Goal: Complete application form: Complete application form

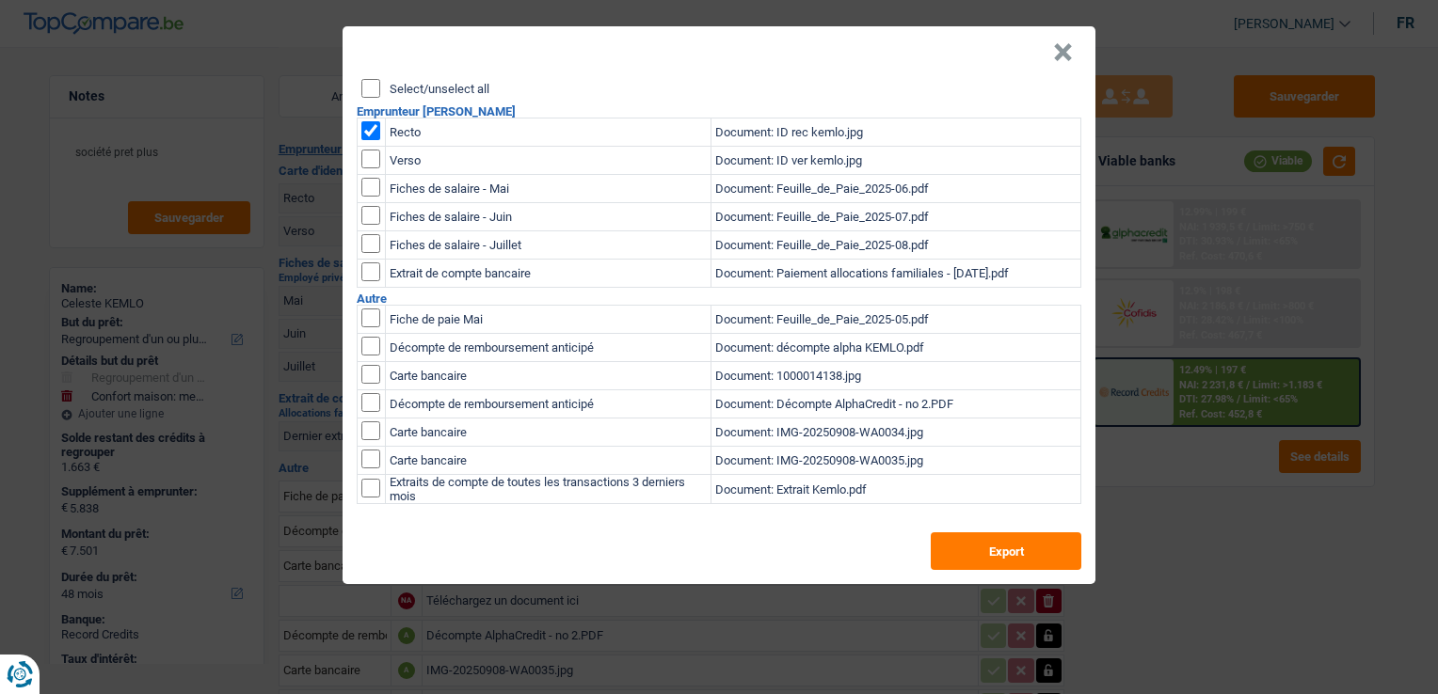
select select "refinancing"
select select "household"
select select "48"
click at [369, 155] on input "checkbox" at bounding box center [370, 159] width 19 height 19
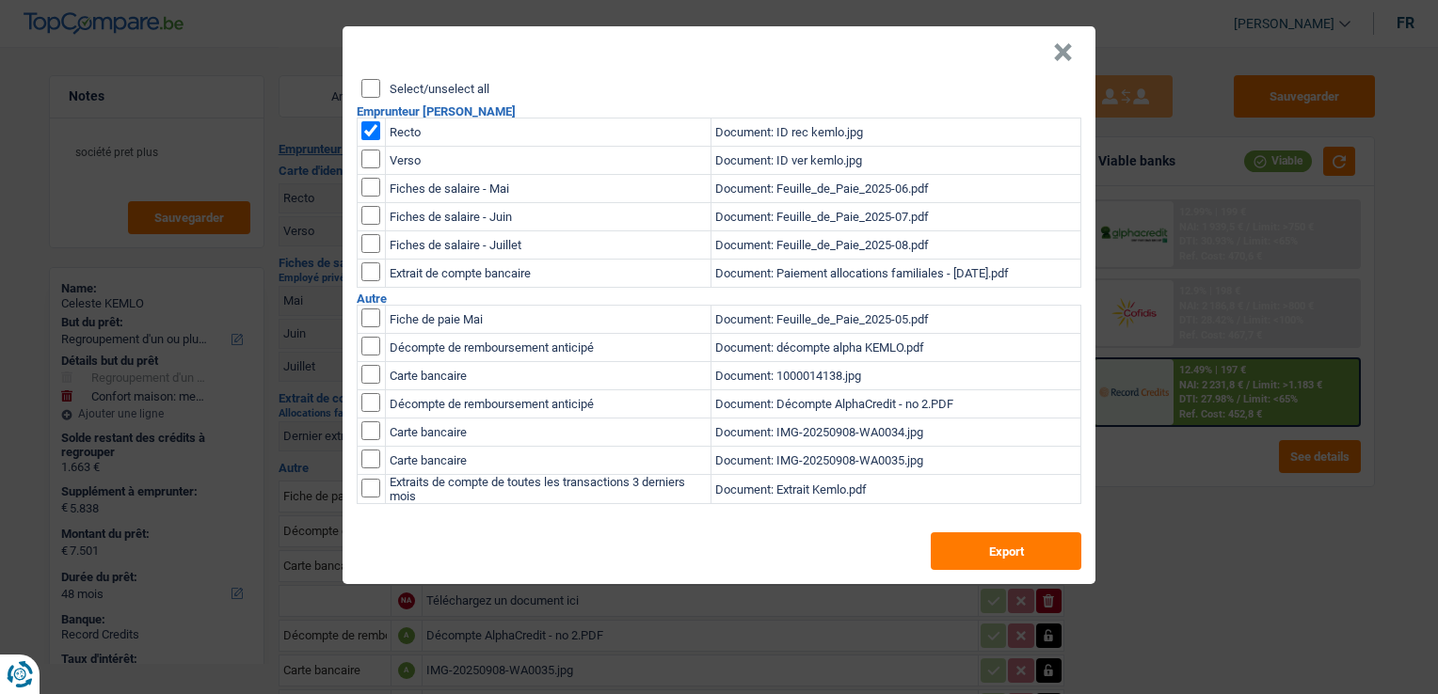
checkbox input "true"
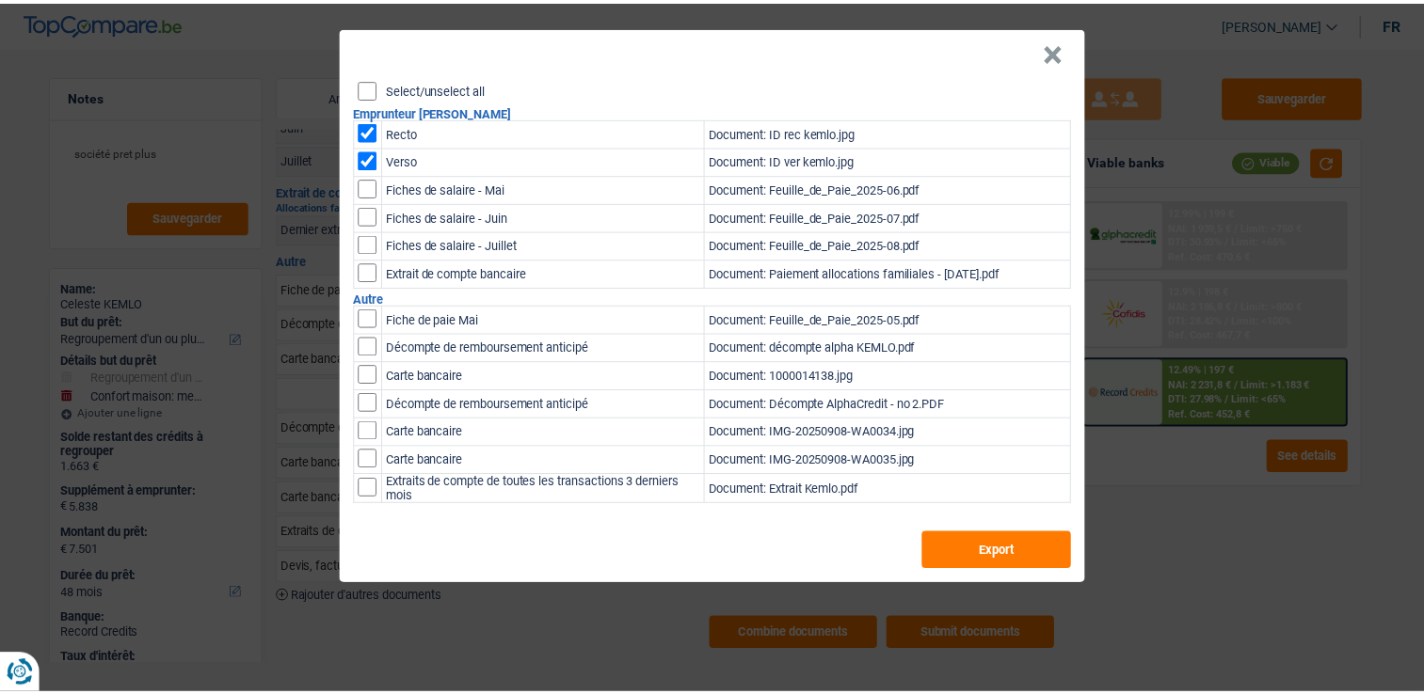
scroll to position [207, 0]
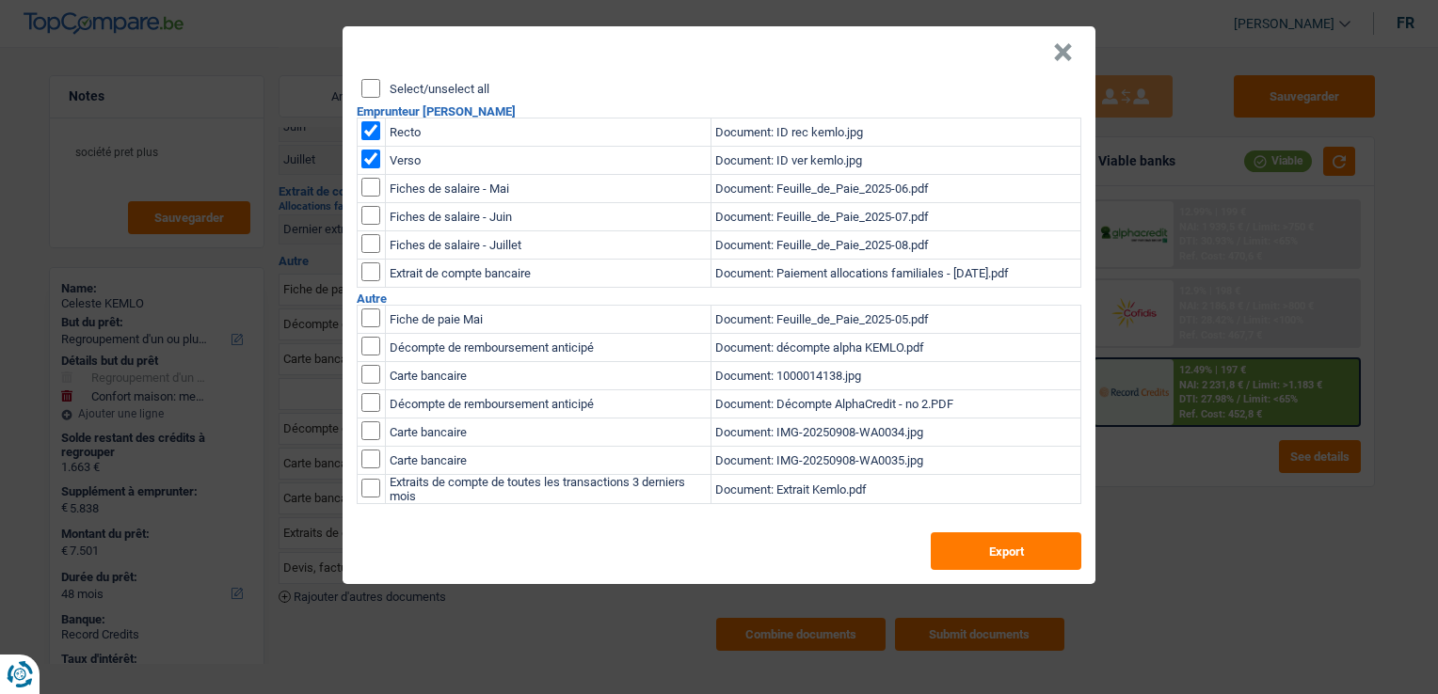
click at [369, 192] on input "checkbox" at bounding box center [370, 187] width 19 height 19
checkbox input "true"
click at [370, 216] on input "checkbox" at bounding box center [370, 215] width 19 height 19
checkbox input "true"
click at [372, 241] on input "checkbox" at bounding box center [370, 243] width 19 height 19
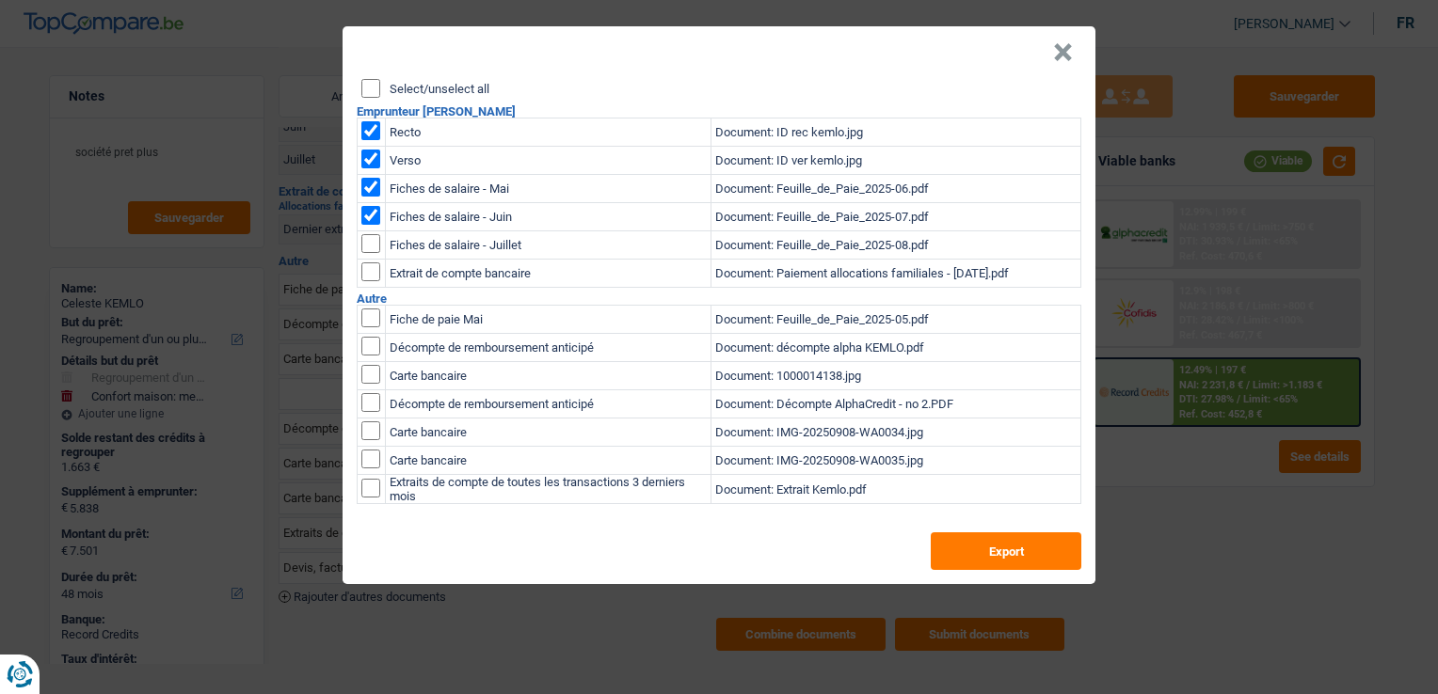
checkbox input "true"
click at [369, 318] on input "checkbox" at bounding box center [370, 318] width 19 height 19
checkbox input "true"
click at [975, 550] on button "Export" at bounding box center [1006, 552] width 151 height 38
click at [1058, 56] on button "×" at bounding box center [1063, 52] width 20 height 19
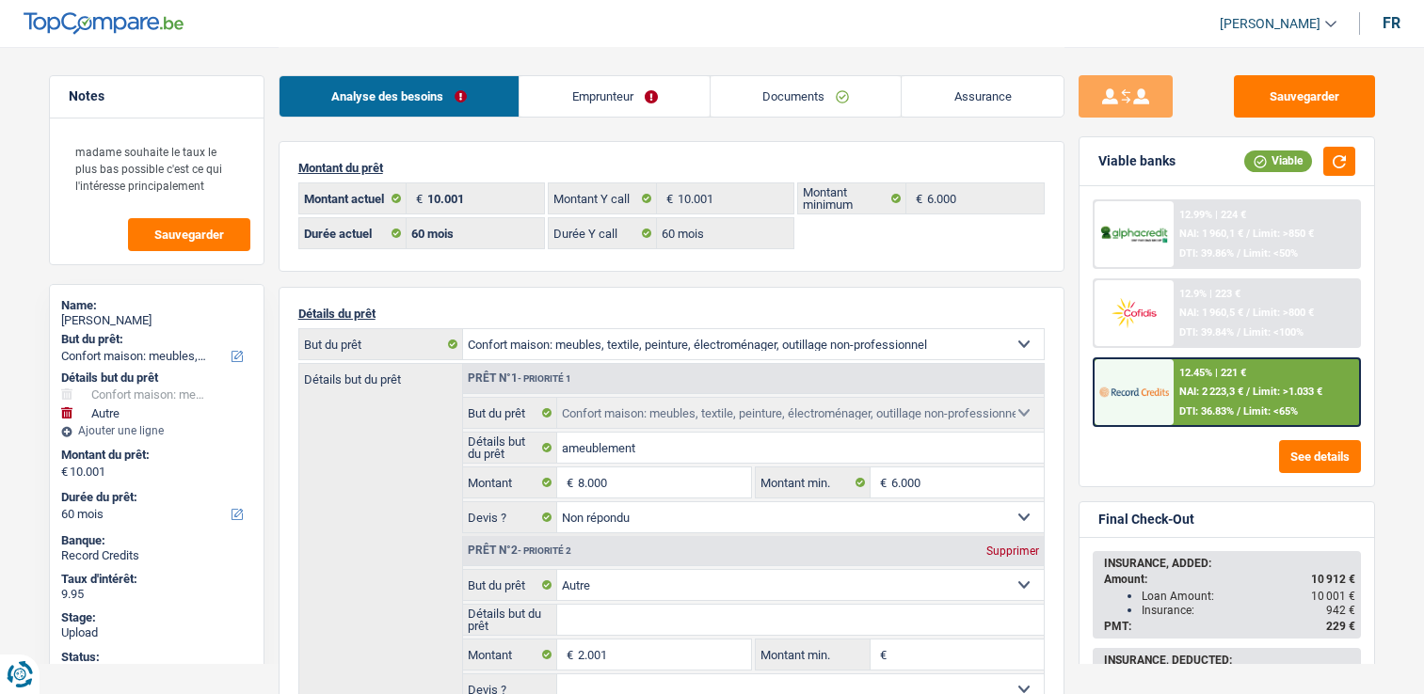
select select "household"
select select "other"
select select "60"
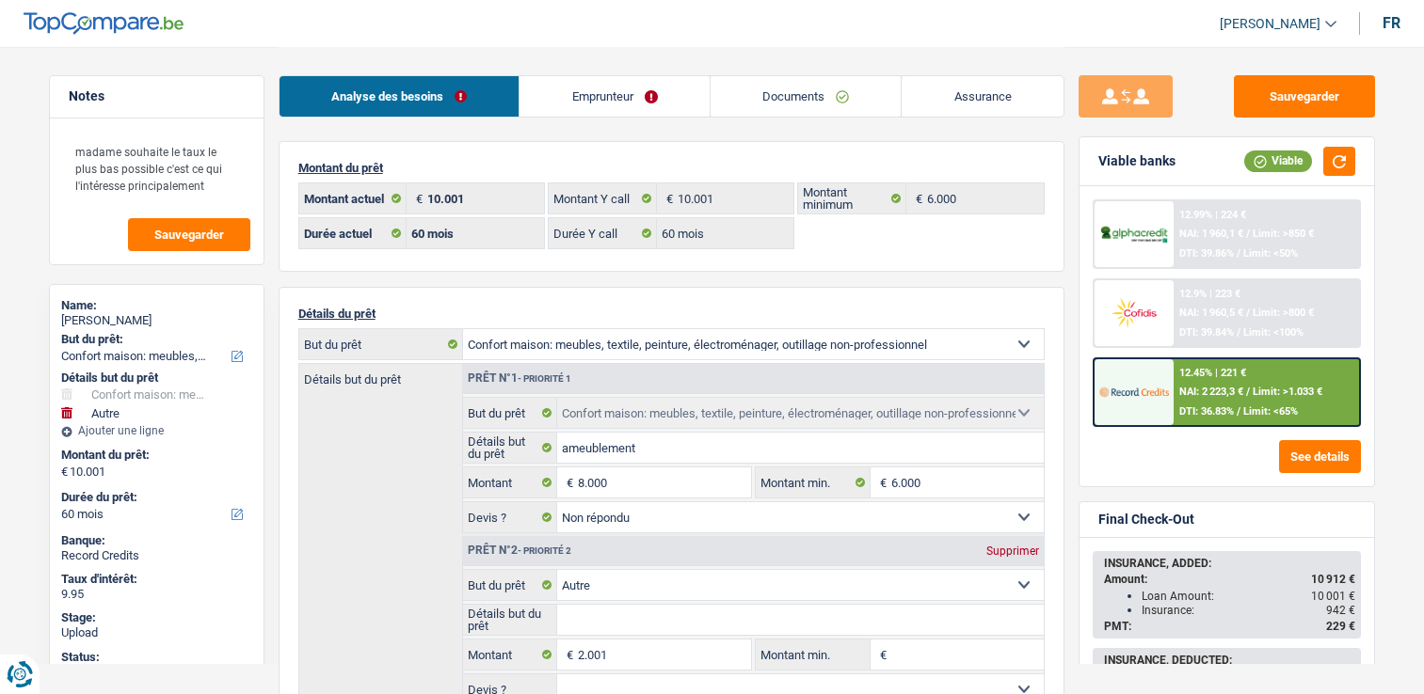
select select "60"
select select "household"
select select "not_answered"
select select "other"
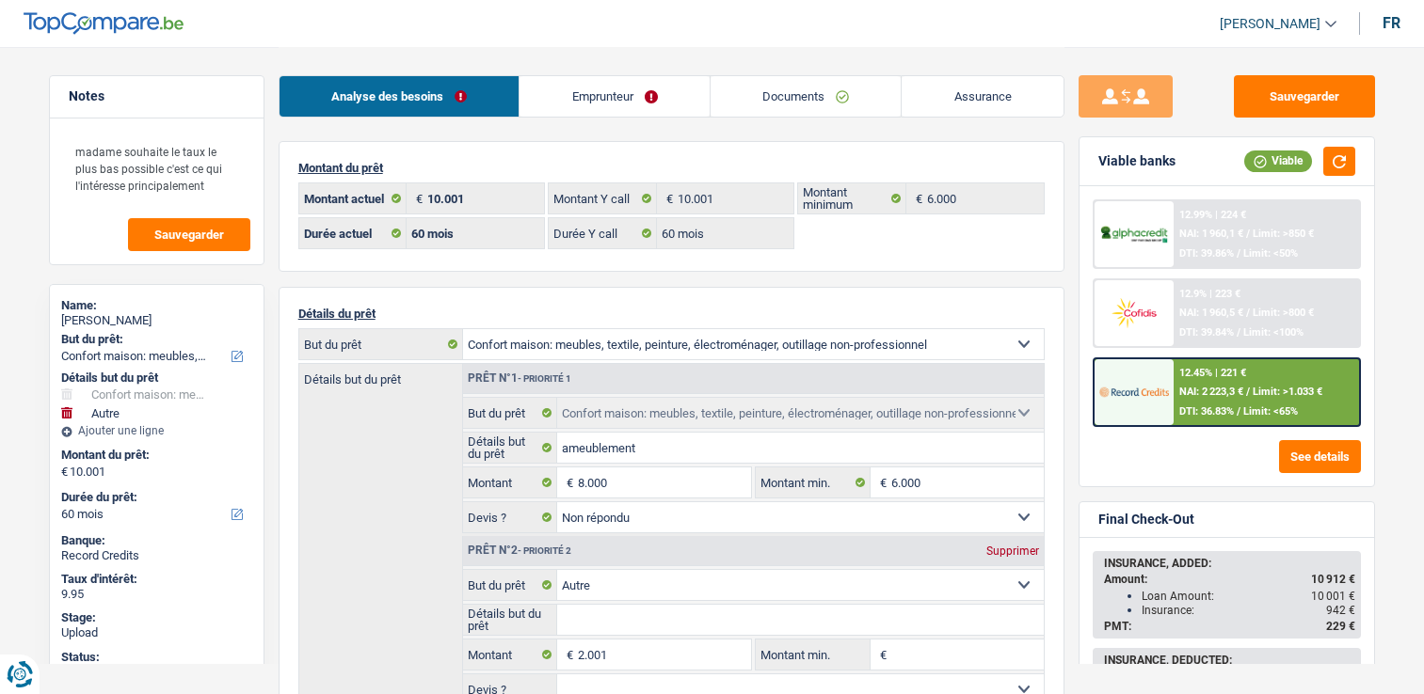
select select "60"
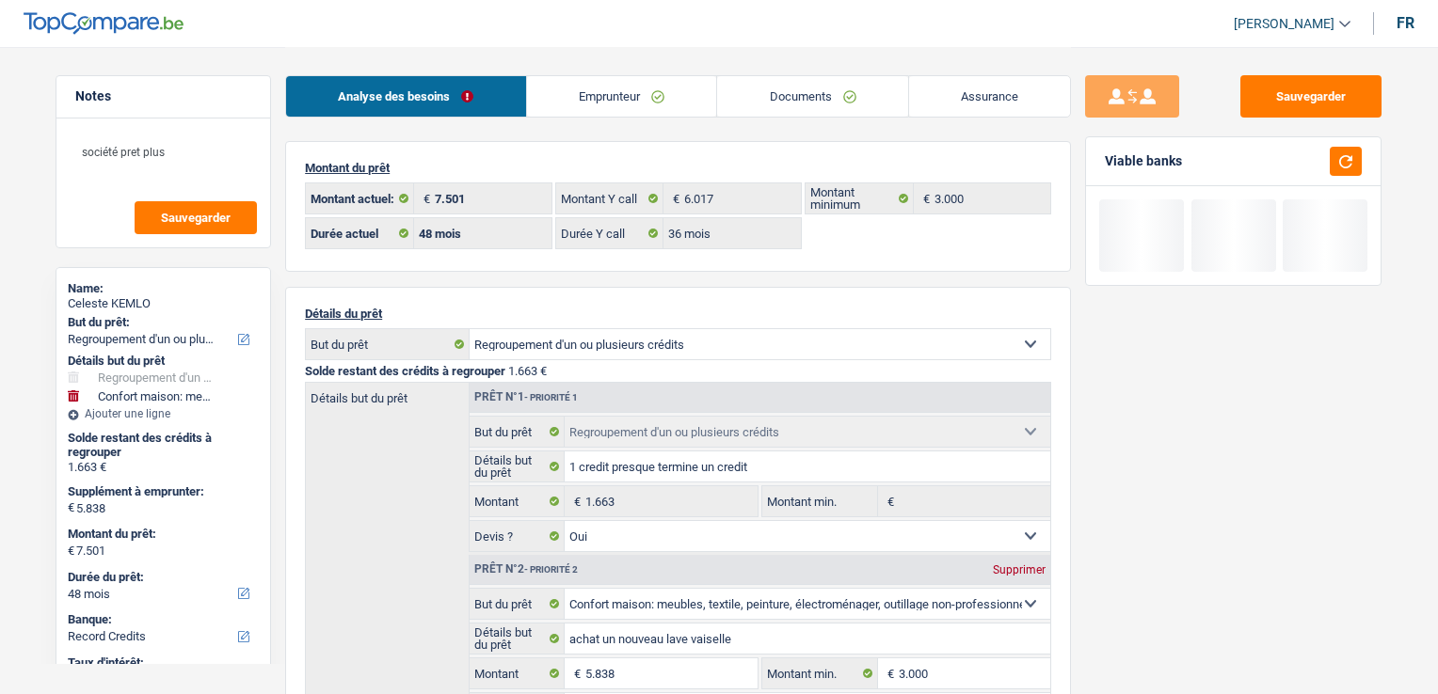
select select "refinancing"
select select "household"
select select "48"
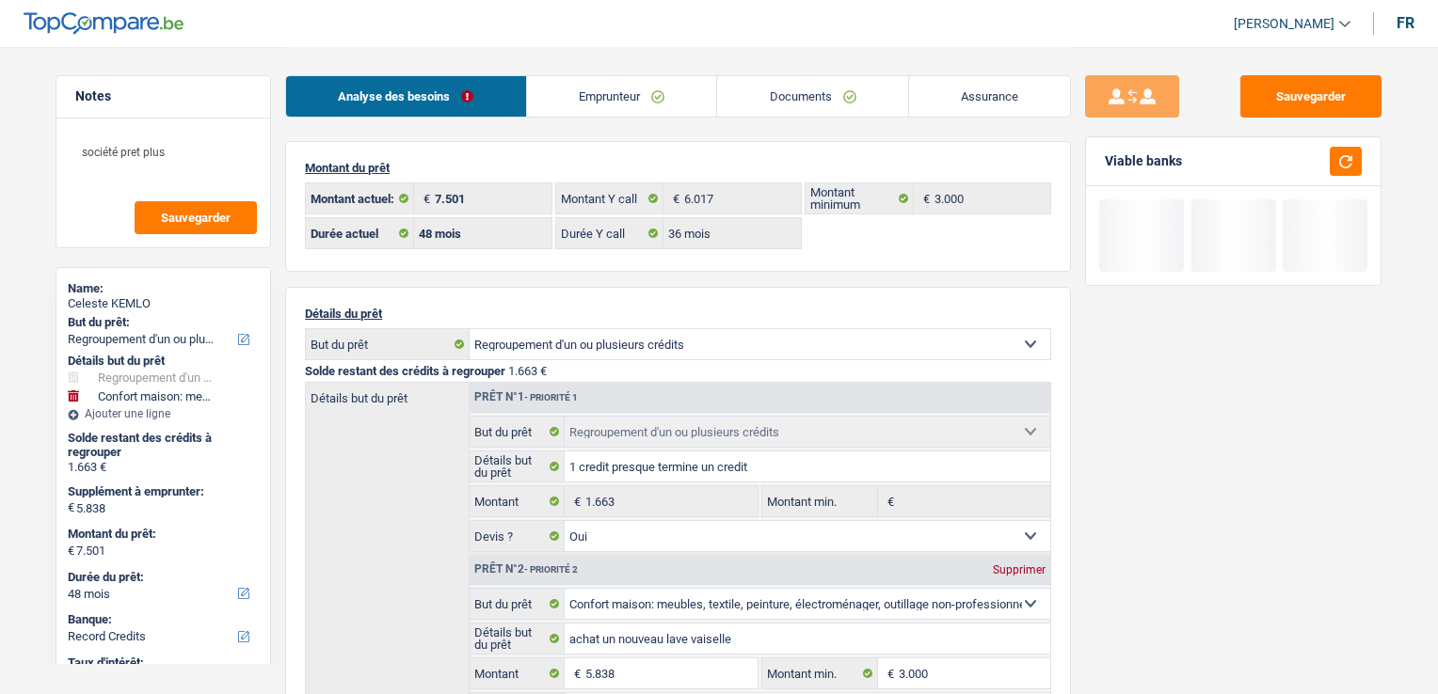
select select "36"
select select "refinancing"
select select "yes"
select select "household"
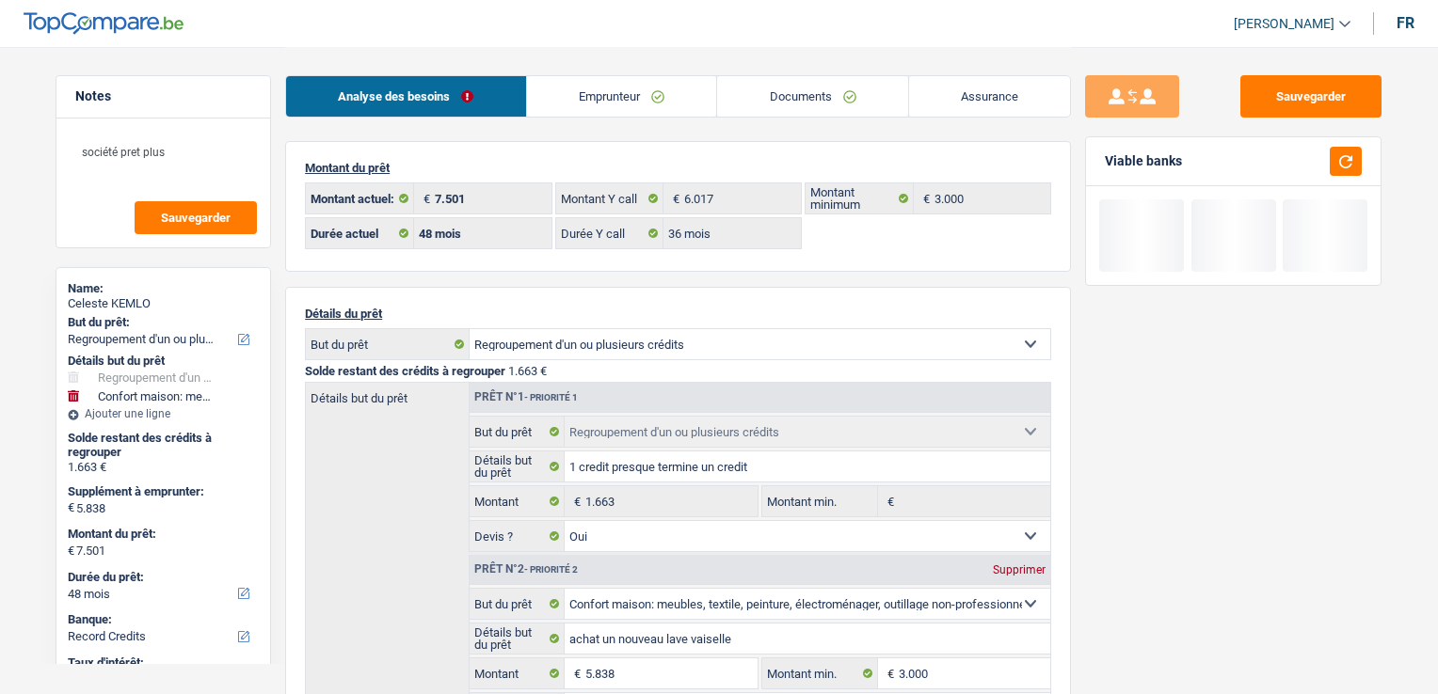
select select "false"
select select "48"
select select "ownerWithMortgage"
select select "BE"
select select "mortgage"
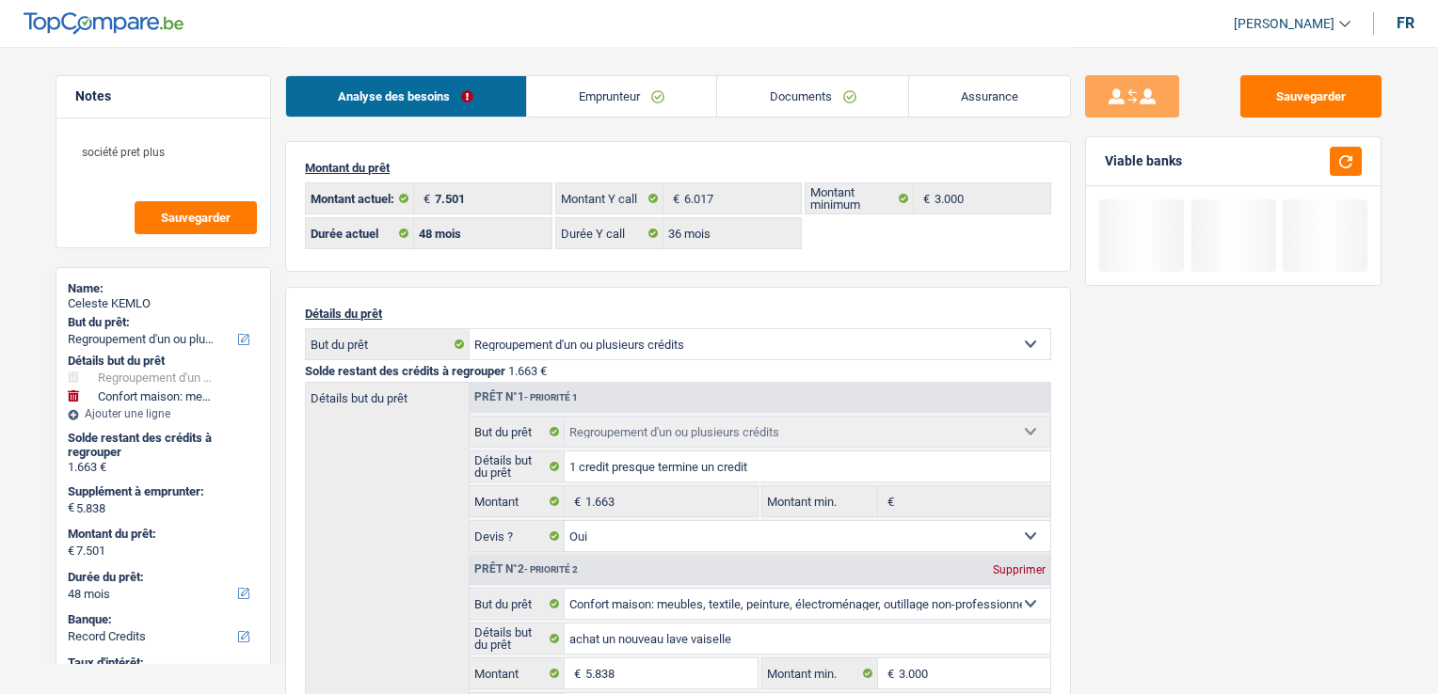
select select "180"
select select "personalLoan"
select select "smallWorks"
select select "42"
select select "personalLoan"
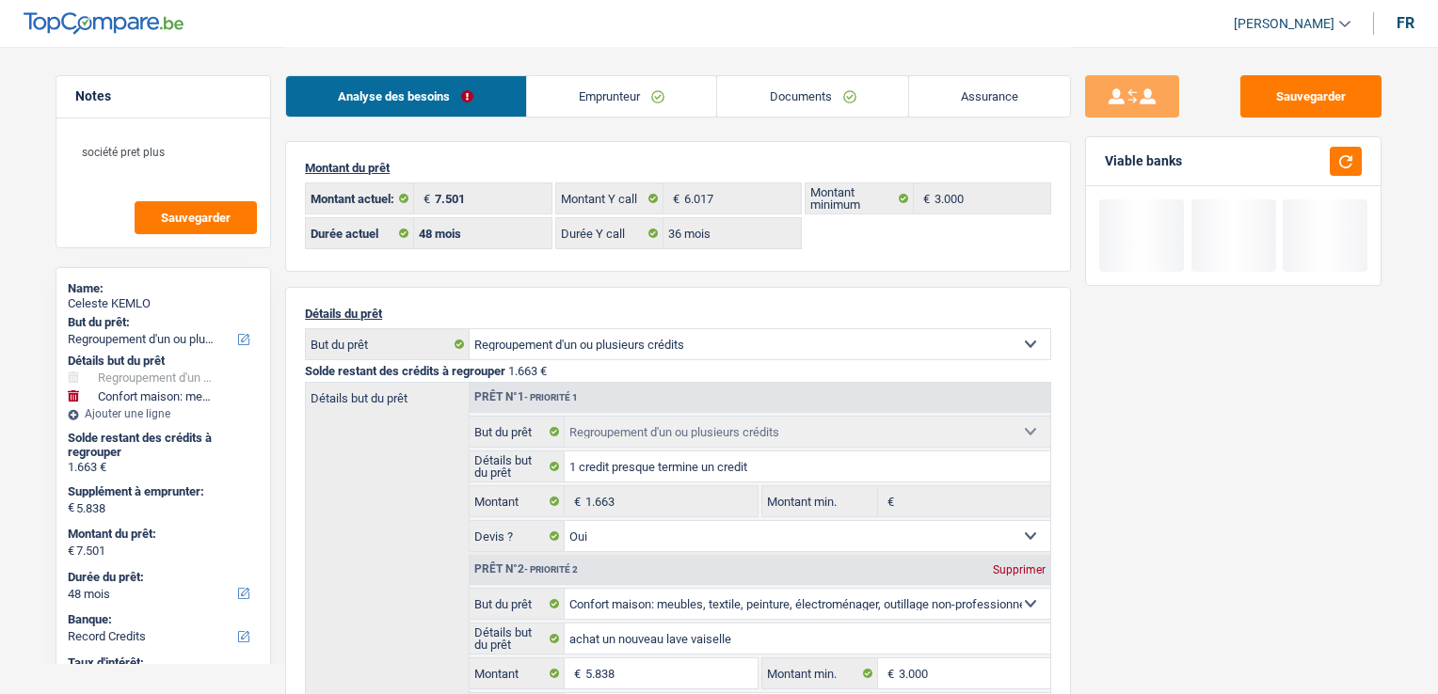
select select "hobbies"
select select "24"
select select "personalLoan"
select select "homeFurnishingOrRelocation"
select select "36"
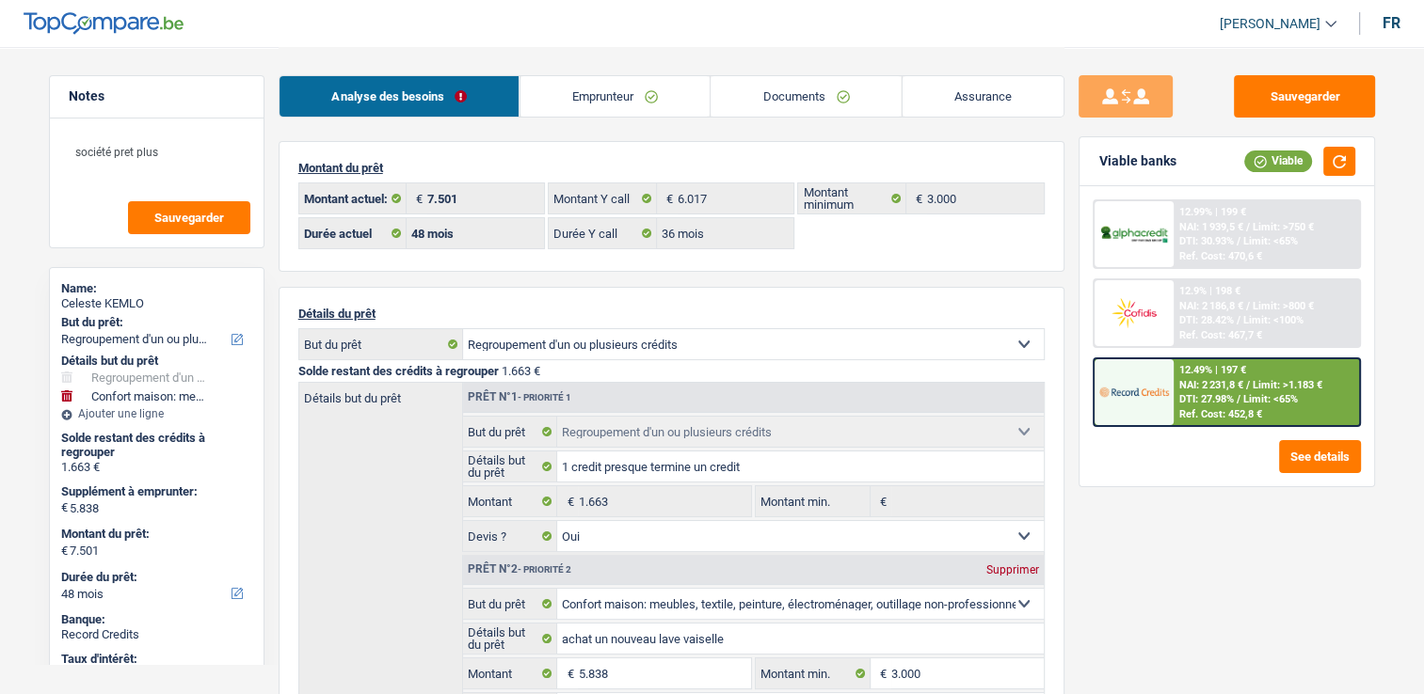
drag, startPoint x: 667, startPoint y: 137, endPoint x: 653, endPoint y: 96, distance: 43.7
click at [668, 136] on div "Analyse des besoins Emprunteur Documents Assurance Montant du prêt 7.501 € Mont…" at bounding box center [672, 688] width 786 height 1282
click at [652, 96] on link "Emprunteur" at bounding box center [614, 96] width 190 height 40
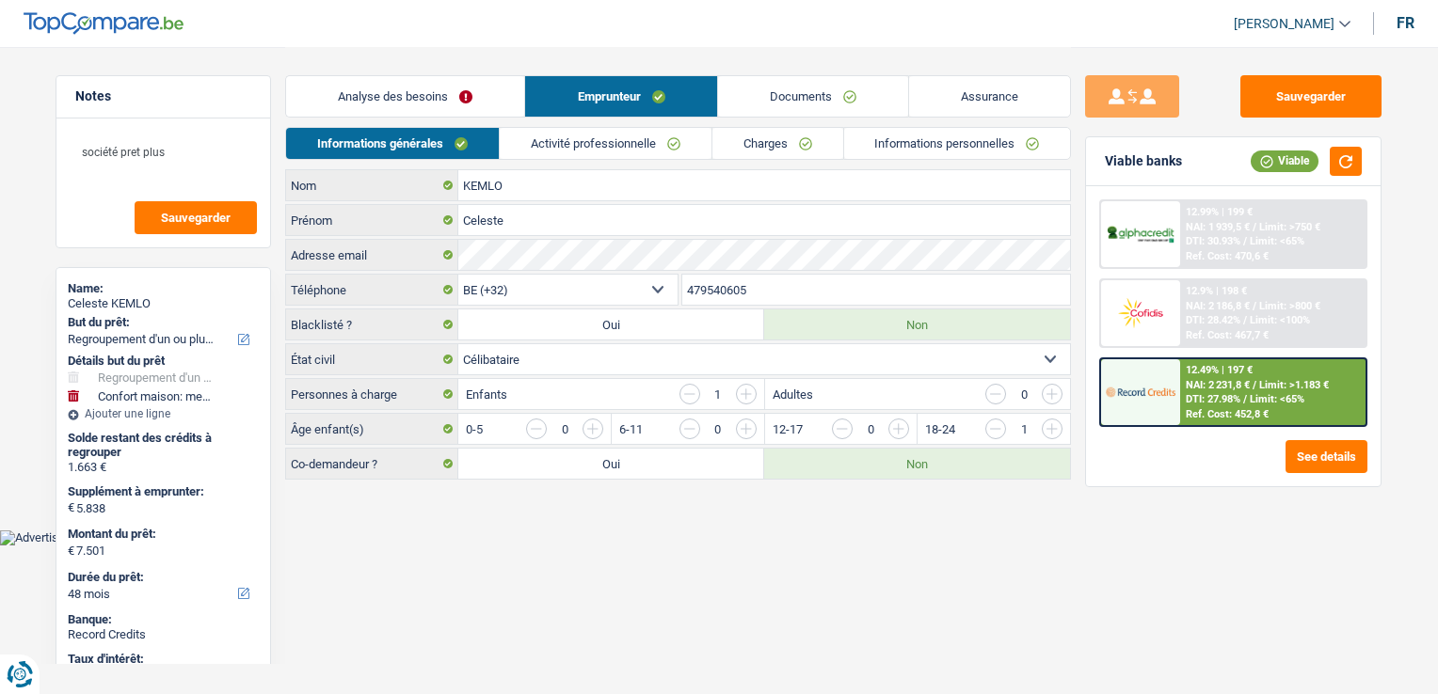
click at [666, 136] on link "Activité professionnelle" at bounding box center [606, 143] width 212 height 31
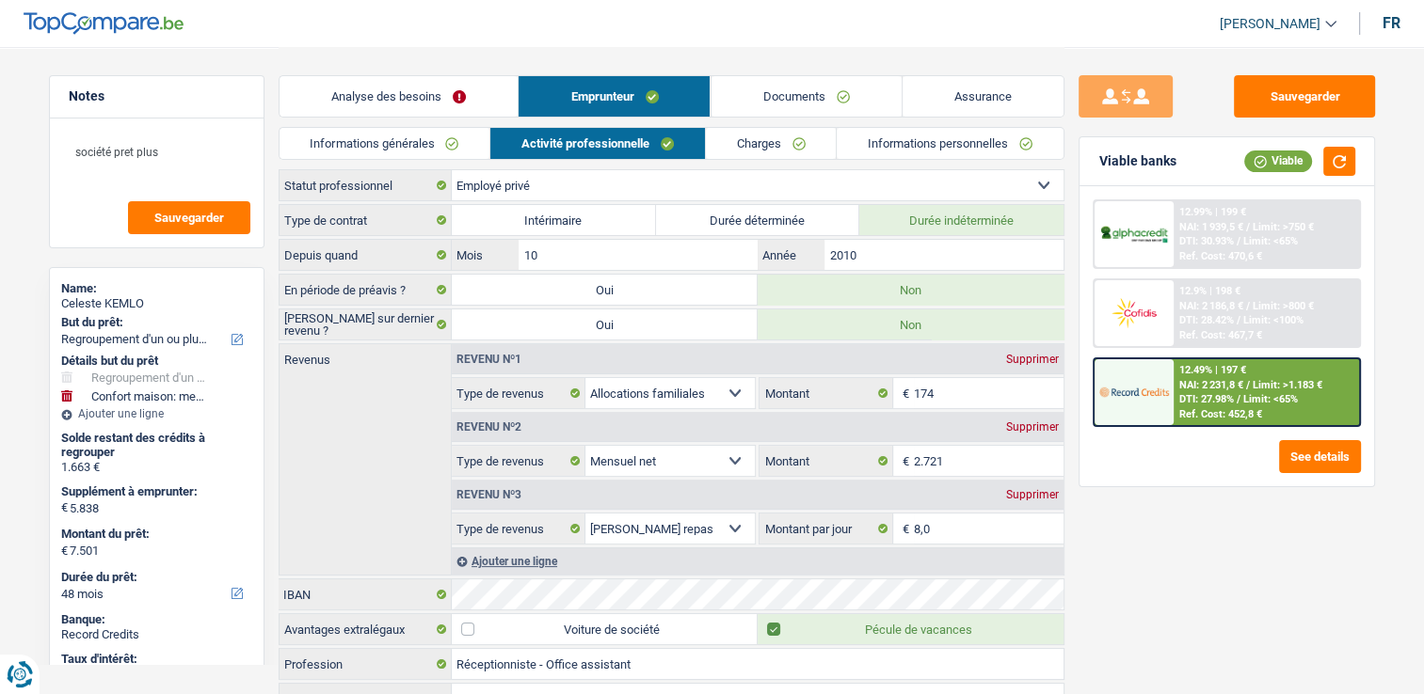
click at [785, 148] on link "Charges" at bounding box center [771, 143] width 131 height 31
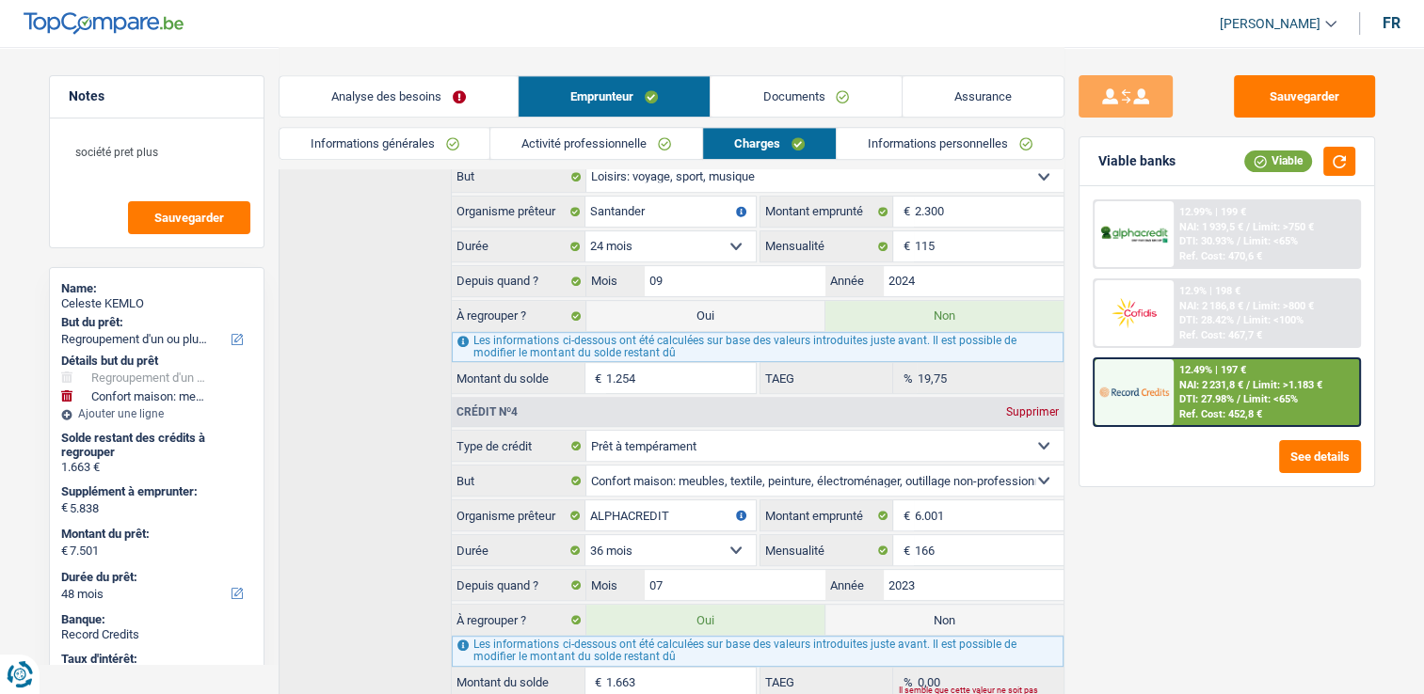
scroll to position [980, 0]
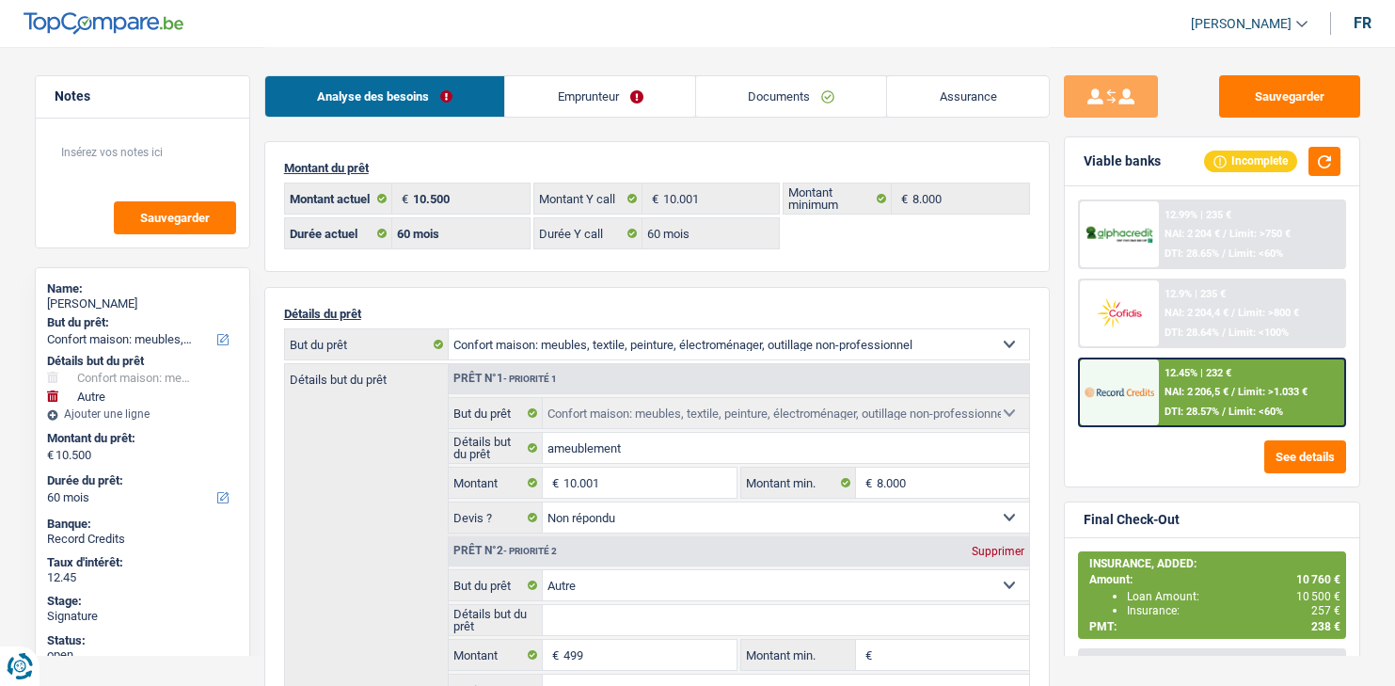
select select "household"
select select "other"
select select "60"
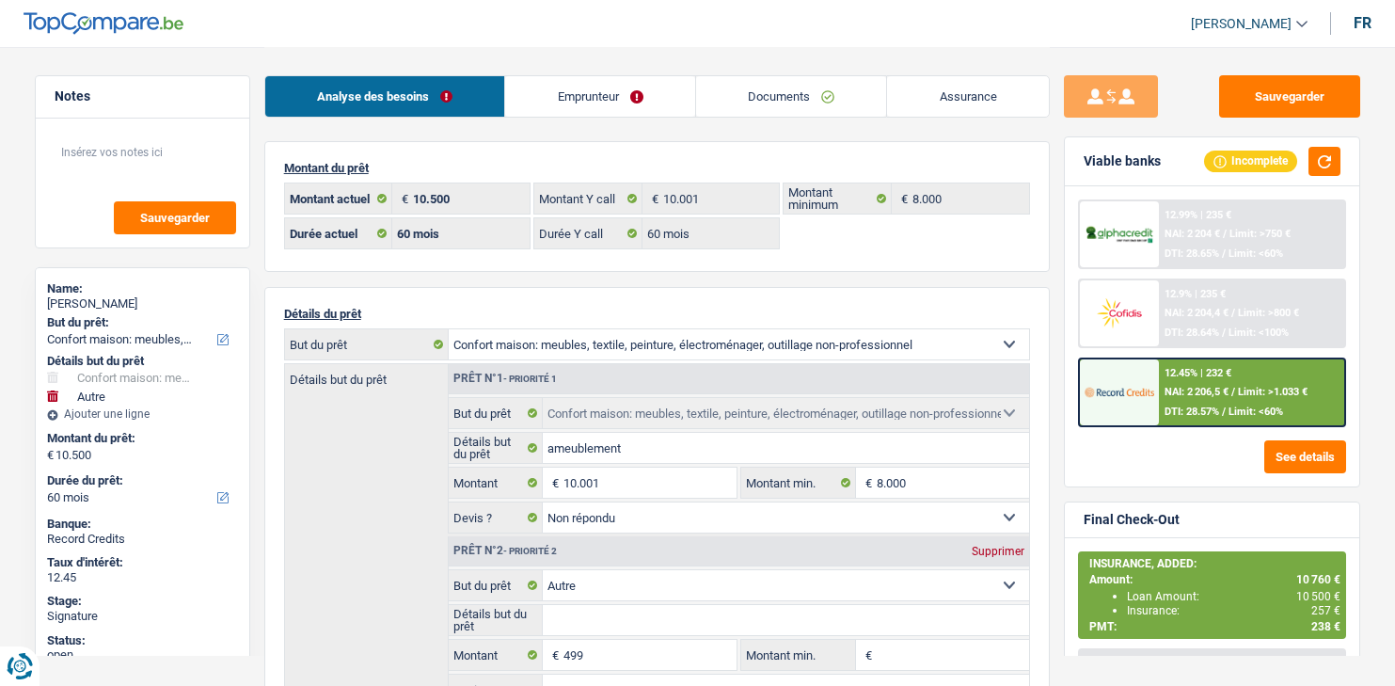
select select "60"
select select "household"
select select "not_answered"
select select "other"
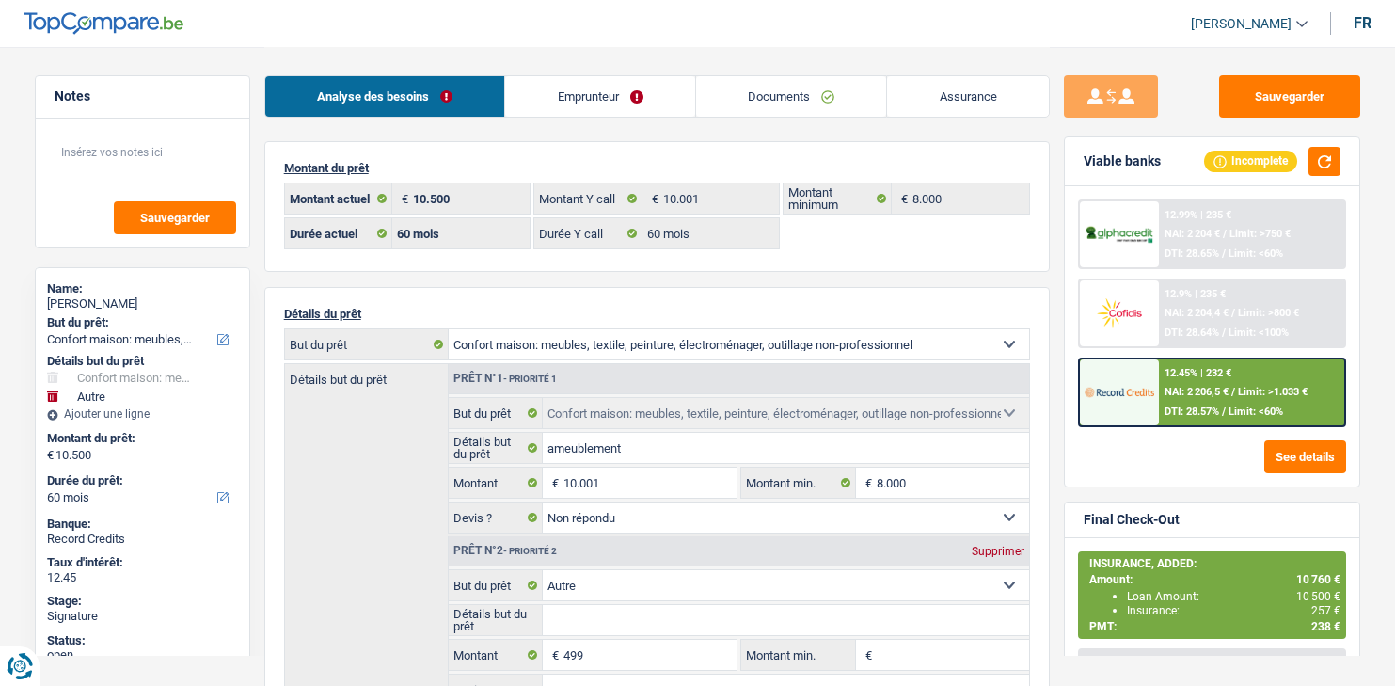
select select "60"
select select "352"
select select "single"
click at [599, 102] on link "Emprunteur" at bounding box center [600, 96] width 190 height 40
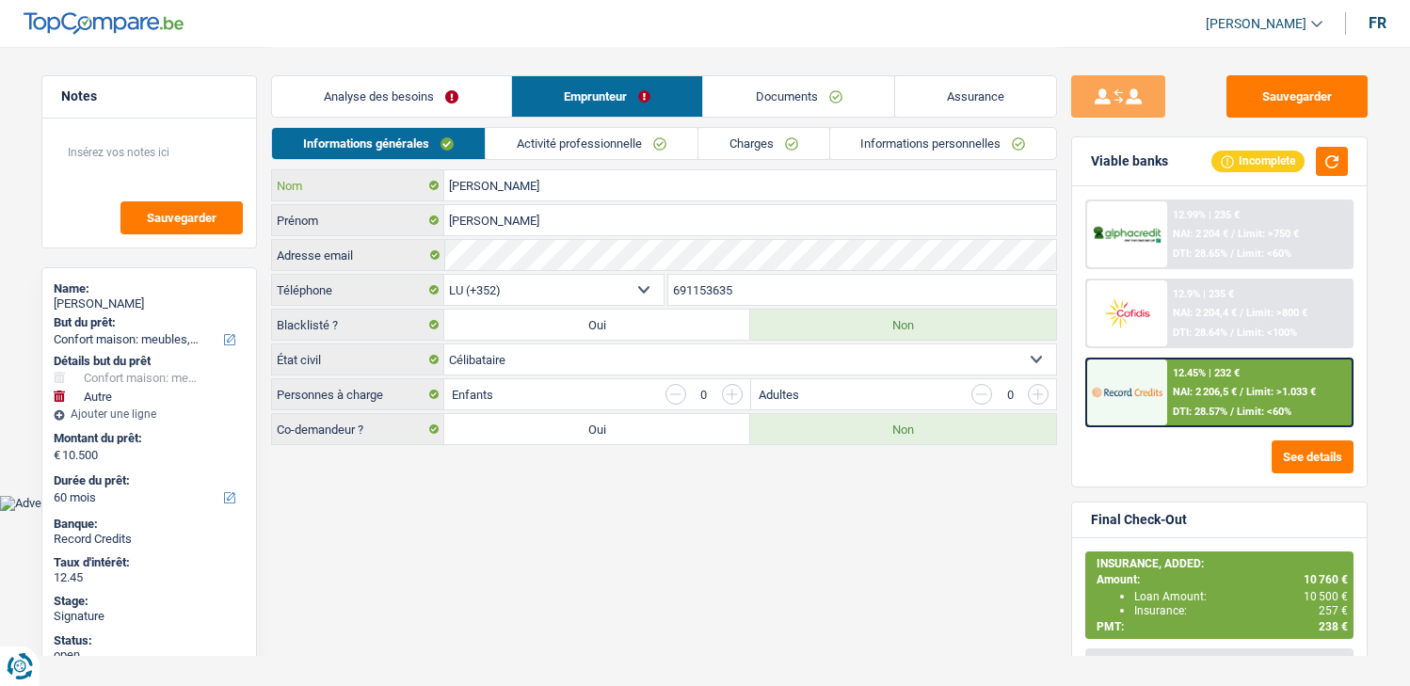
click at [565, 182] on input "[PERSON_NAME]" at bounding box center [750, 185] width 612 height 30
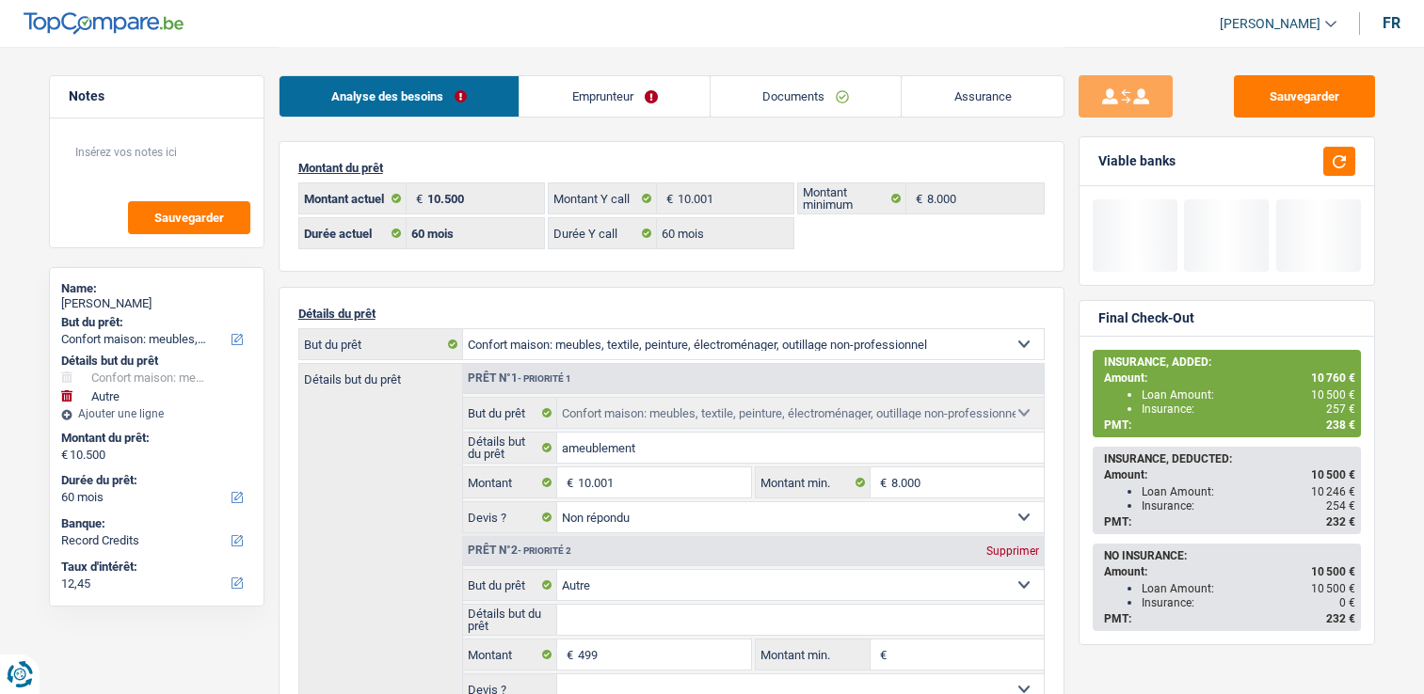
select select "household"
select select "other"
select select "60"
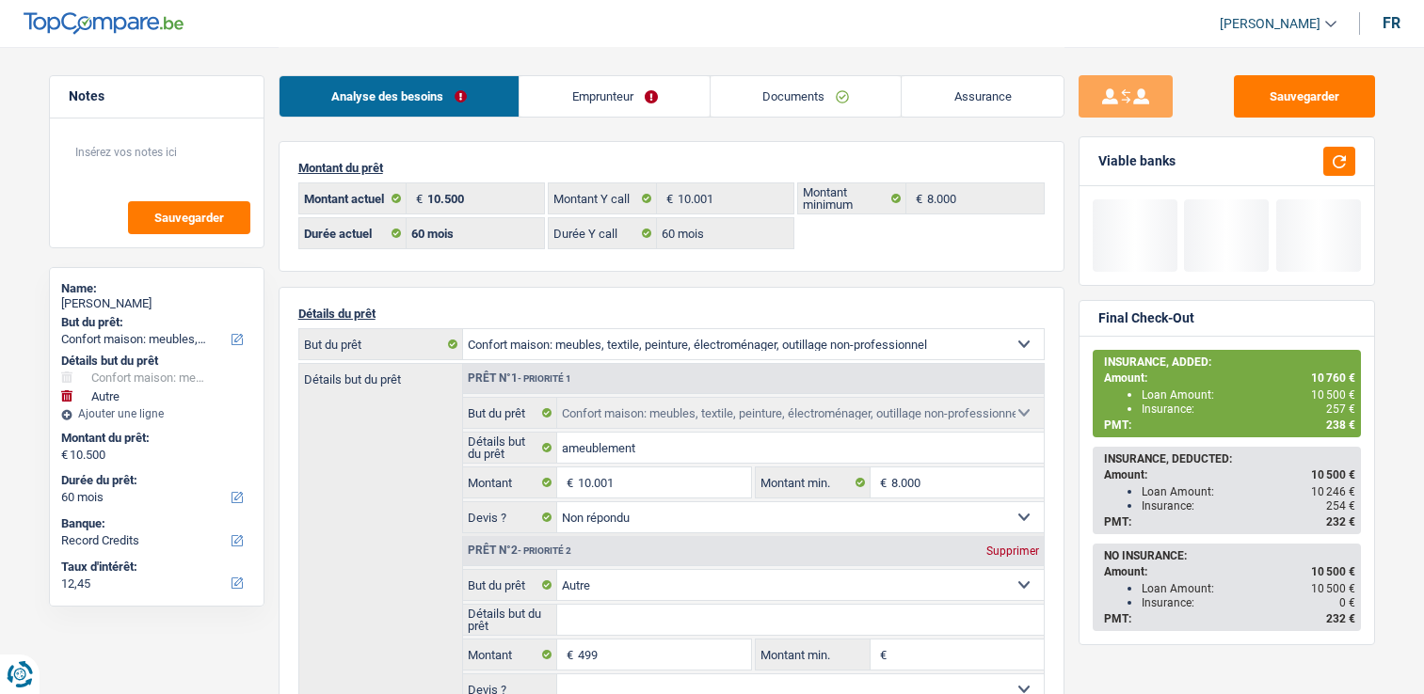
select select "60"
select select "household"
select select "not_answered"
select select "other"
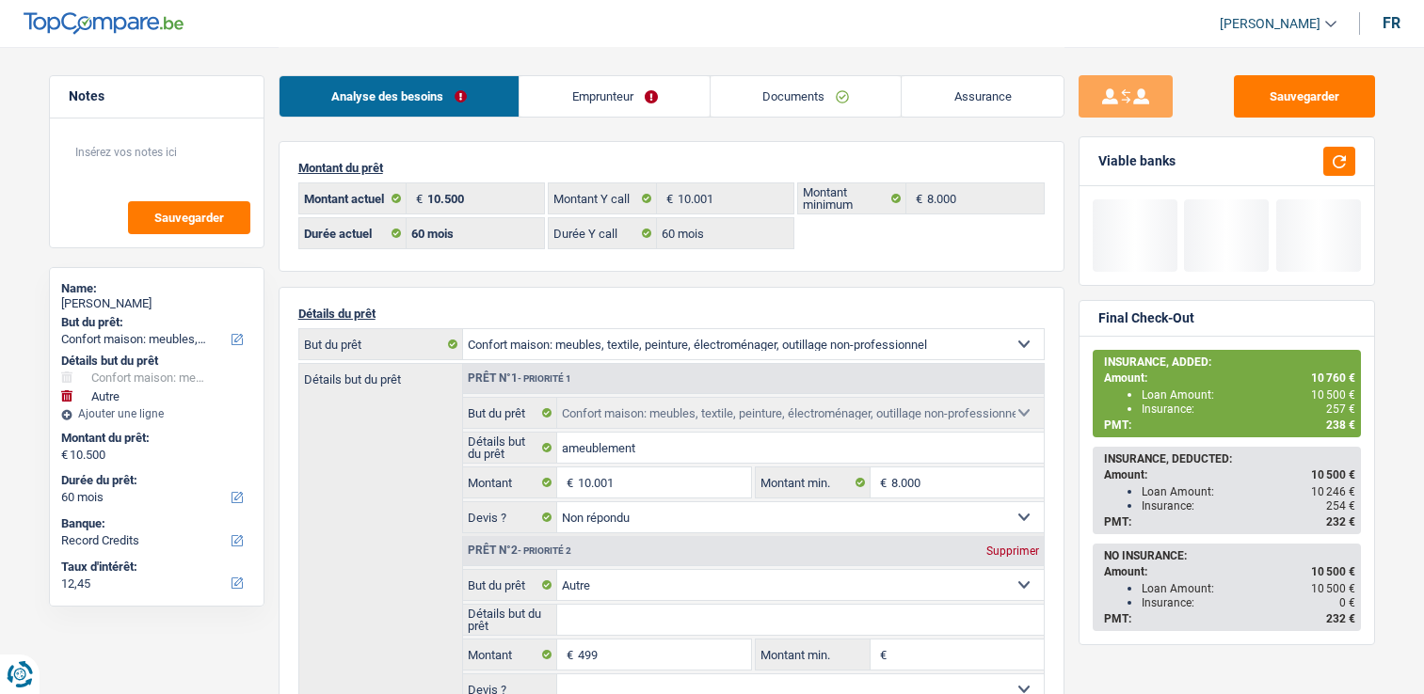
select select "60"
select select "352"
select select "single"
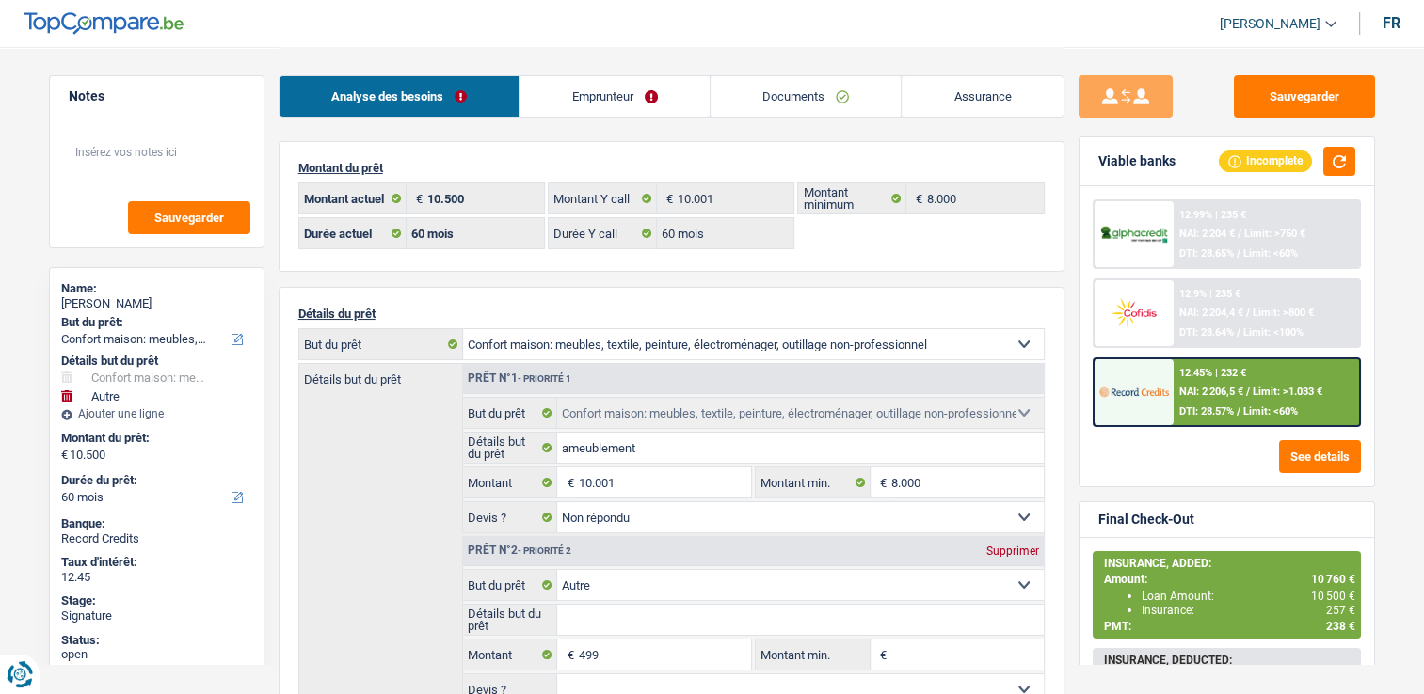
click at [625, 100] on link "Emprunteur" at bounding box center [614, 96] width 190 height 40
select select "household"
select select "other"
select select "60"
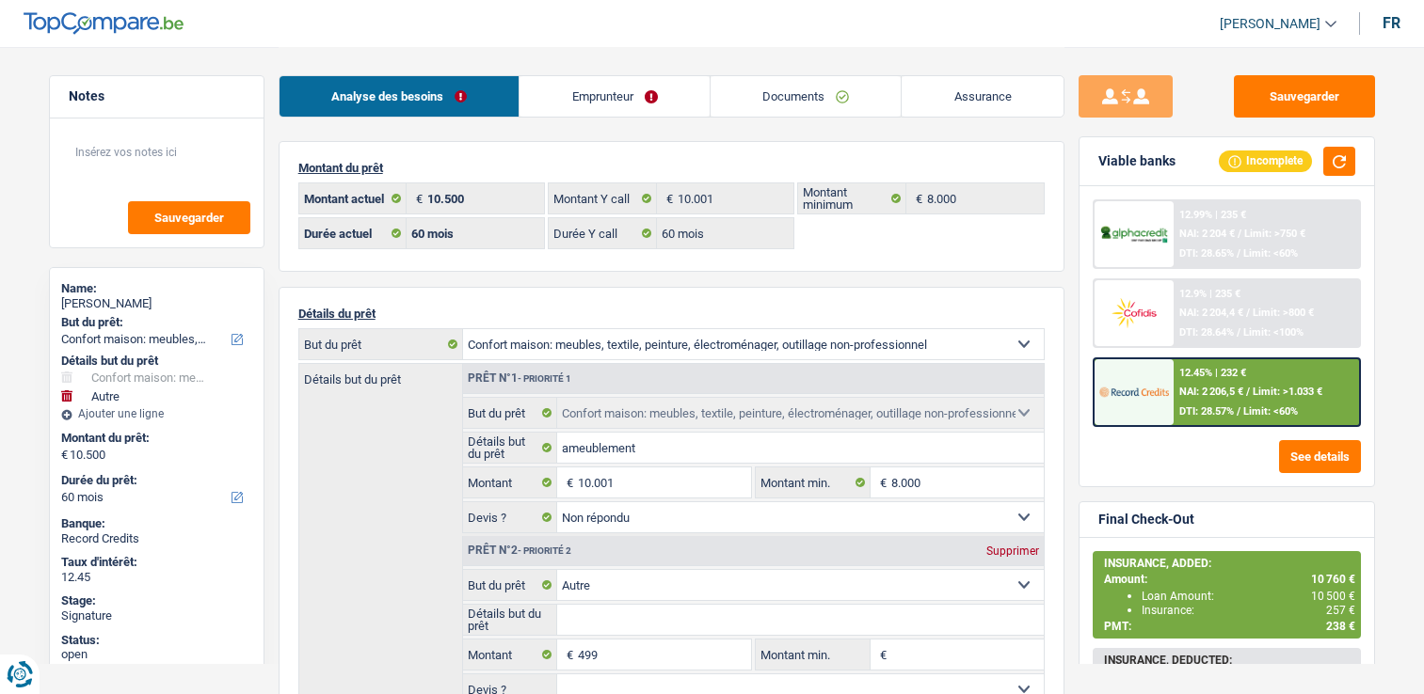
select select "60"
select select "household"
select select "not_answered"
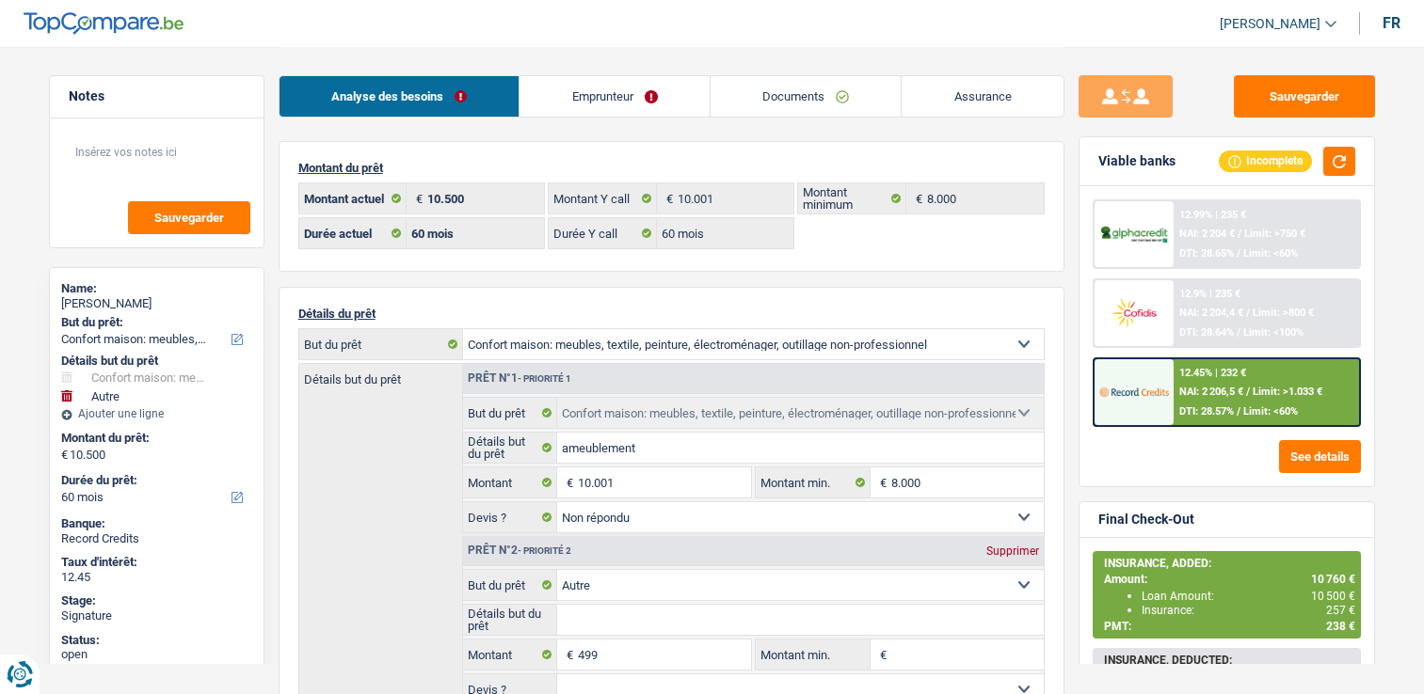
select select "other"
select select "60"
select select "worker"
select select "netSalary"
select select "LU"
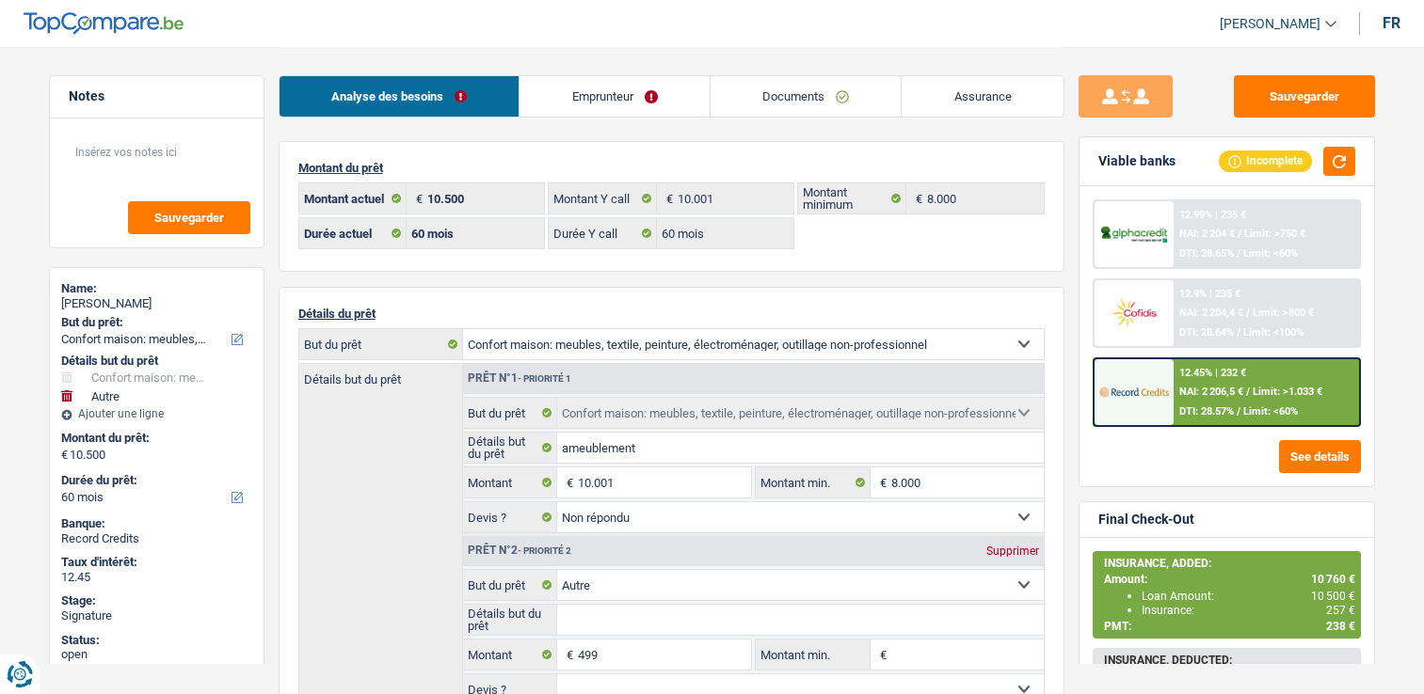
select select "smallCompanies"
click at [607, 100] on link "Emprunteur" at bounding box center [614, 96] width 190 height 40
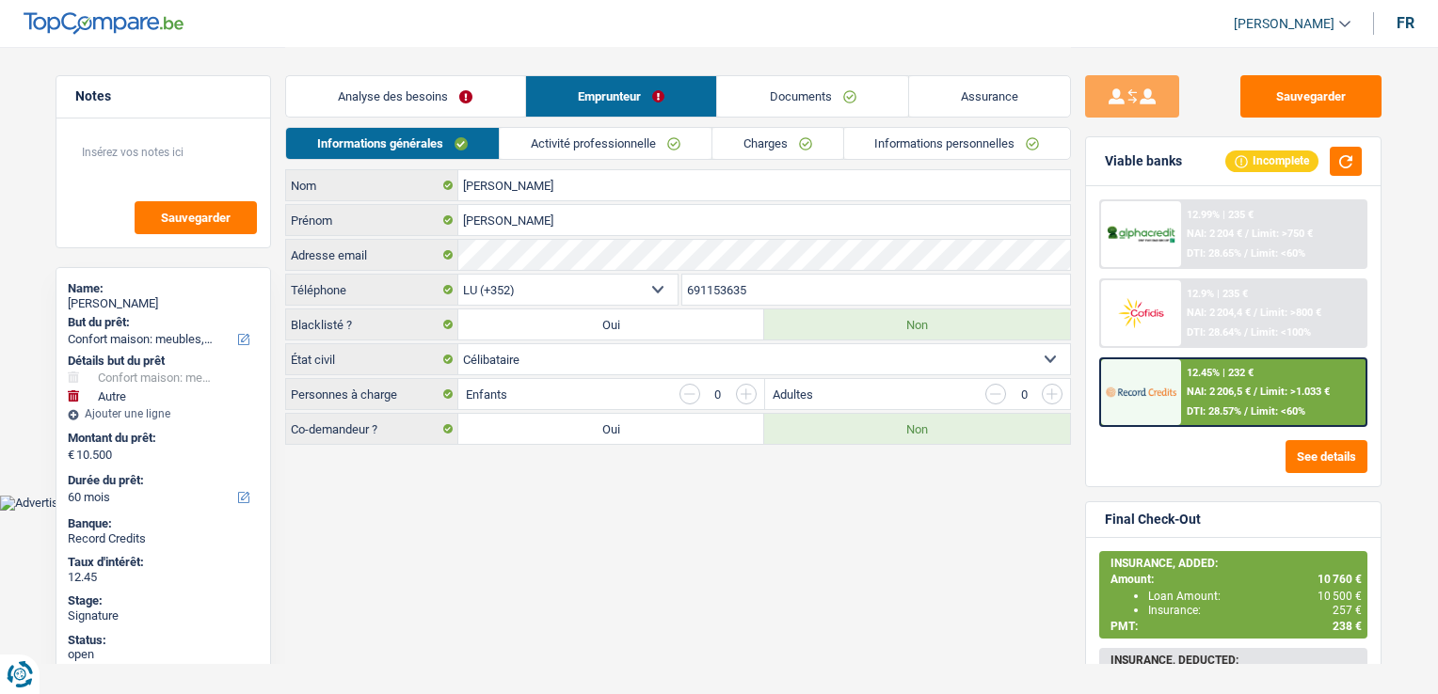
click at [629, 159] on li "Activité professionnelle" at bounding box center [605, 143] width 213 height 33
click at [625, 151] on link "Activité professionnelle" at bounding box center [606, 143] width 212 height 31
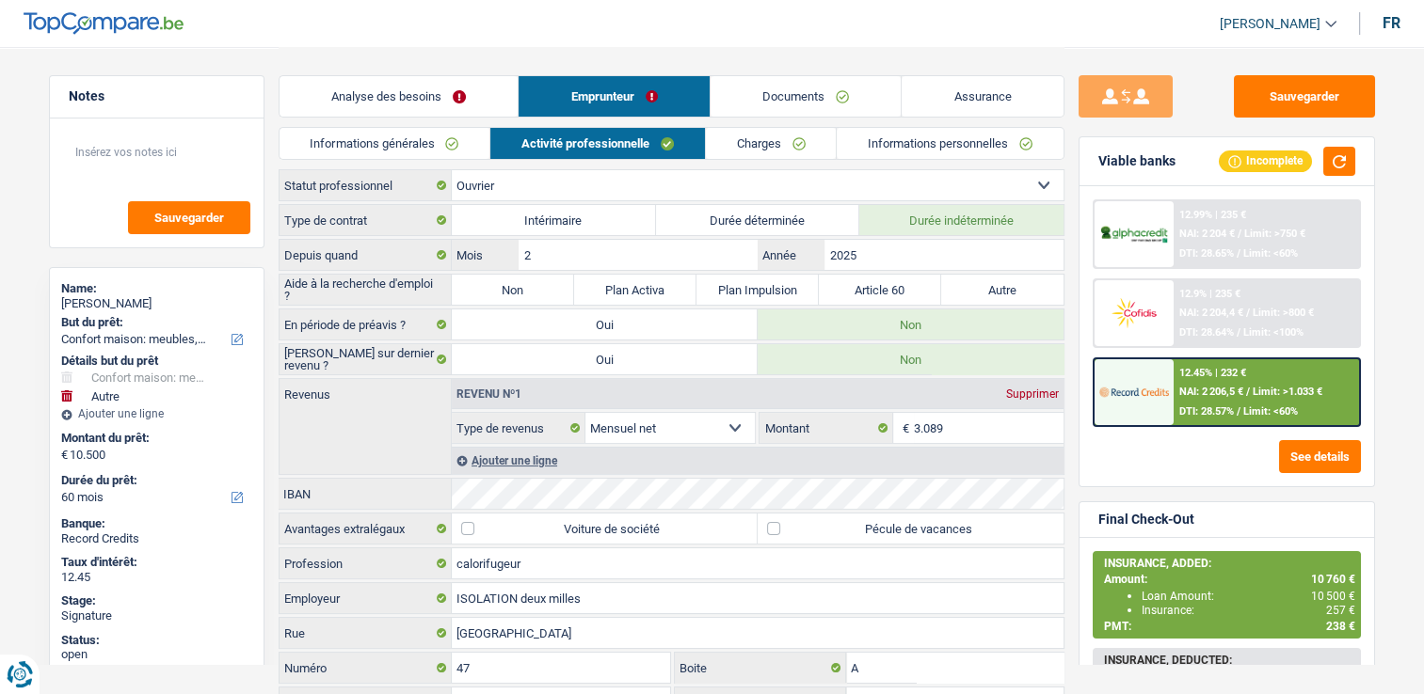
click at [764, 149] on link "Charges" at bounding box center [771, 143] width 131 height 31
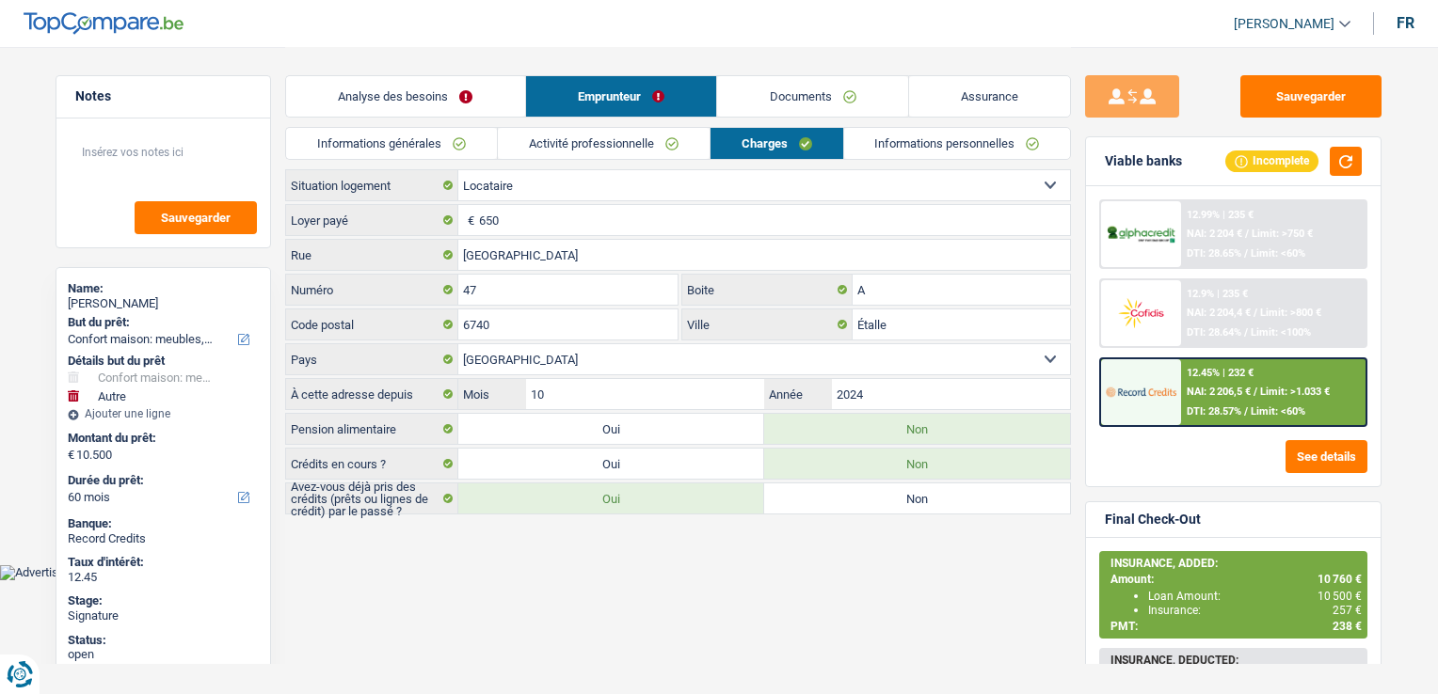
click at [817, 92] on link "Documents" at bounding box center [812, 96] width 191 height 40
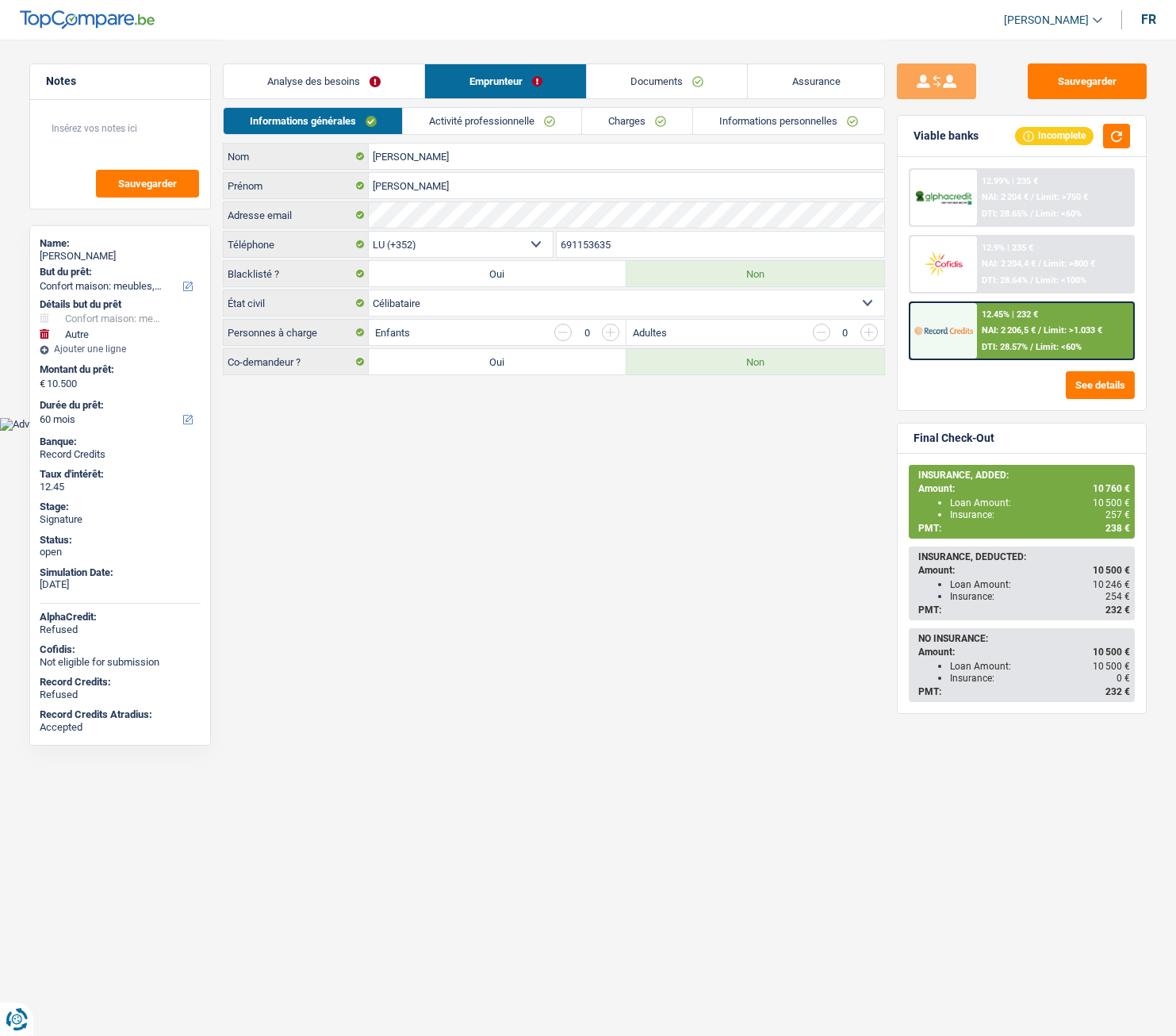
select select "household"
select select "other"
select select "60"
select select "352"
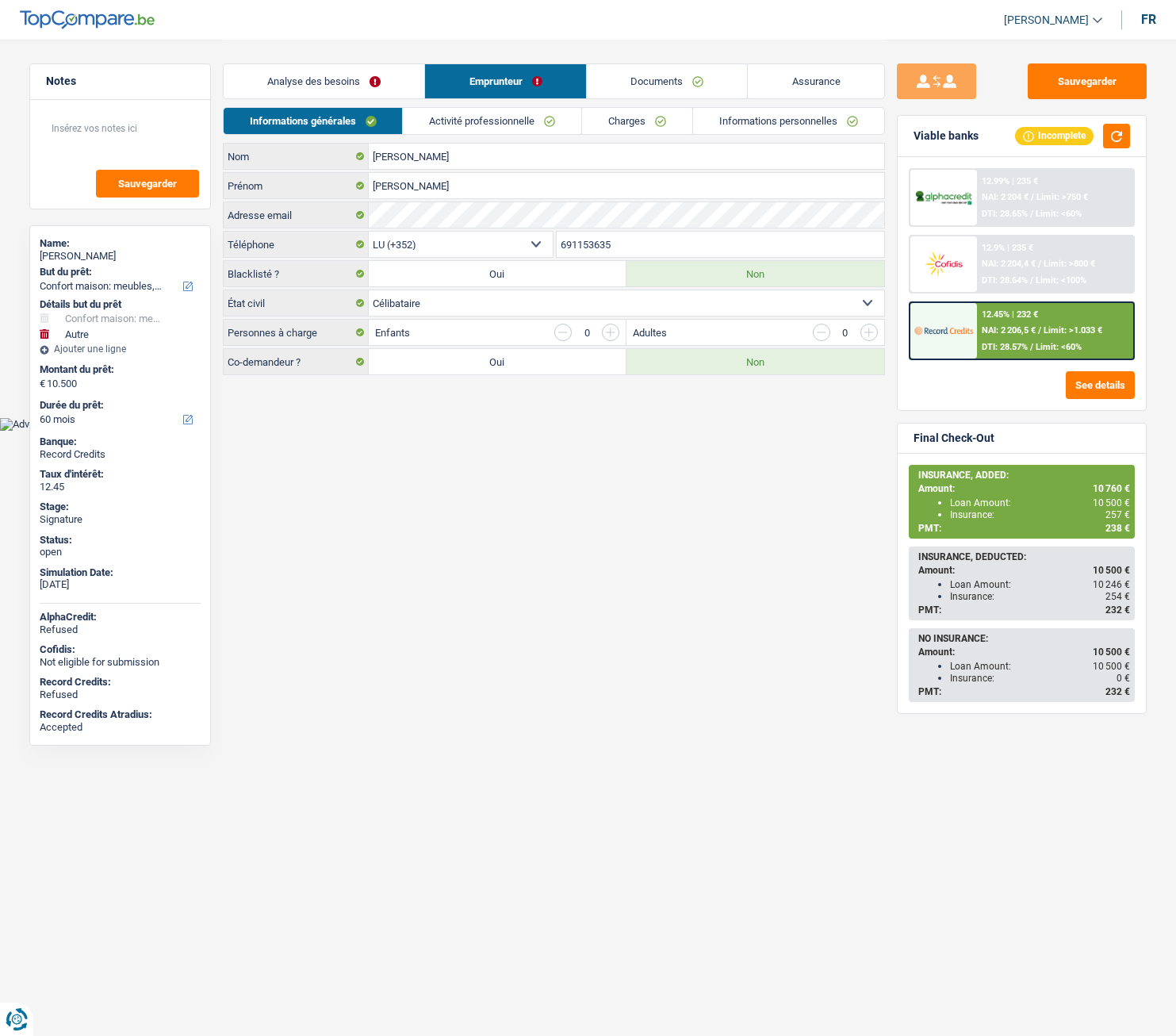
select select "single"
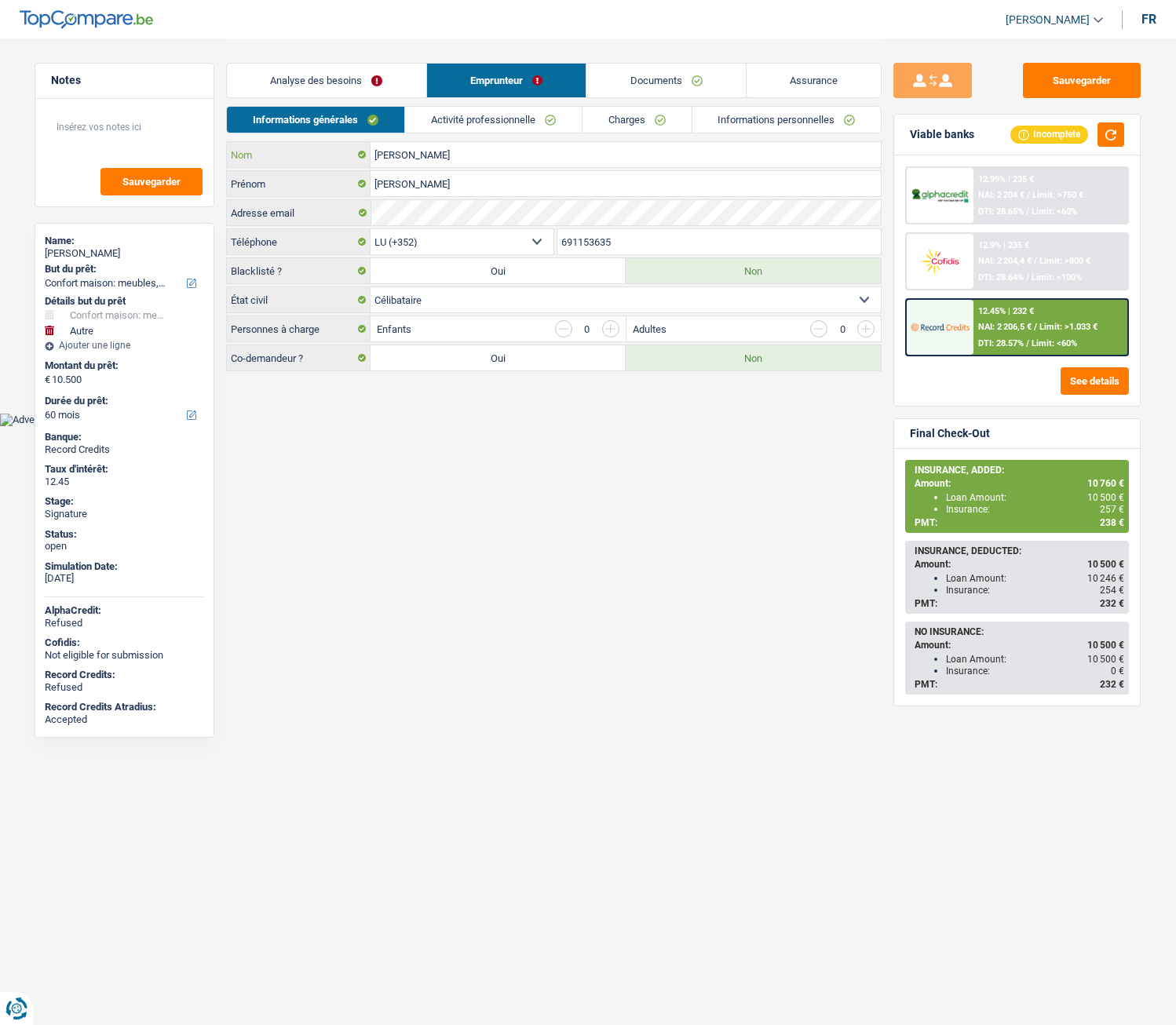
click at [419, 159] on input "nunes de souza" at bounding box center [626, 154] width 510 height 25
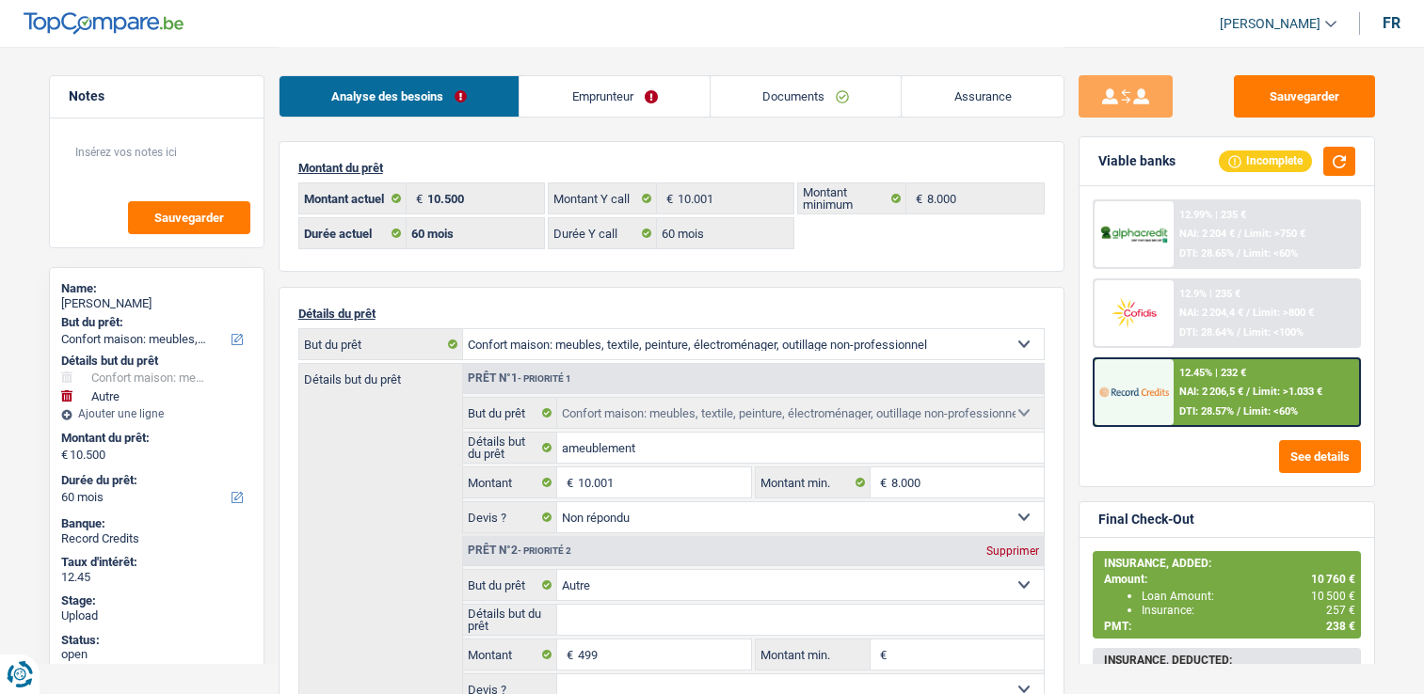
select select "household"
select select "other"
select select "60"
select select "352"
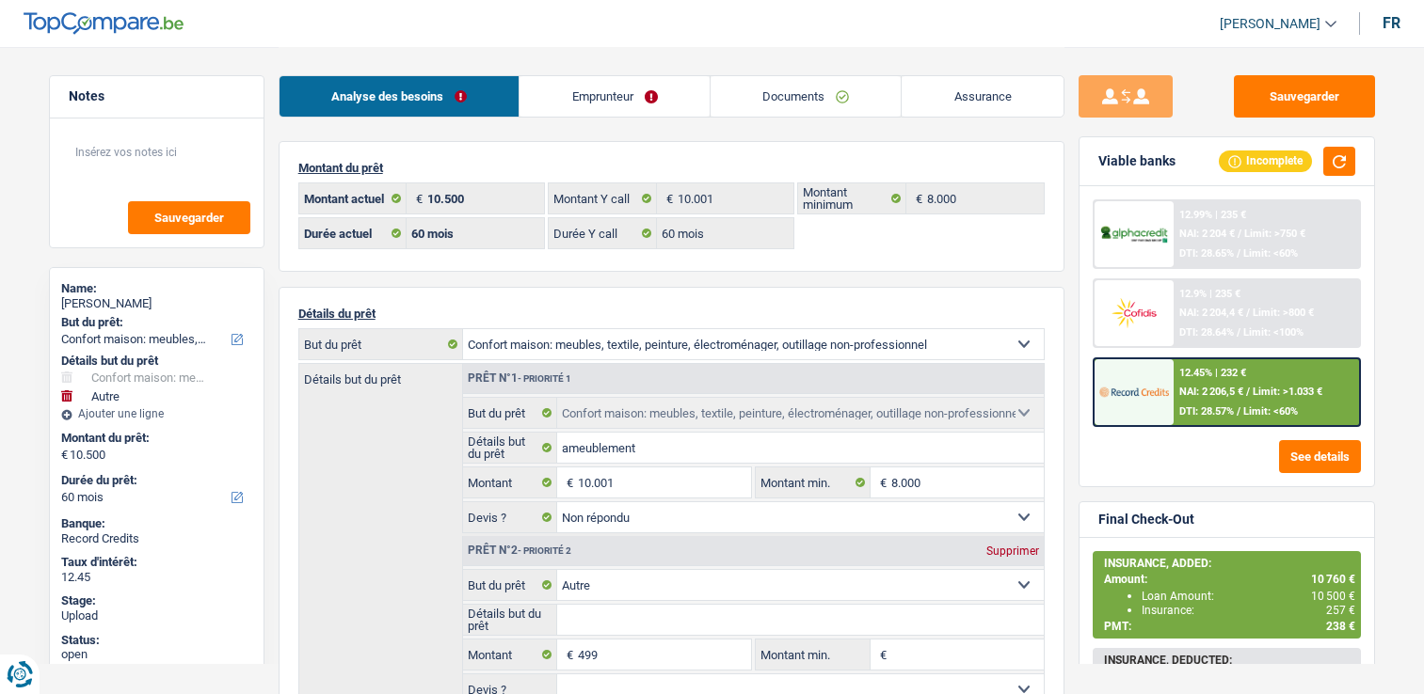
select select "single"
click at [580, 110] on link "Emprunteur" at bounding box center [614, 96] width 190 height 40
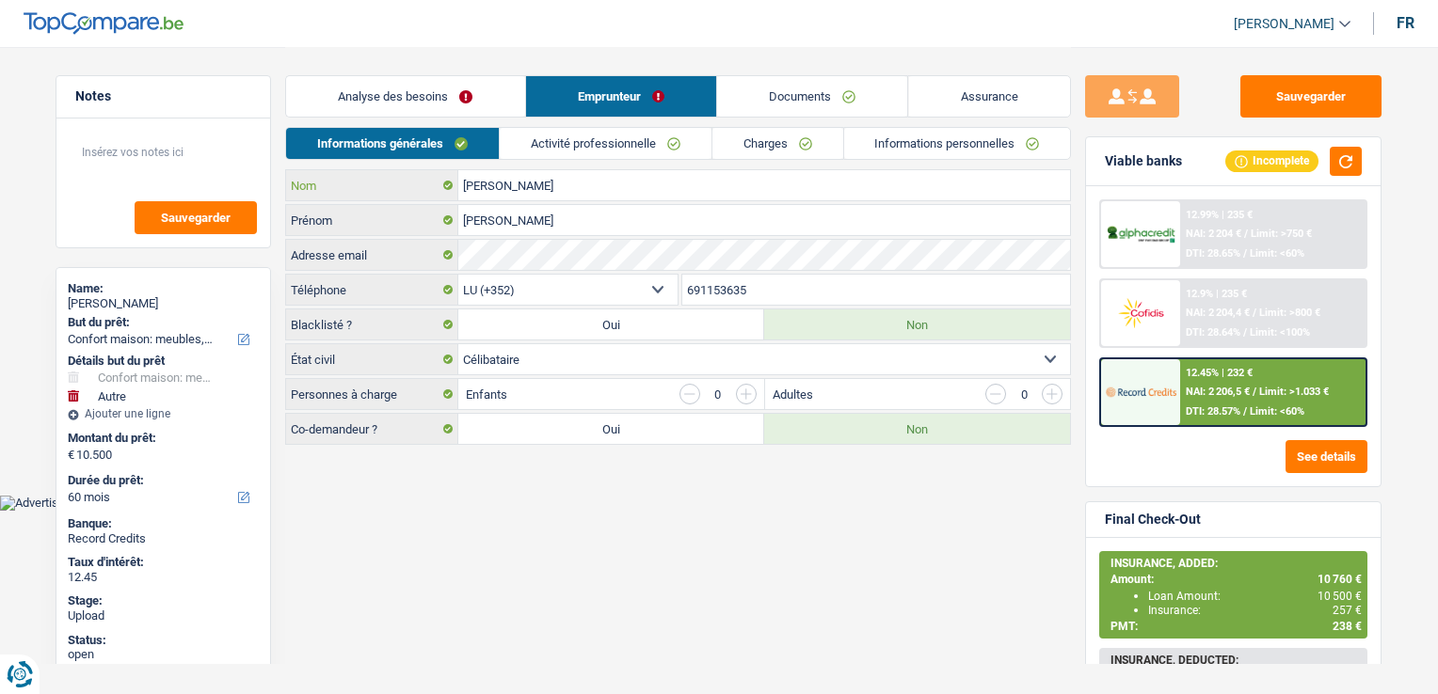
click at [532, 175] on input "nunes de souza" at bounding box center [764, 185] width 612 height 30
click at [730, 291] on input "691153635" at bounding box center [876, 290] width 389 height 30
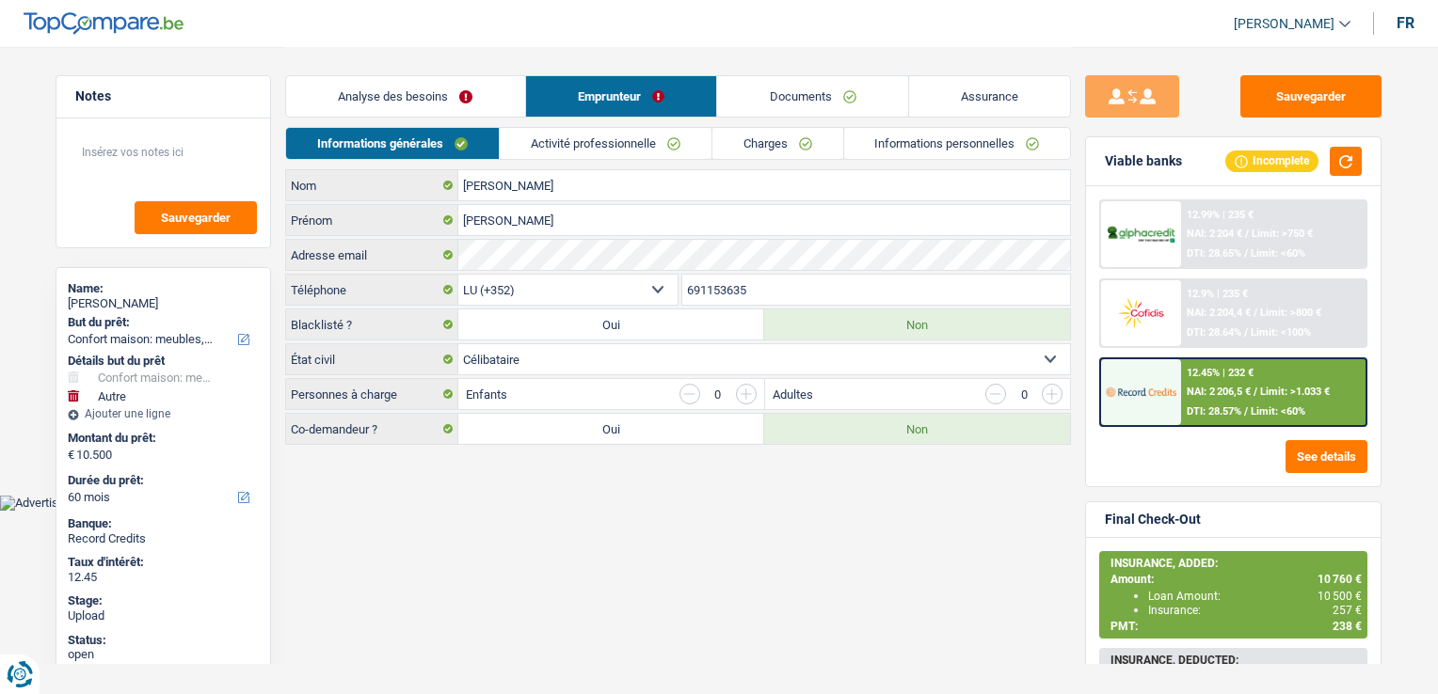
click at [730, 291] on input "691153635" at bounding box center [876, 290] width 389 height 30
drag, startPoint x: 842, startPoint y: 108, endPoint x: 852, endPoint y: 107, distance: 10.4
click at [842, 108] on link "Documents" at bounding box center [812, 96] width 191 height 40
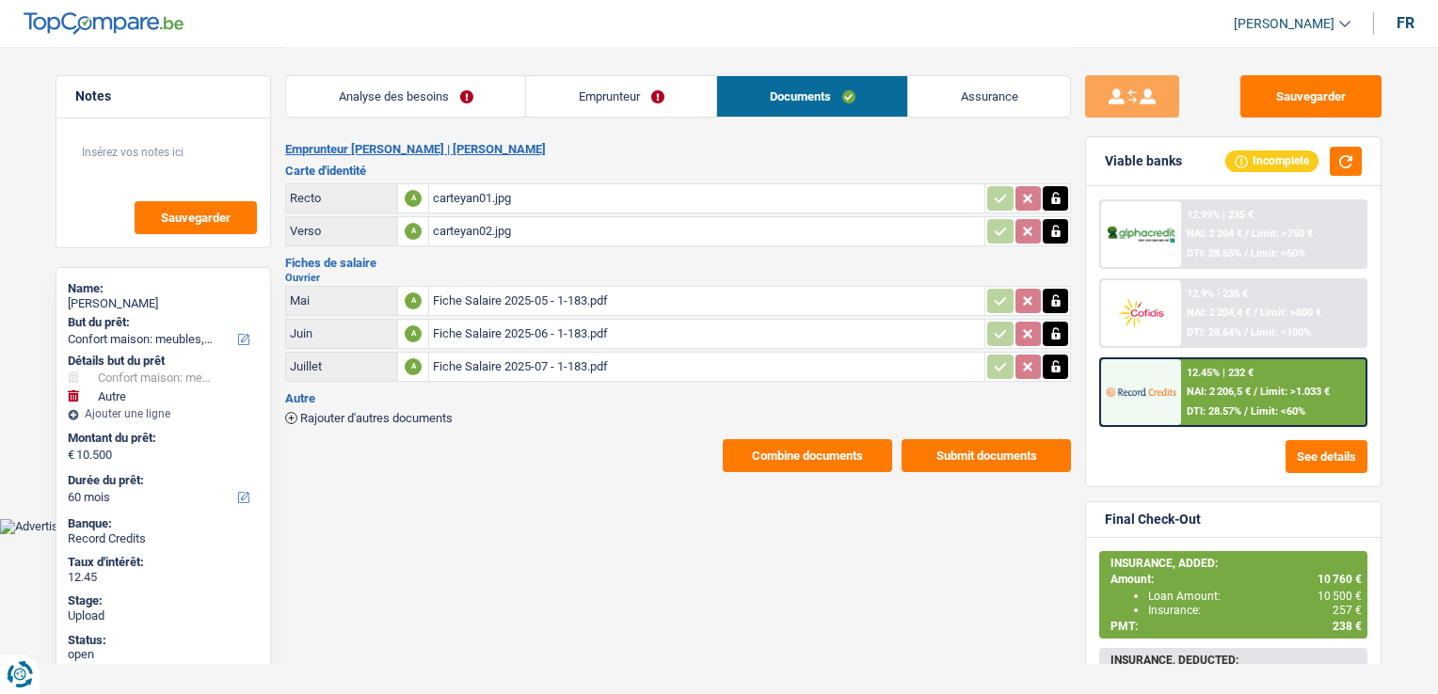
click at [788, 454] on button "Combine documents" at bounding box center [807, 455] width 169 height 33
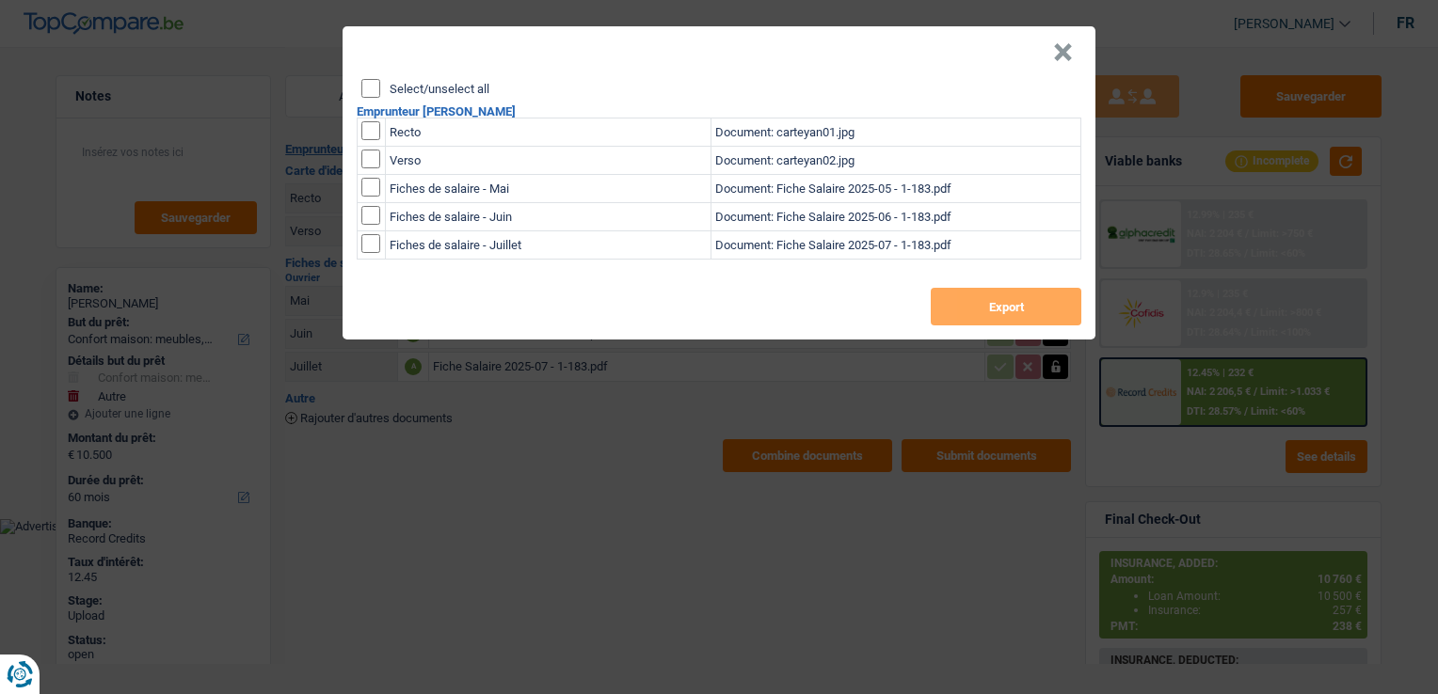
drag, startPoint x: 383, startPoint y: 129, endPoint x: 373, endPoint y: 135, distance: 11.8
click at [380, 130] on td at bounding box center [372, 133] width 28 height 28
click at [369, 162] on input "checkbox" at bounding box center [370, 159] width 19 height 19
checkbox input "true"
click at [370, 134] on input "checkbox" at bounding box center [370, 130] width 19 height 19
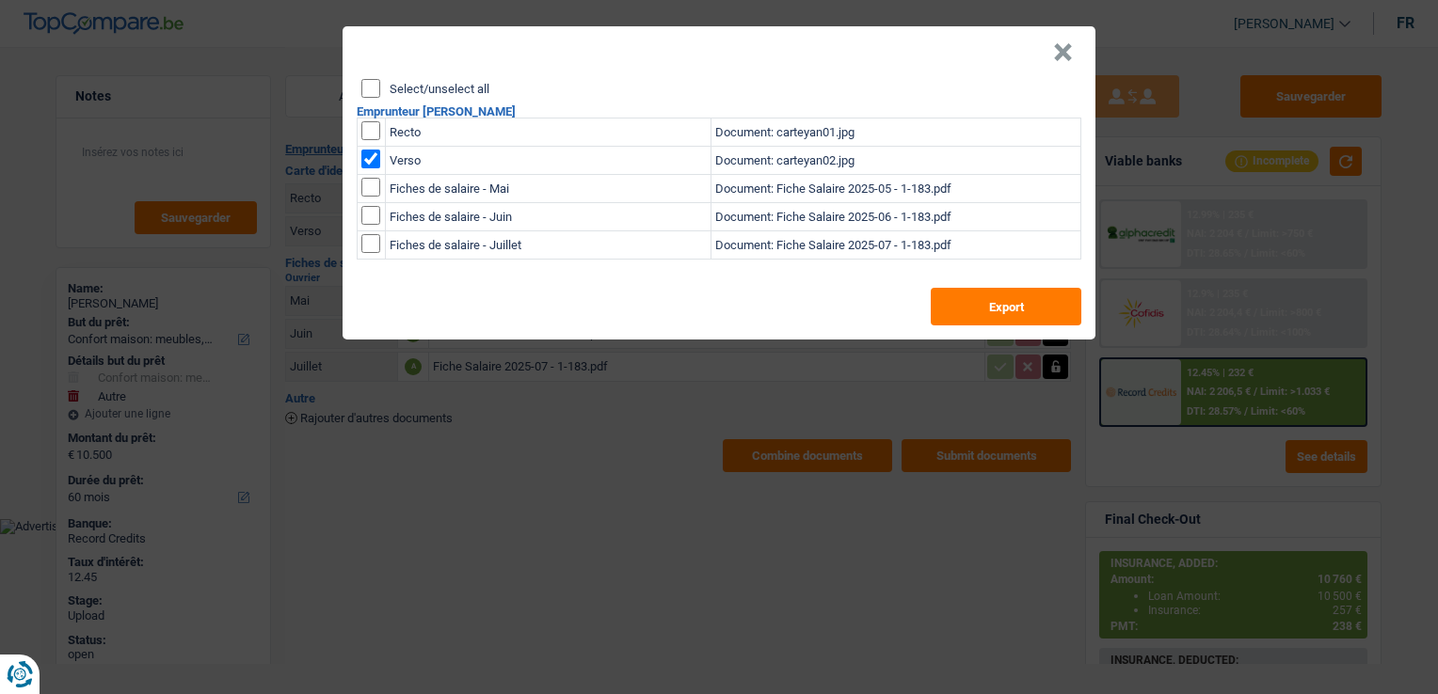
checkbox input "true"
click at [1031, 315] on button "Export" at bounding box center [1006, 307] width 151 height 38
click at [1063, 43] on button "×" at bounding box center [1063, 52] width 20 height 19
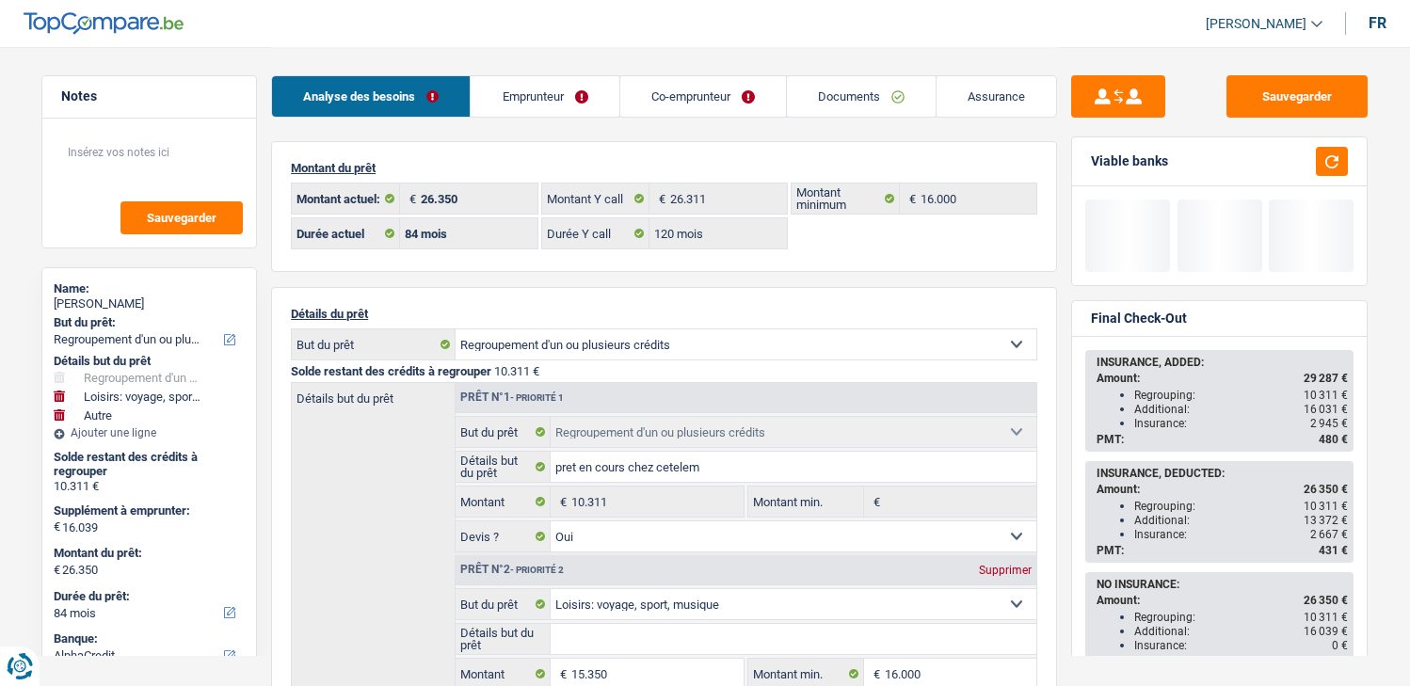
select select "refinancing"
select select "hobbies"
select select "other"
select select "84"
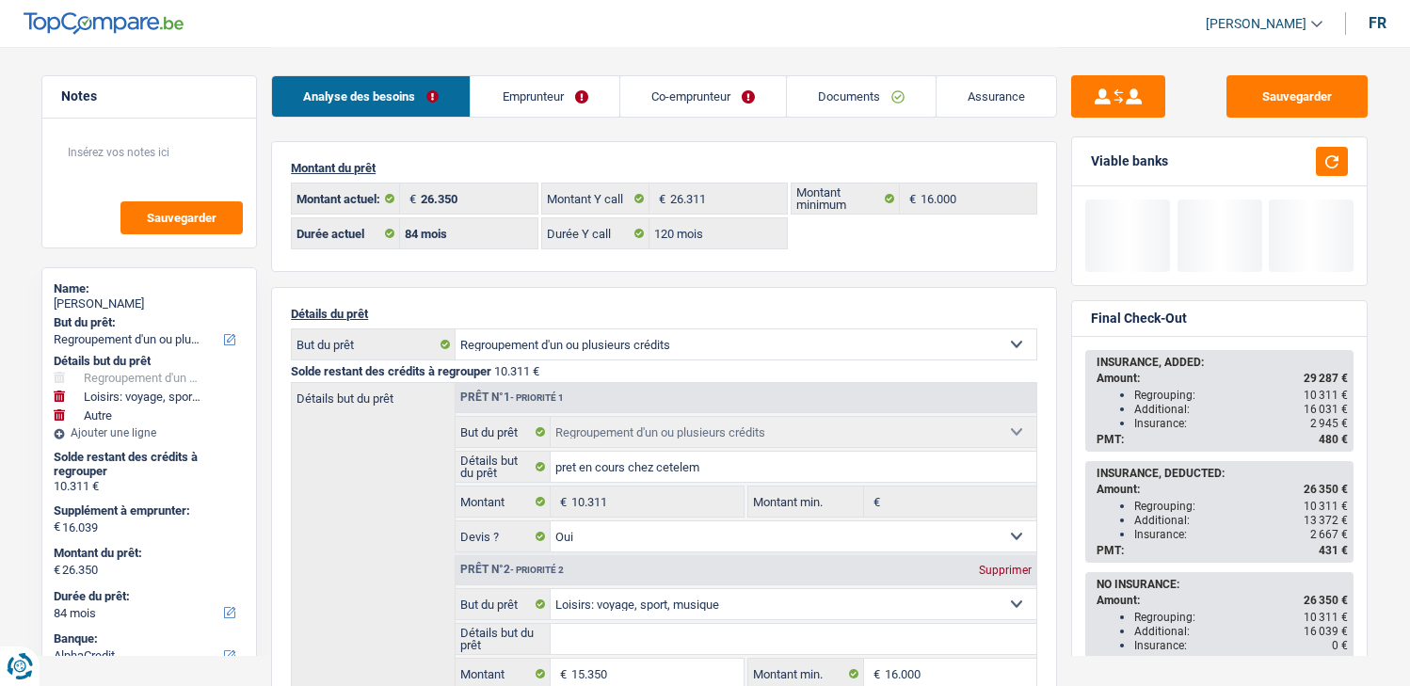
select select "alphacredit"
select select "84"
select select "120"
select select "refinancing"
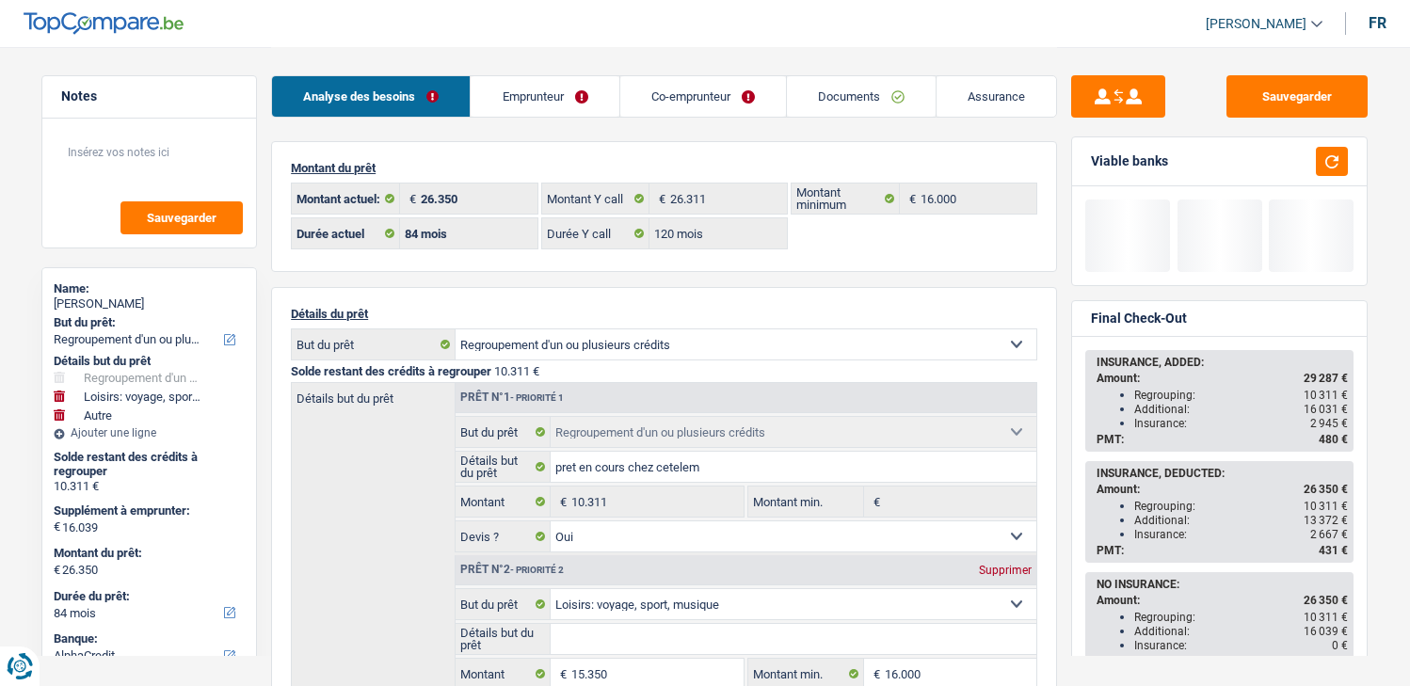
select select "yes"
select select "hobbies"
select select "other"
select select "84"
select select "32"
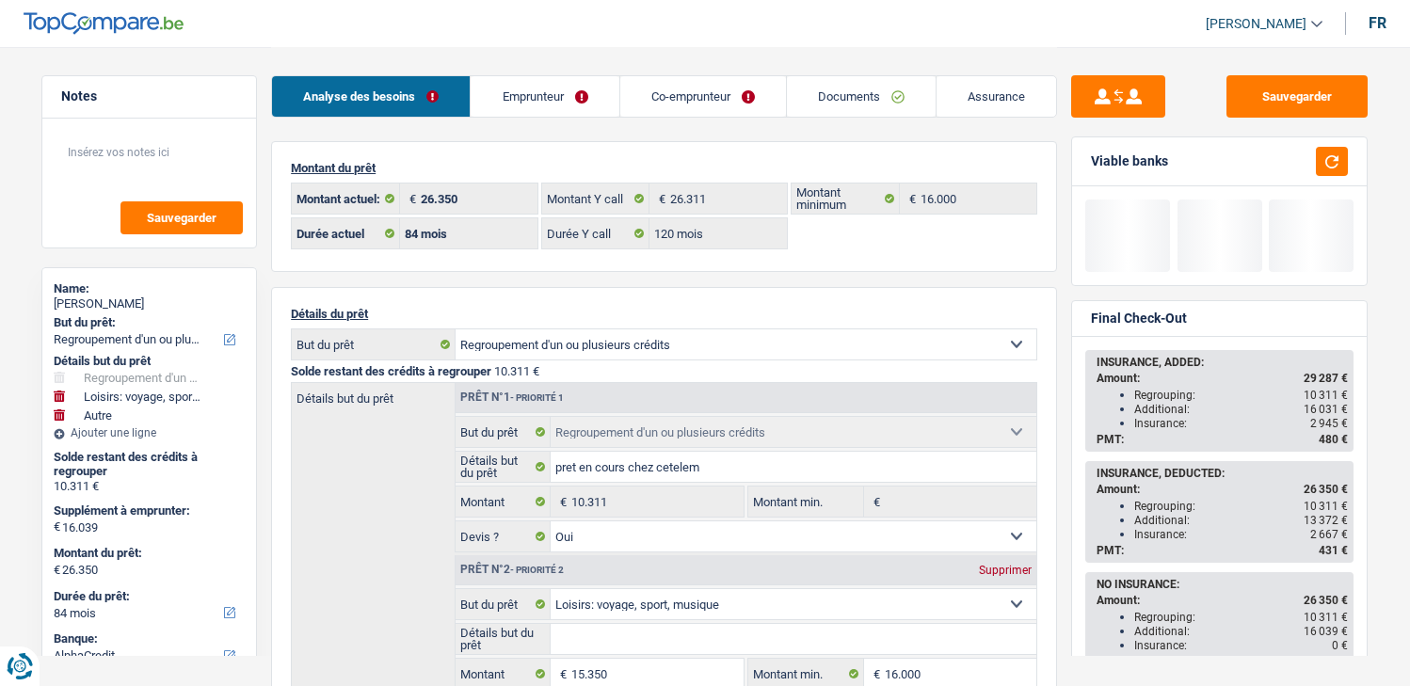
select select "married"
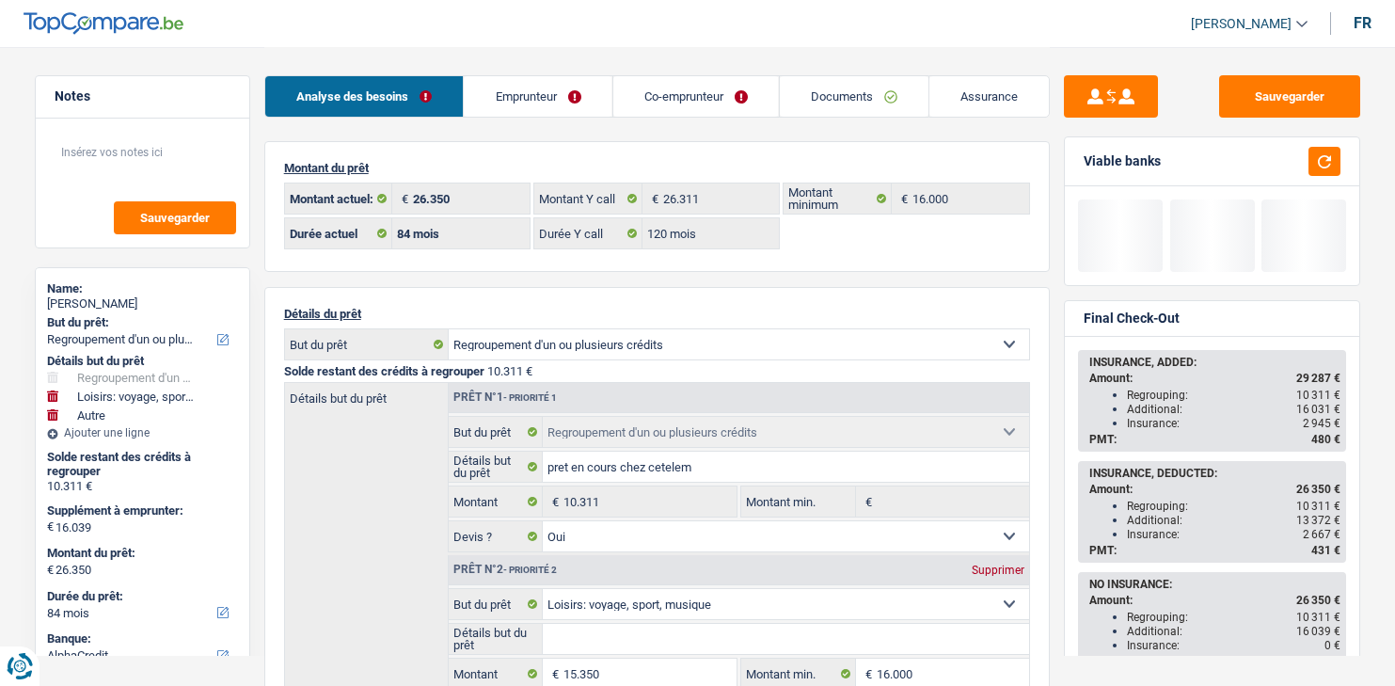
click at [552, 87] on link "Emprunteur" at bounding box center [538, 96] width 148 height 40
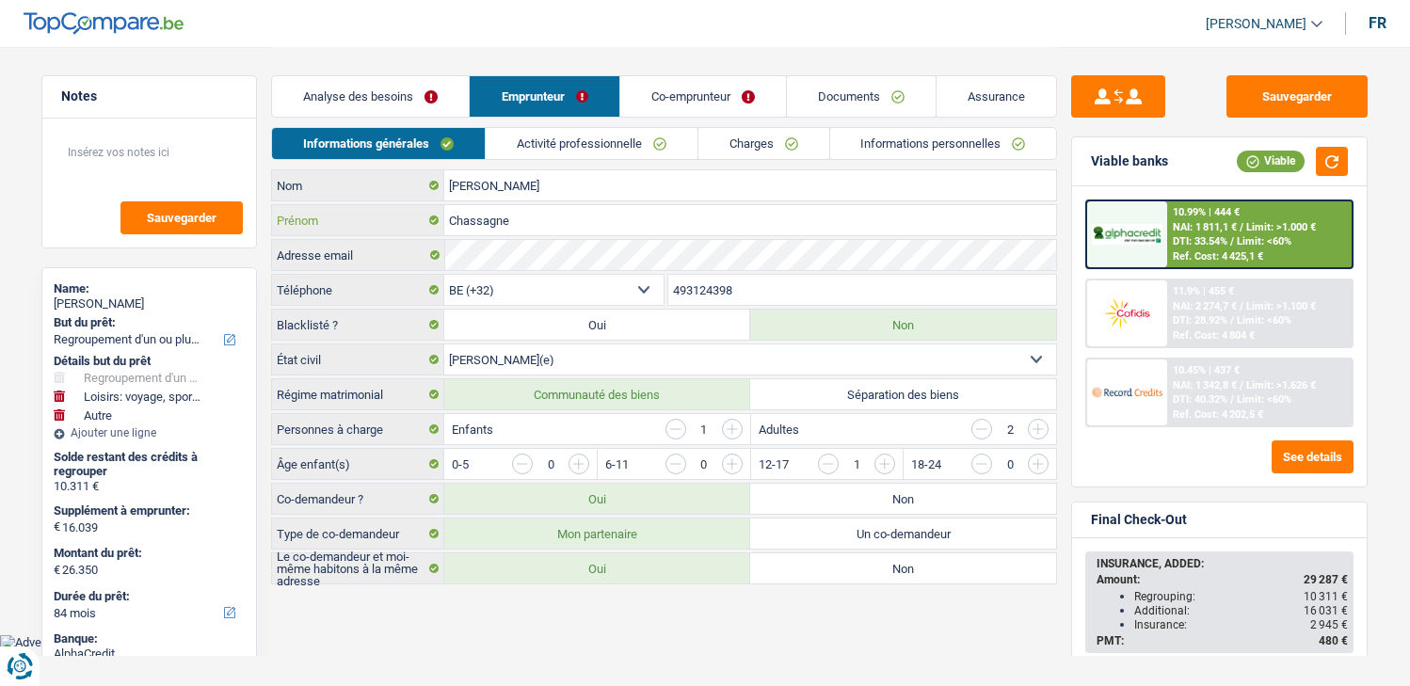
click at [532, 226] on input "Chassagne" at bounding box center [750, 220] width 612 height 30
click at [515, 188] on input "[PERSON_NAME]" at bounding box center [750, 185] width 612 height 30
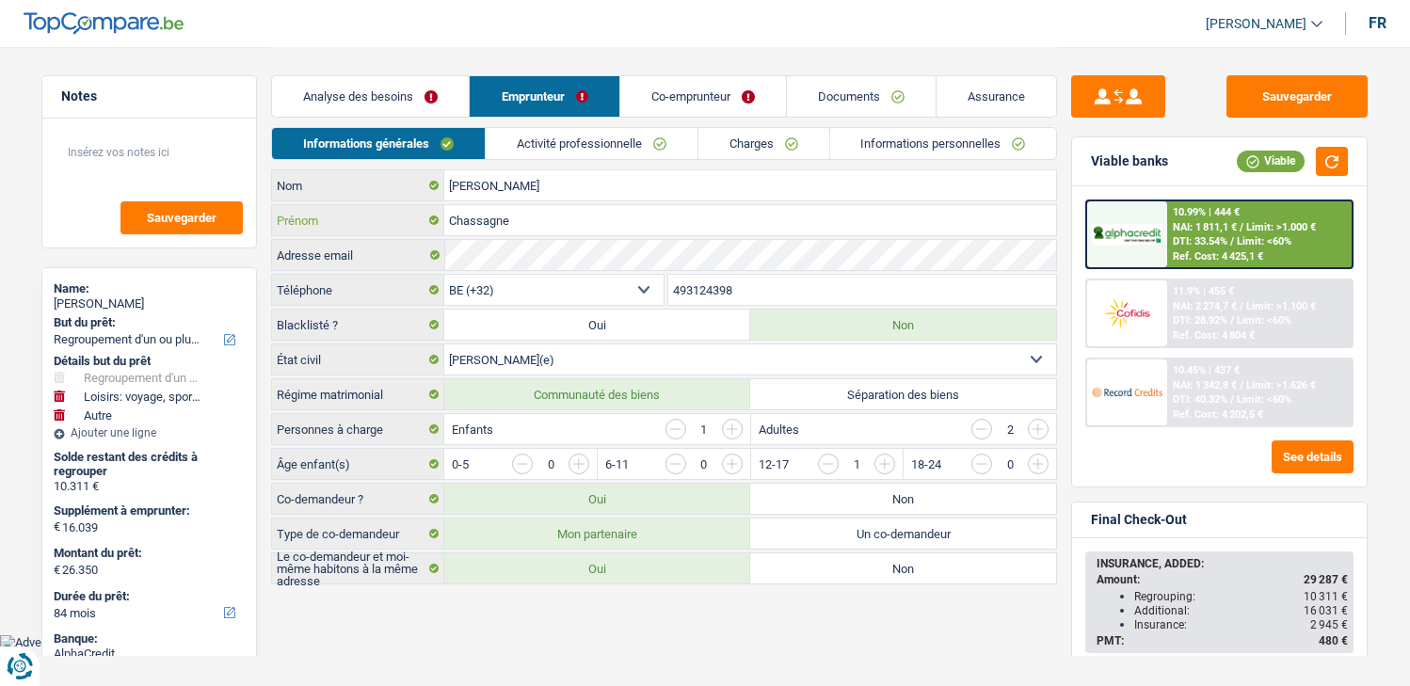
click at [529, 210] on input "Chassagne" at bounding box center [750, 220] width 612 height 30
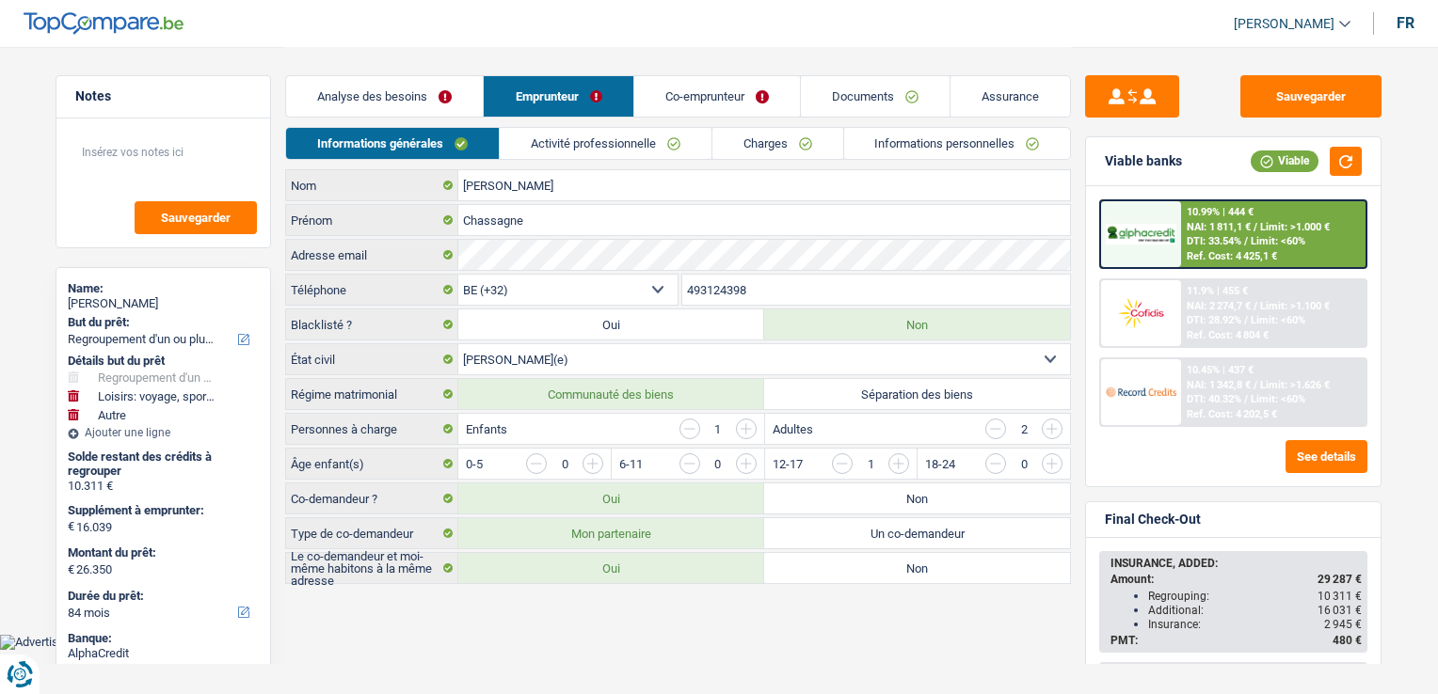
click at [674, 152] on link "Activité professionnelle" at bounding box center [606, 143] width 212 height 31
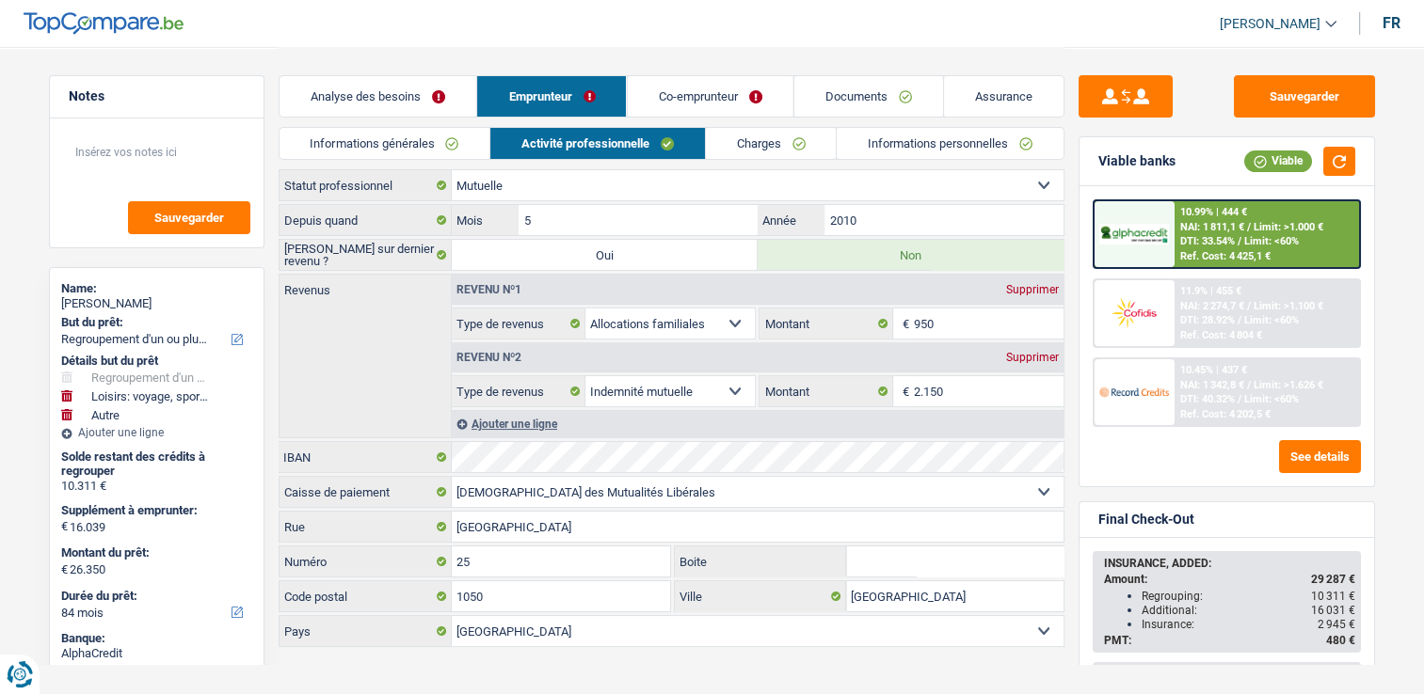
click at [675, 109] on link "Co-emprunteur" at bounding box center [710, 96] width 166 height 40
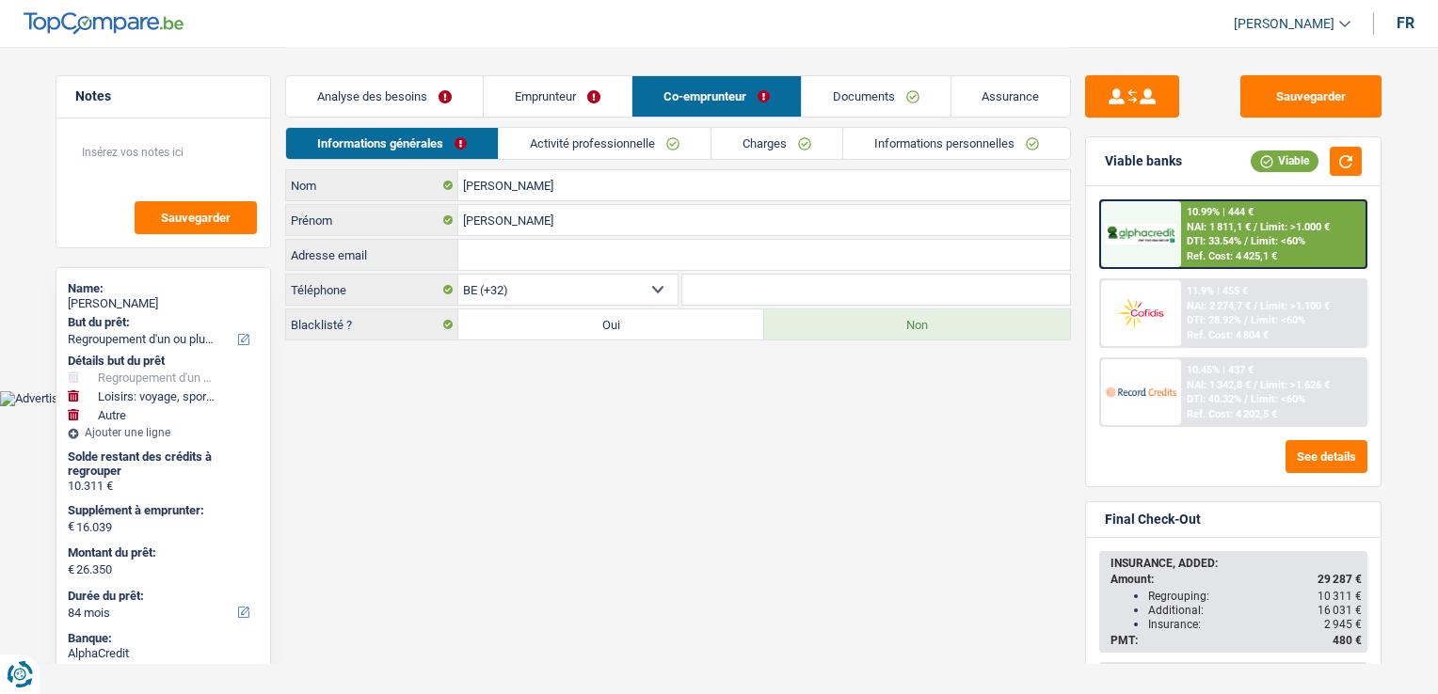
click at [630, 149] on link "Activité professionnelle" at bounding box center [605, 143] width 212 height 31
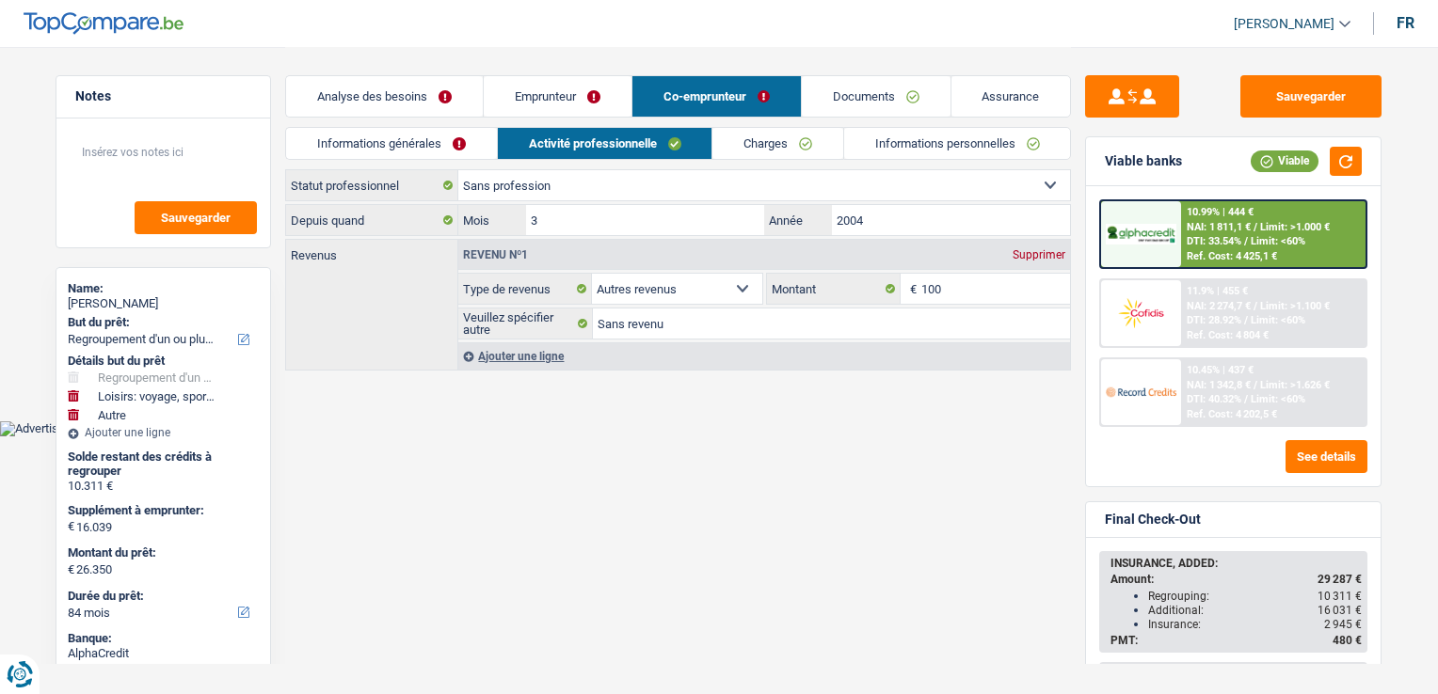
click at [613, 125] on div "Analyse des besoins Emprunteur Co-emprunteur Documents Assurance" at bounding box center [678, 87] width 786 height 80
click at [580, 91] on link "Emprunteur" at bounding box center [558, 96] width 148 height 40
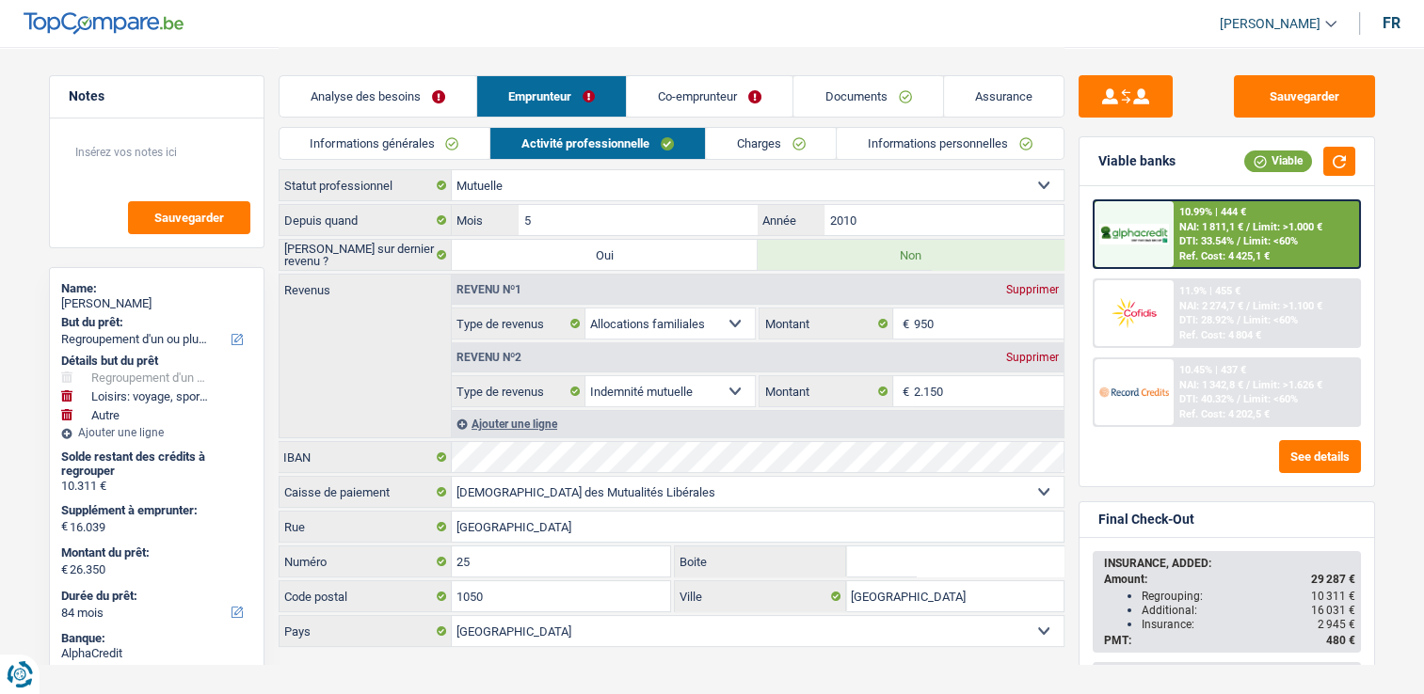
click at [453, 128] on link "Informations générales" at bounding box center [384, 143] width 211 height 31
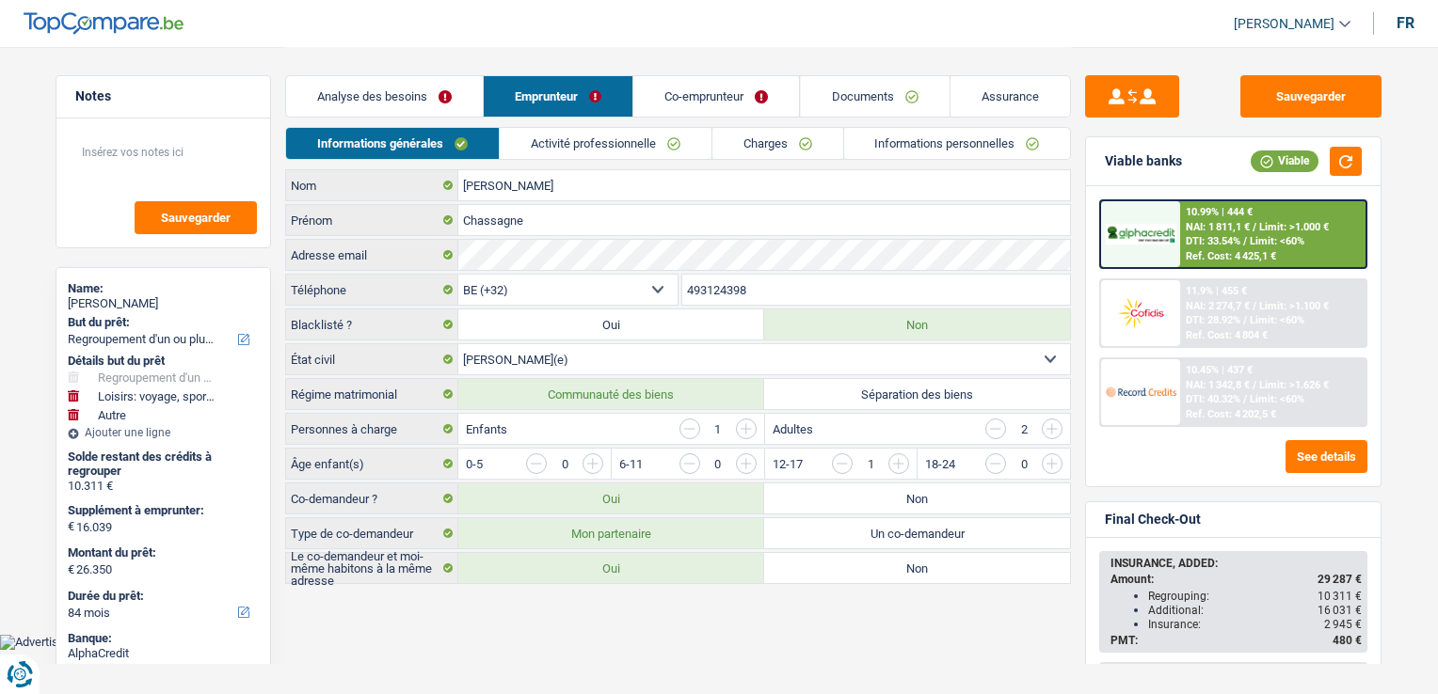
click at [545, 129] on link "Activité professionnelle" at bounding box center [606, 143] width 212 height 31
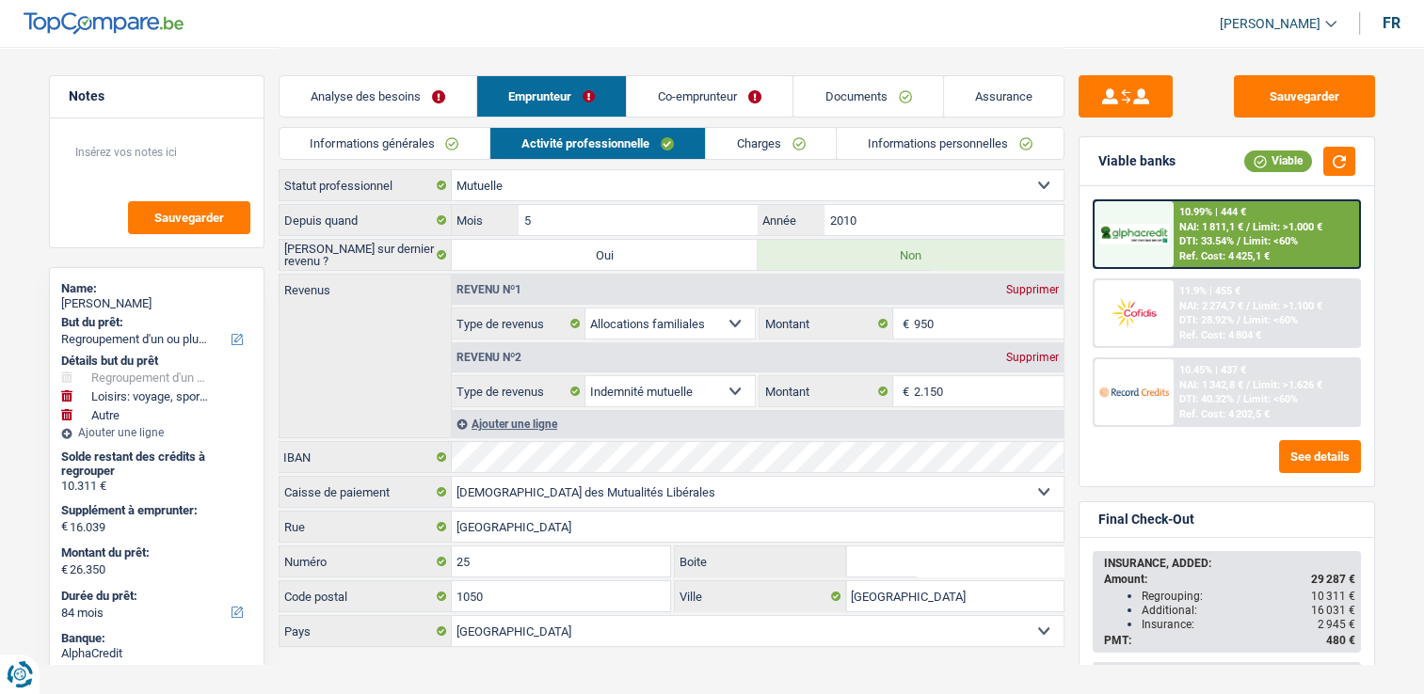
click at [459, 115] on link "Analyse des besoins" at bounding box center [377, 96] width 197 height 40
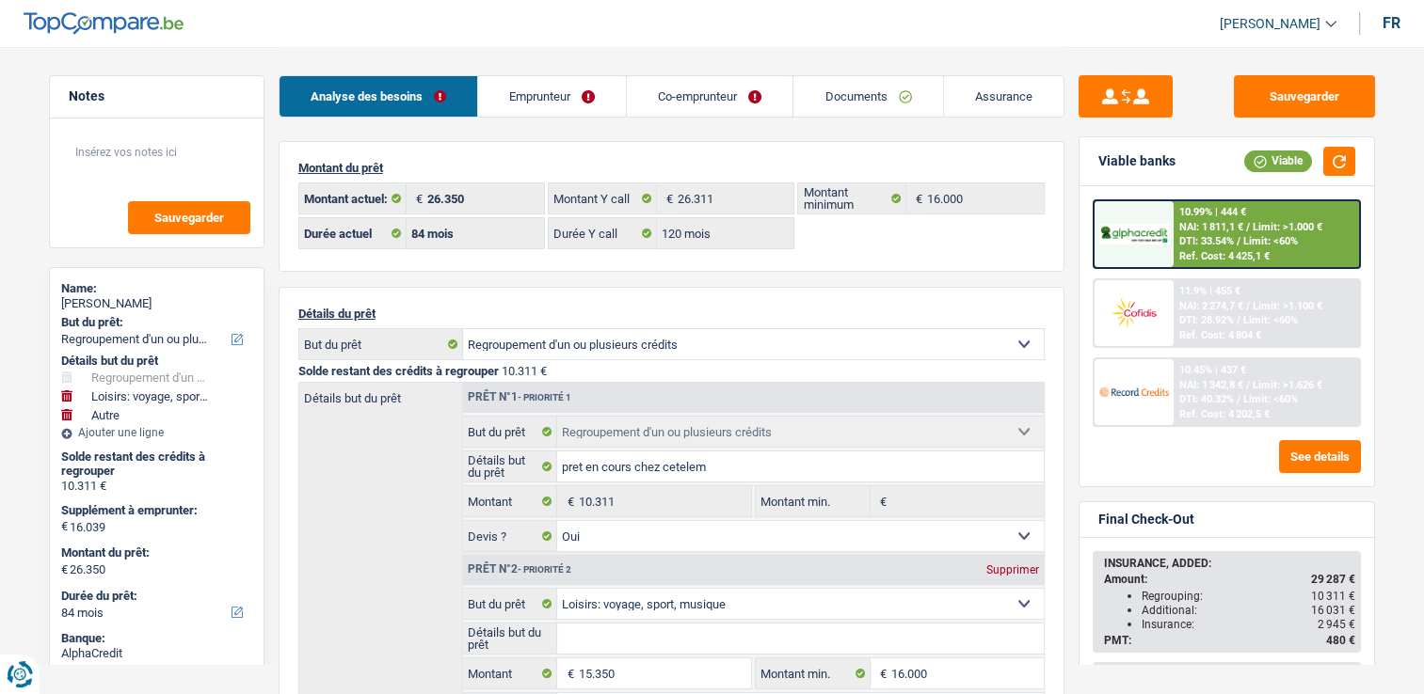
click at [500, 96] on link "Emprunteur" at bounding box center [552, 96] width 148 height 40
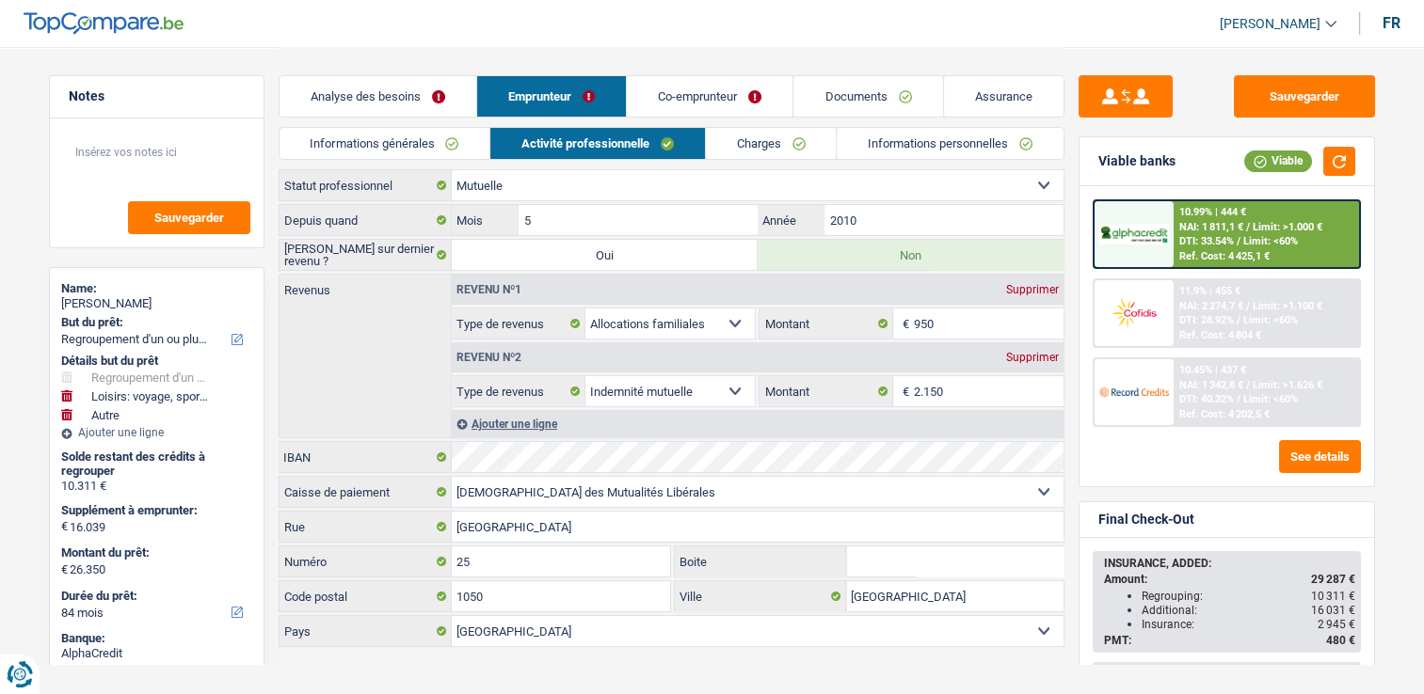
click at [437, 156] on link "Informations générales" at bounding box center [384, 143] width 211 height 31
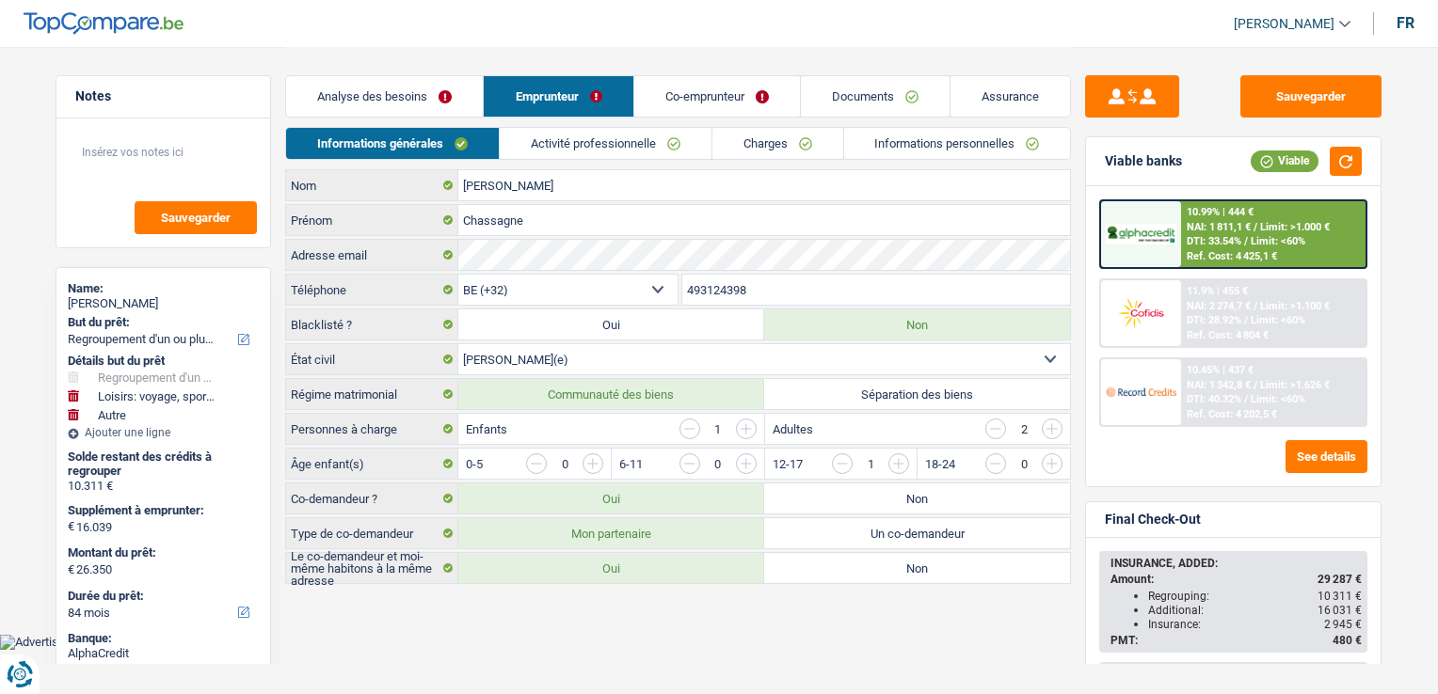
click at [634, 157] on link "Activité professionnelle" at bounding box center [606, 143] width 212 height 31
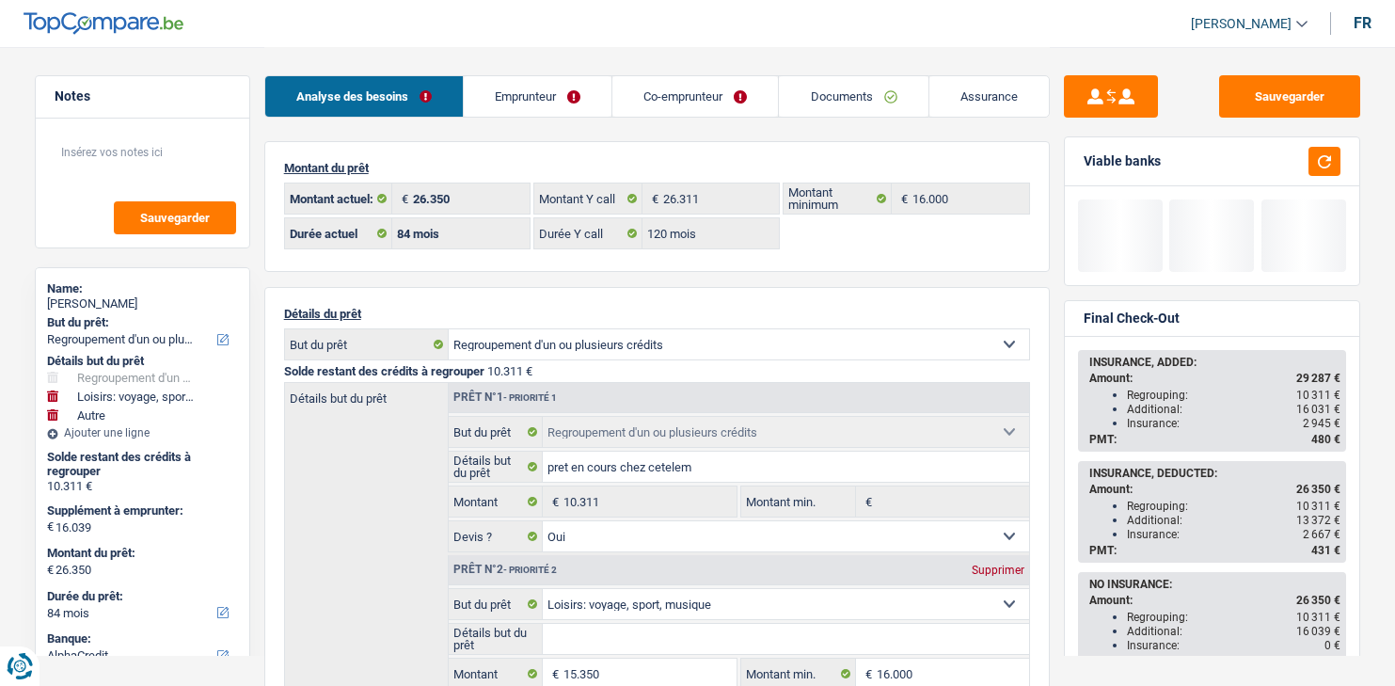
select select "refinancing"
select select "hobbies"
select select "other"
select select "84"
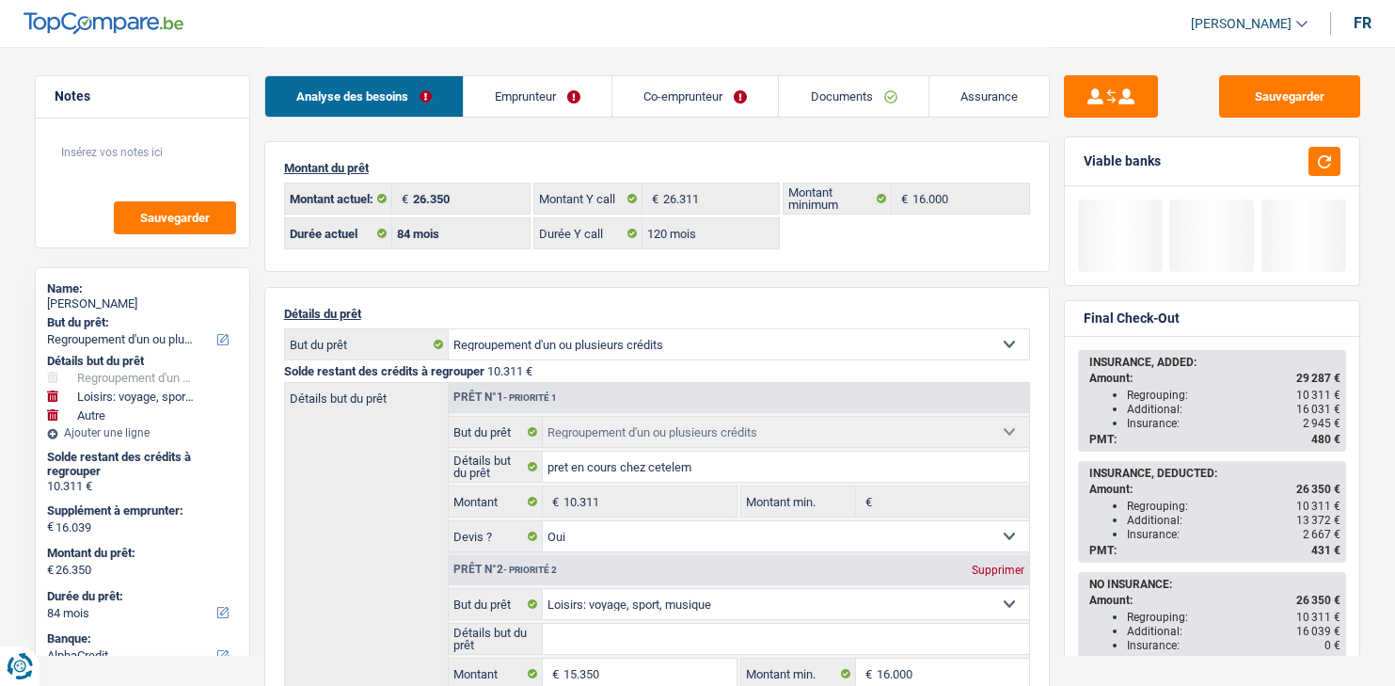
select select "84"
select select "120"
select select "refinancing"
select select "yes"
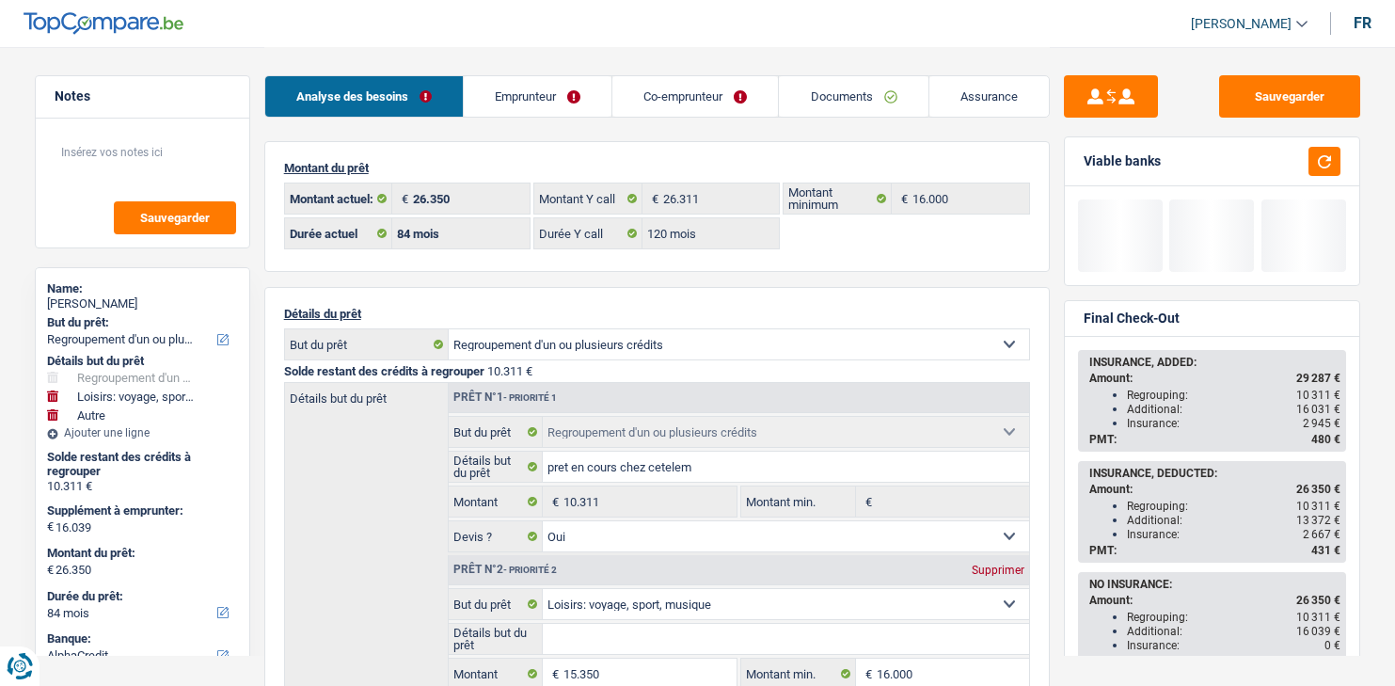
select select "hobbies"
select select "other"
select select "84"
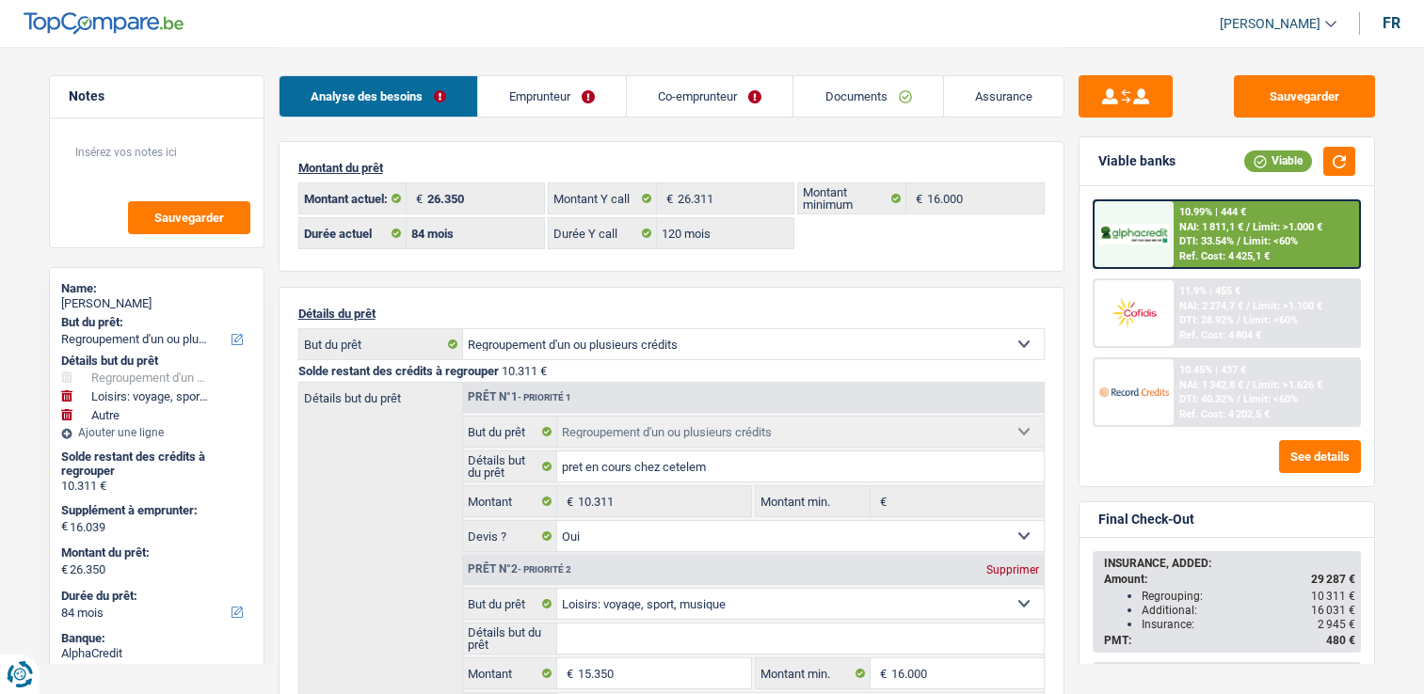
select select "refinancing"
select select "hobbies"
select select "other"
select select "84"
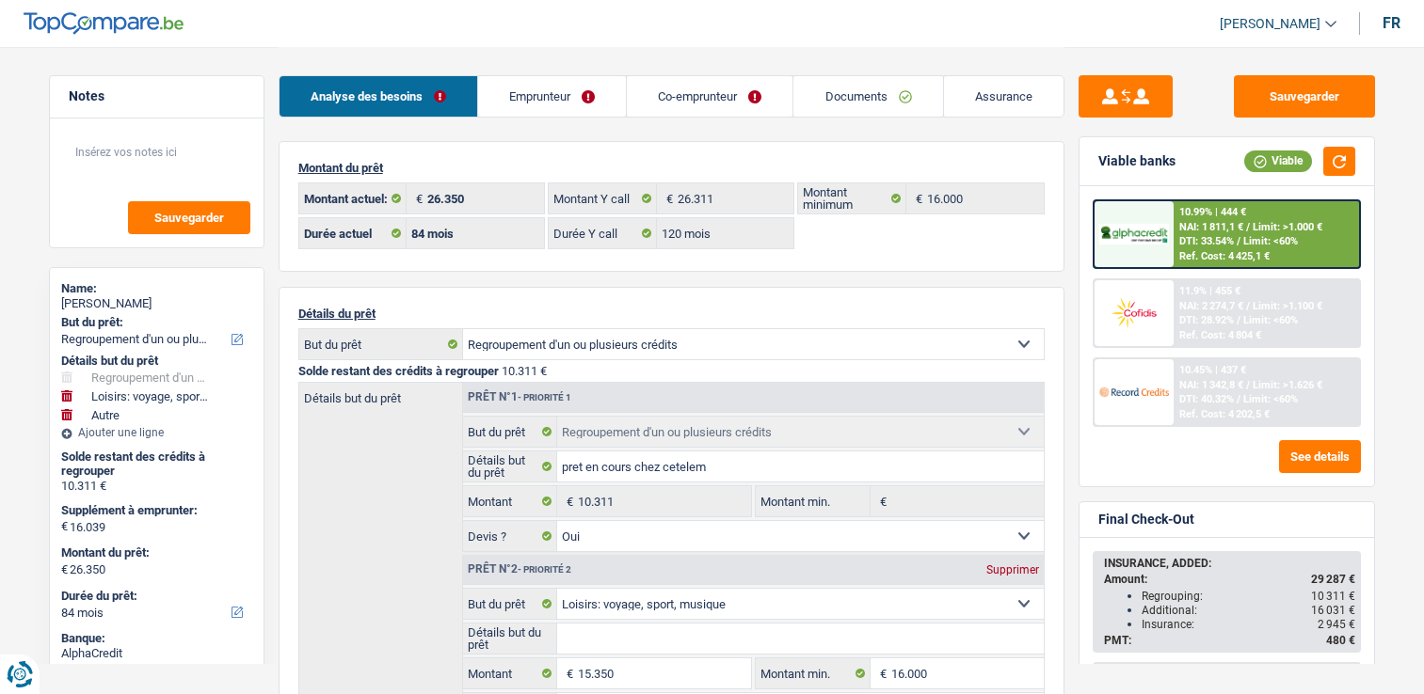
select select "32"
select select "married"
select select "mutuality"
select select "familyAllowances"
select select "mutualityIndemnity"
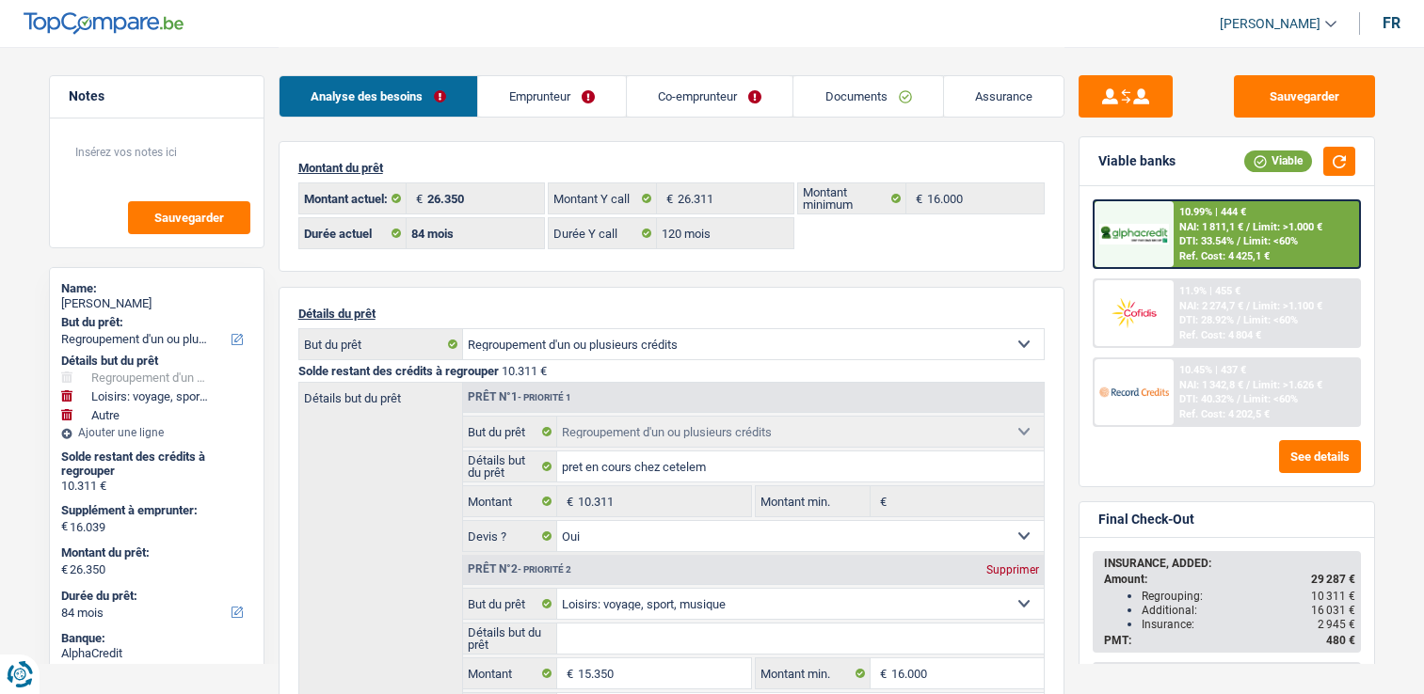
select select "unionLiberales"
select select "BE"
click at [606, 94] on link "Emprunteur" at bounding box center [552, 96] width 148 height 40
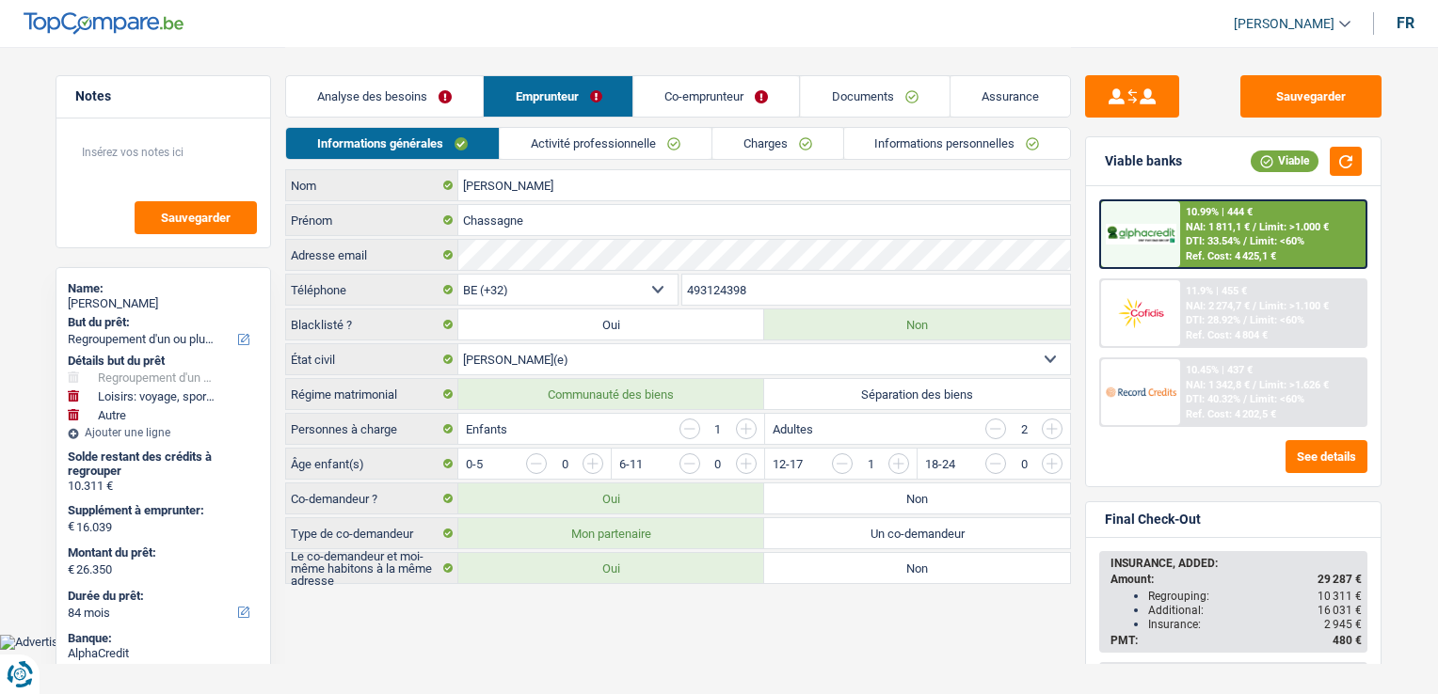
click at [681, 100] on link "Co-emprunteur" at bounding box center [717, 96] width 166 height 40
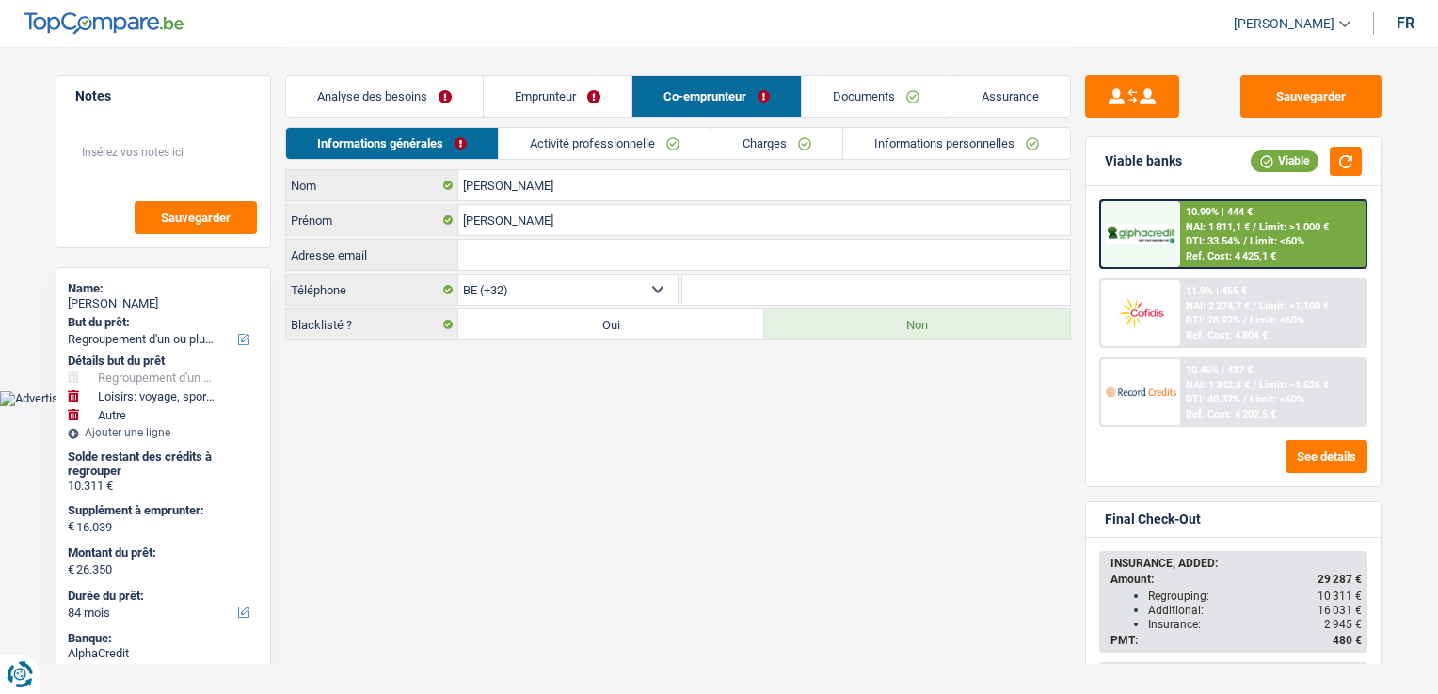
click at [581, 140] on link "Activité professionnelle" at bounding box center [605, 143] width 212 height 31
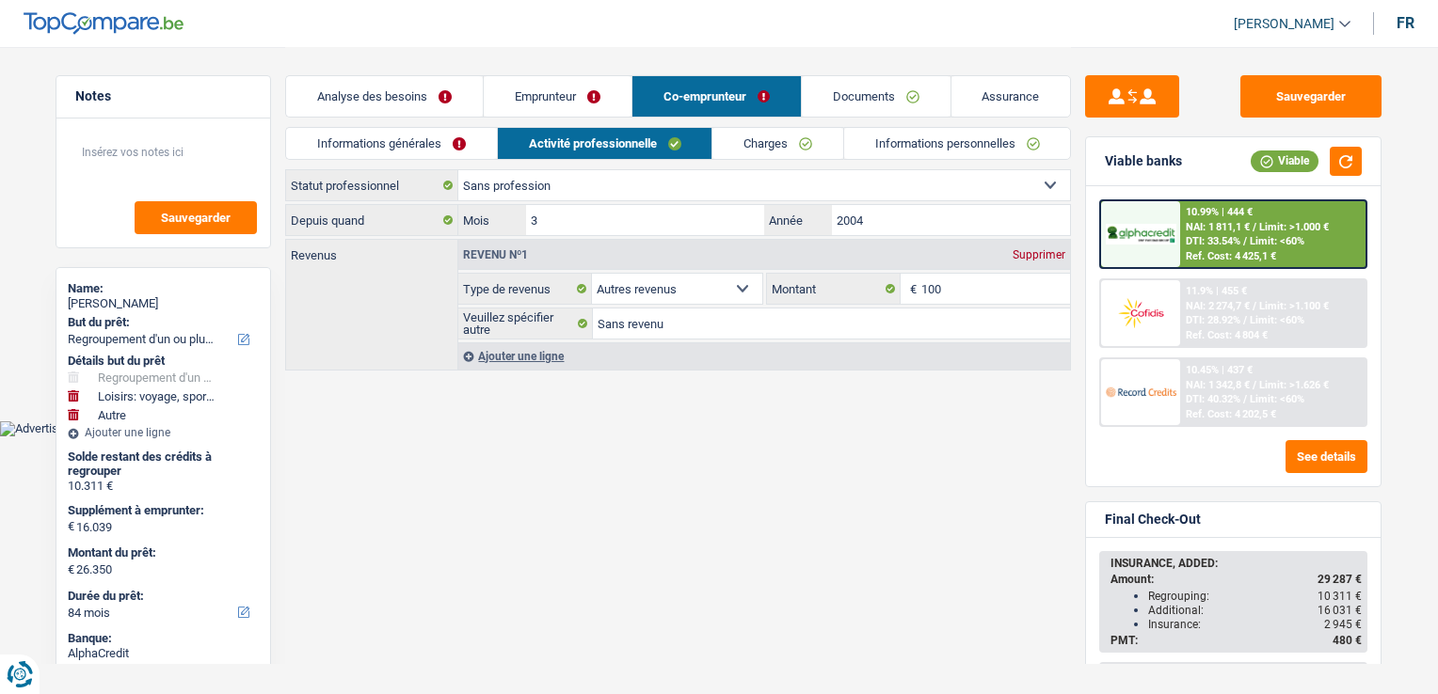
click at [536, 95] on link "Emprunteur" at bounding box center [558, 96] width 148 height 40
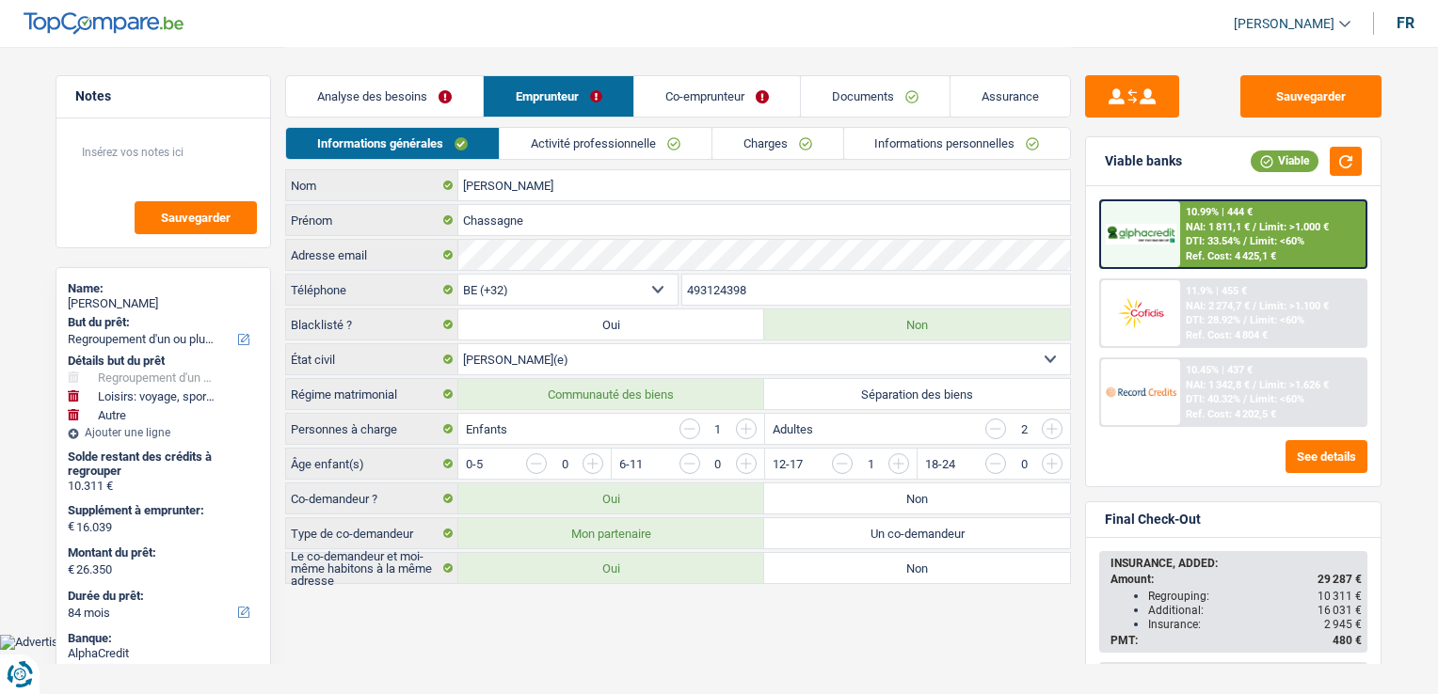
click at [551, 158] on link "Activité professionnelle" at bounding box center [606, 143] width 212 height 31
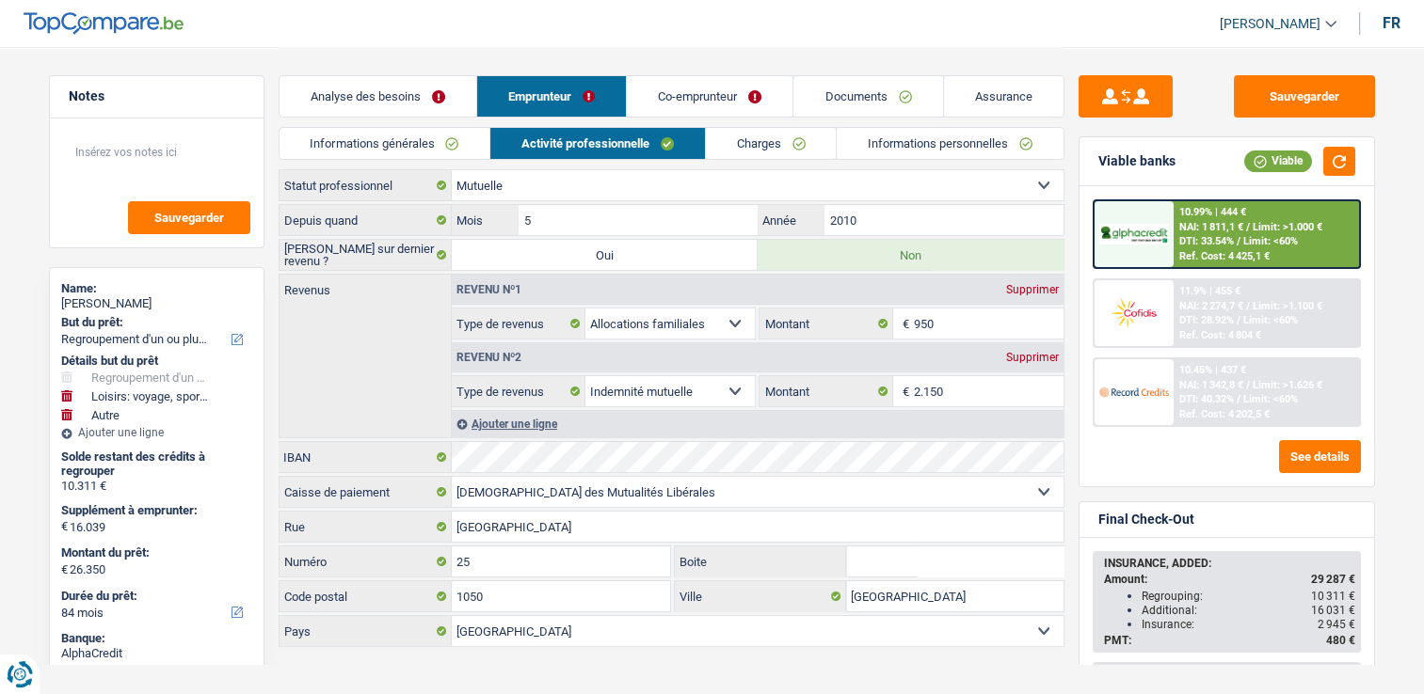
click at [887, 104] on link "Documents" at bounding box center [867, 96] width 149 height 40
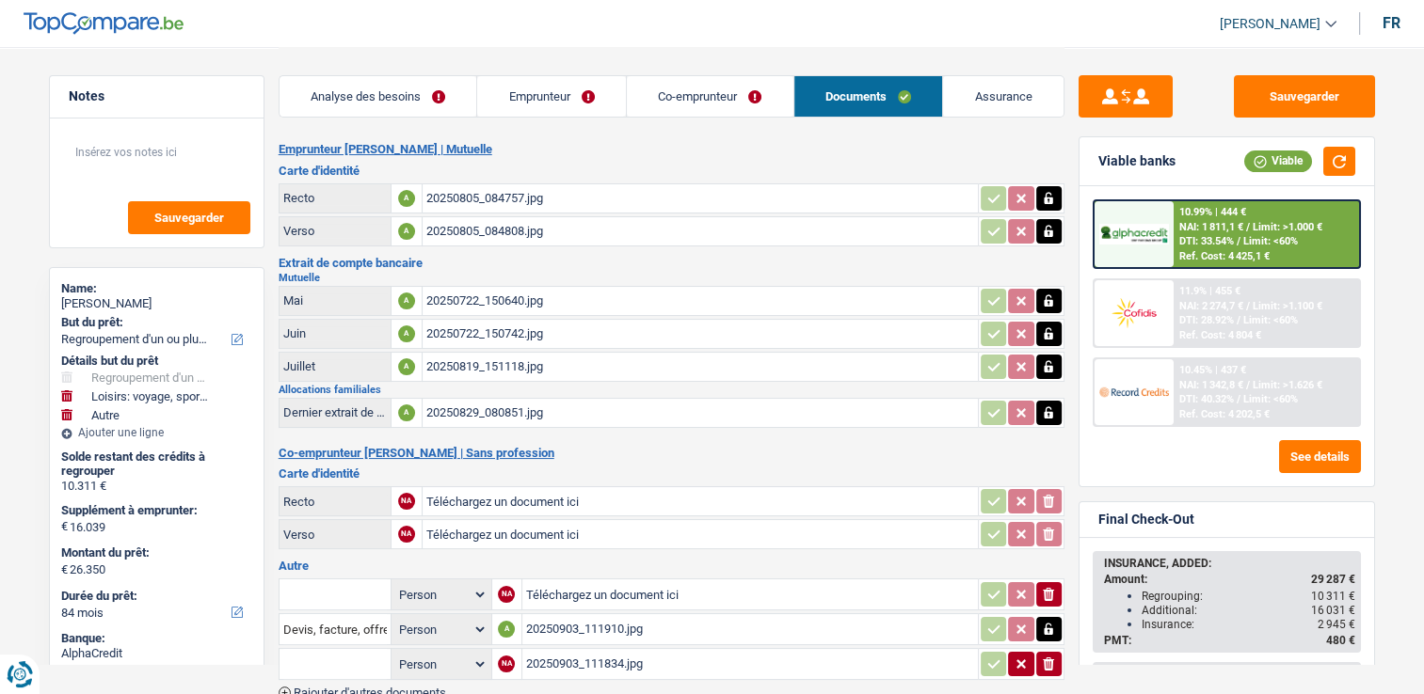
click at [561, 615] on div "20250903_111910.jpg" at bounding box center [750, 629] width 448 height 28
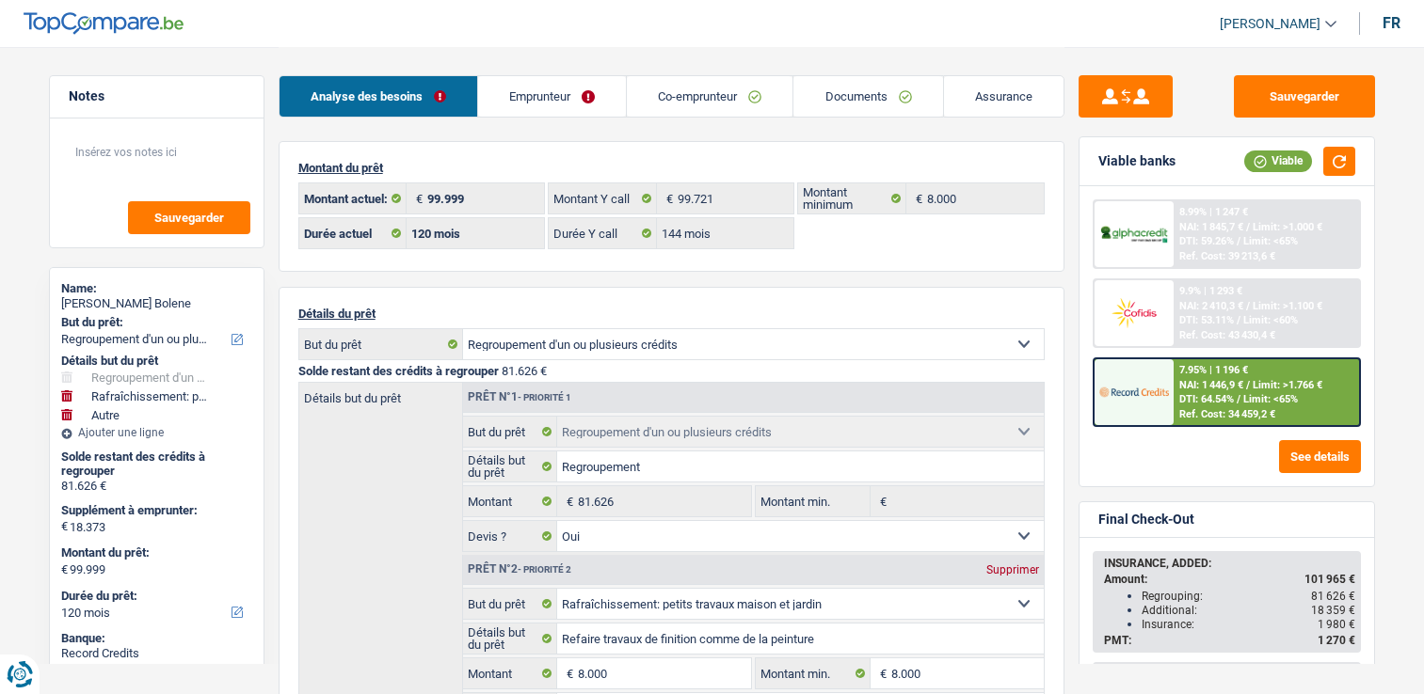
select select "refinancing"
select select "houseOrGarden"
select select "other"
select select "120"
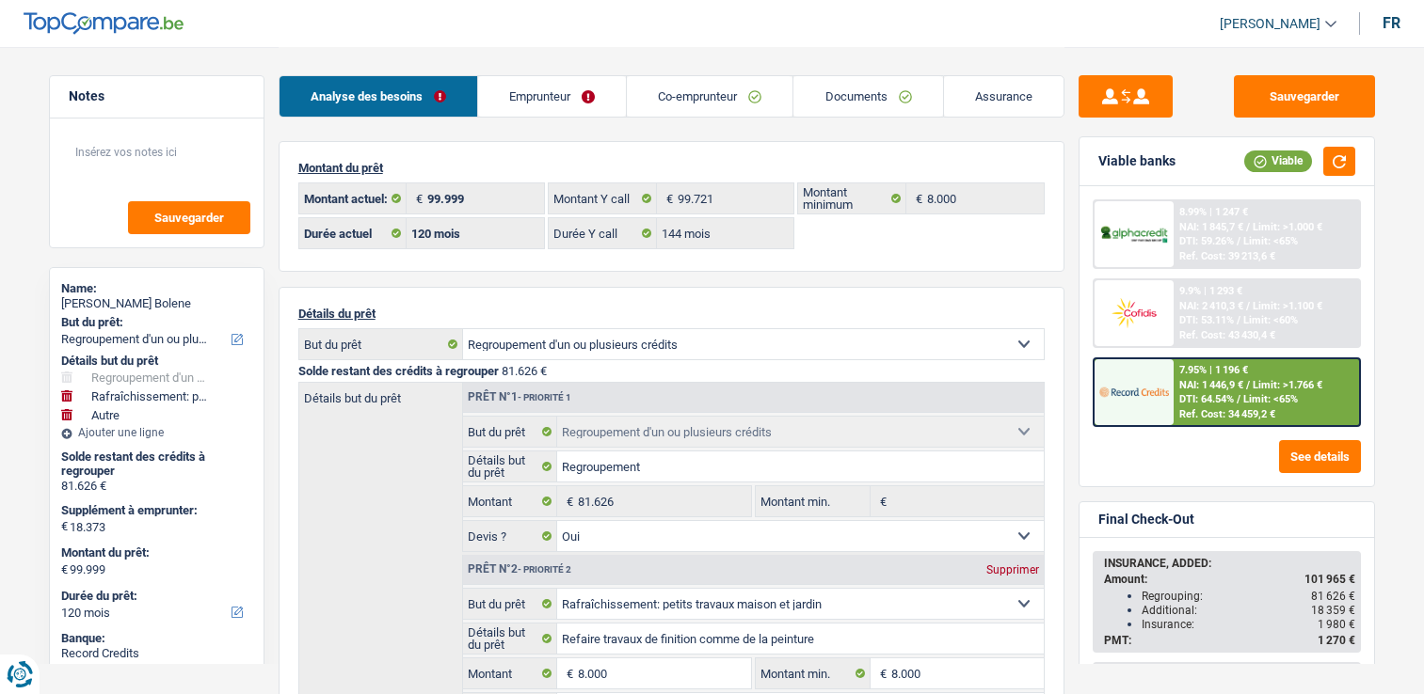
select select "120"
select select "144"
select select "refinancing"
select select "yes"
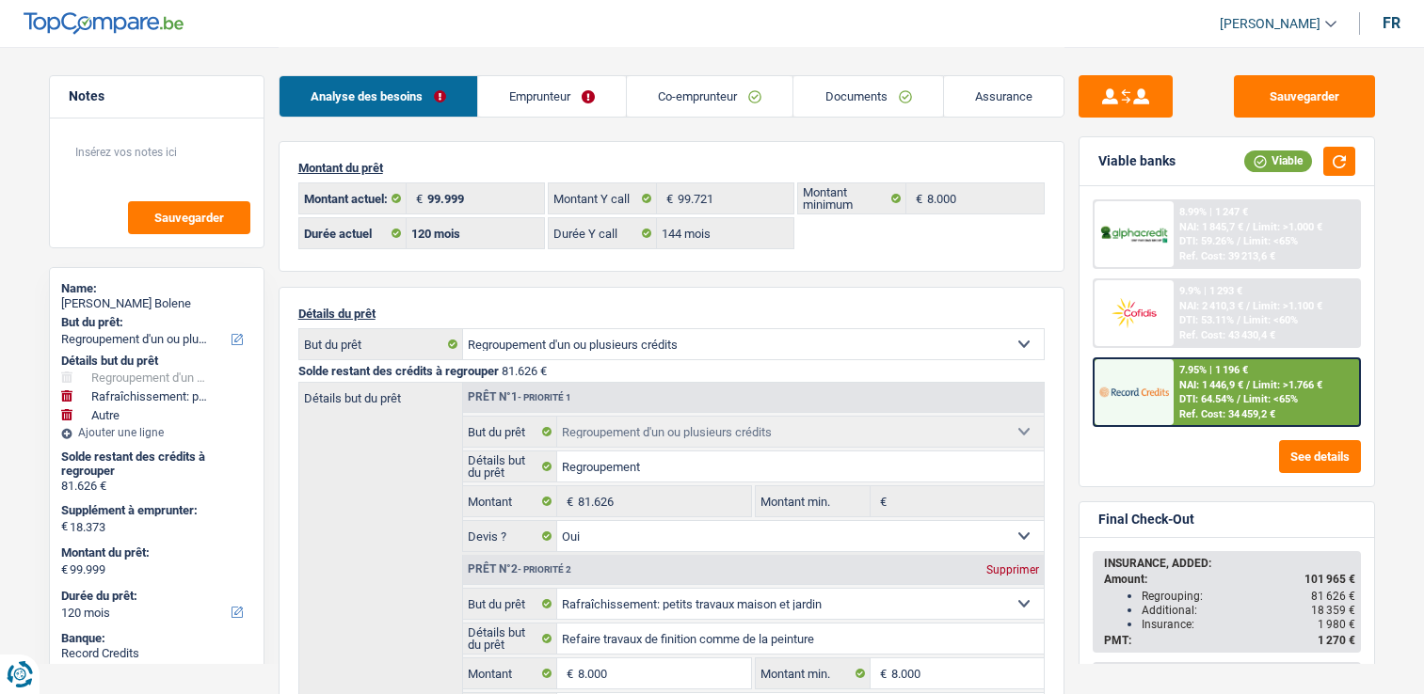
select select "houseOrGarden"
select select "false"
select select "other"
select select "120"
select select "ownerWithMortgage"
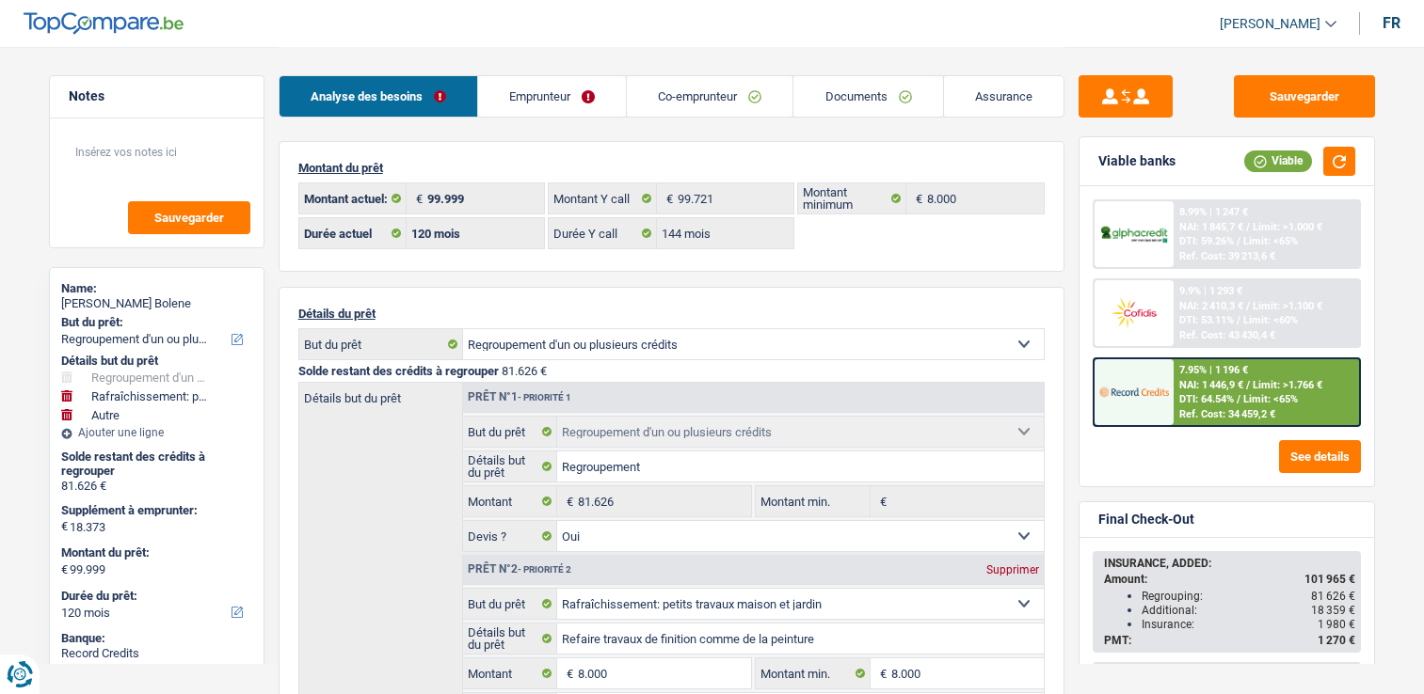
select select "BE"
select select "personalLoan"
select select "homeFurnishingOrRelocation"
select select "120"
select select "carLoan"
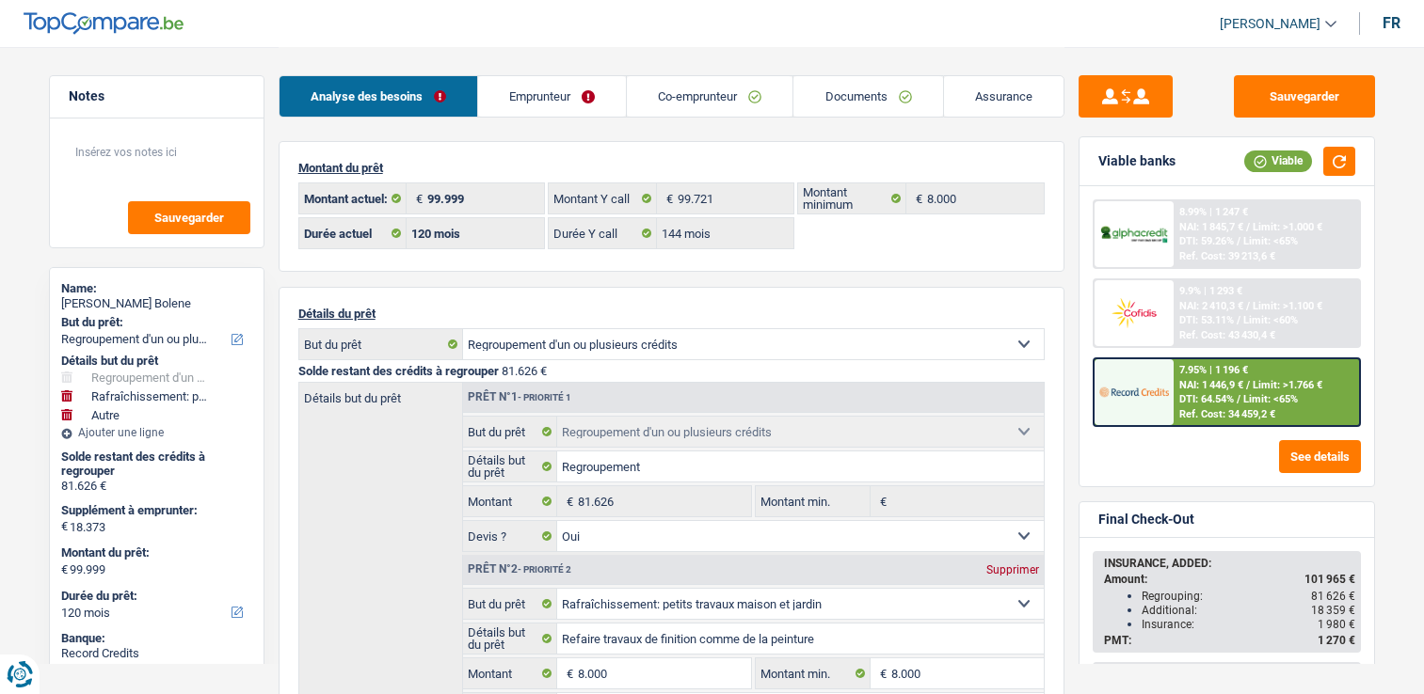
select select "60"
select select "cardOrCredit"
select select "renovationLoan"
select select "120"
select select "renovationLoan"
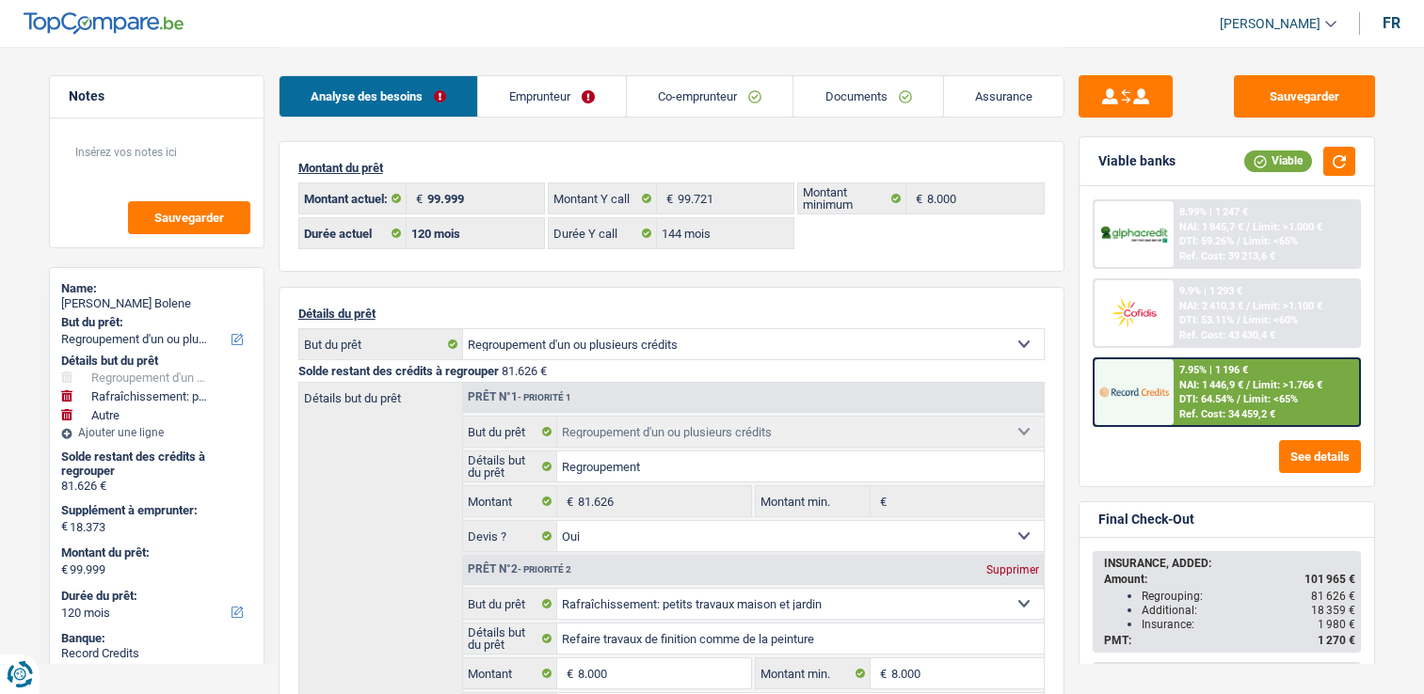
select select "120"
select select "cardOrCredit"
select select "renovationLoan"
select select "120"
select select "mortgage"
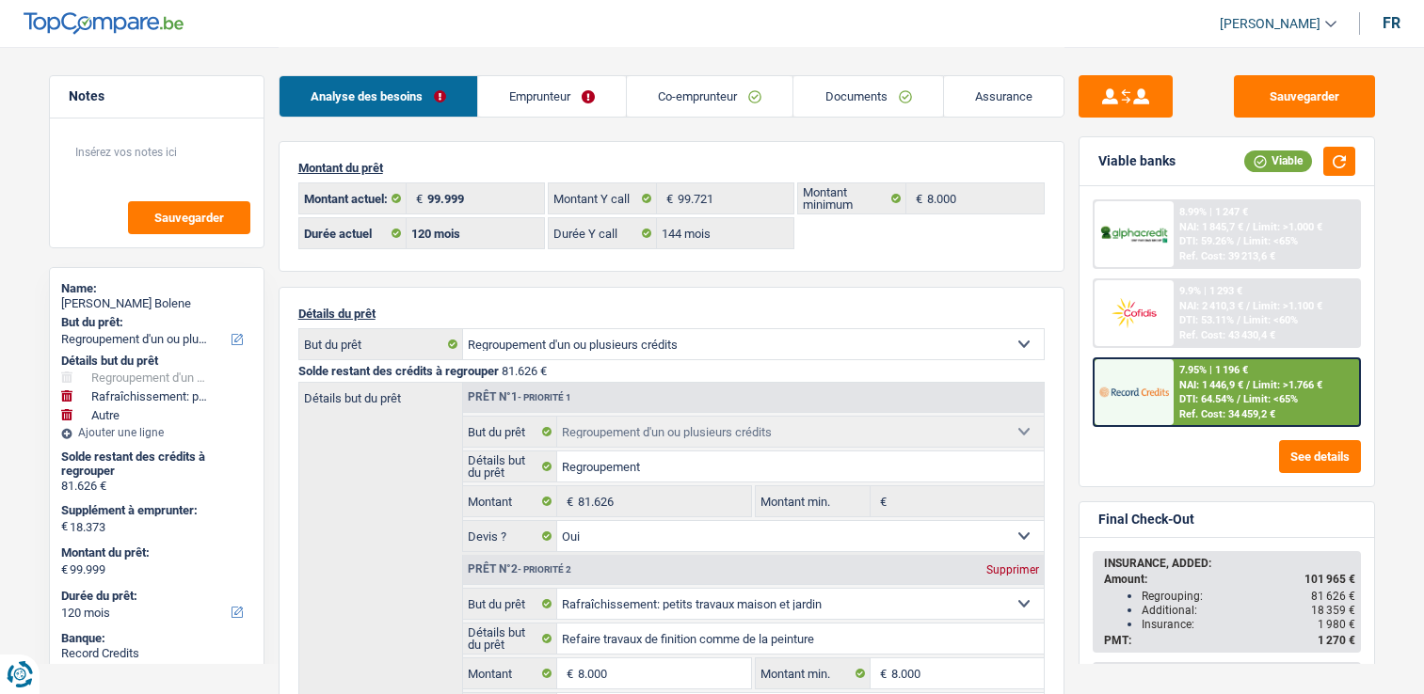
select select "360"
click at [584, 99] on link "Emprunteur" at bounding box center [552, 96] width 148 height 40
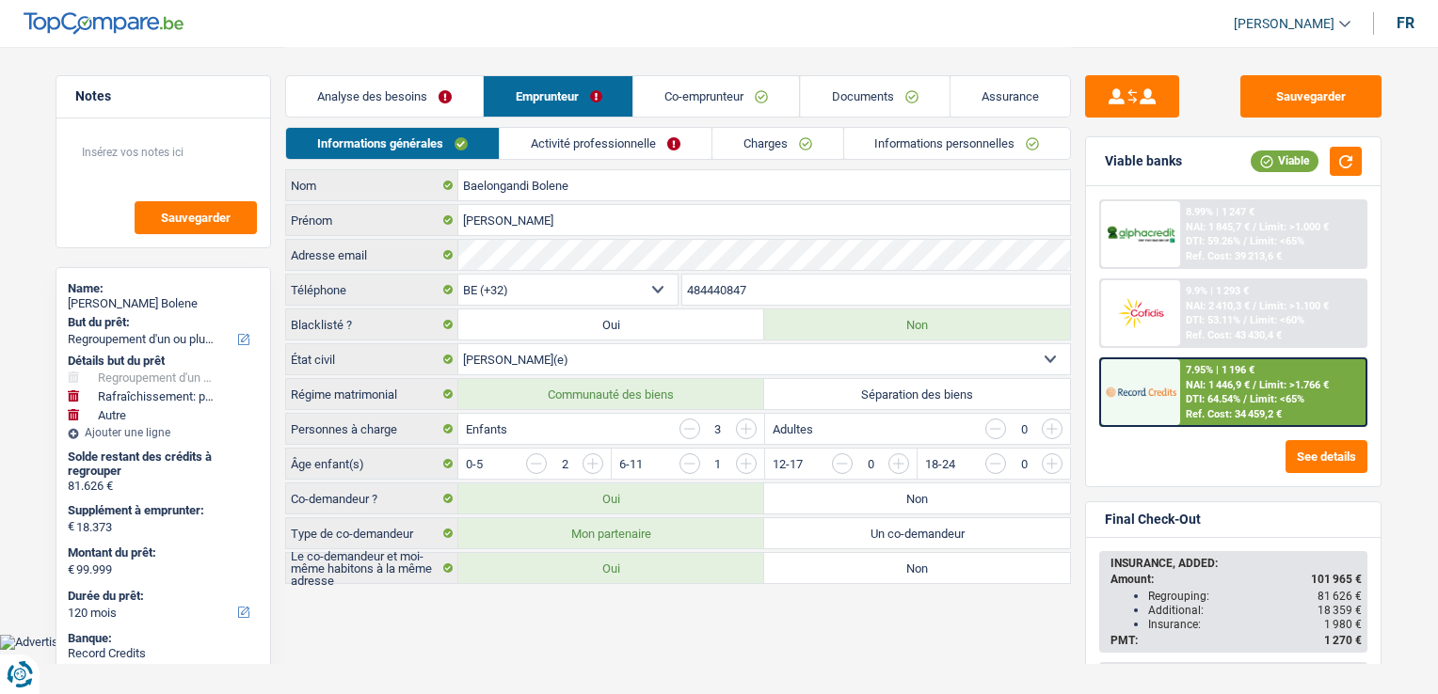
click at [594, 128] on link "Activité professionnelle" at bounding box center [606, 143] width 212 height 31
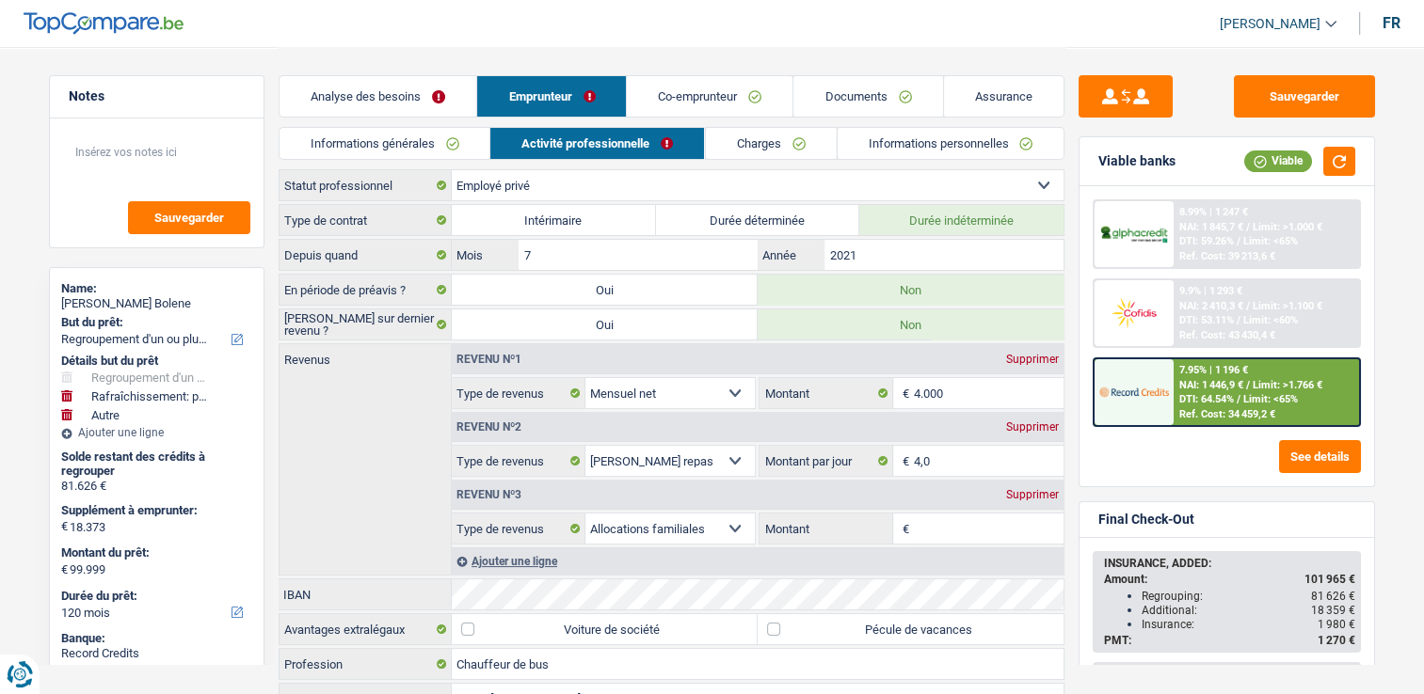
click at [601, 138] on link "Activité professionnelle" at bounding box center [597, 143] width 214 height 31
click at [705, 138] on link "Charges" at bounding box center [770, 143] width 131 height 31
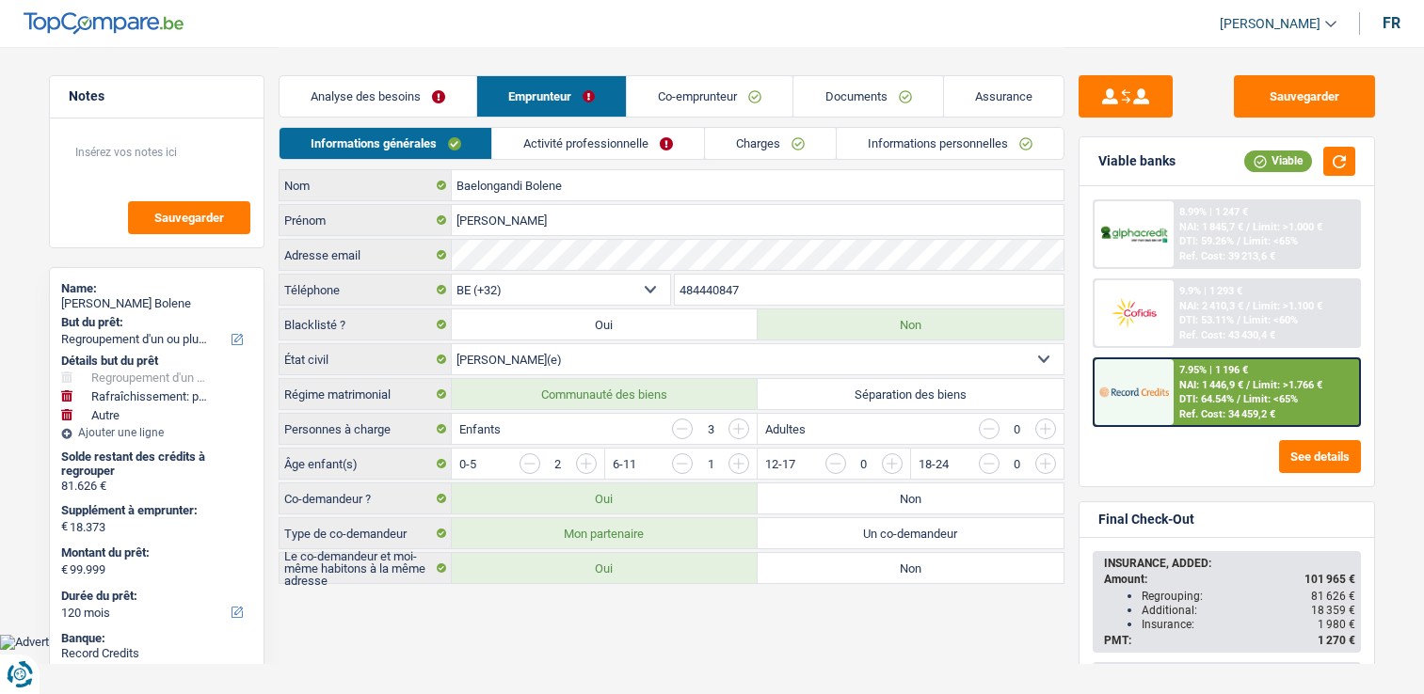
select select "refinancing"
select select "houseOrGarden"
select select "other"
select select "120"
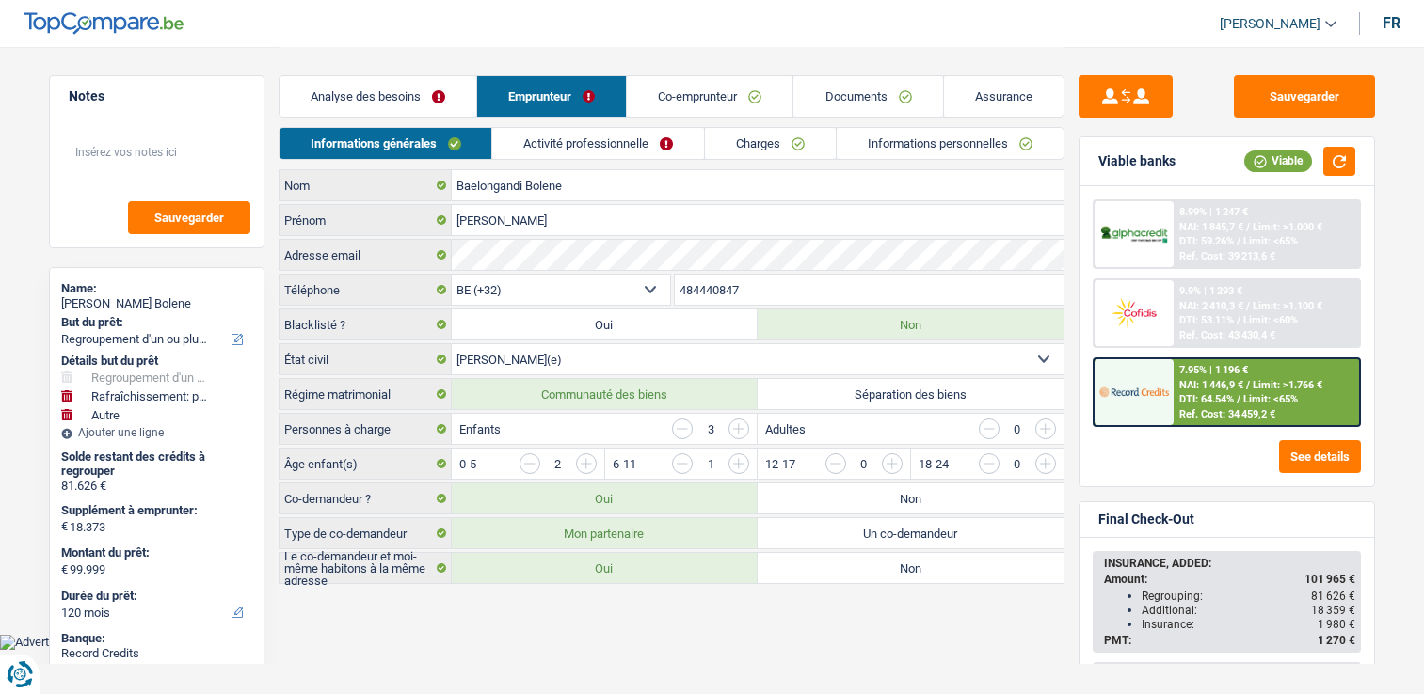
select select "32"
select select "married"
select select "ownerWithMortgage"
select select "BE"
select select "personalLoan"
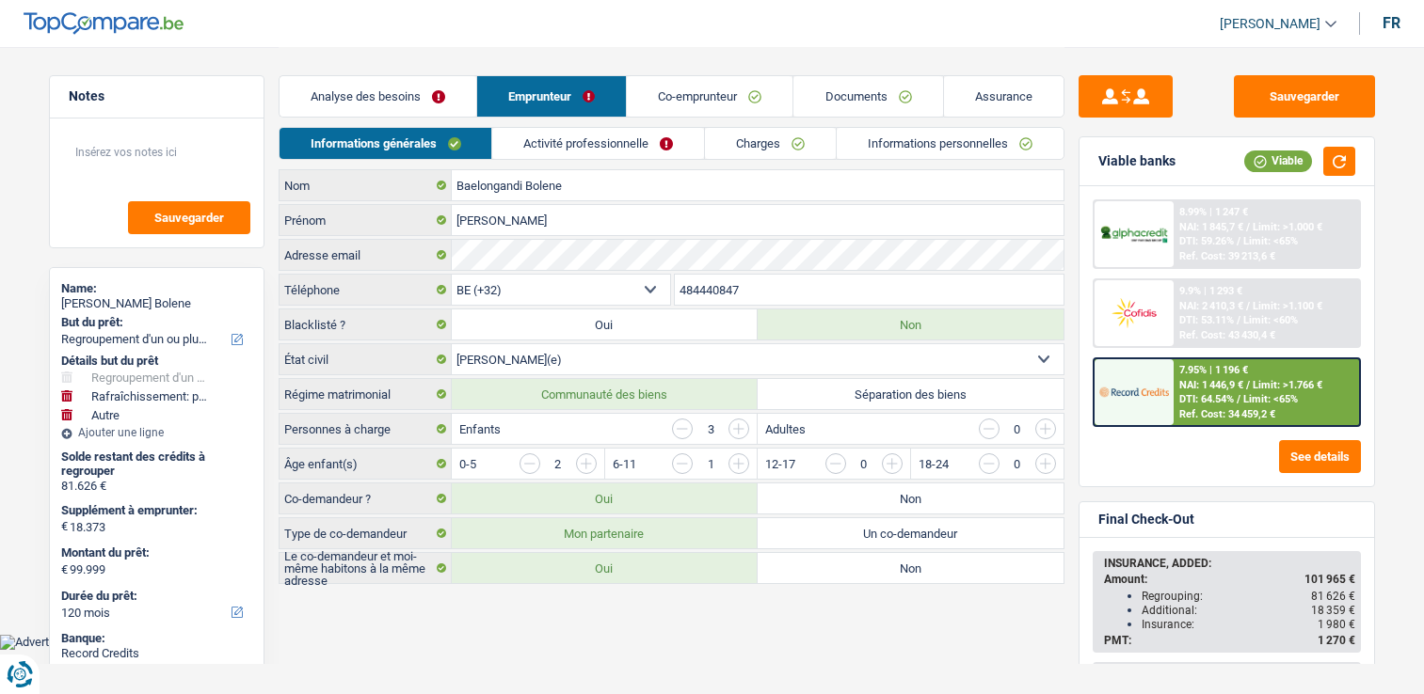
select select "homeFurnishingOrRelocation"
select select "120"
select select "carLoan"
select select "60"
select select "cardOrCredit"
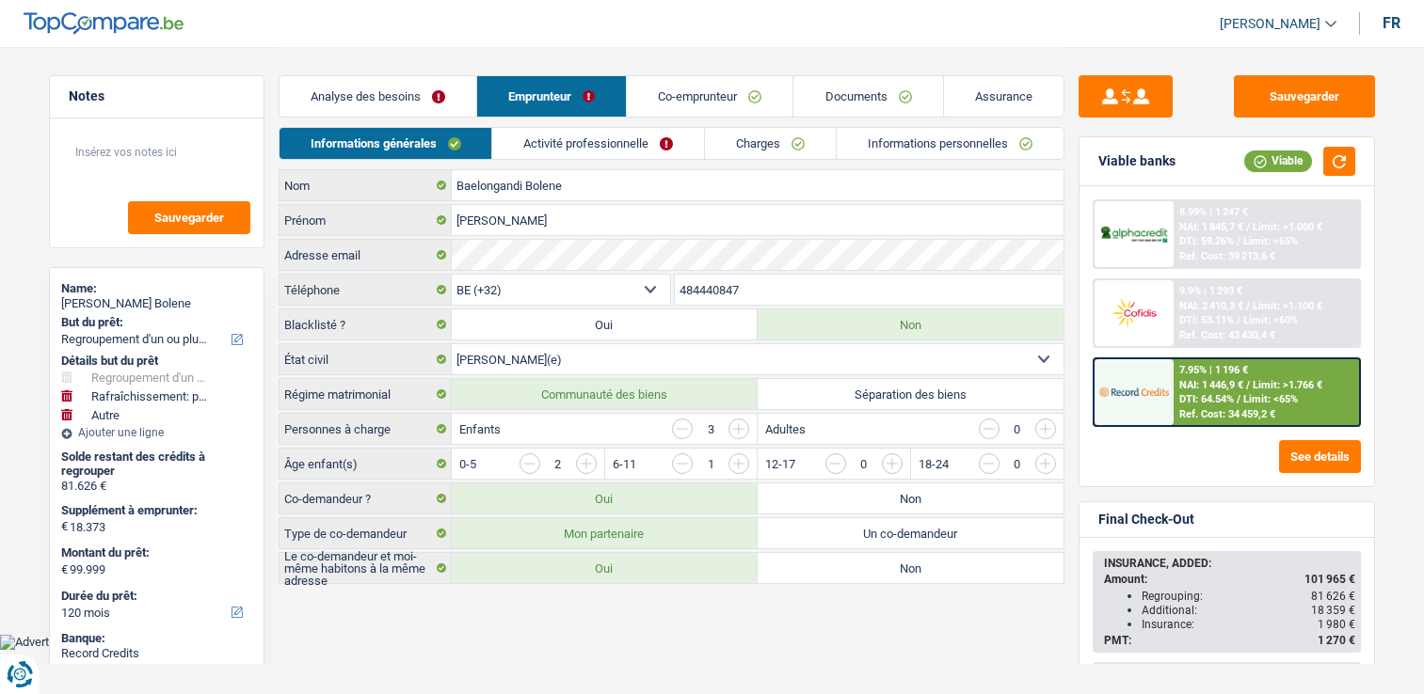
select select "renovationLoan"
select select "120"
select select "renovationLoan"
select select "120"
select select "cardOrCredit"
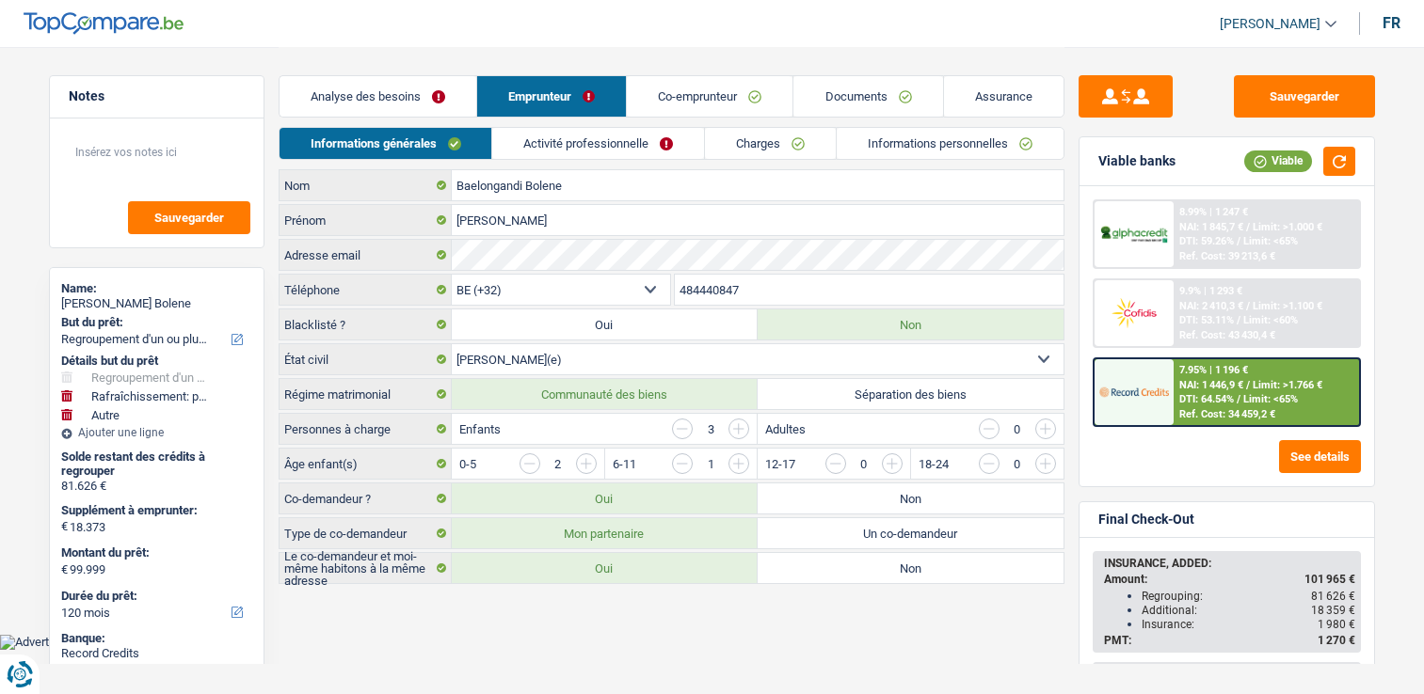
select select "renovationLoan"
select select "120"
select select "mortgage"
select select "360"
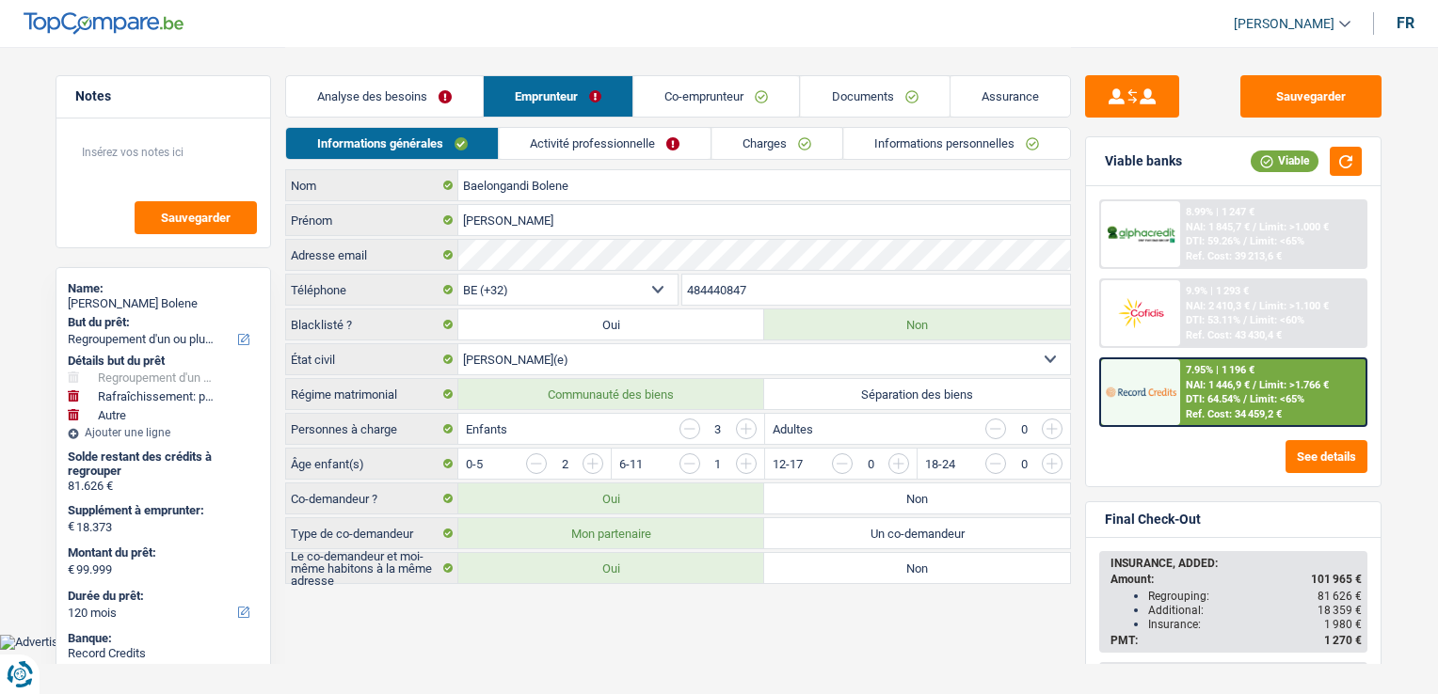
drag, startPoint x: 690, startPoint y: 135, endPoint x: 764, endPoint y: 137, distance: 74.4
click at [691, 135] on link "Activité professionnelle" at bounding box center [606, 143] width 212 height 31
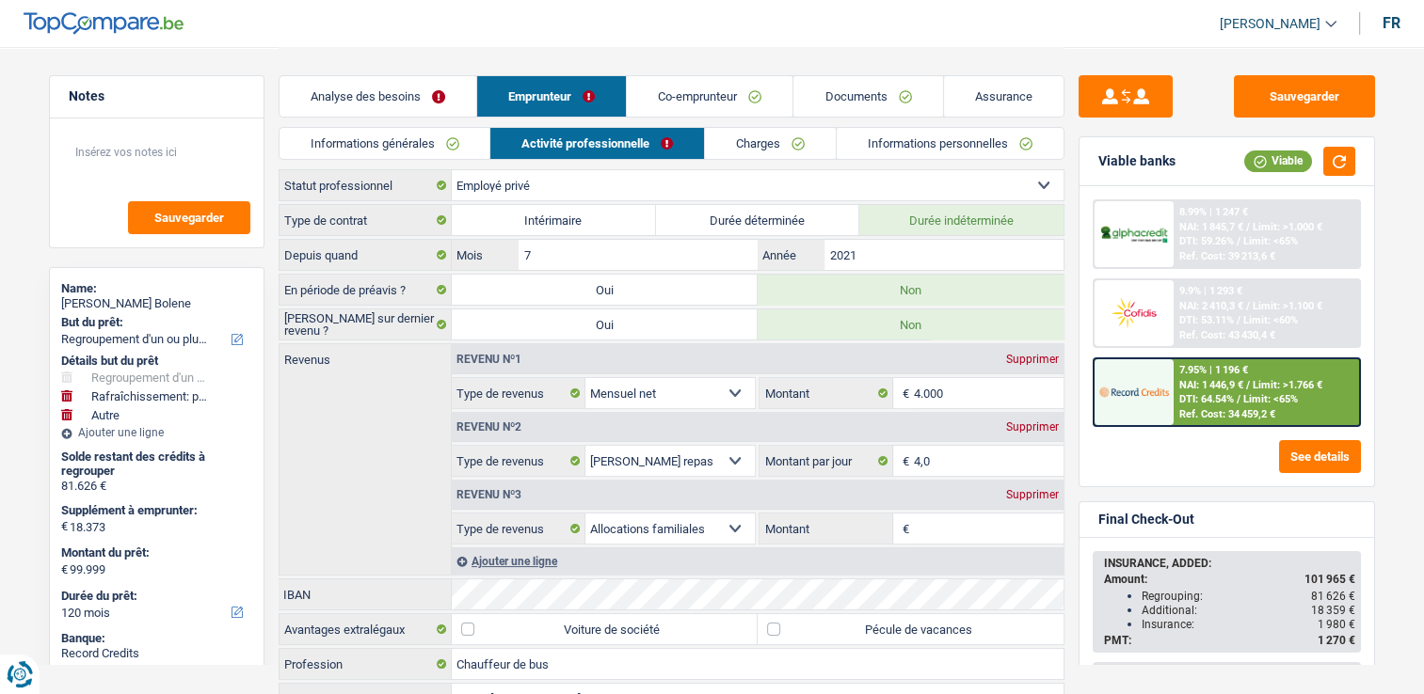
click at [764, 137] on link "Charges" at bounding box center [770, 143] width 131 height 31
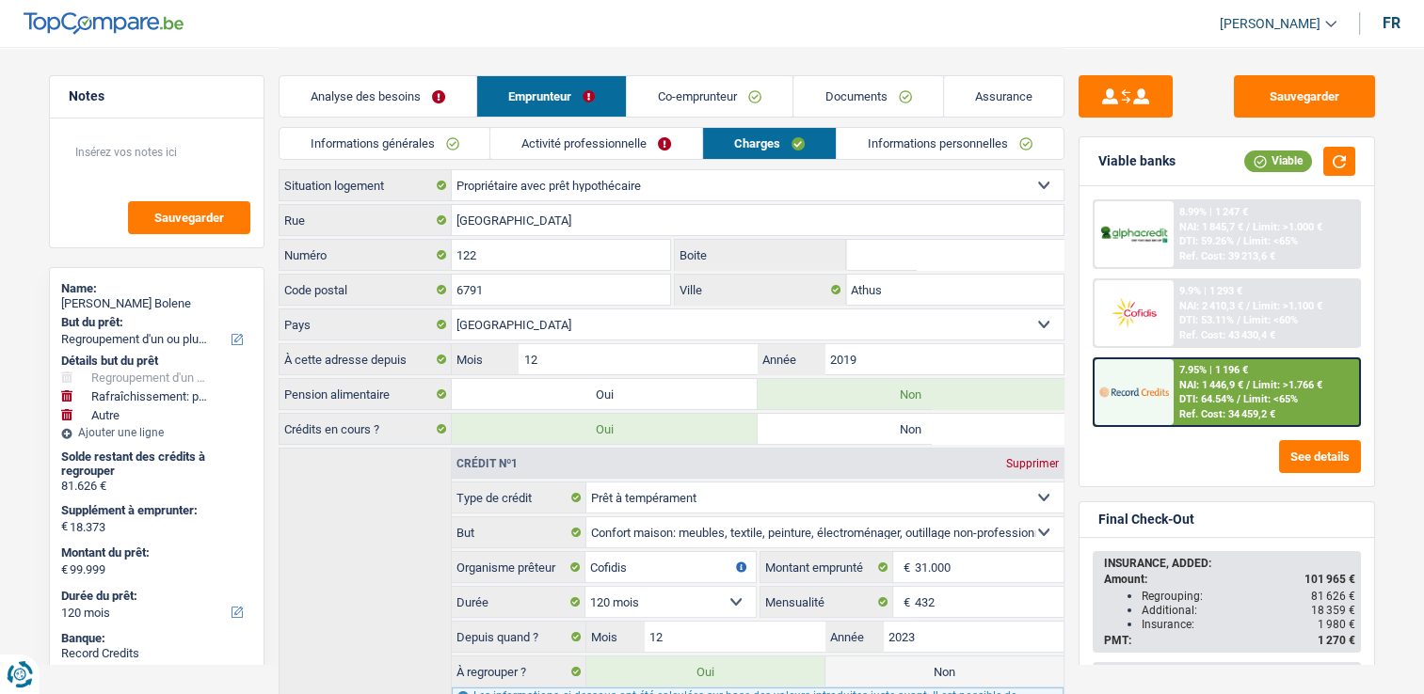
click at [444, 141] on link "Informations générales" at bounding box center [384, 143] width 211 height 31
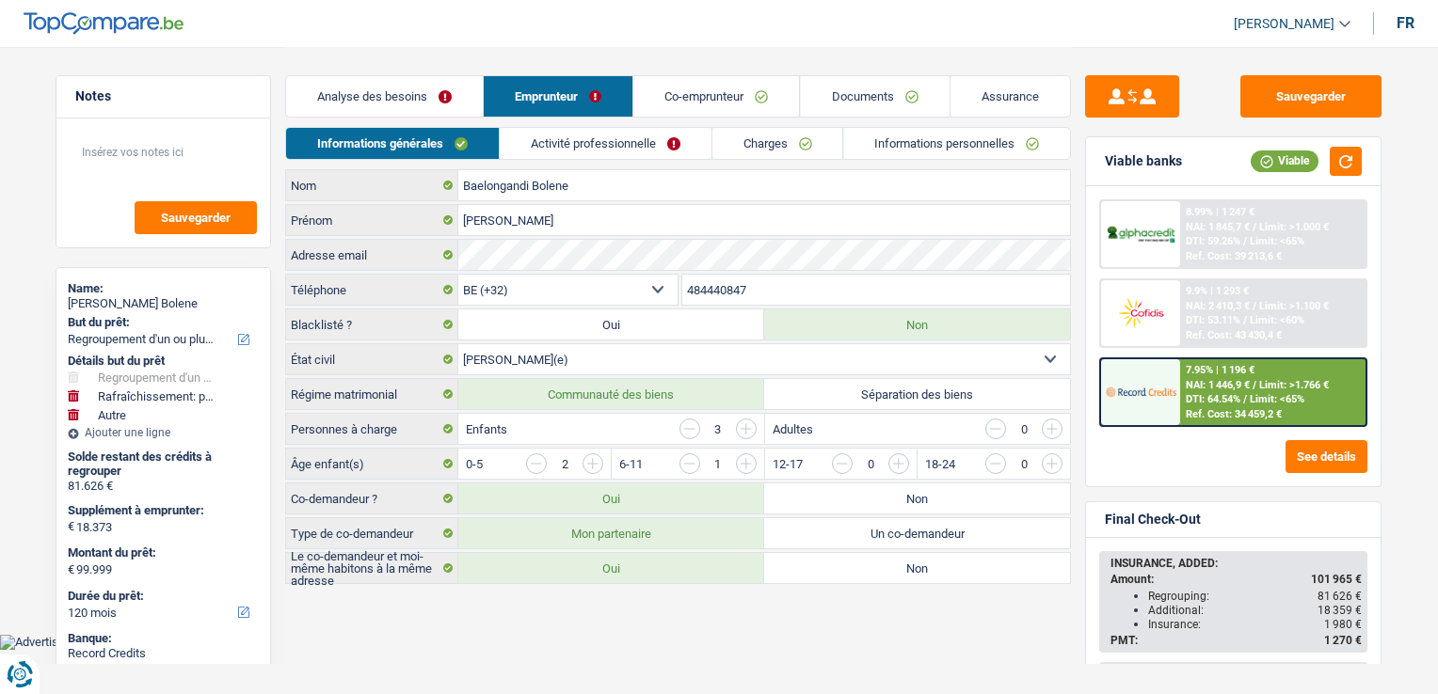
click at [591, 151] on link "Activité professionnelle" at bounding box center [606, 143] width 212 height 31
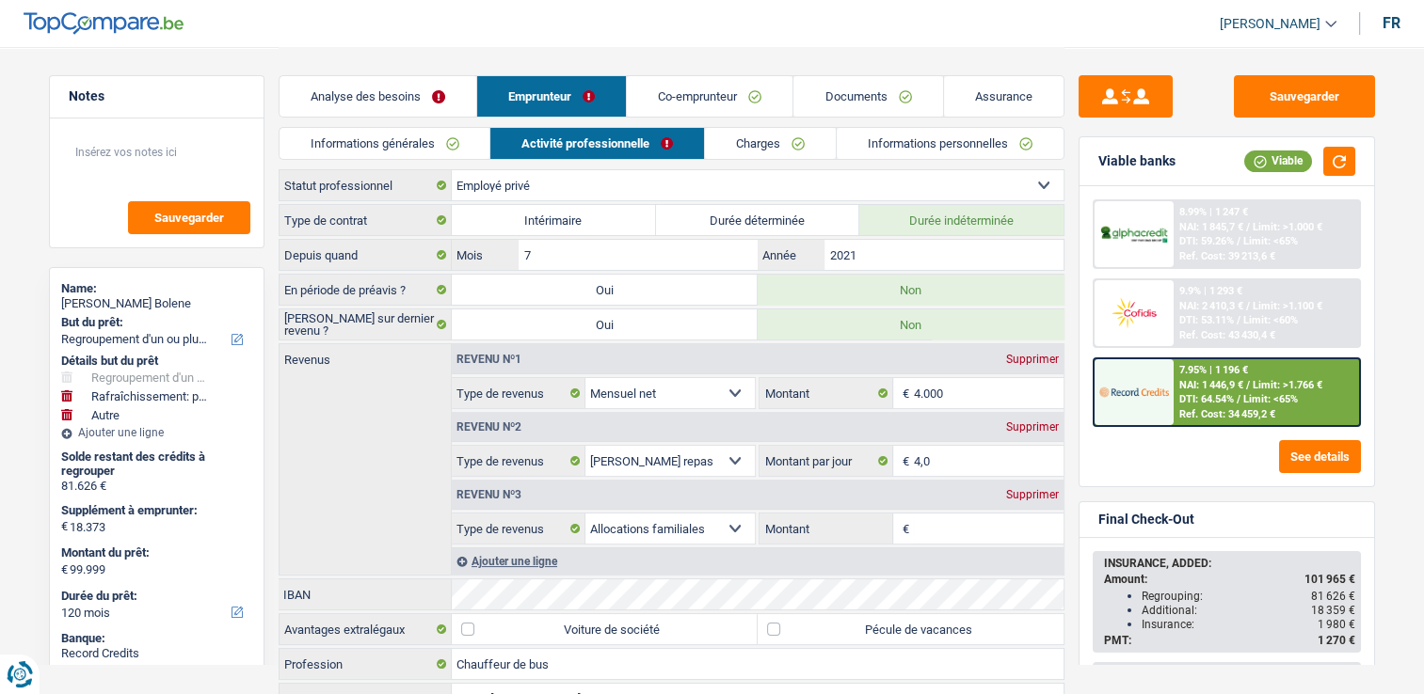
click at [790, 147] on link "Charges" at bounding box center [770, 143] width 131 height 31
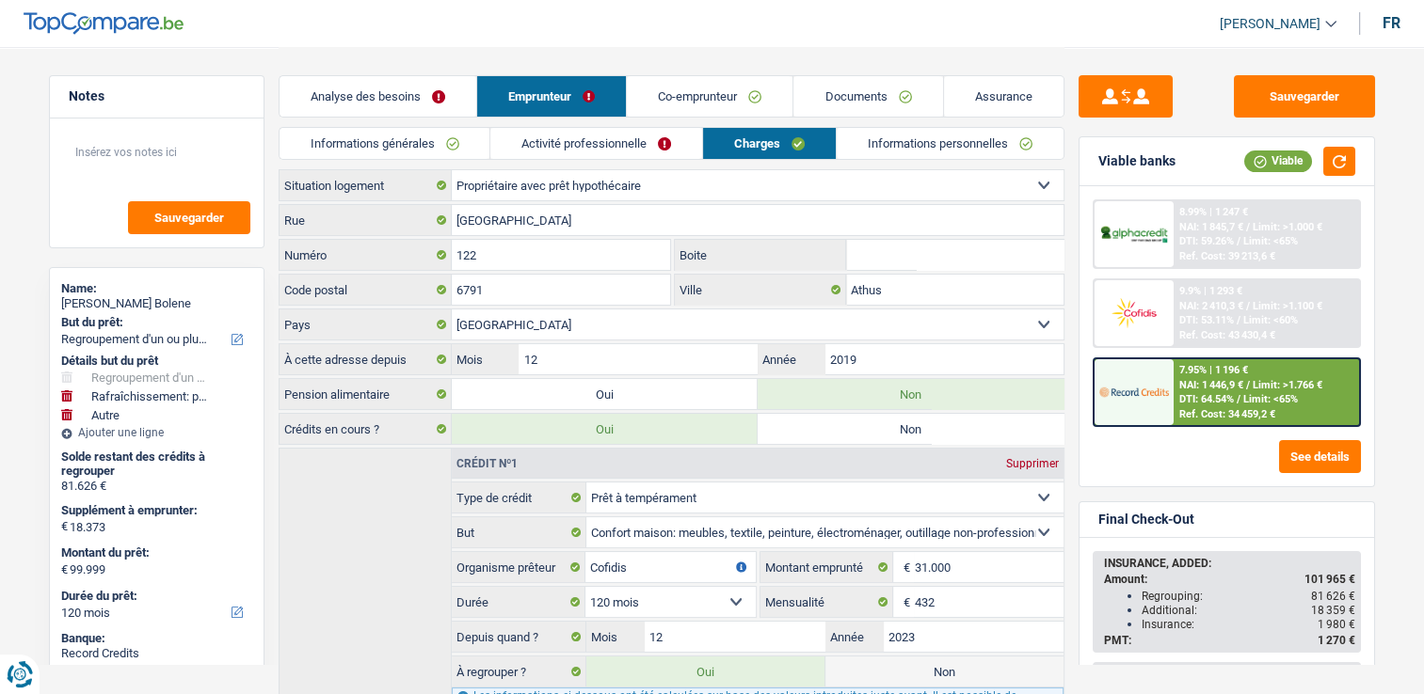
click at [656, 140] on link "Activité professionnelle" at bounding box center [596, 143] width 212 height 31
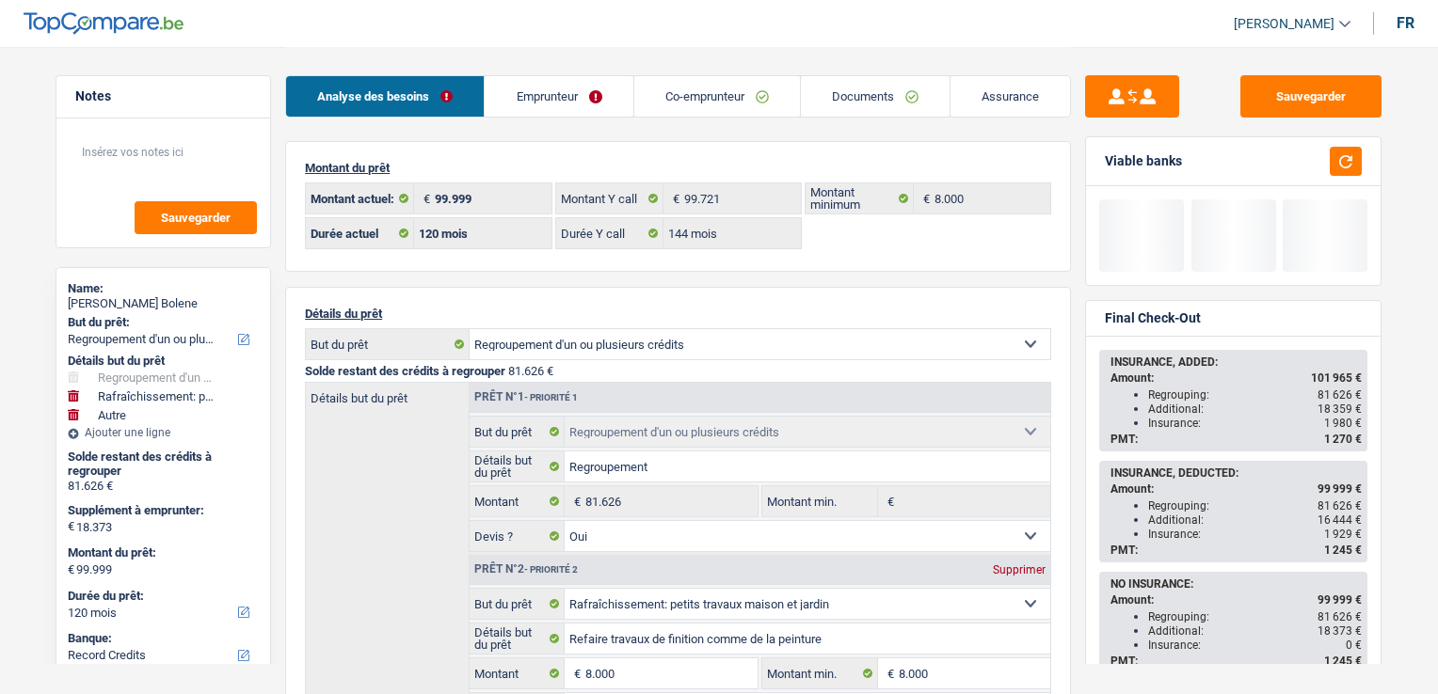
select select "refinancing"
select select "houseOrGarden"
select select "other"
select select "120"
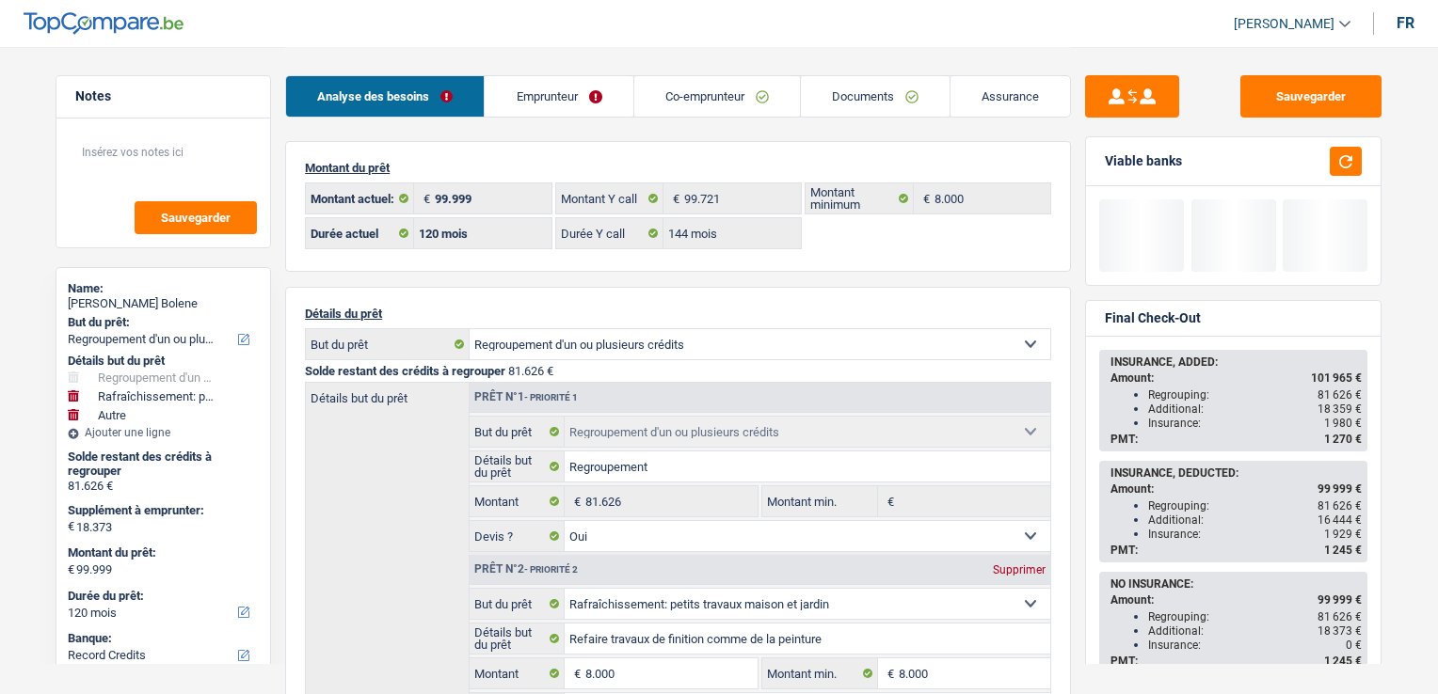
select select "120"
select select "144"
select select "refinancing"
select select "yes"
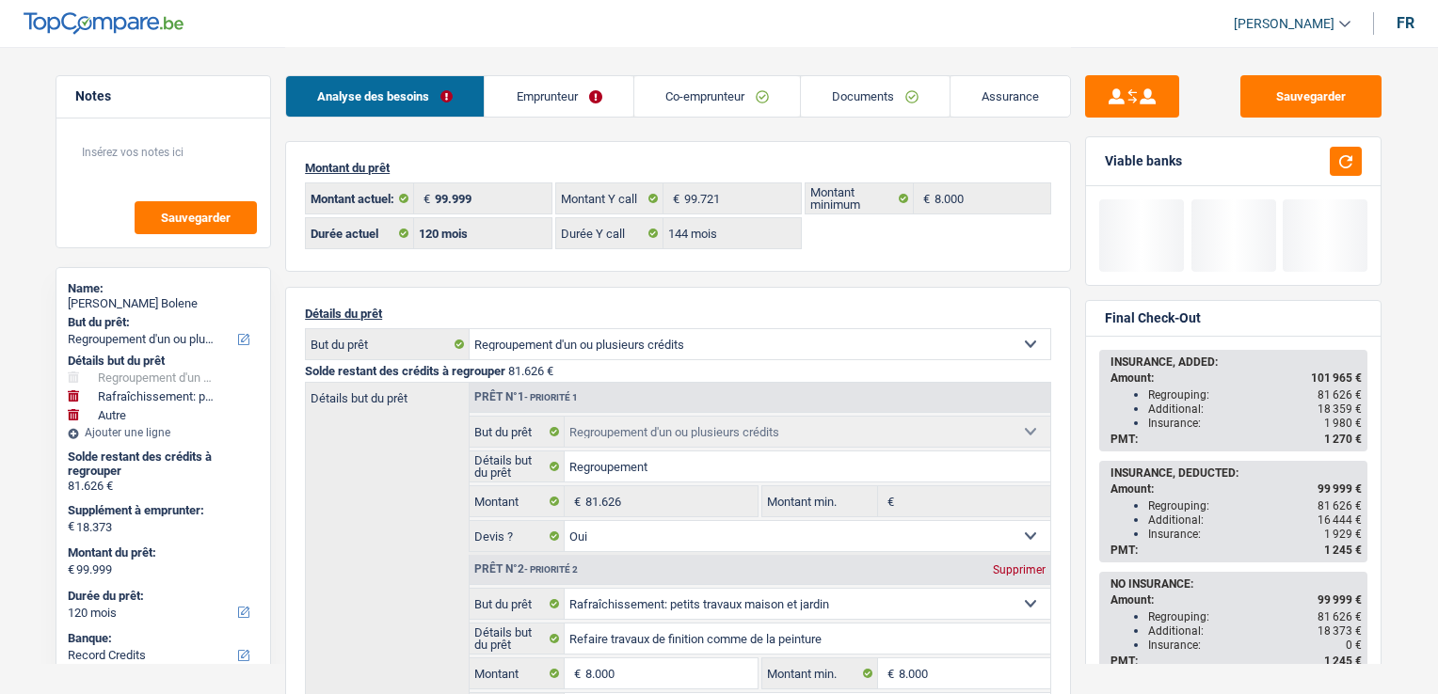
select select "houseOrGarden"
select select "false"
select select "other"
select select "120"
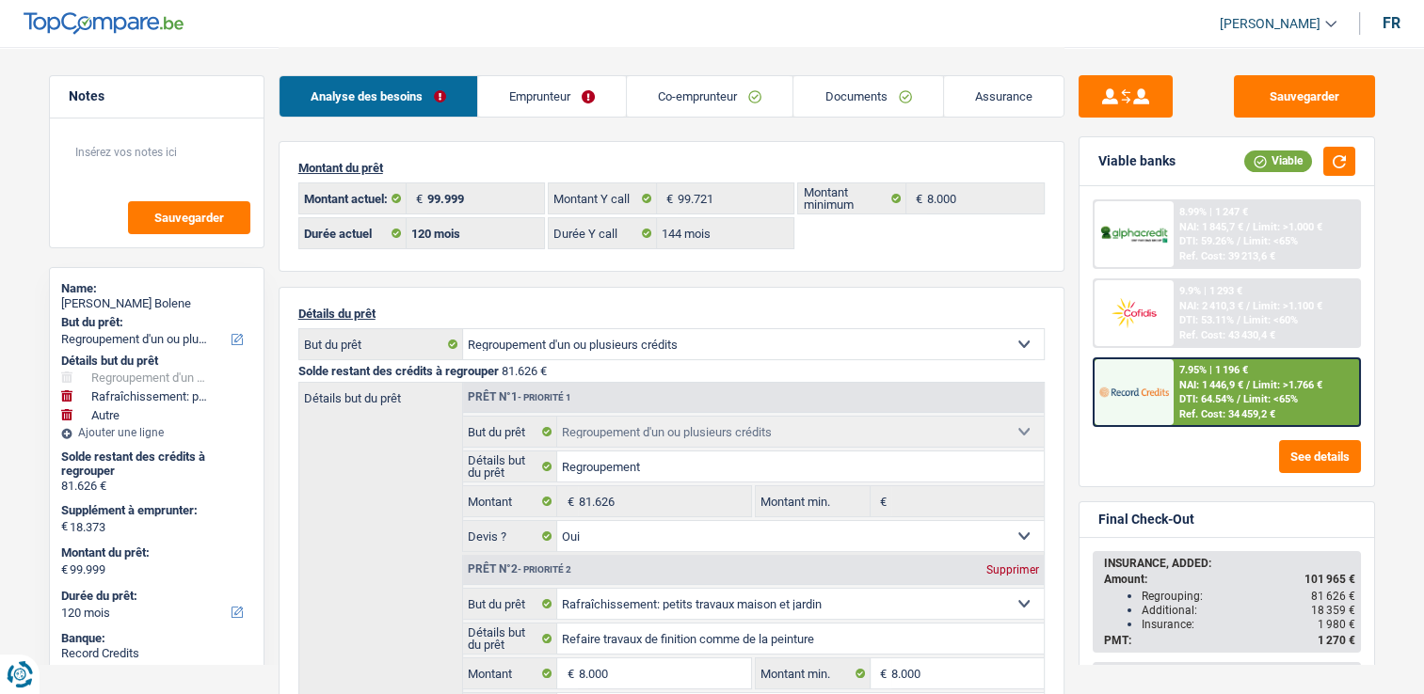
click at [1241, 373] on div "7.95% | 1 196 €" at bounding box center [1213, 370] width 69 height 12
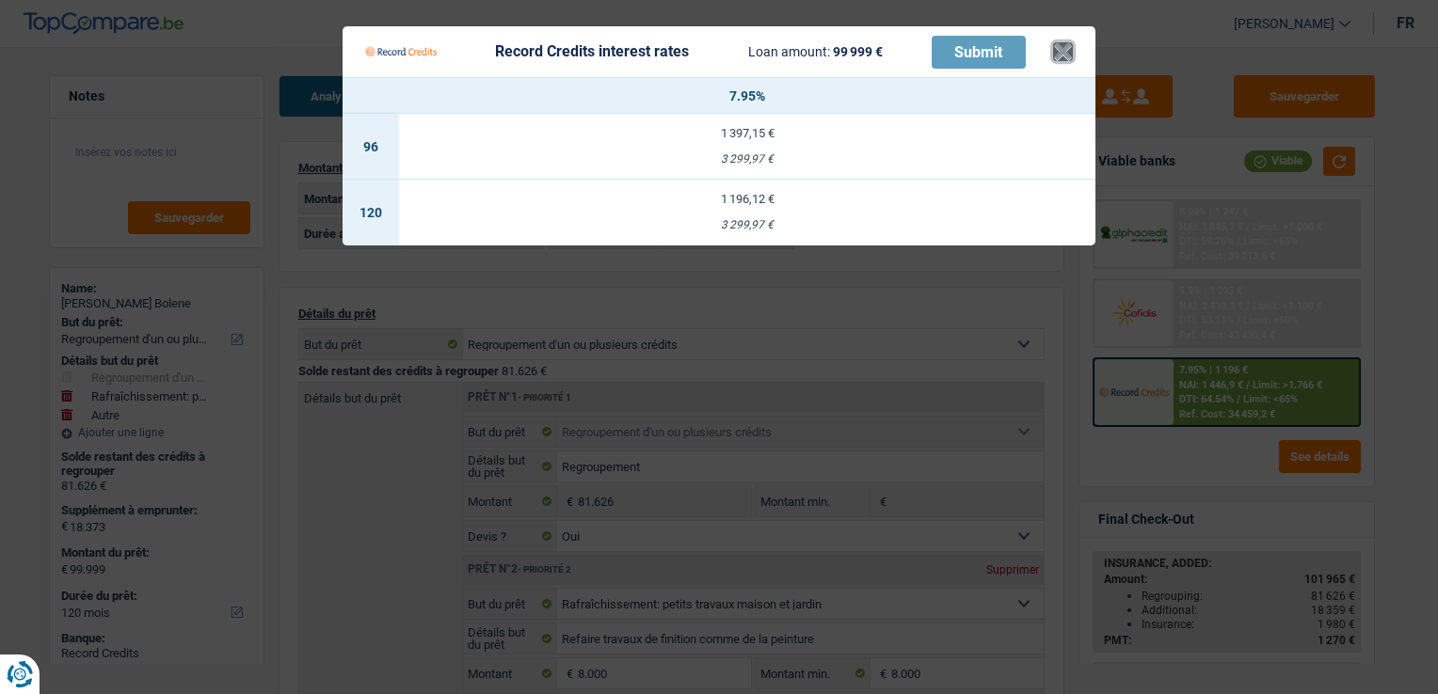
click at [1053, 53] on button "×" at bounding box center [1063, 51] width 20 height 19
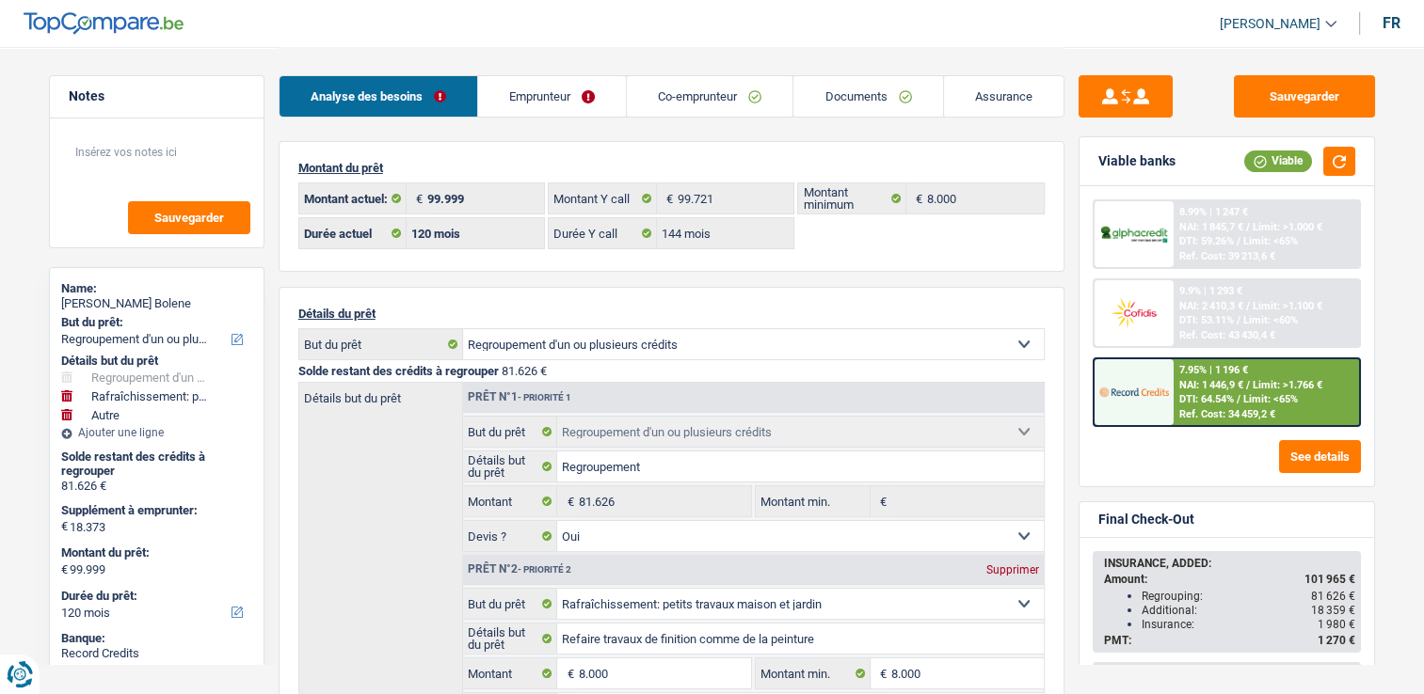
click at [534, 101] on link "Emprunteur" at bounding box center [552, 96] width 148 height 40
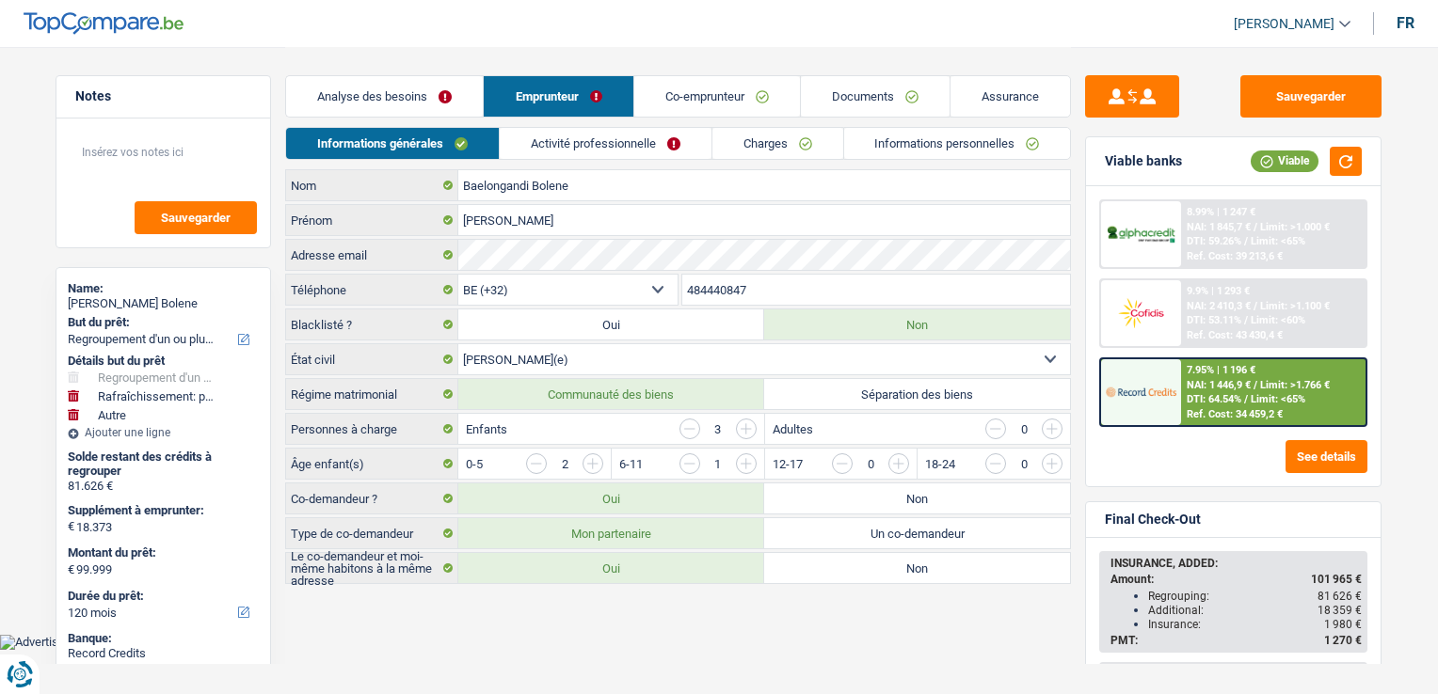
click at [734, 97] on link "Co-emprunteur" at bounding box center [717, 96] width 166 height 40
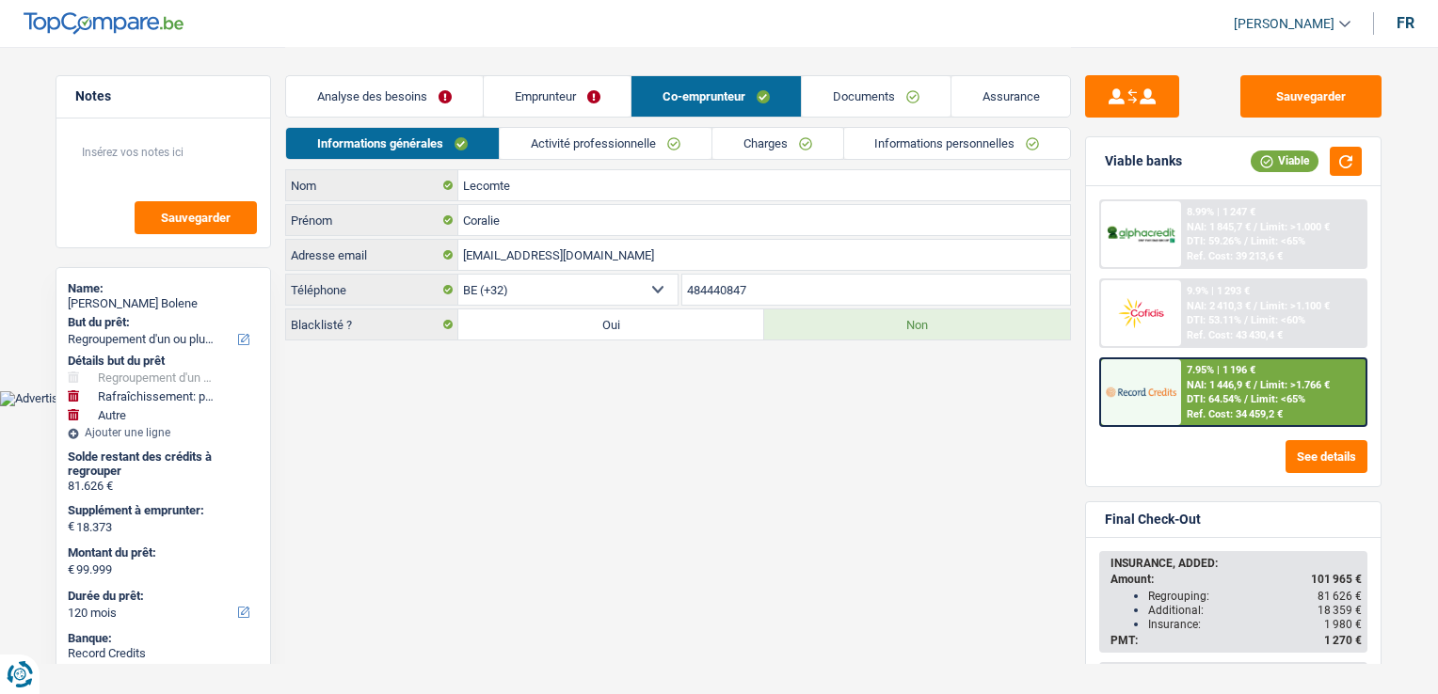
click at [585, 137] on link "Activité professionnelle" at bounding box center [606, 143] width 212 height 31
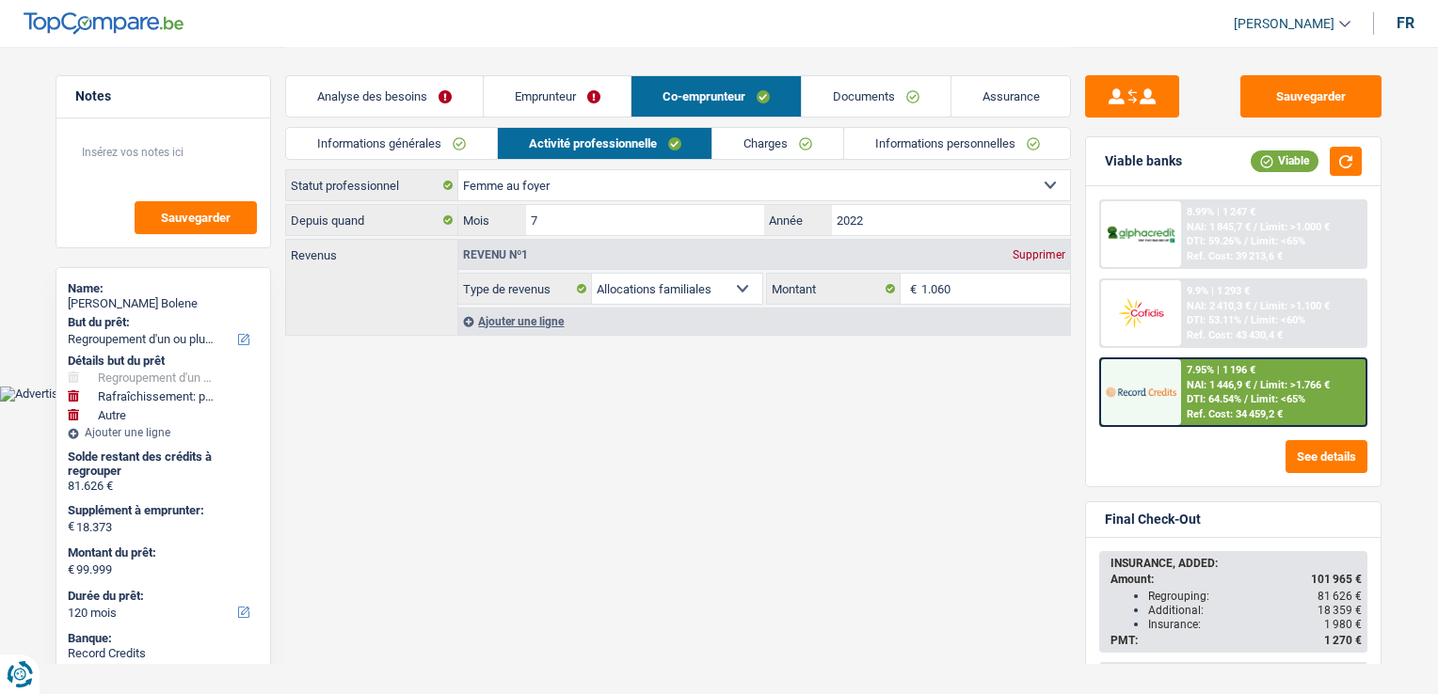
click at [759, 135] on link "Charges" at bounding box center [777, 143] width 131 height 31
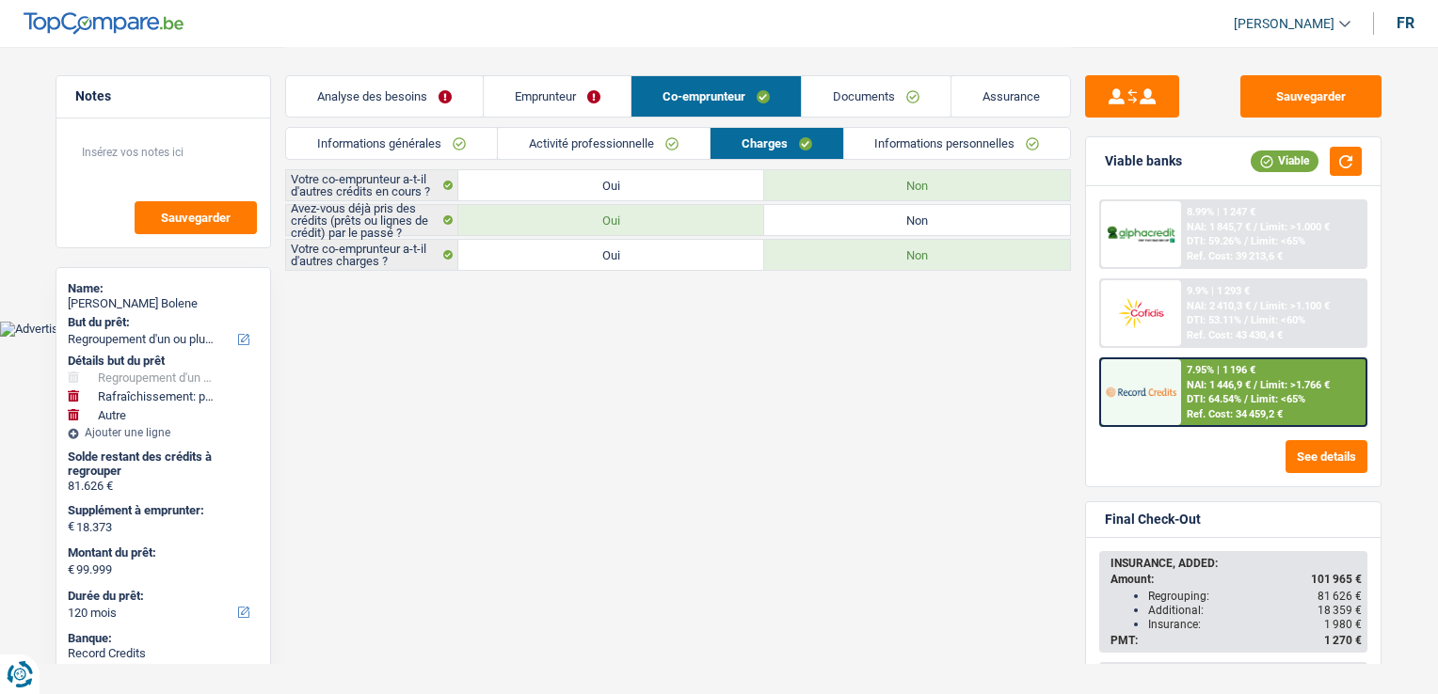
click at [559, 85] on link "Emprunteur" at bounding box center [558, 96] width 148 height 40
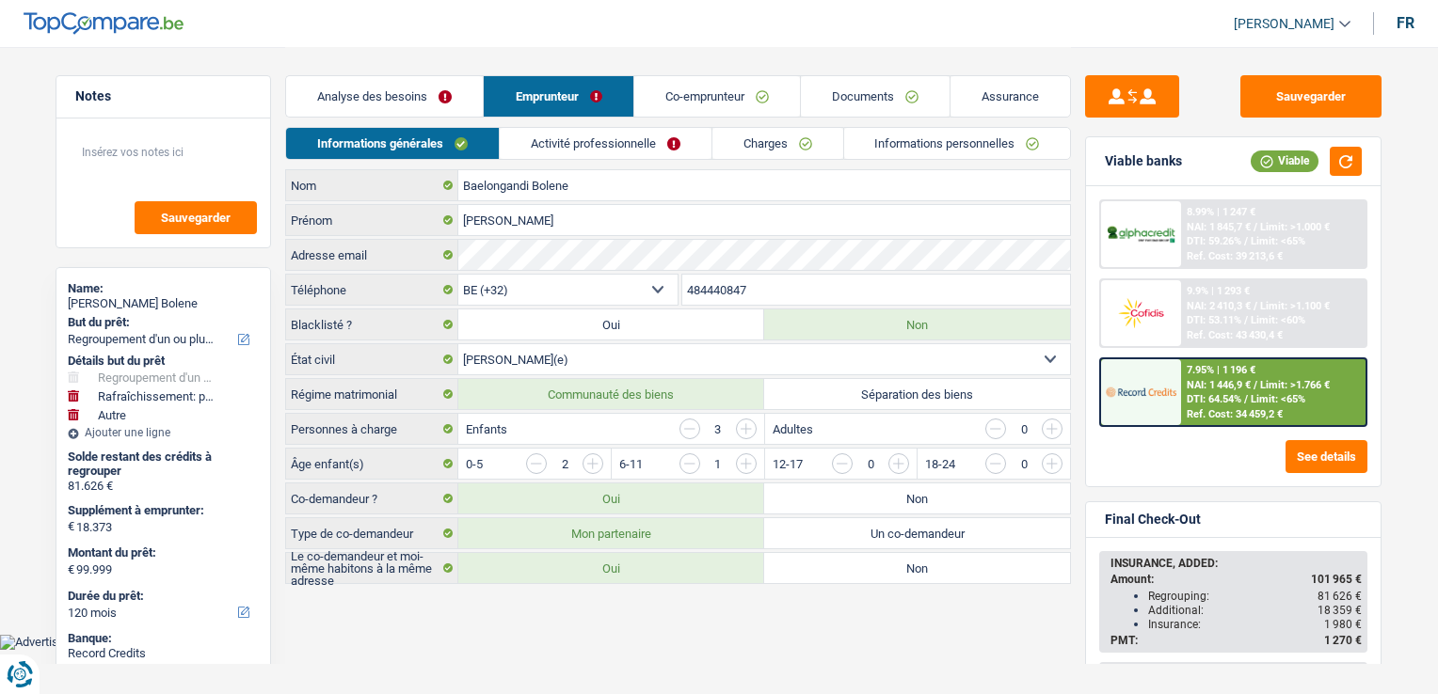
click at [631, 140] on link "Activité professionnelle" at bounding box center [606, 143] width 212 height 31
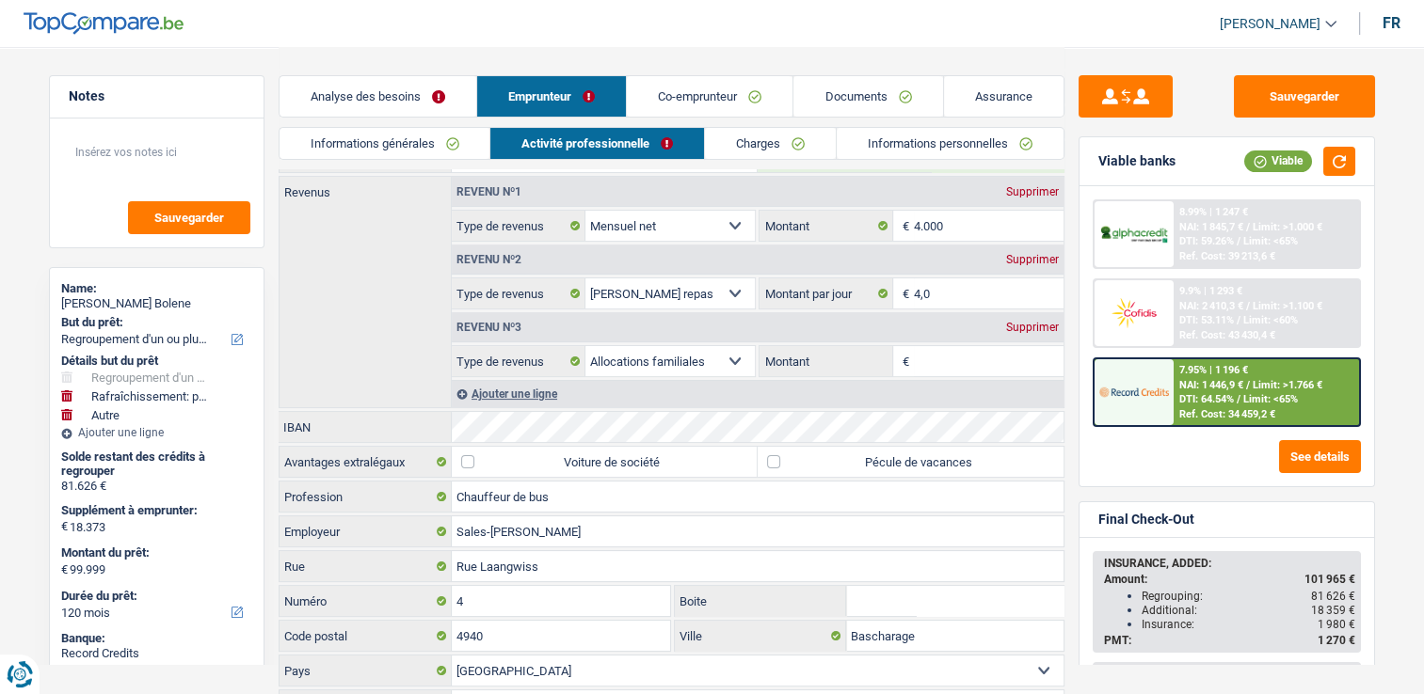
scroll to position [188, 0]
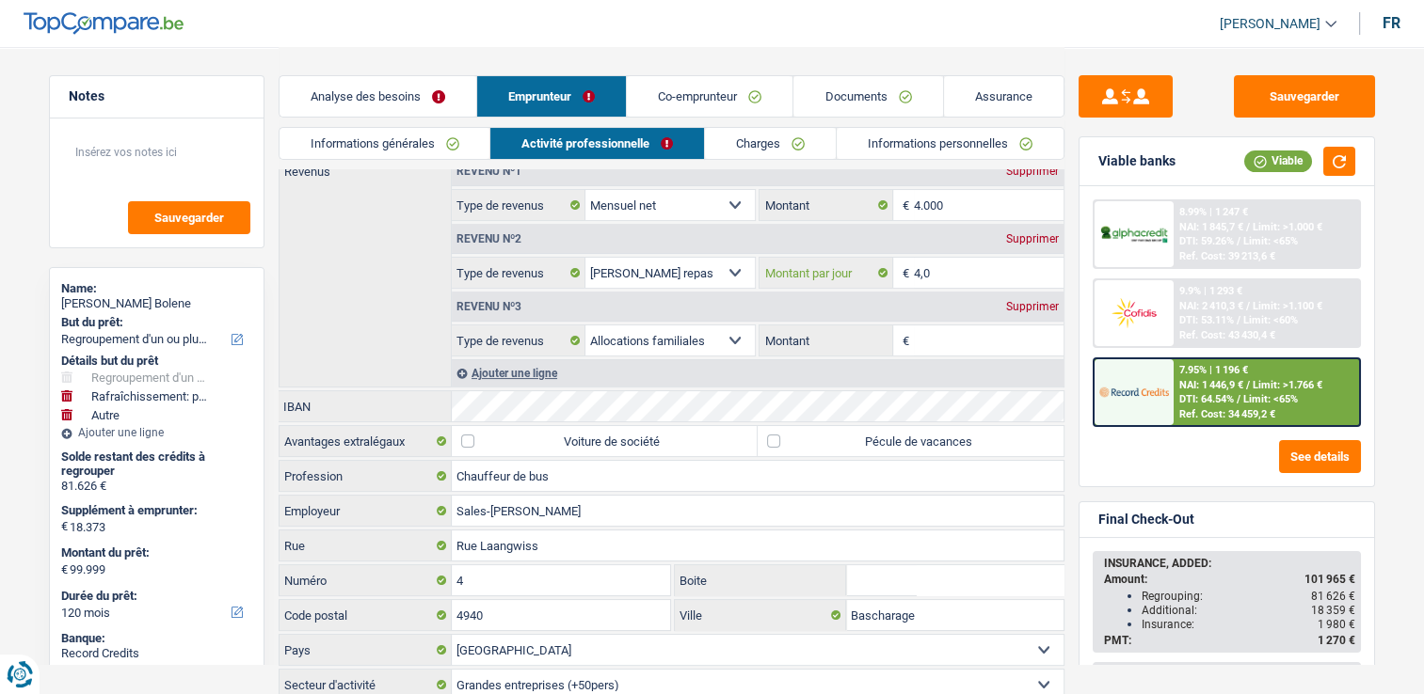
drag, startPoint x: 935, startPoint y: 279, endPoint x: 825, endPoint y: 275, distance: 110.2
click at [826, 276] on div "4,0 € Montant par jour" at bounding box center [910, 273] width 303 height 30
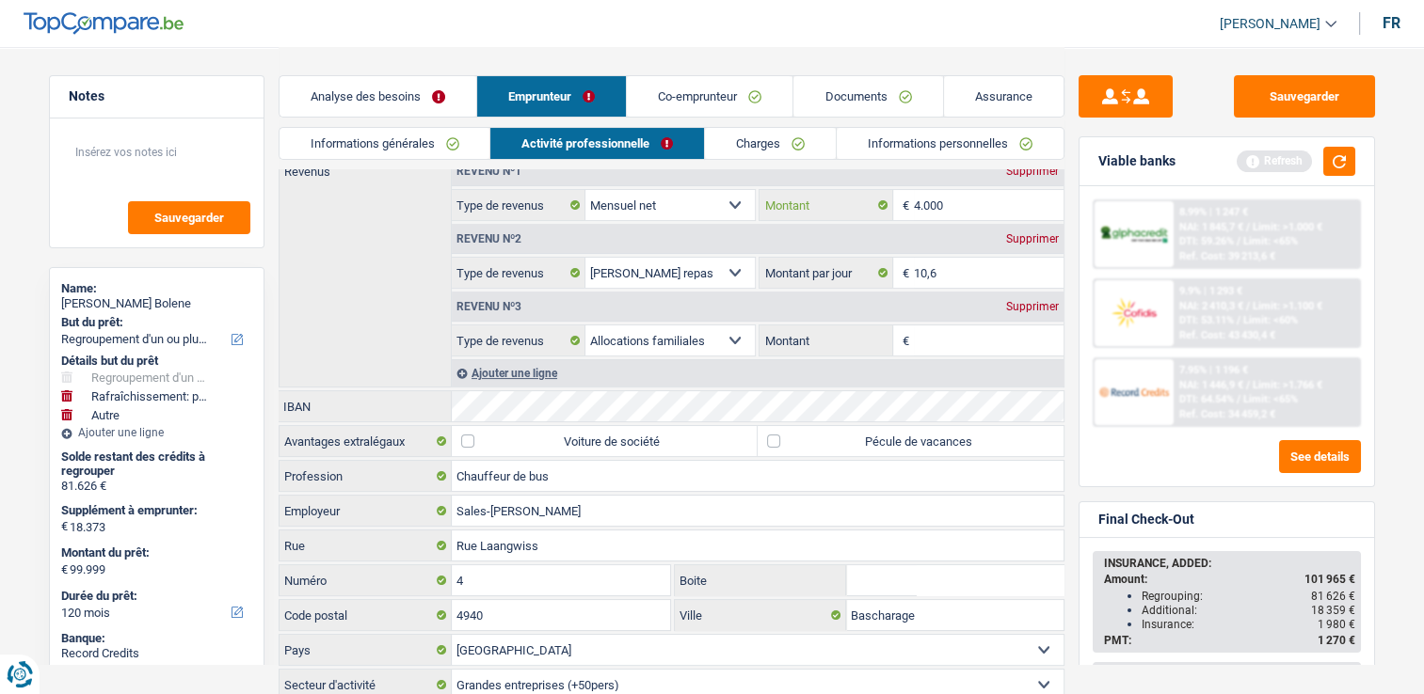
type input "8,0"
click at [1004, 192] on input "4.000" at bounding box center [989, 205] width 150 height 30
click at [1003, 192] on input "4.000" at bounding box center [989, 205] width 150 height 30
type input "4.060"
click at [734, 143] on link "Charges" at bounding box center [770, 143] width 131 height 31
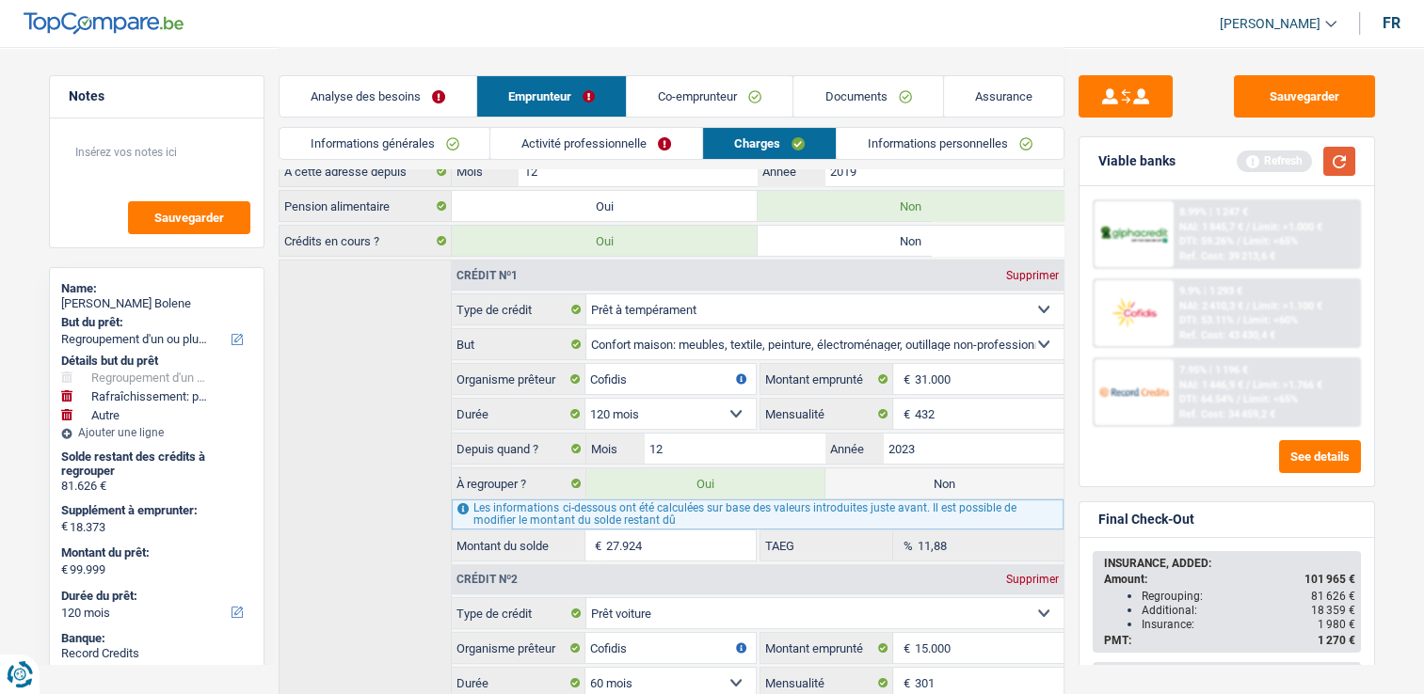
click at [1340, 147] on button "button" at bounding box center [1339, 161] width 32 height 29
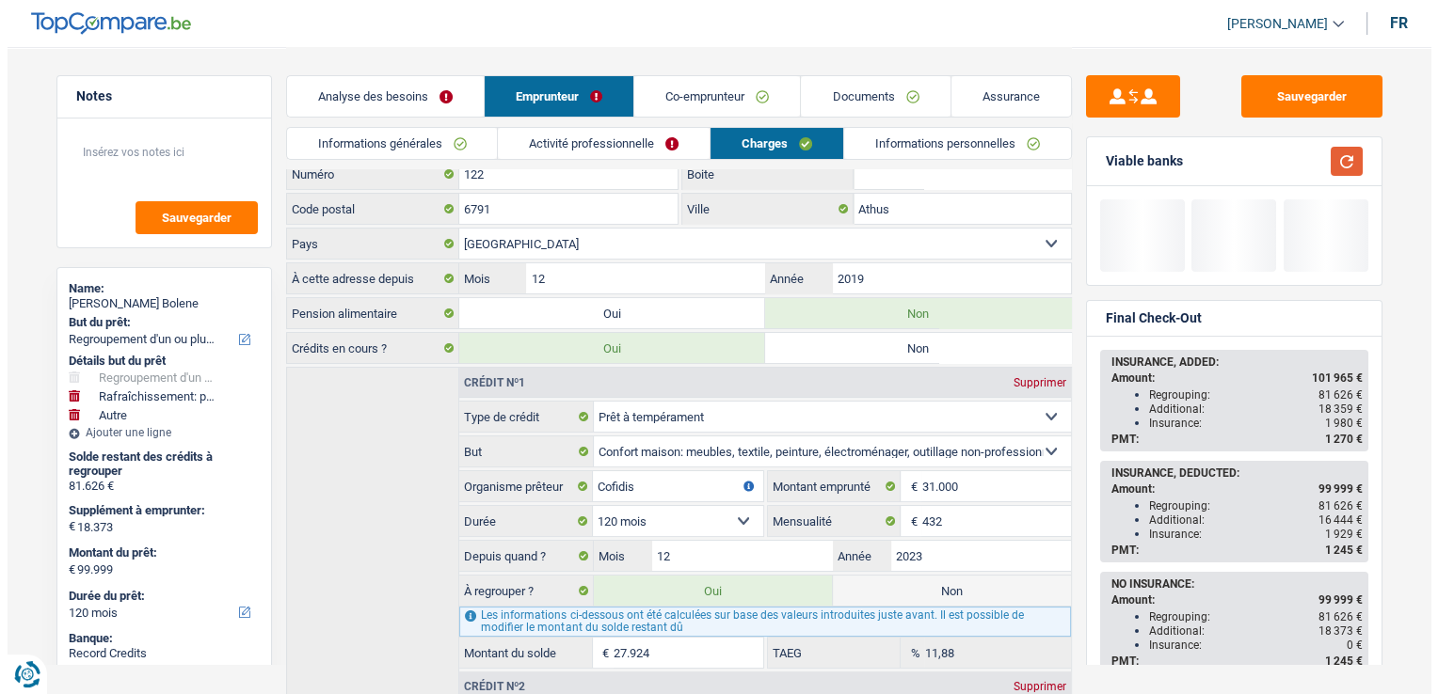
scroll to position [0, 0]
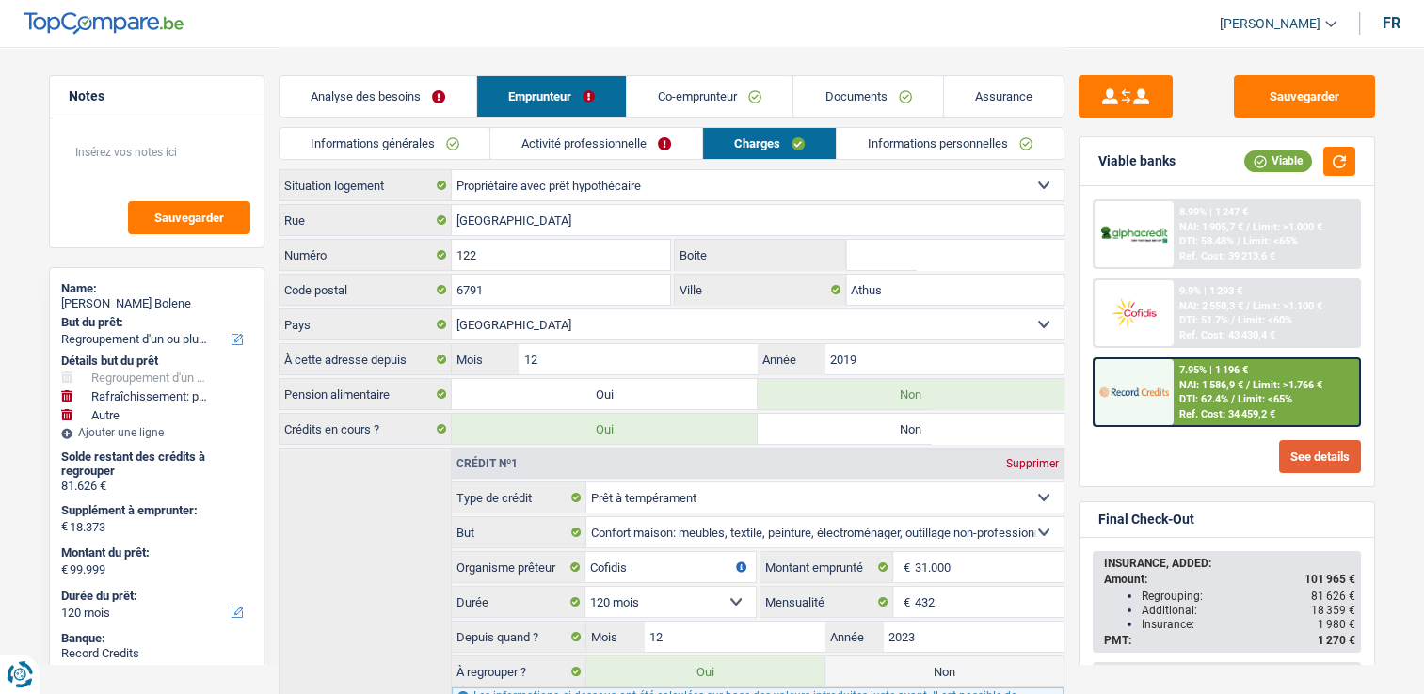
click at [1316, 453] on button "See details" at bounding box center [1320, 456] width 82 height 33
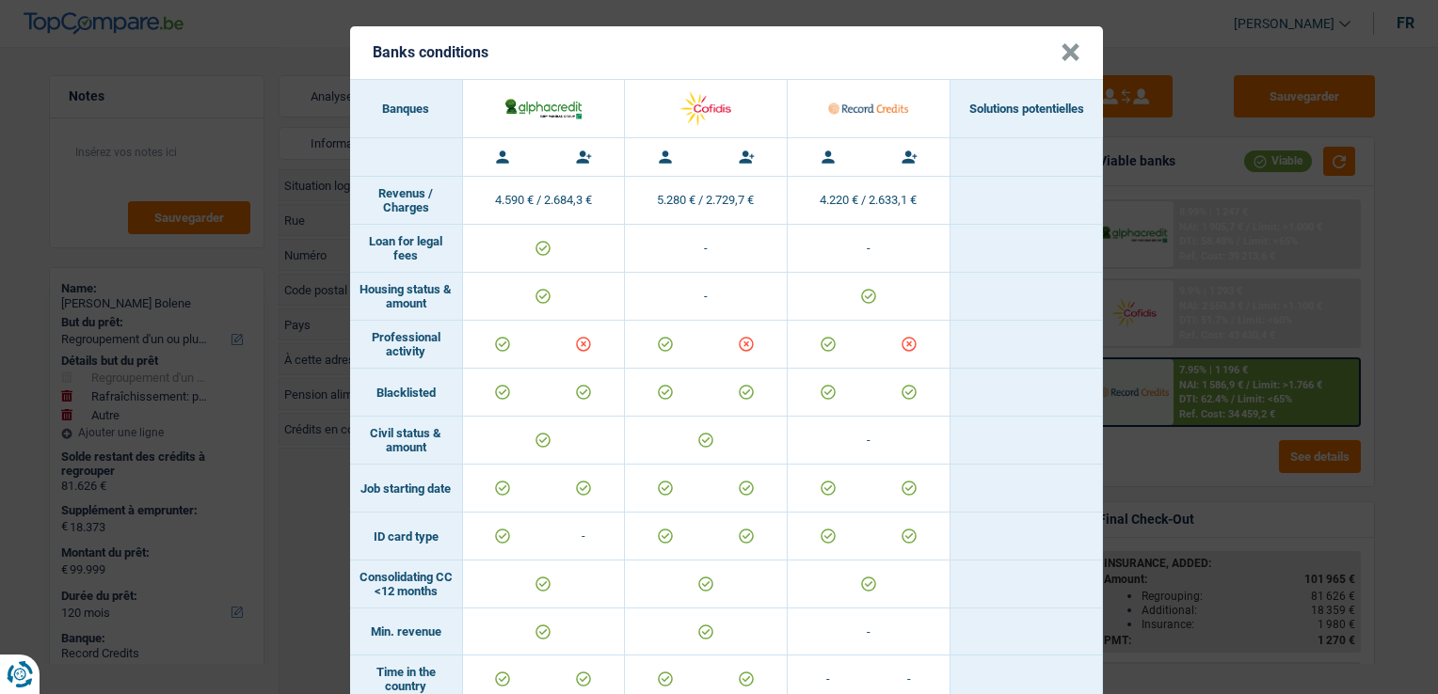
click at [1060, 55] on button "×" at bounding box center [1070, 52] width 20 height 19
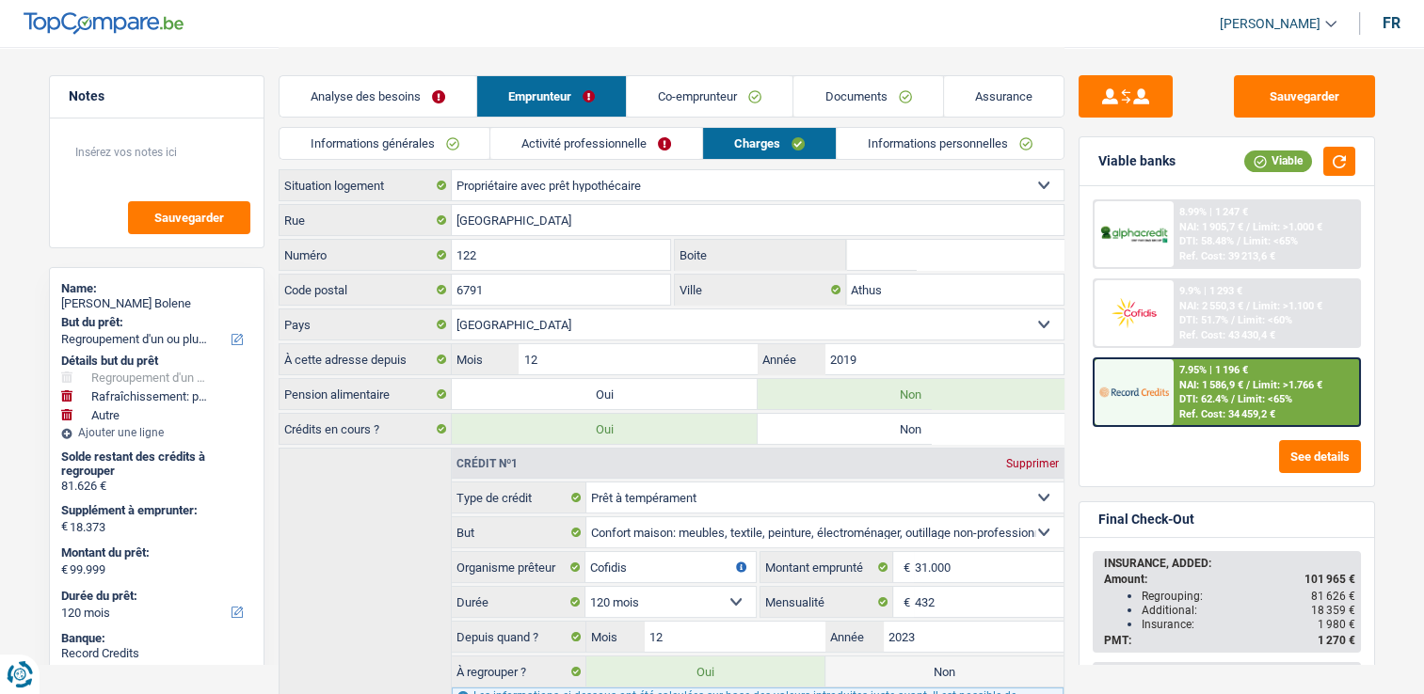
click at [369, 90] on link "Analyse des besoins" at bounding box center [377, 96] width 197 height 40
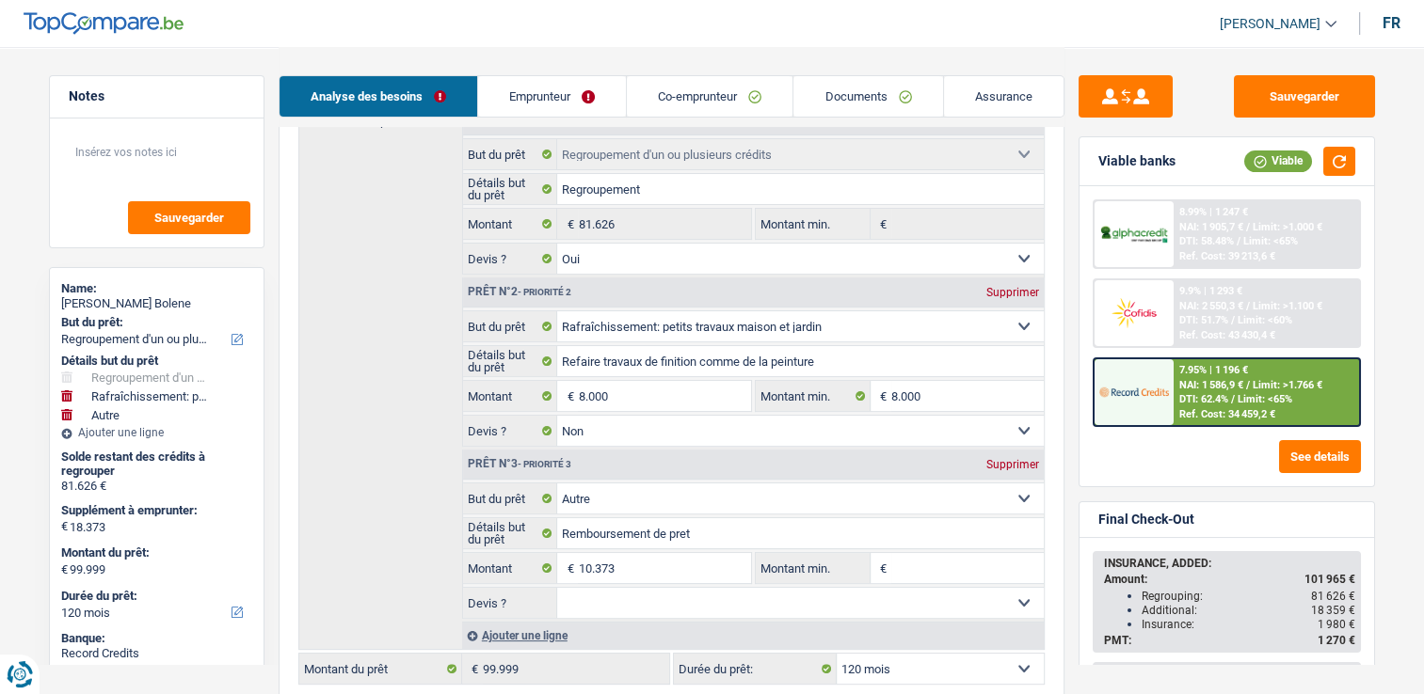
scroll to position [376, 0]
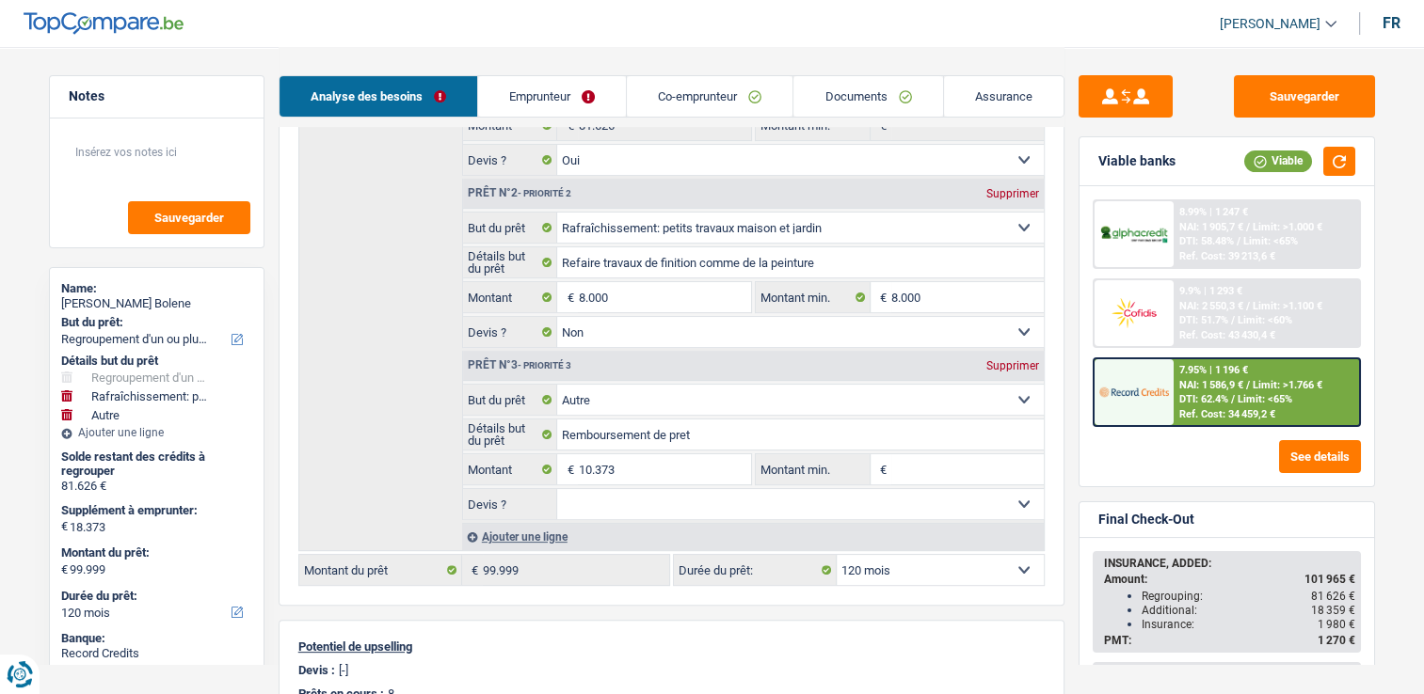
click at [997, 188] on div "Supprimer" at bounding box center [1012, 193] width 62 height 11
select select "other"
type input "10.373"
type input "91.999"
select select "144"
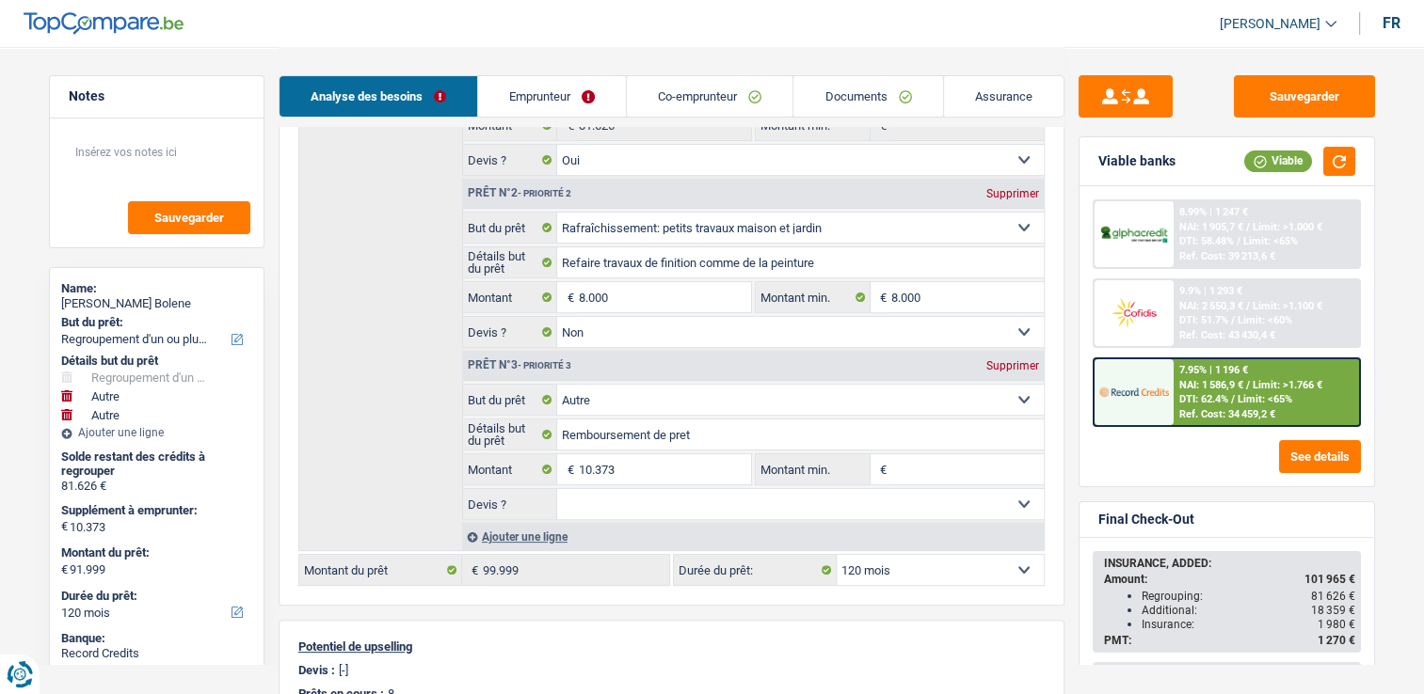
type input "91.999"
select select "144"
select select "other"
type input "Remboursement de pret"
type input "10.373"
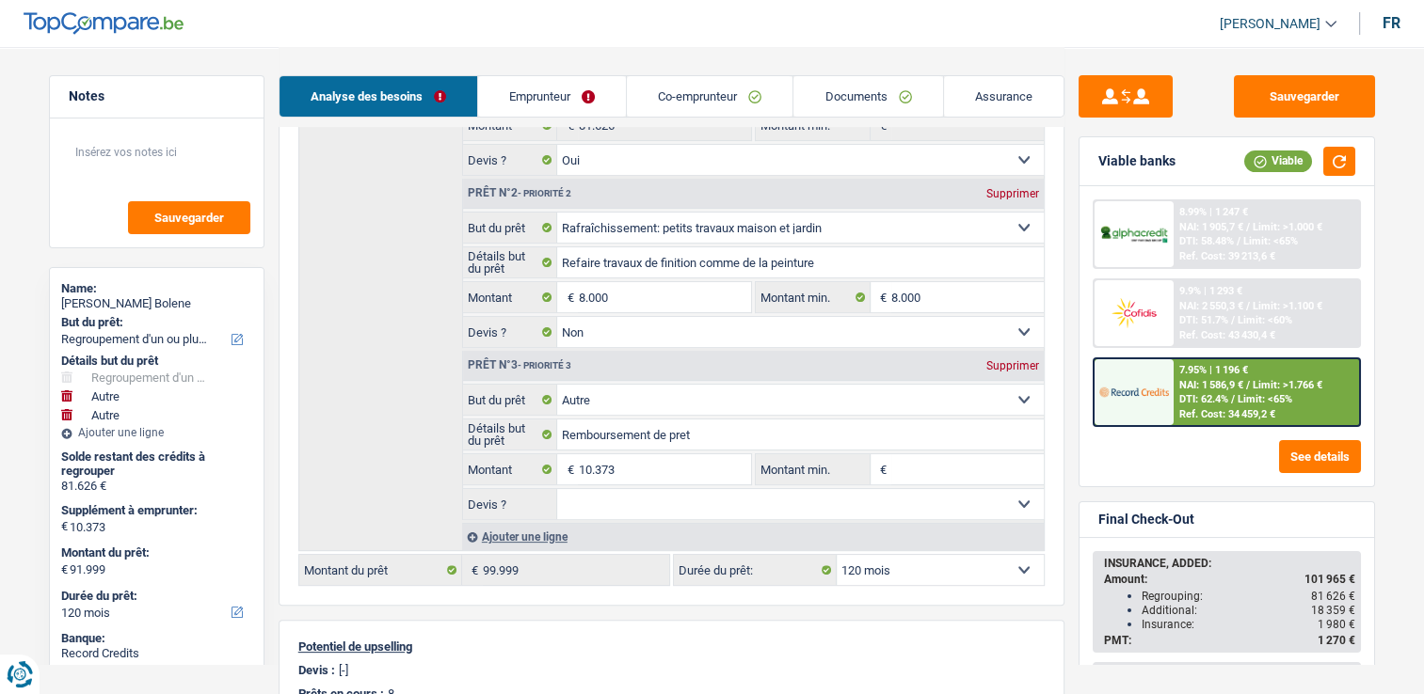
select select
type input "91.999"
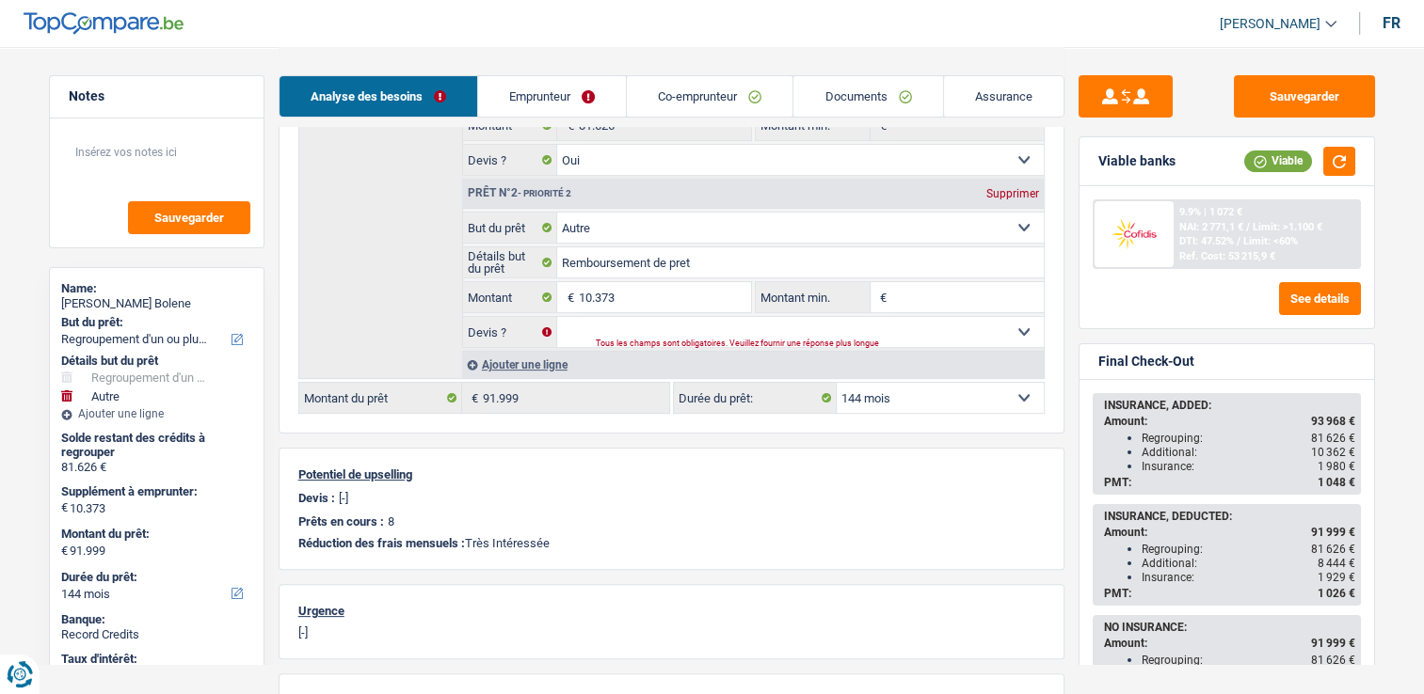
click at [947, 393] on select "12 mois 18 mois 24 mois 30 mois 36 mois 42 mois 48 mois 60 mois 72 mois 84 mois…" at bounding box center [939, 398] width 207 height 30
select select "120"
click at [836, 383] on select "12 mois 18 mois 24 mois 30 mois 36 mois 42 mois 48 mois 60 mois 72 mois 84 mois…" at bounding box center [939, 398] width 207 height 30
select select "120"
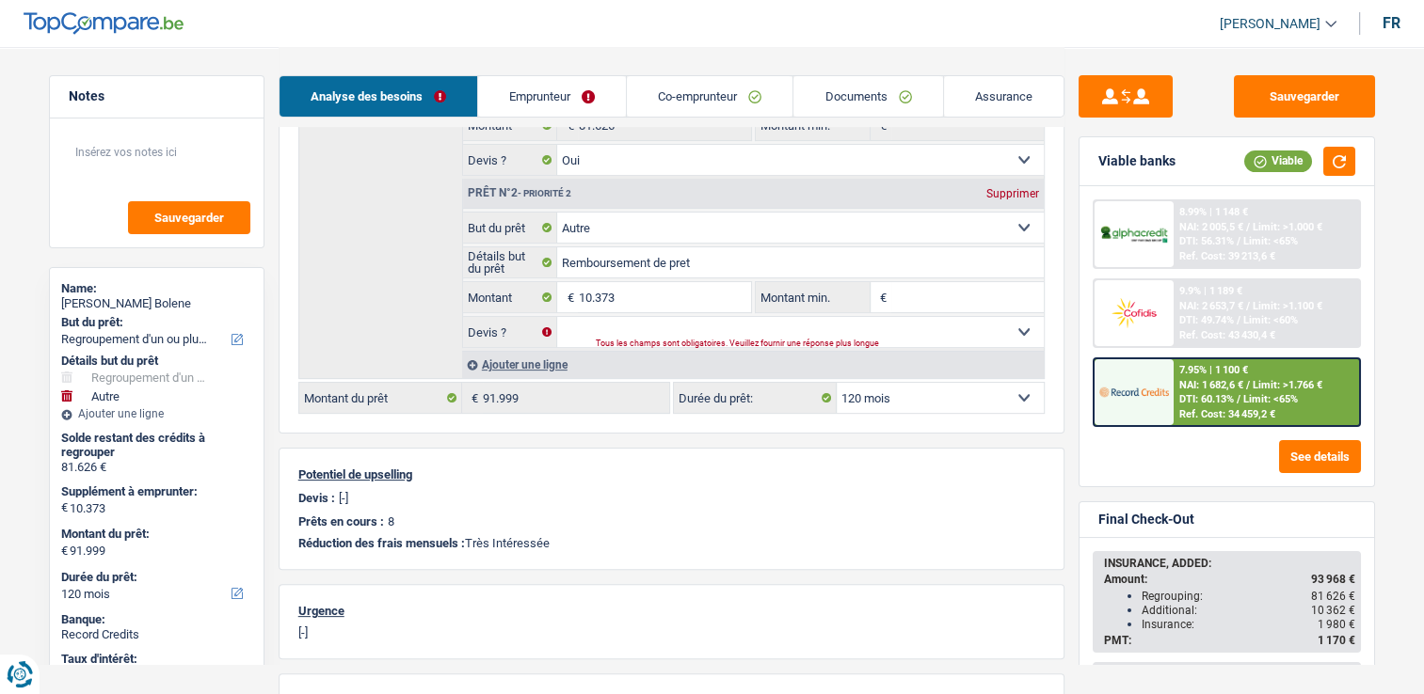
click at [1024, 201] on div "Prêt n°2 - Priorité 2 Supprimer" at bounding box center [753, 194] width 581 height 30
click at [1012, 188] on div "Supprimer" at bounding box center [1012, 193] width 62 height 11
type input "0"
type input "81.626"
select select "144"
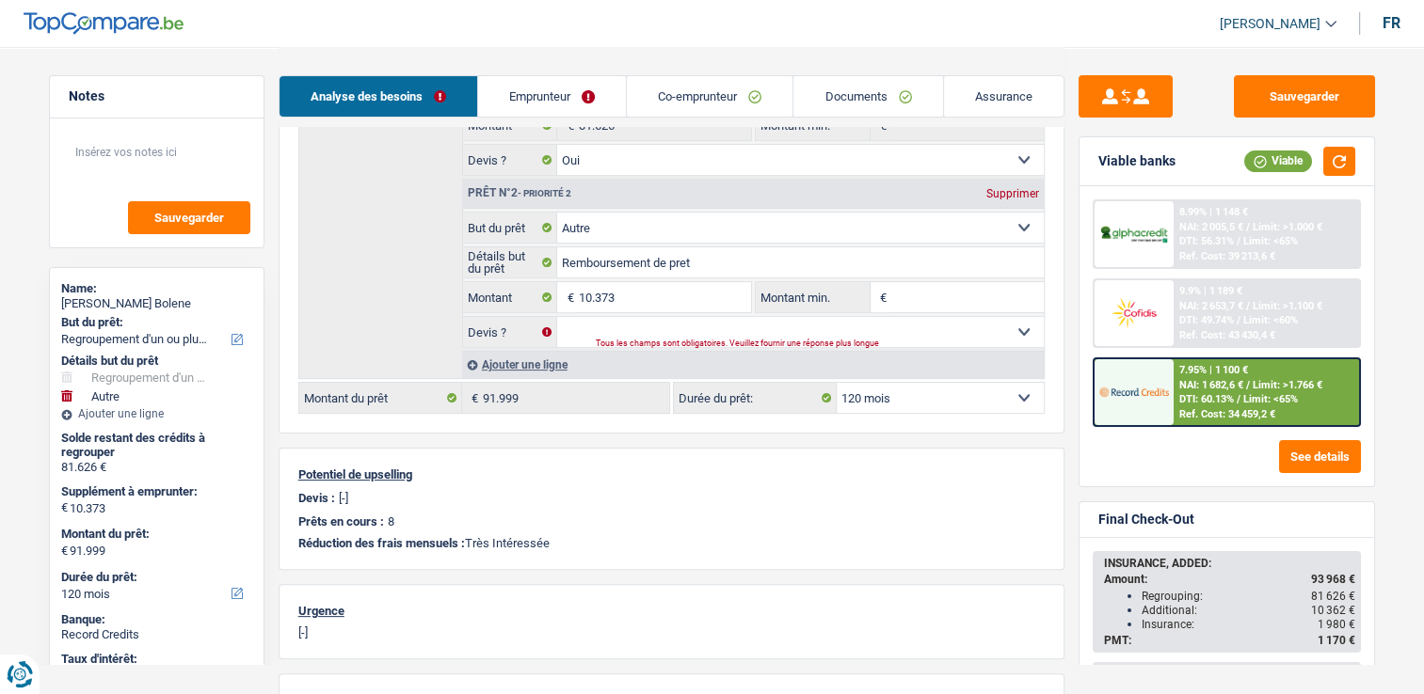
type input "81.626"
select select "144"
type input "81.626"
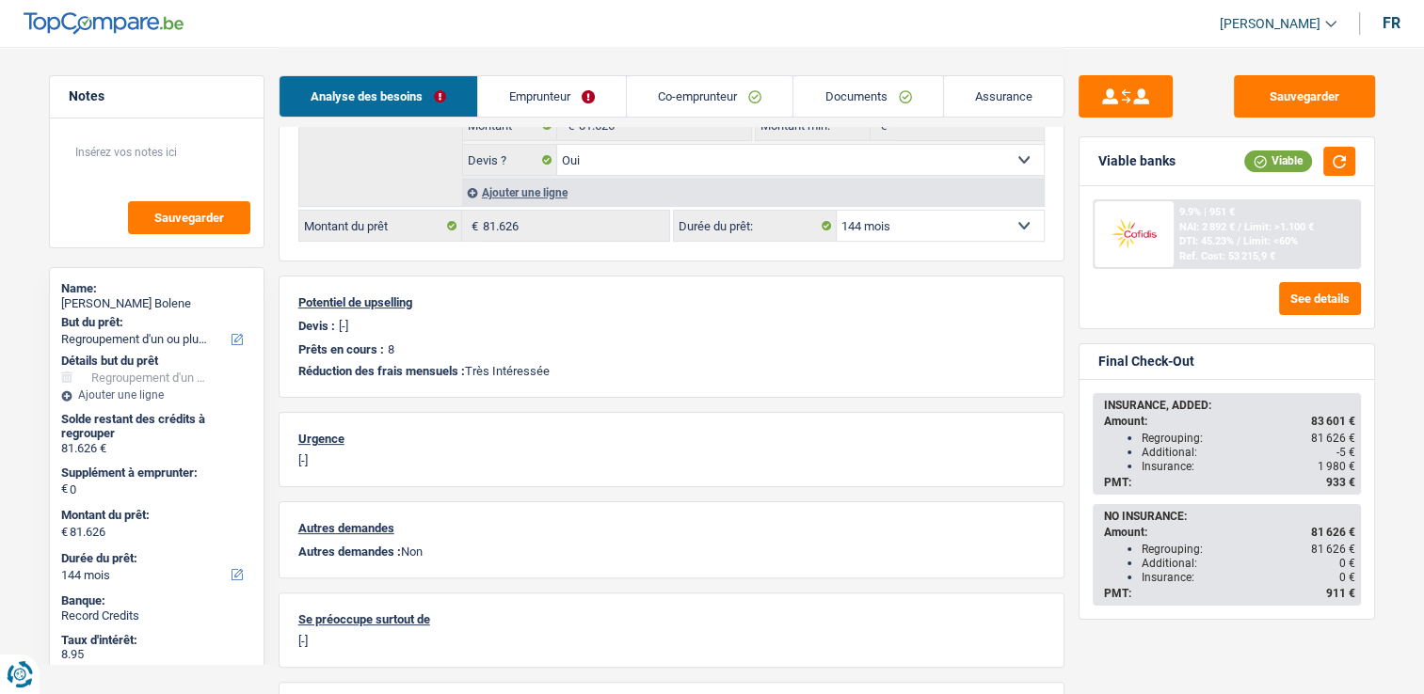
click at [921, 223] on select "12 mois 18 mois 24 mois 30 mois 36 mois 42 mois 48 mois 60 mois 72 mois 84 mois…" at bounding box center [939, 226] width 207 height 30
select select "120"
click at [836, 211] on select "12 mois 18 mois 24 mois 30 mois 36 mois 42 mois 48 mois 60 mois 72 mois 84 mois…" at bounding box center [939, 226] width 207 height 30
select select "120"
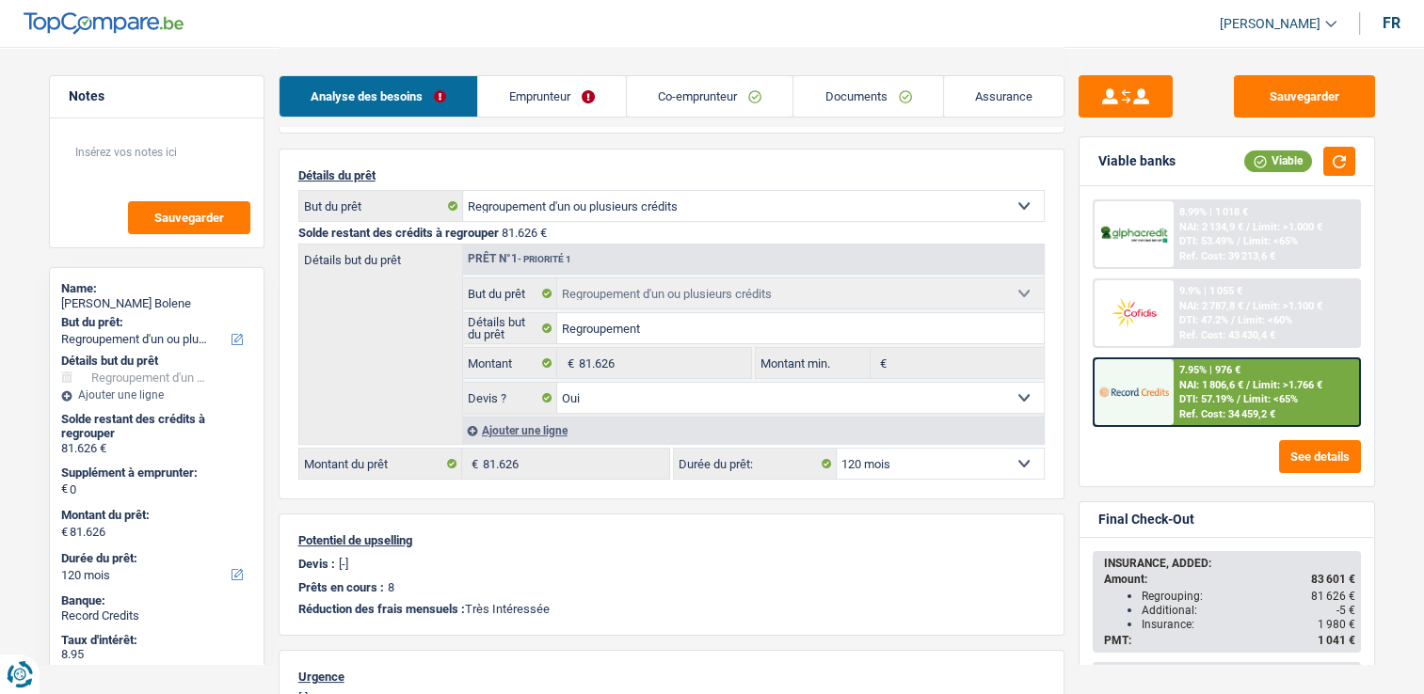
scroll to position [94, 0]
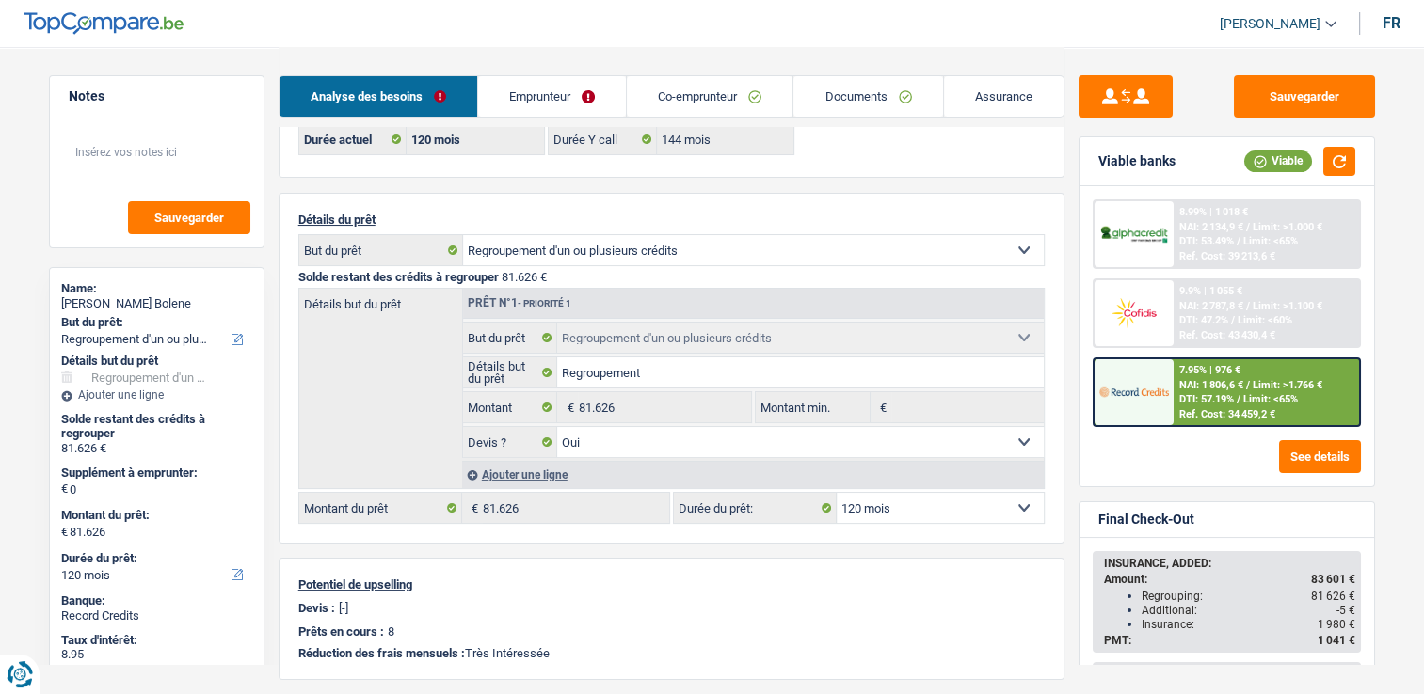
click at [514, 472] on div "Ajouter une ligne" at bounding box center [752, 474] width 581 height 27
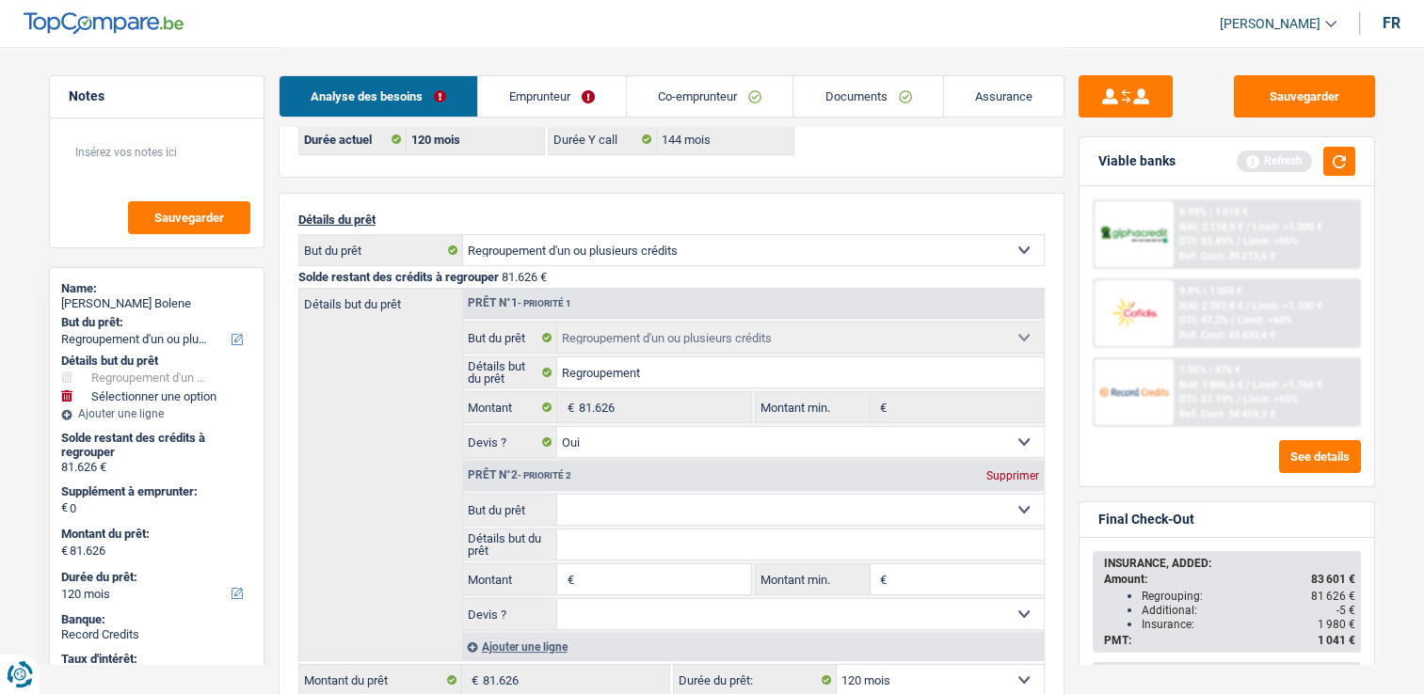
click at [602, 498] on select "Confort maison: meubles, textile, peinture, électroménager, outillage non-profe…" at bounding box center [800, 510] width 486 height 30
select select "houseOrGarden"
click at [557, 495] on select "Confort maison: meubles, textile, peinture, électroménager, outillage non-profe…" at bounding box center [800, 510] width 486 height 30
type input "0"
select select "houseOrGarden"
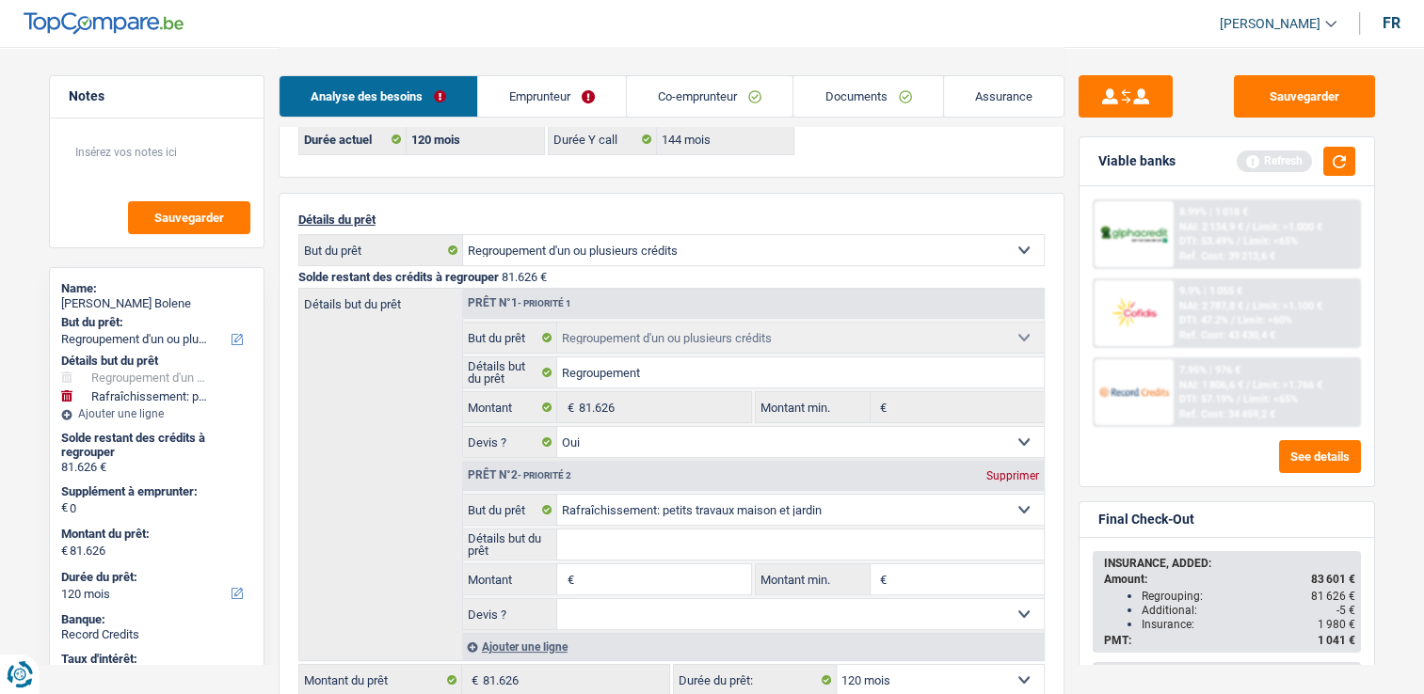
click at [605, 578] on input "Montant" at bounding box center [664, 580] width 172 height 30
type input "2.000"
type input "83.626"
select select "144"
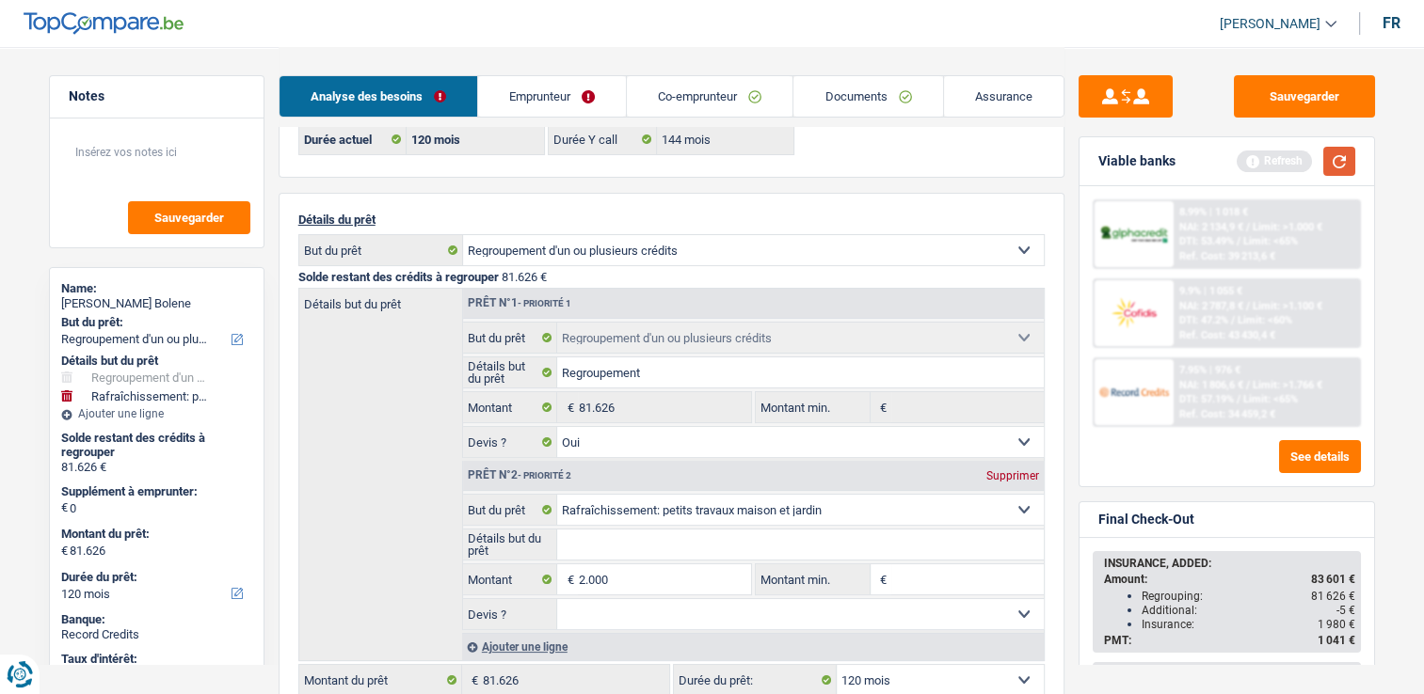
type input "83.626"
select select "144"
type input "83.626"
select select "144"
click at [1351, 164] on button "button" at bounding box center [1339, 161] width 32 height 29
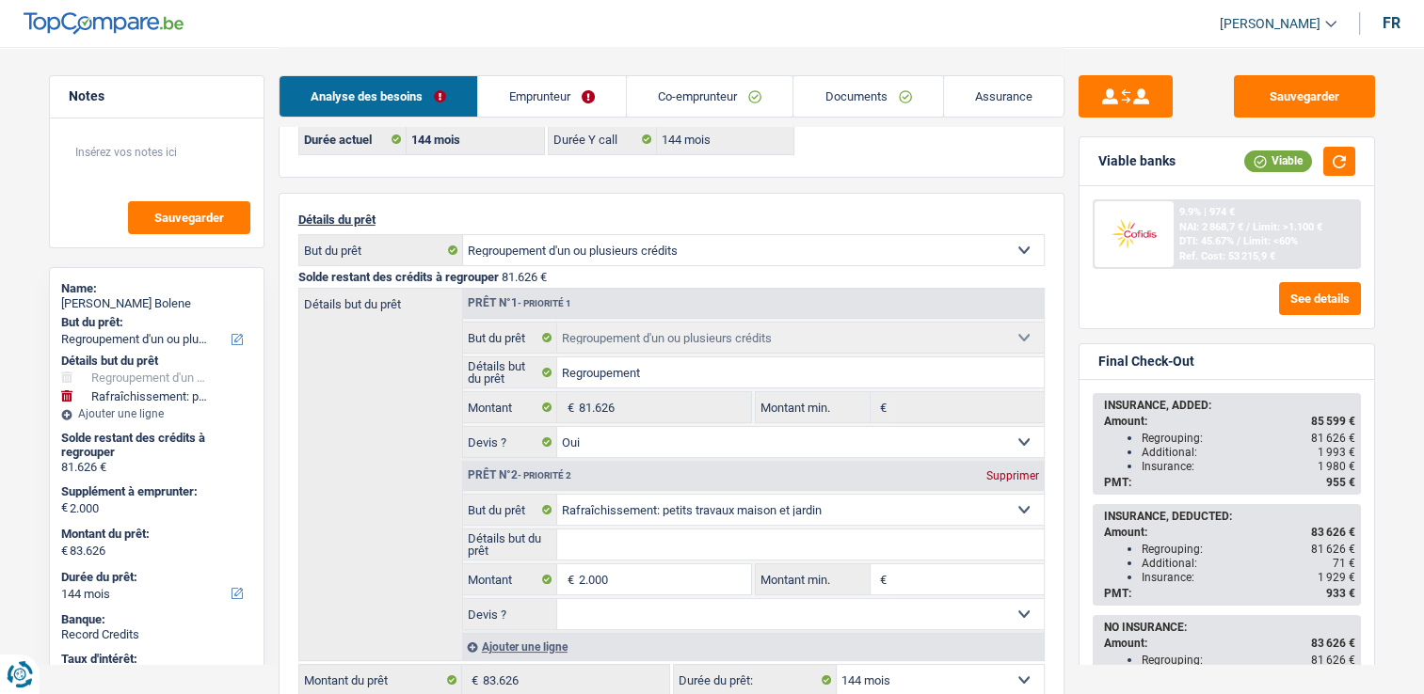
click at [561, 98] on link "Emprunteur" at bounding box center [552, 96] width 148 height 40
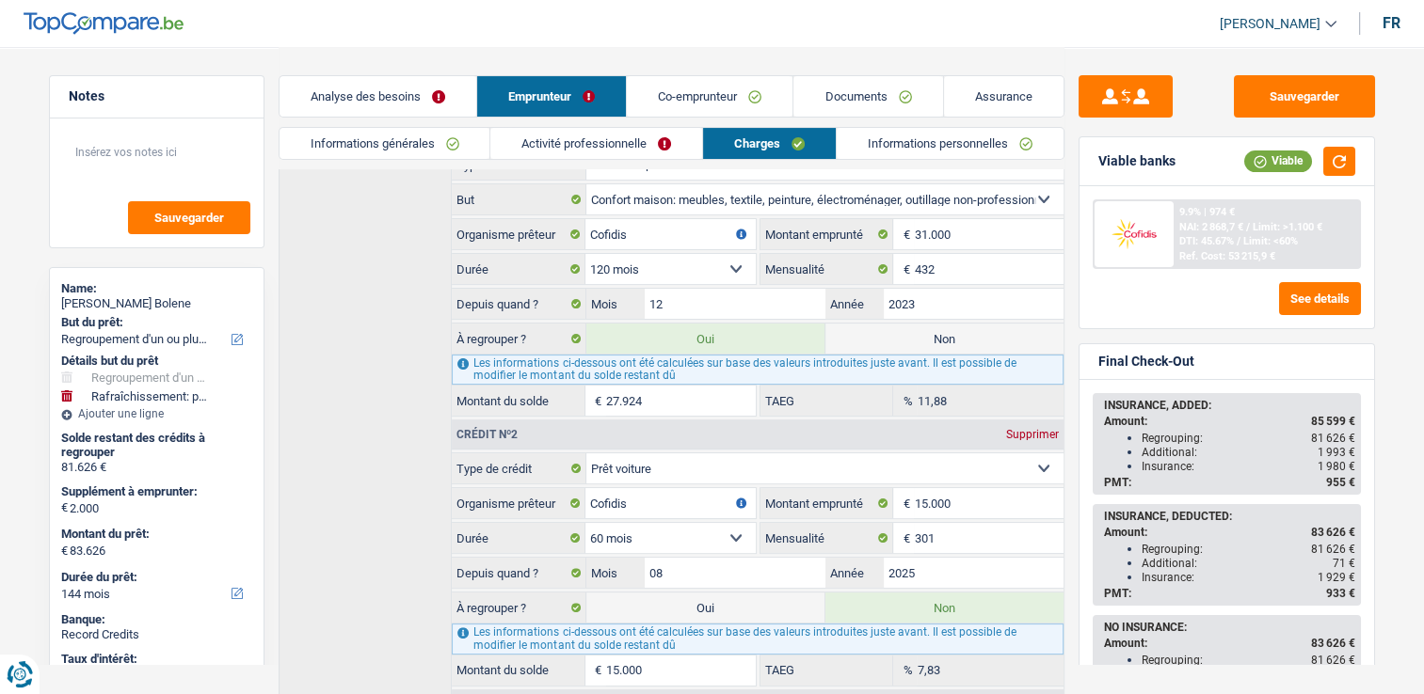
scroll to position [470, 0]
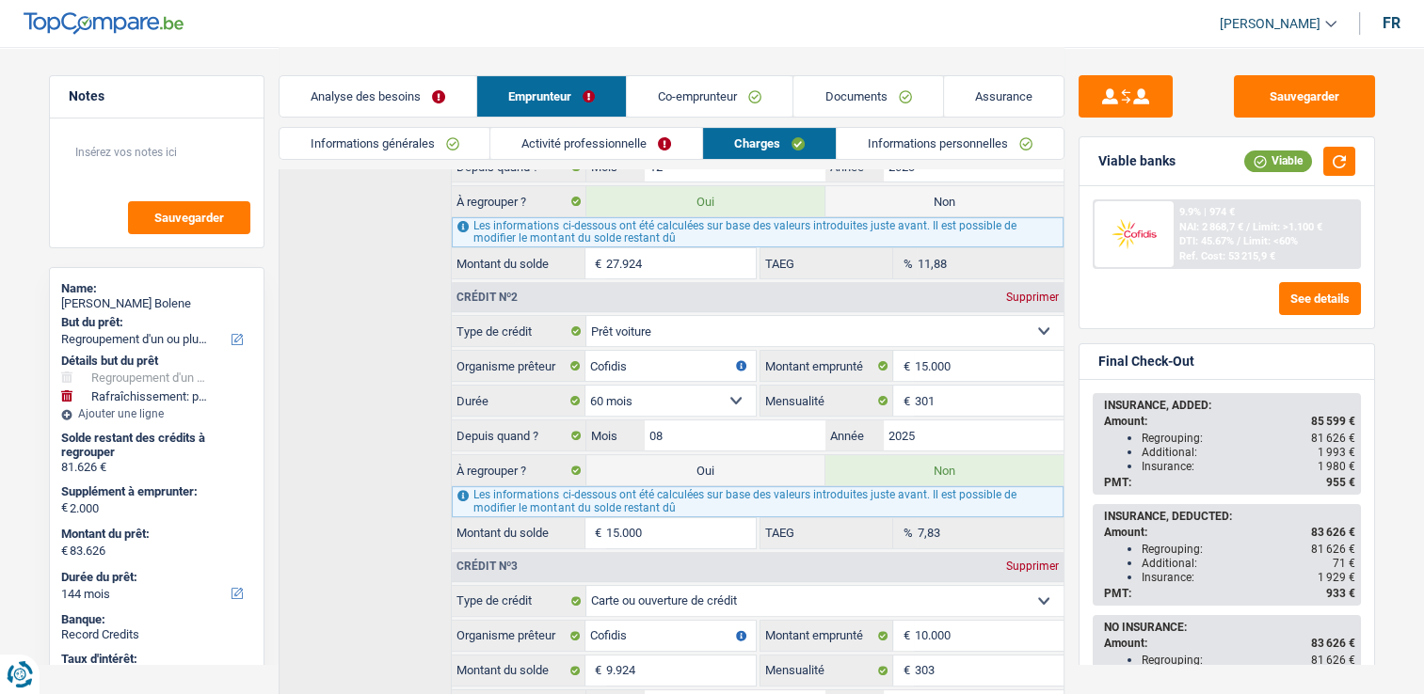
click at [617, 255] on input "27.924" at bounding box center [680, 263] width 149 height 30
type input "58.626"
type input "2.924"
type input "84.626"
type input "28.924"
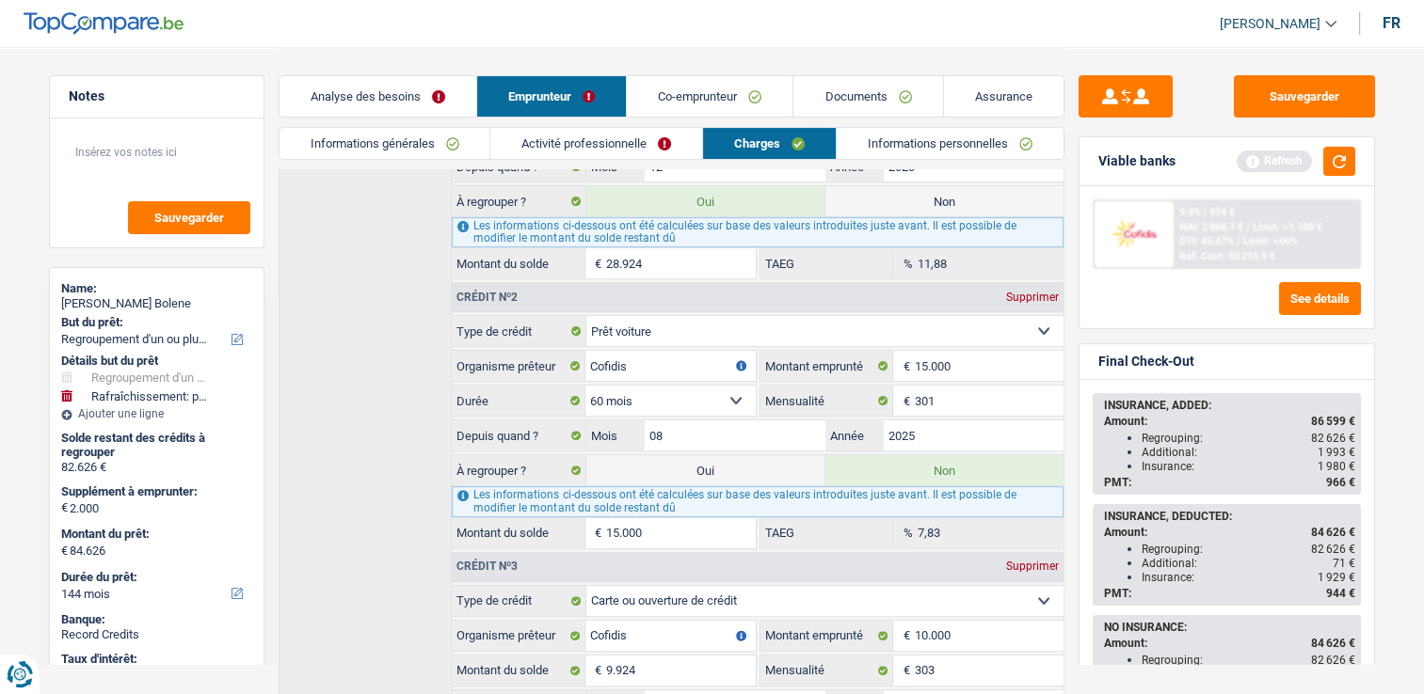
click at [670, 259] on input "28.924" at bounding box center [680, 263] width 149 height 30
click at [629, 256] on input "28.924" at bounding box center [680, 263] width 149 height 30
type input "58.526"
type input "2.824"
type input "84.526"
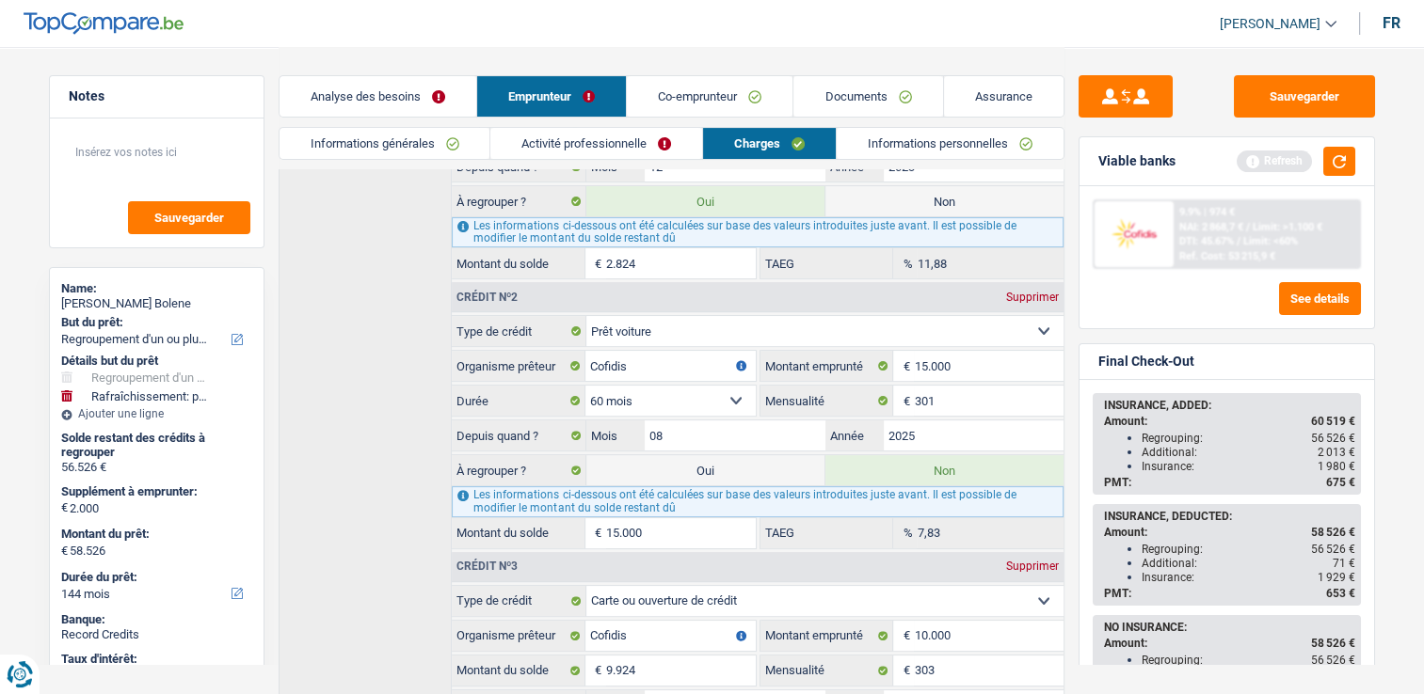
type input "28.824"
click at [676, 250] on input "28.824" at bounding box center [680, 263] width 149 height 30
click at [632, 259] on input "28.824" at bounding box center [680, 263] width 149 height 30
type input "58.586"
type input "2.884"
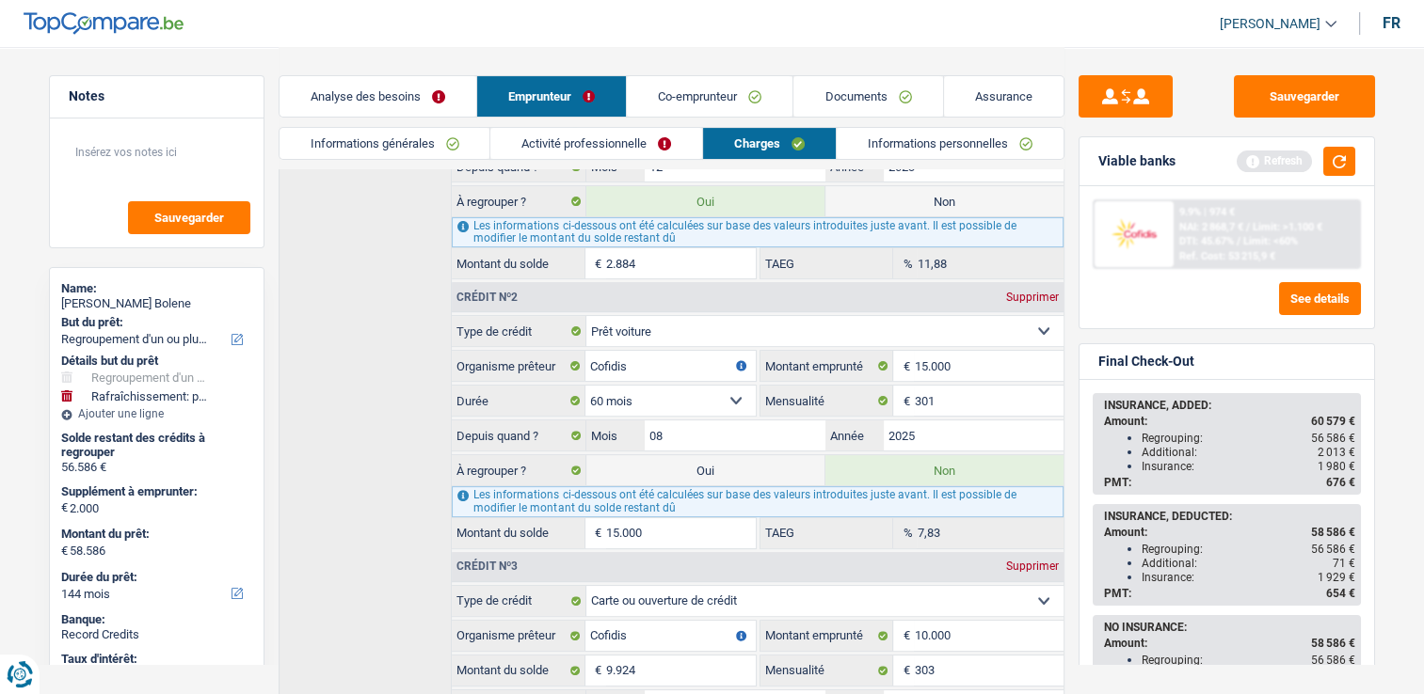
type input "84.556"
type input "28.854"
click at [675, 250] on input "28.854" at bounding box center [680, 263] width 149 height 30
click at [635, 255] on input "28.854" at bounding box center [680, 263] width 149 height 30
click at [670, 250] on input "28.854" at bounding box center [680, 263] width 149 height 30
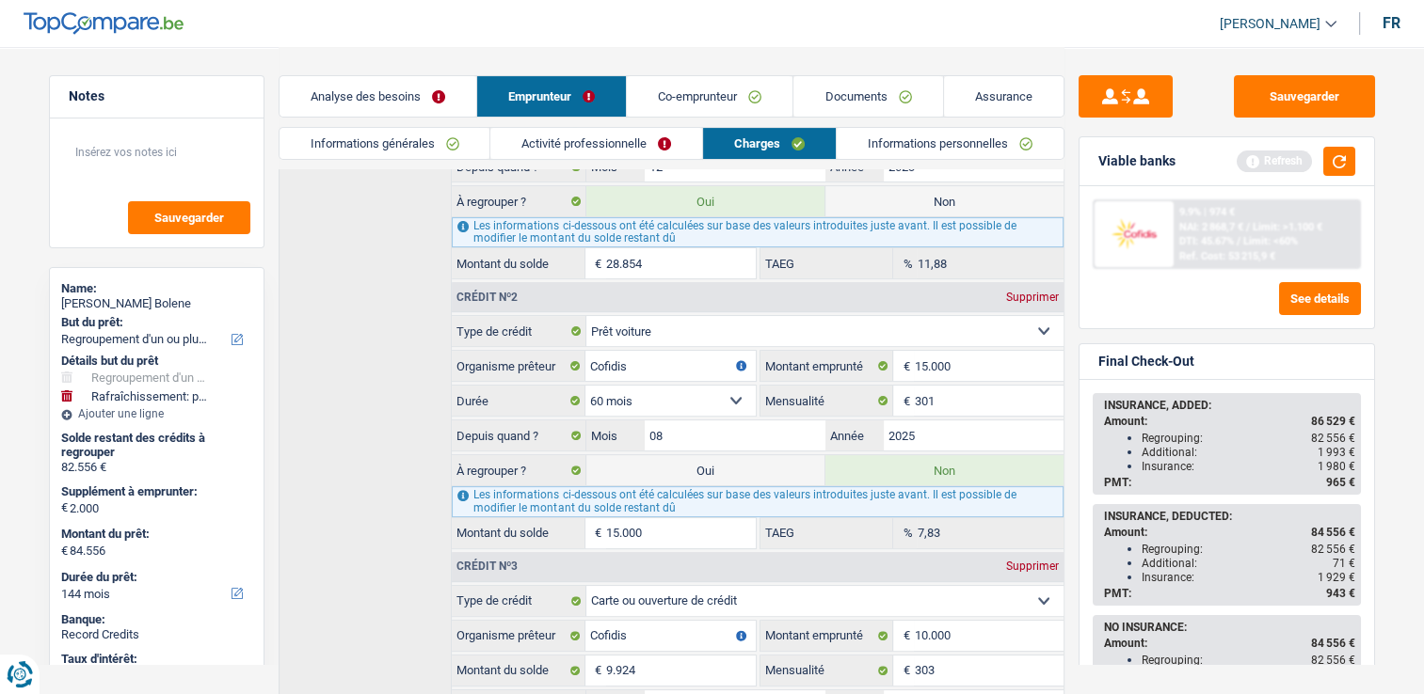
type input "58.587"
type input "2.885"
type input "84.558"
type input "28.856"
type input "344.270"
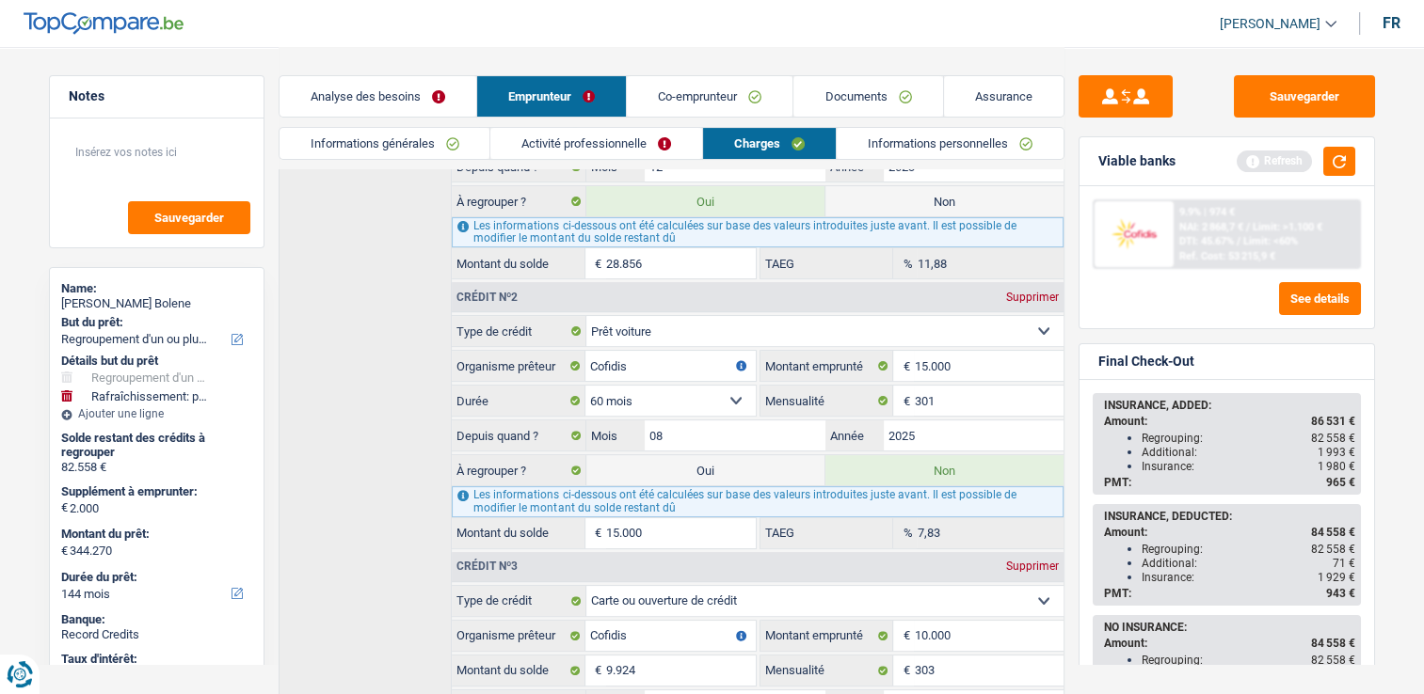
type input "288.568"
type input "84.558"
type input "28.856"
type input "58.587"
type input "2.885"
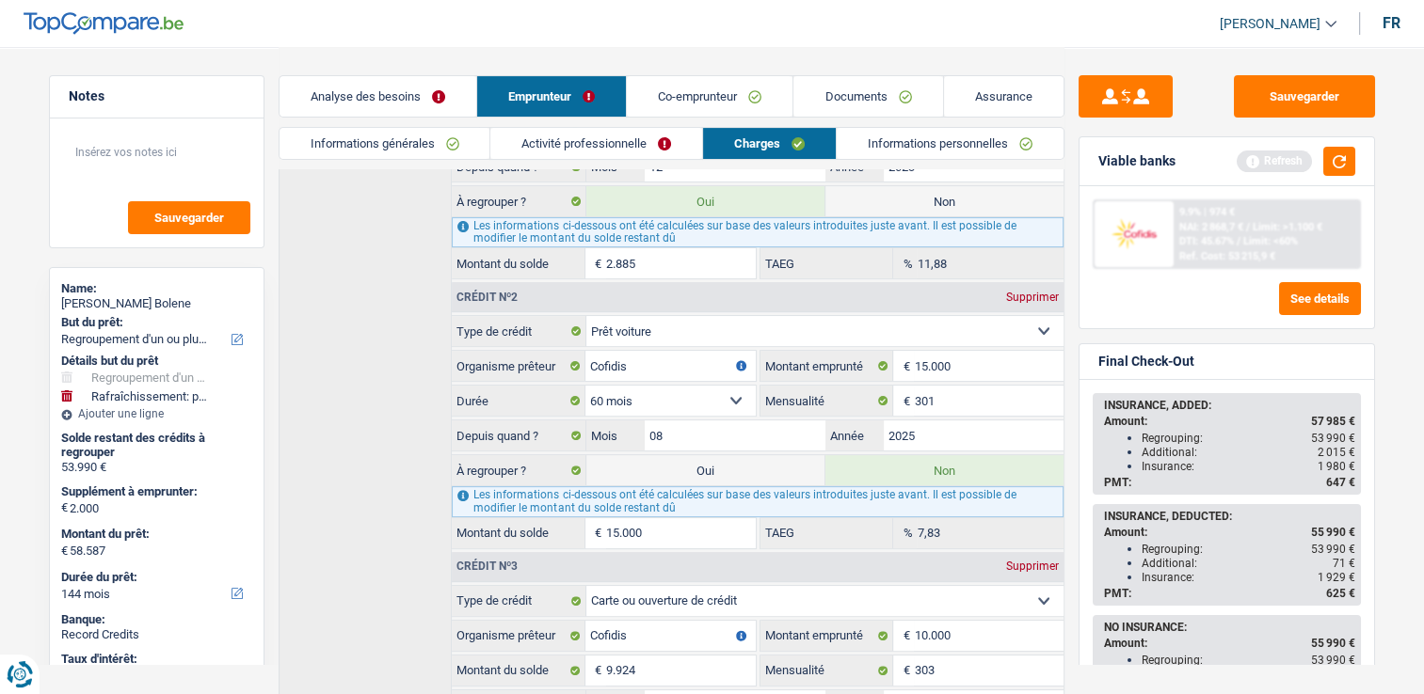
type input "55.990"
type input "288"
type input "58.588"
type input "2.886"
type input "84.570"
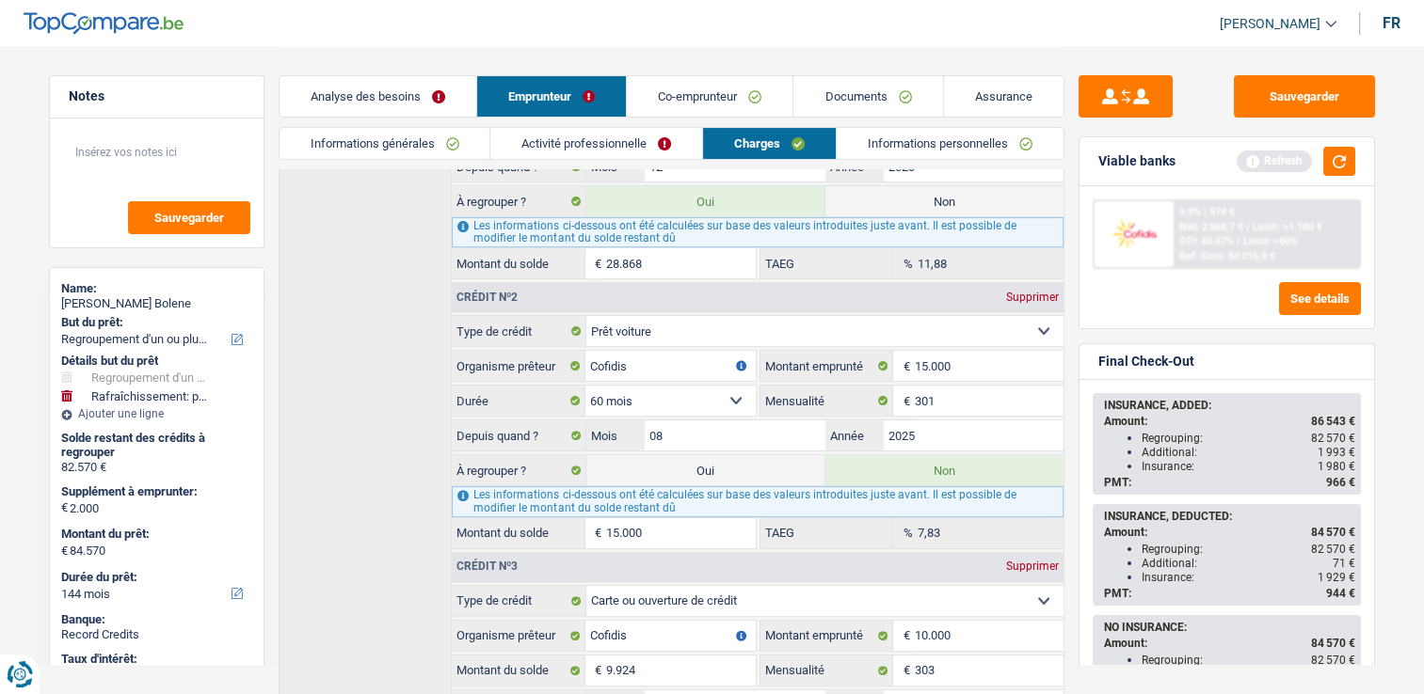
type input "28.868"
click at [580, 298] on div "Crédit nº2 Supprimer" at bounding box center [757, 297] width 611 height 30
click at [384, 83] on link "Analyse des besoins" at bounding box center [377, 96] width 197 height 40
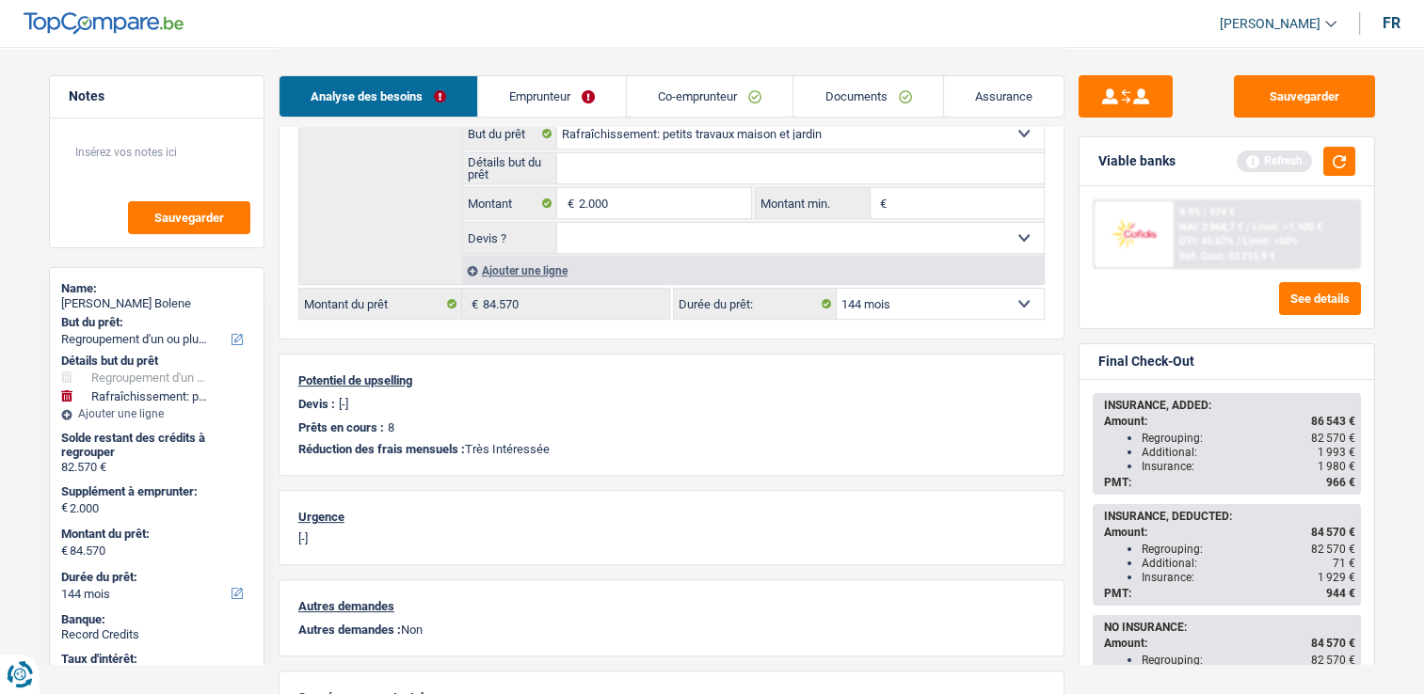
drag, startPoint x: 935, startPoint y: 296, endPoint x: 934, endPoint y: 313, distance: 17.0
click at [935, 296] on select "12 mois 18 mois 24 mois 30 mois 36 mois 42 mois 48 mois 60 mois 72 mois 84 mois…" at bounding box center [939, 304] width 207 height 30
select select "120"
click at [836, 289] on select "12 mois 18 mois 24 mois 30 mois 36 mois 42 mois 48 mois 60 mois 72 mois 84 mois…" at bounding box center [939, 304] width 207 height 30
select select "120"
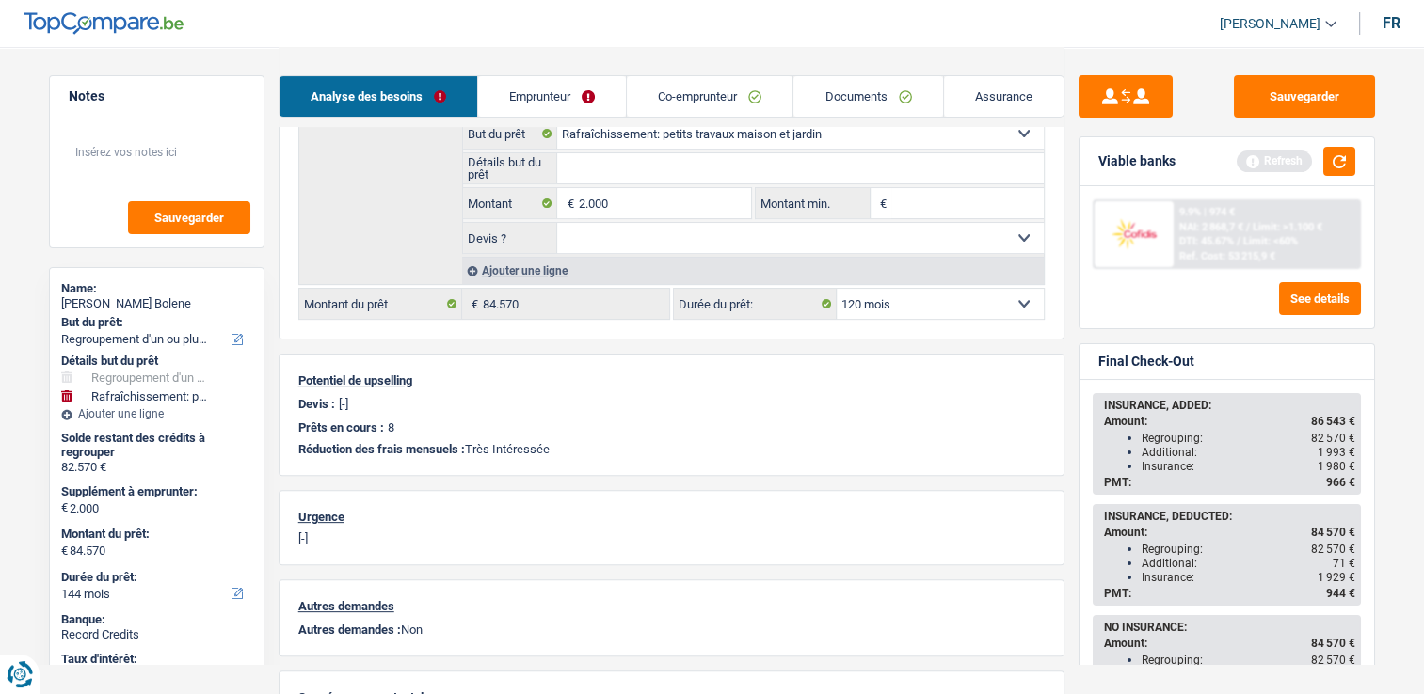
select select "120"
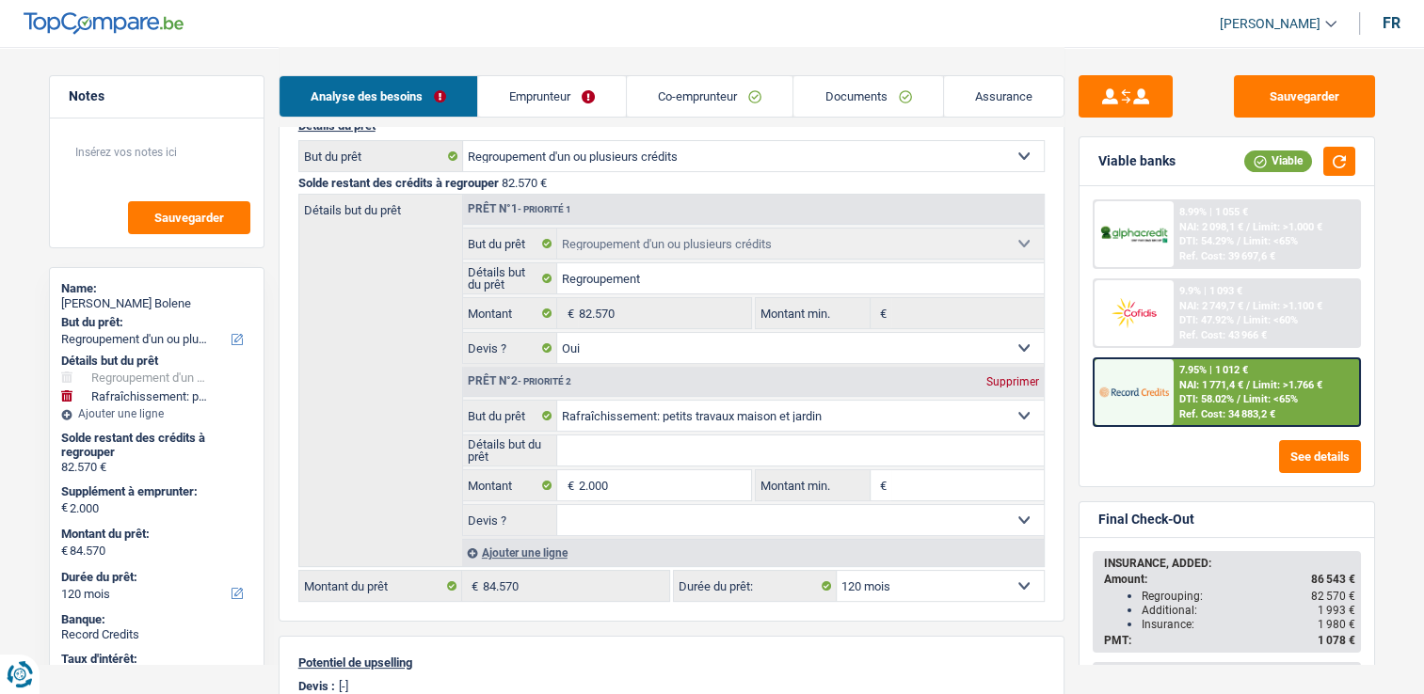
scroll to position [94, 0]
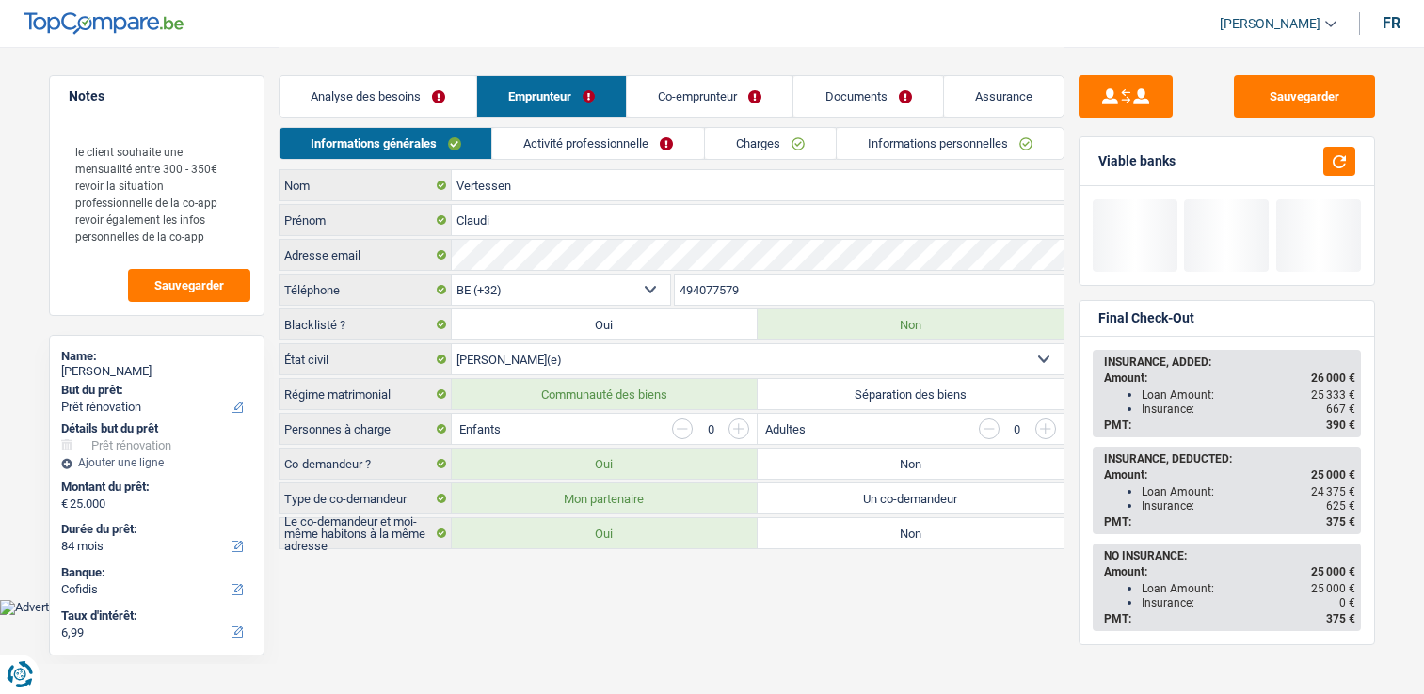
select select "renovation"
select select "84"
select select "32"
select select "married"
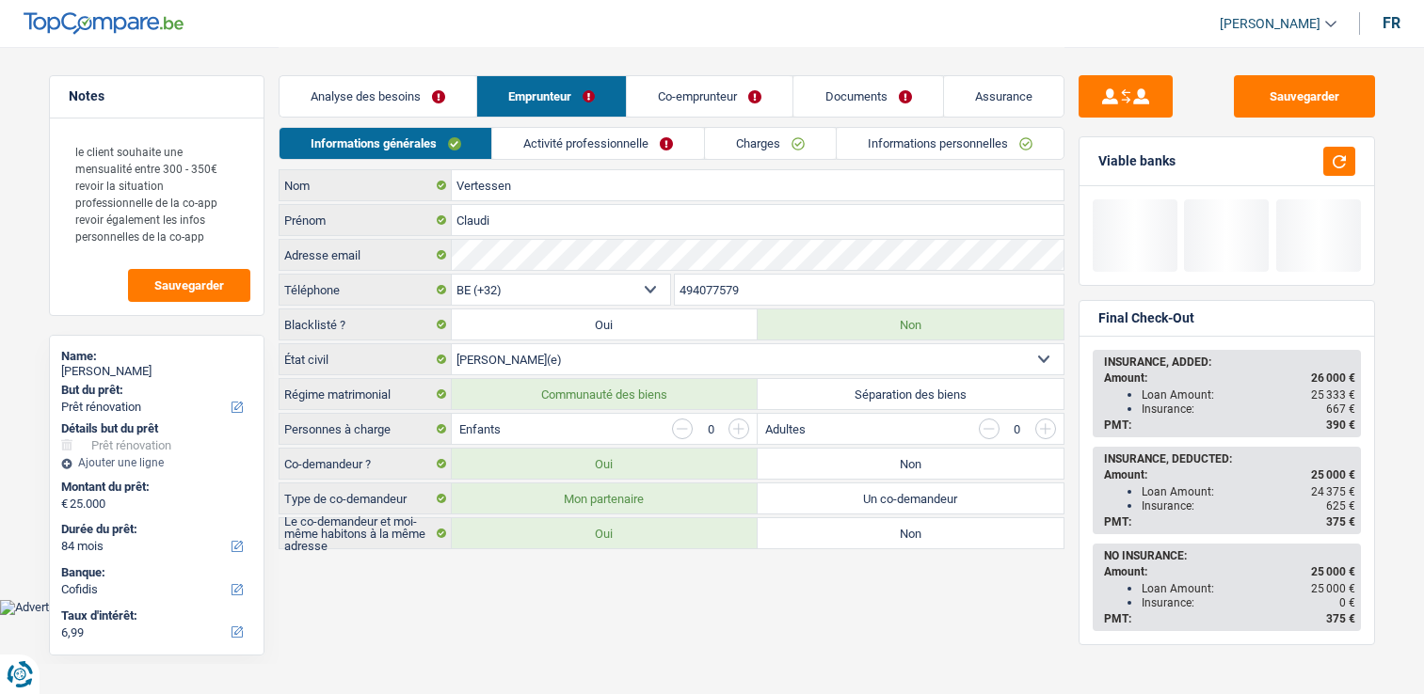
select select "worker"
select select "netSalary"
select select "familyAllowances"
select select "unemployment"
select select "smallCompanies"
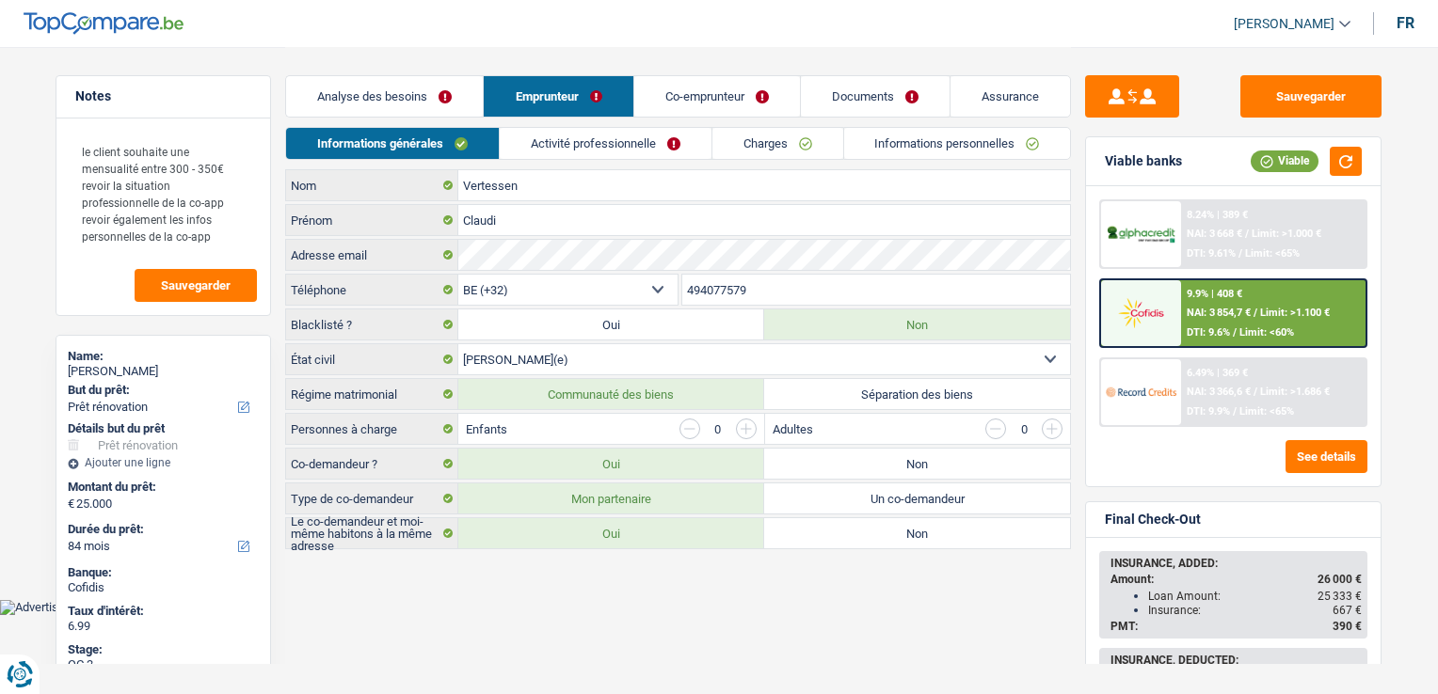
click at [561, 150] on link "Activité professionnelle" at bounding box center [606, 143] width 212 height 31
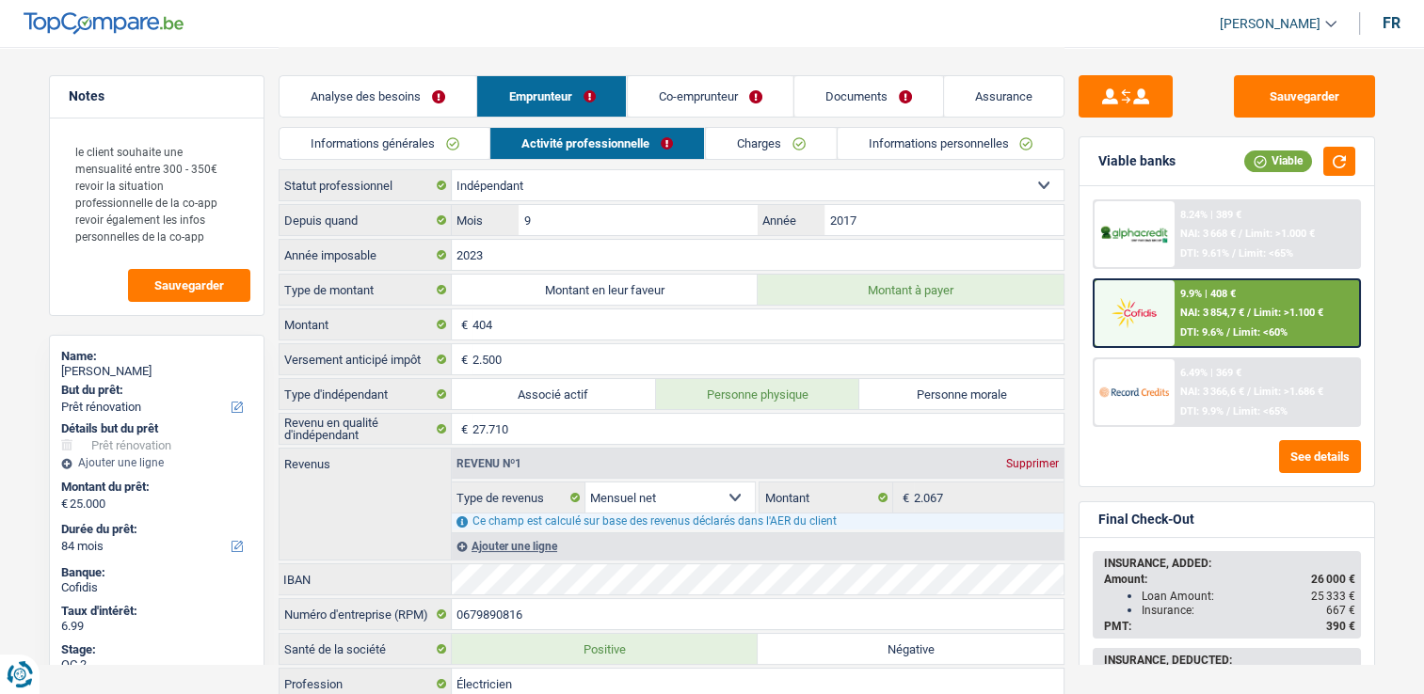
click at [689, 92] on link "Co-emprunteur" at bounding box center [710, 96] width 166 height 40
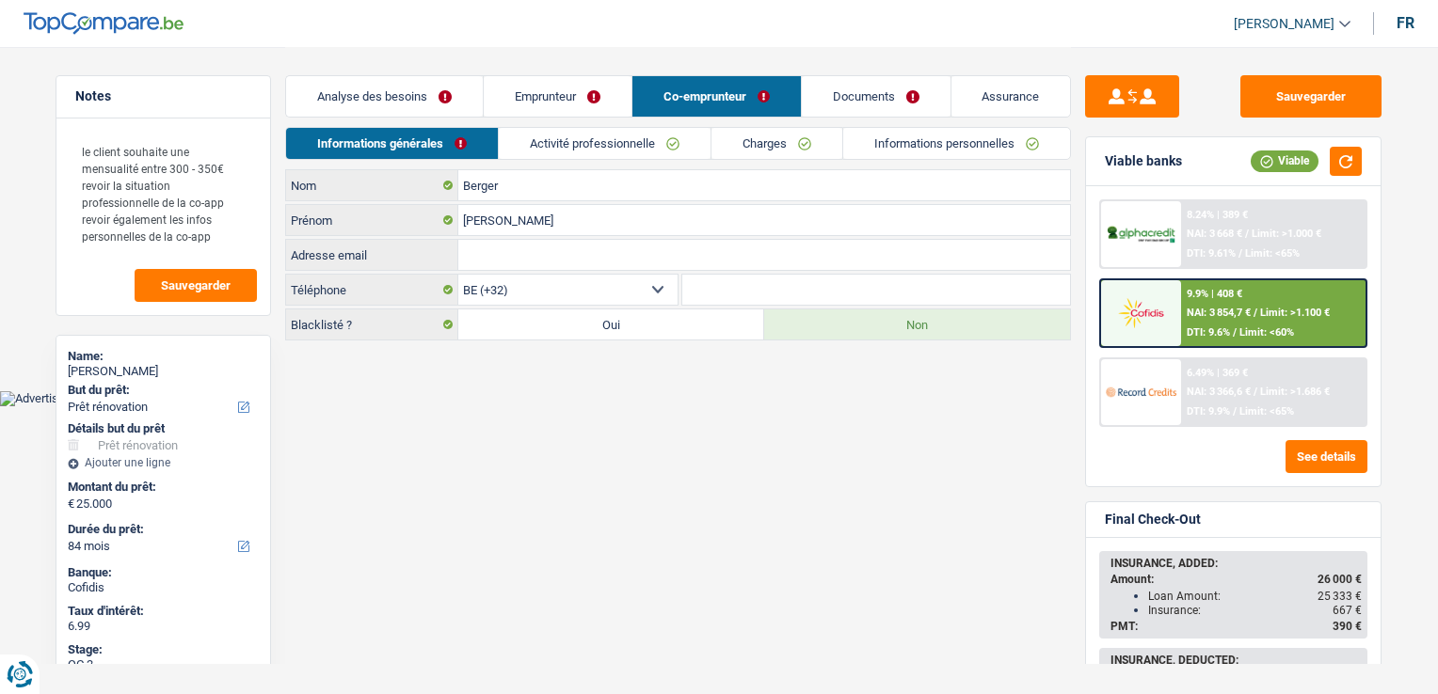
click at [629, 136] on link "Activité professionnelle" at bounding box center [605, 143] width 212 height 31
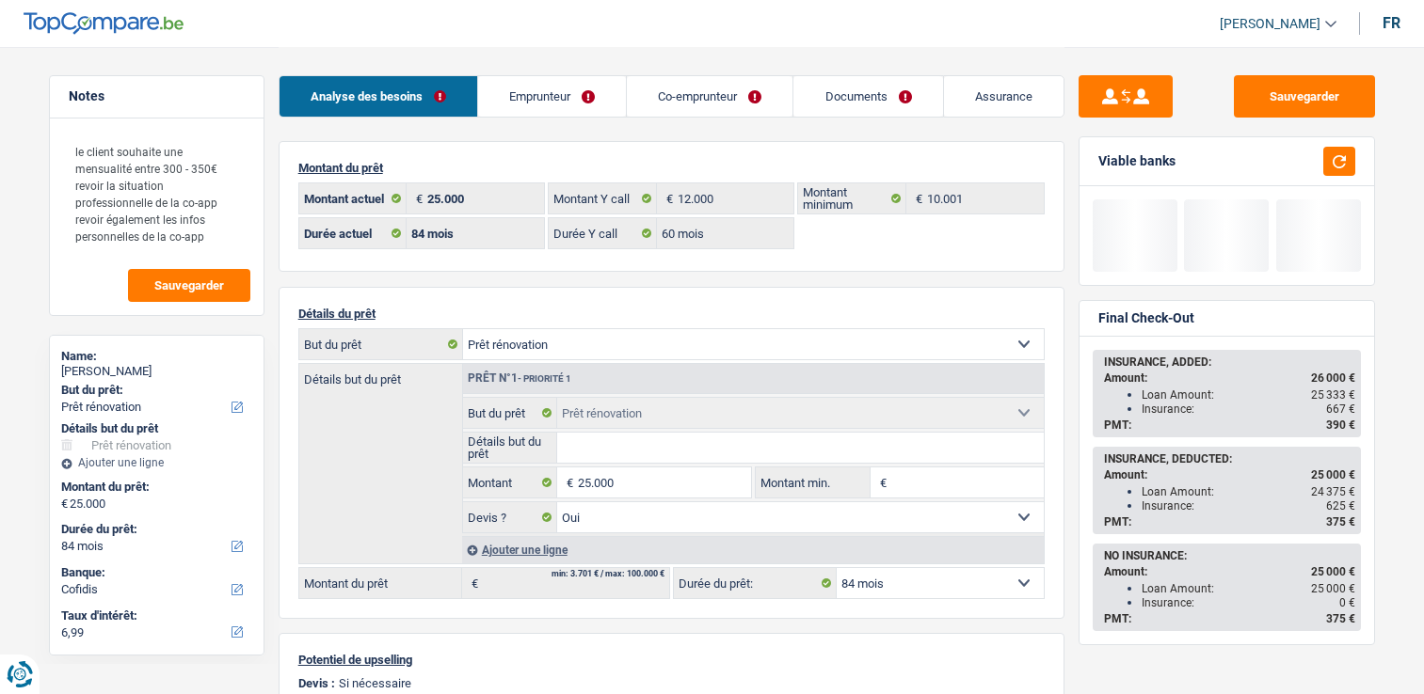
select select "renovation"
select select "84"
select select "60"
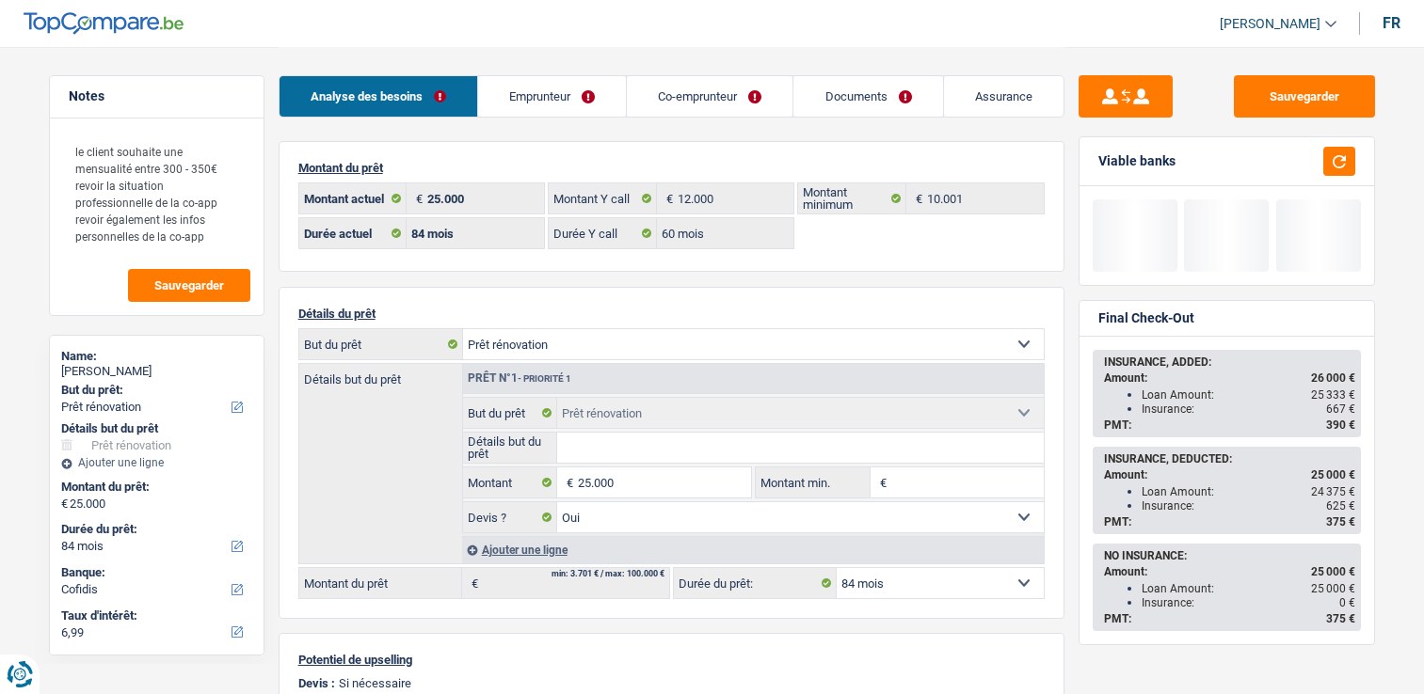
select select "renovation"
select select "yes"
select select "84"
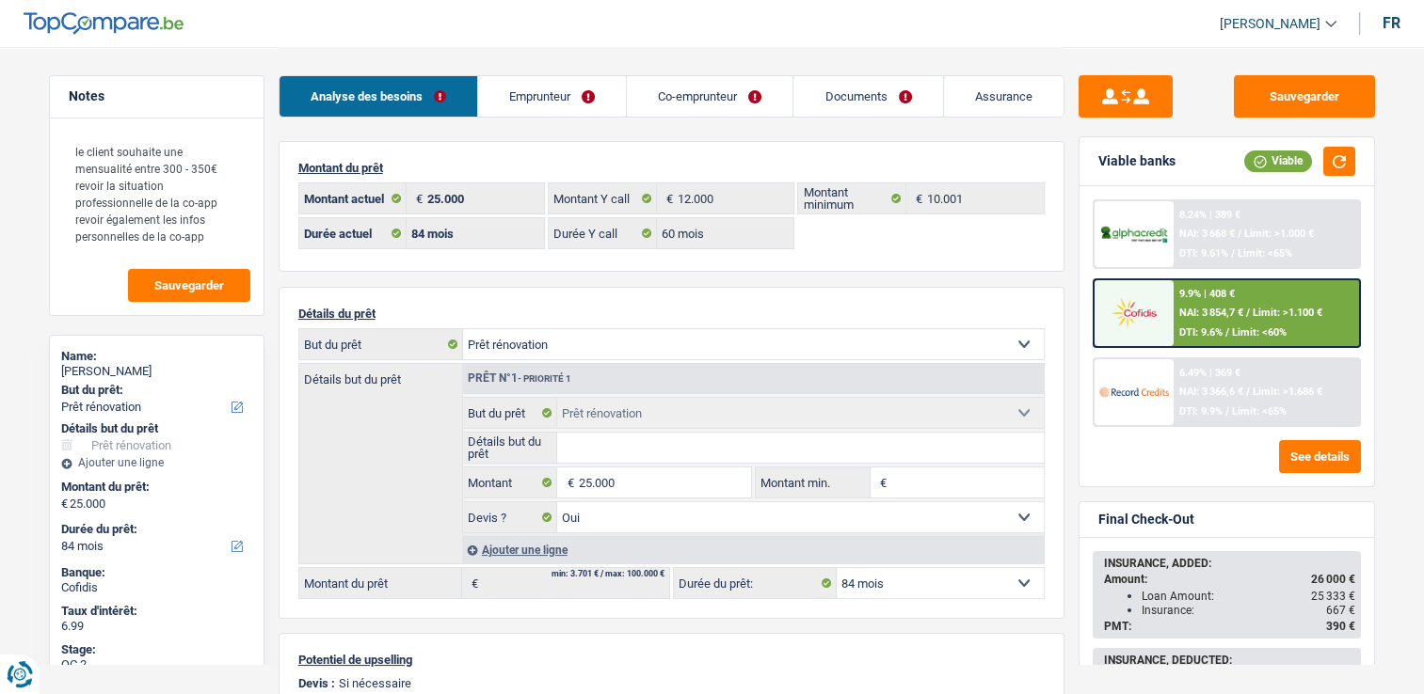
click at [609, 91] on link "Emprunteur" at bounding box center [552, 96] width 148 height 40
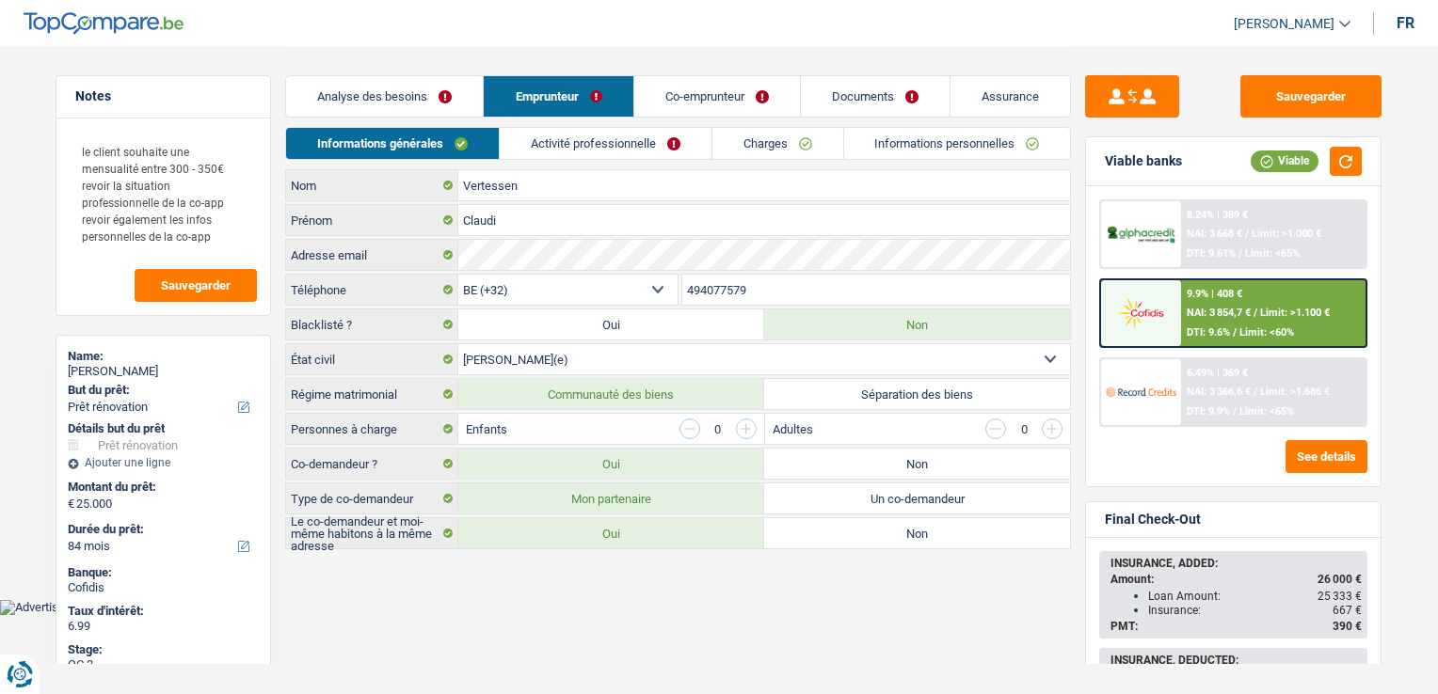
click at [926, 139] on link "Informations personnelles" at bounding box center [957, 143] width 227 height 31
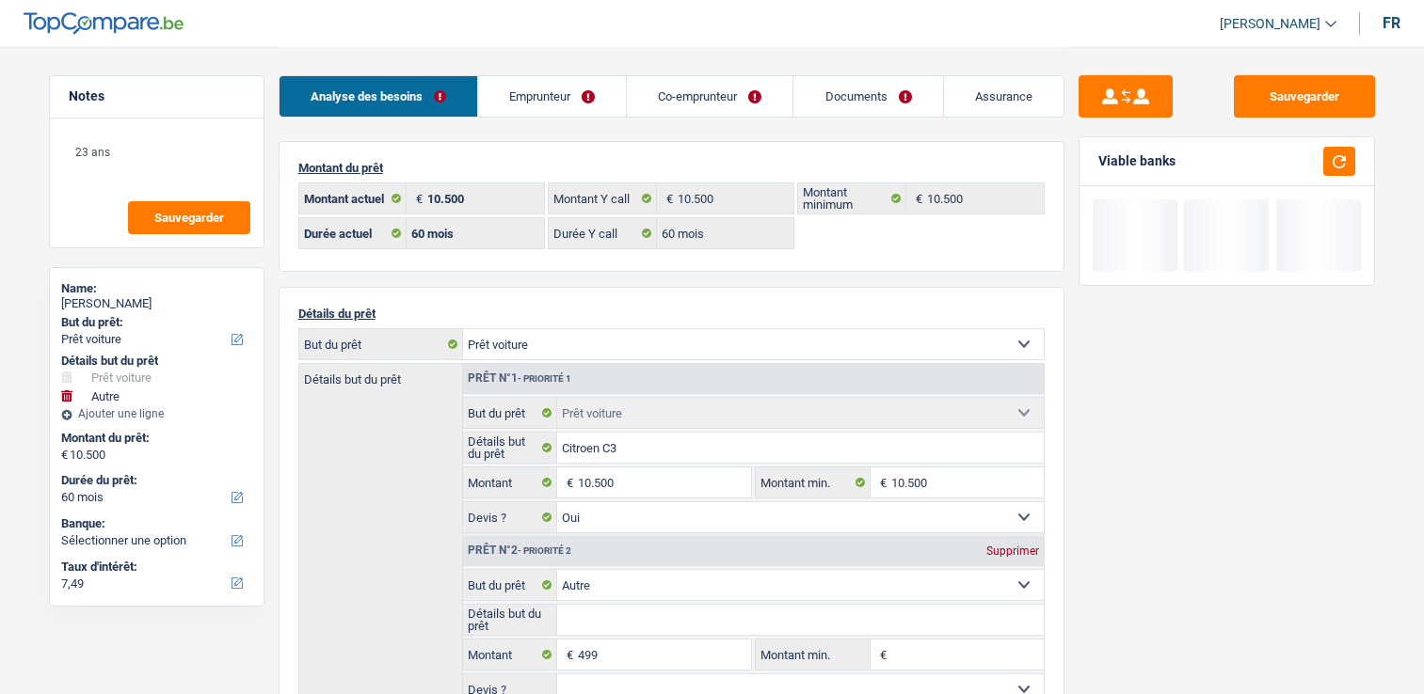
select select "car"
select select "other"
select select "60"
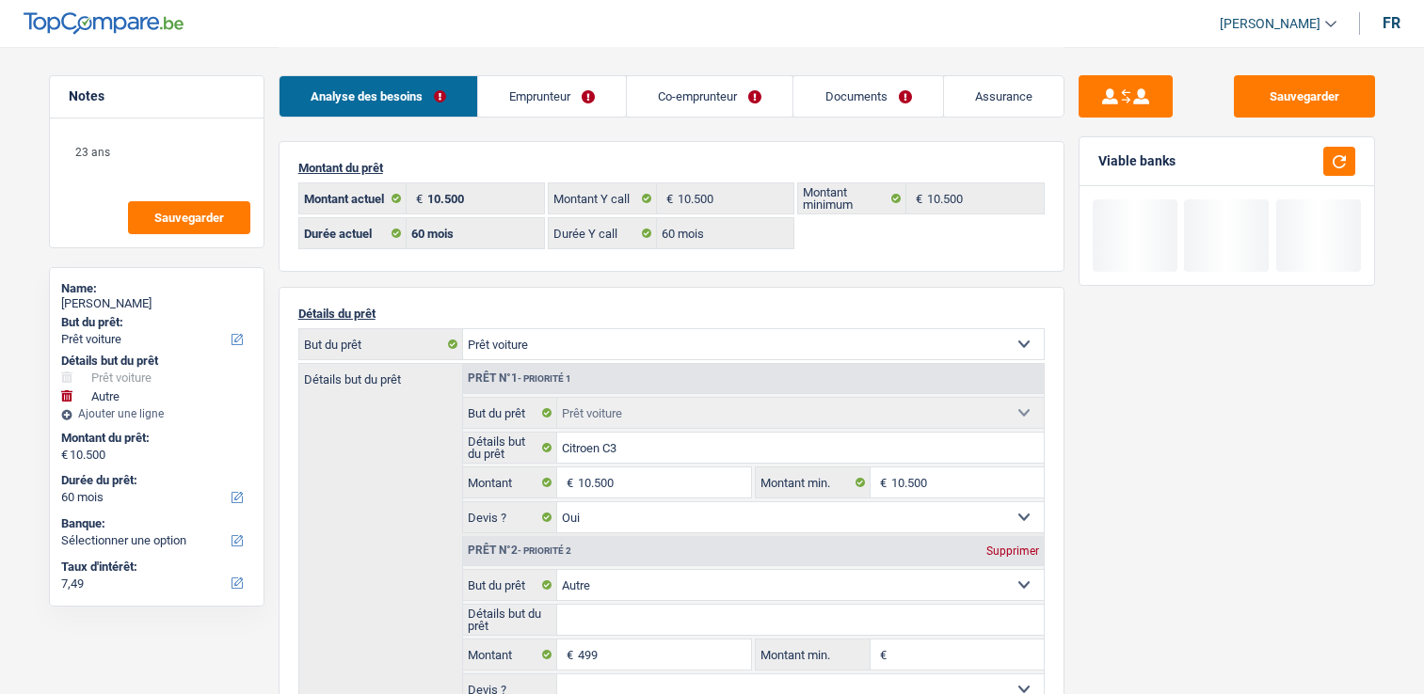
select select "60"
select select "car"
select select "yes"
select select "other"
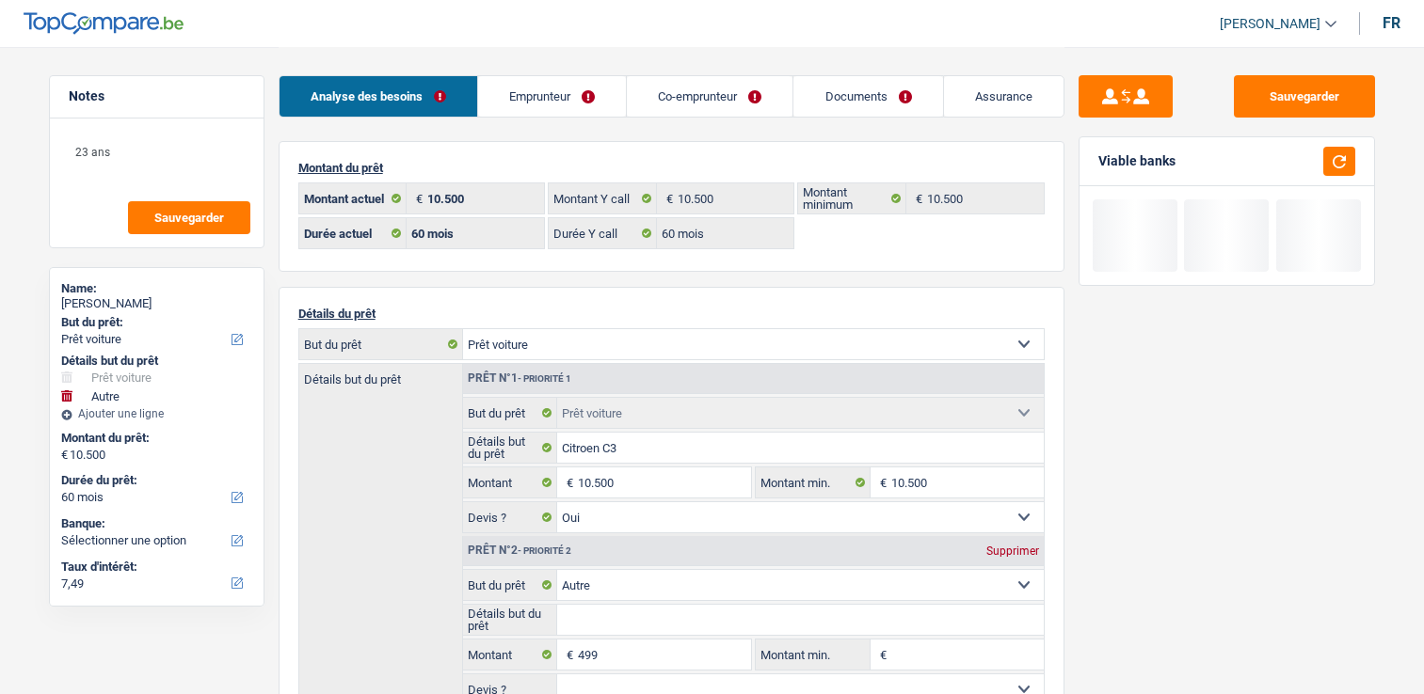
select select "60"
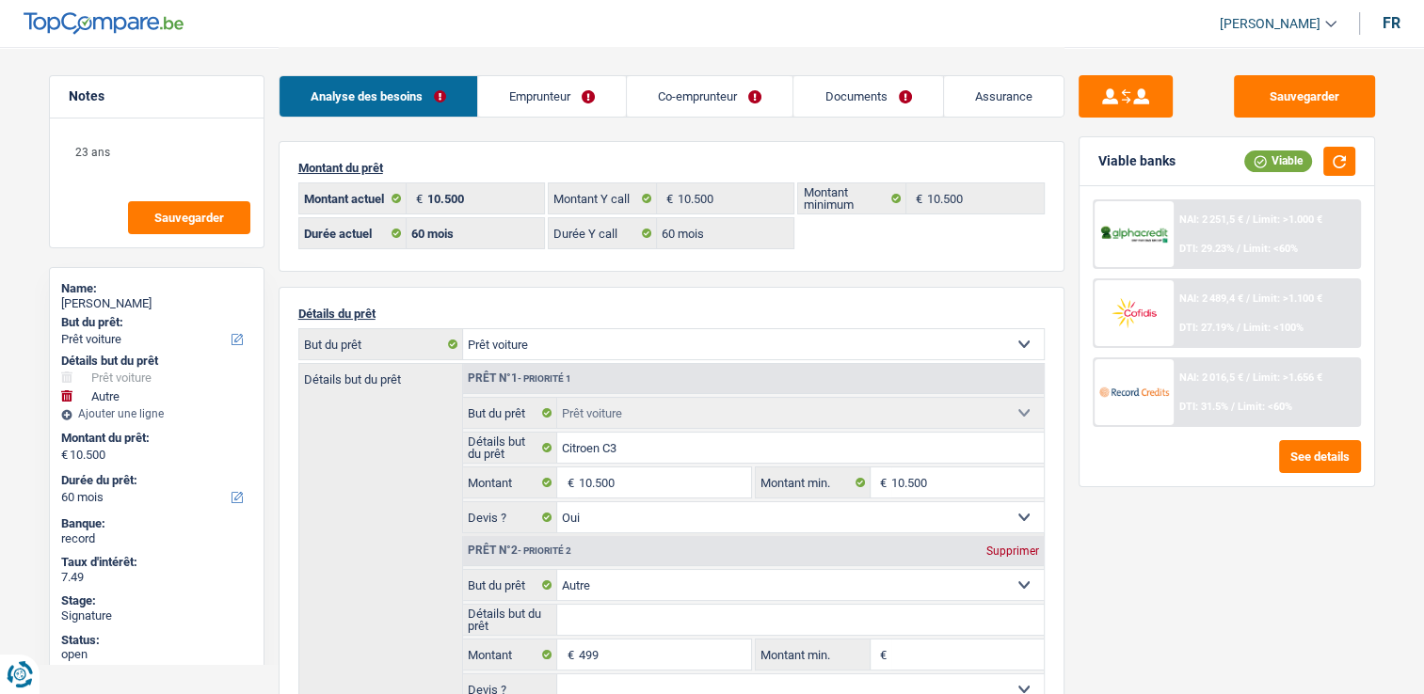
click at [1171, 233] on div at bounding box center [1133, 234] width 79 height 66
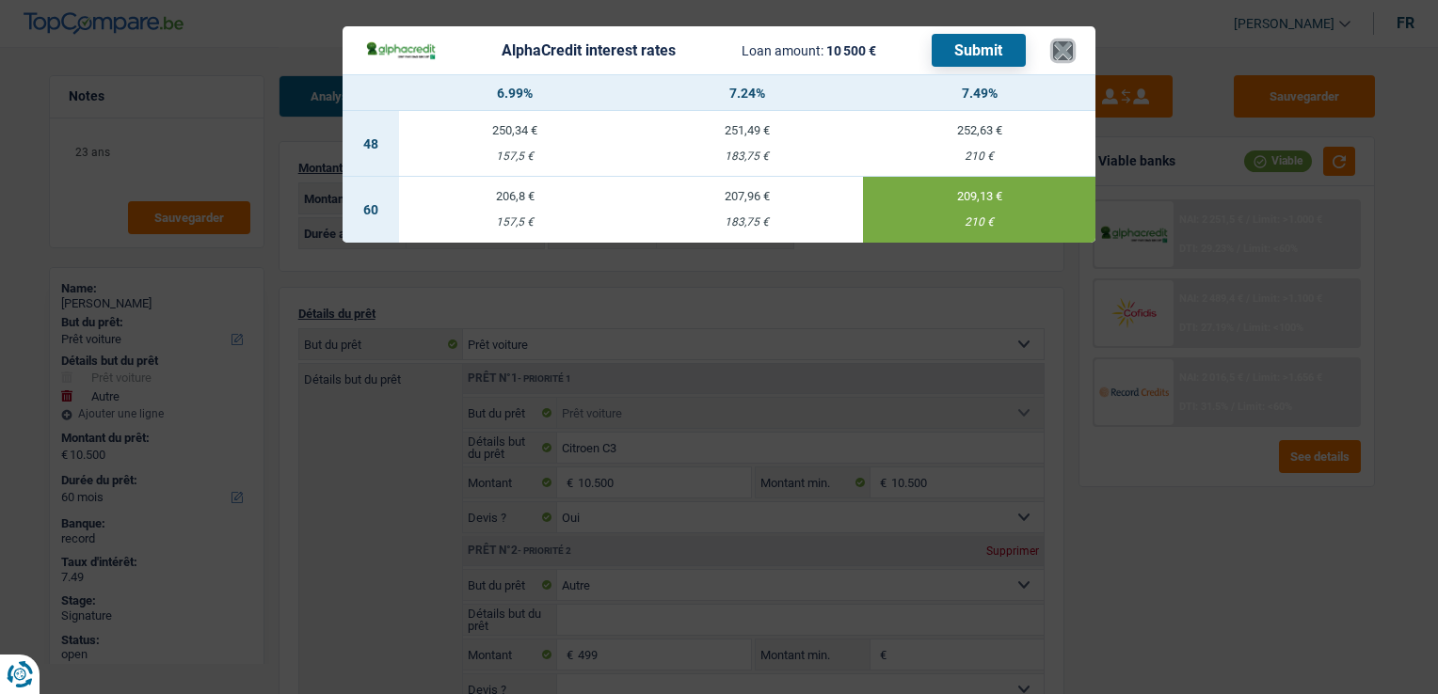
click at [1065, 45] on button "×" at bounding box center [1063, 50] width 20 height 19
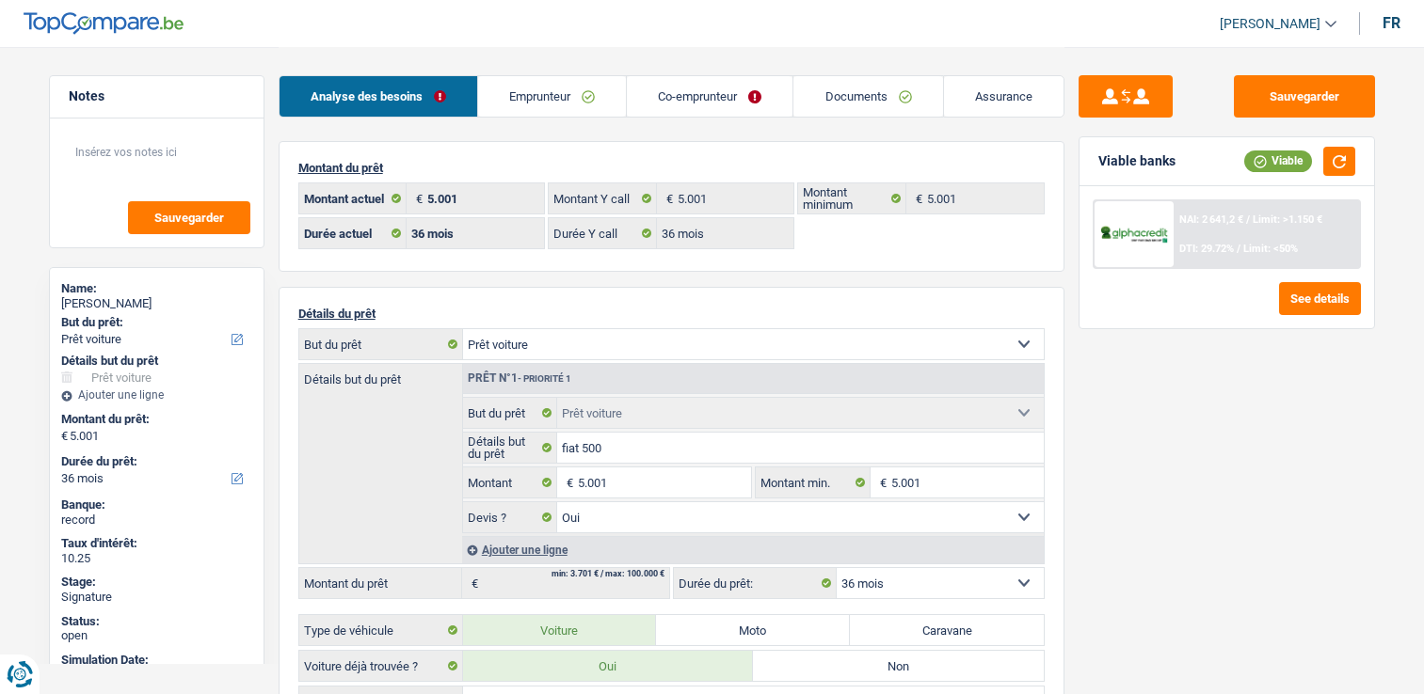
select select "car"
select select "36"
select select "32"
select select "married"
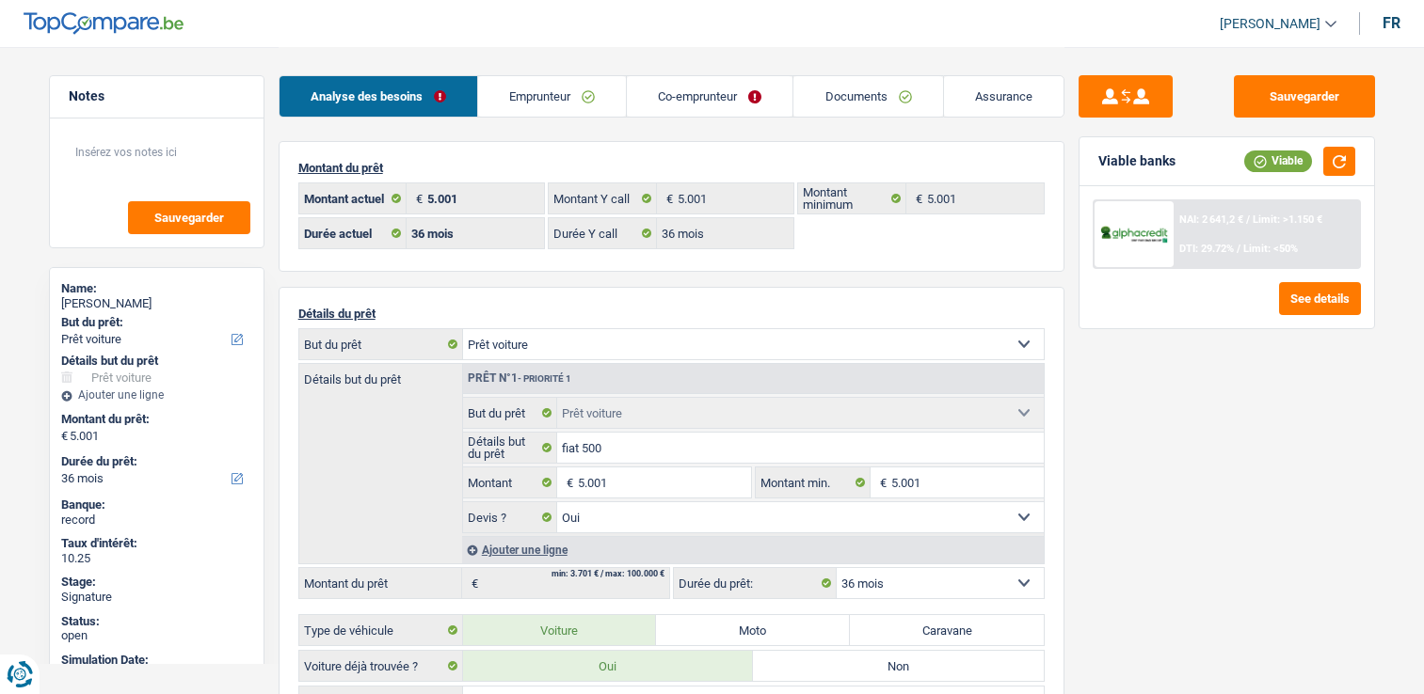
click at [602, 100] on link "Emprunteur" at bounding box center [552, 96] width 148 height 40
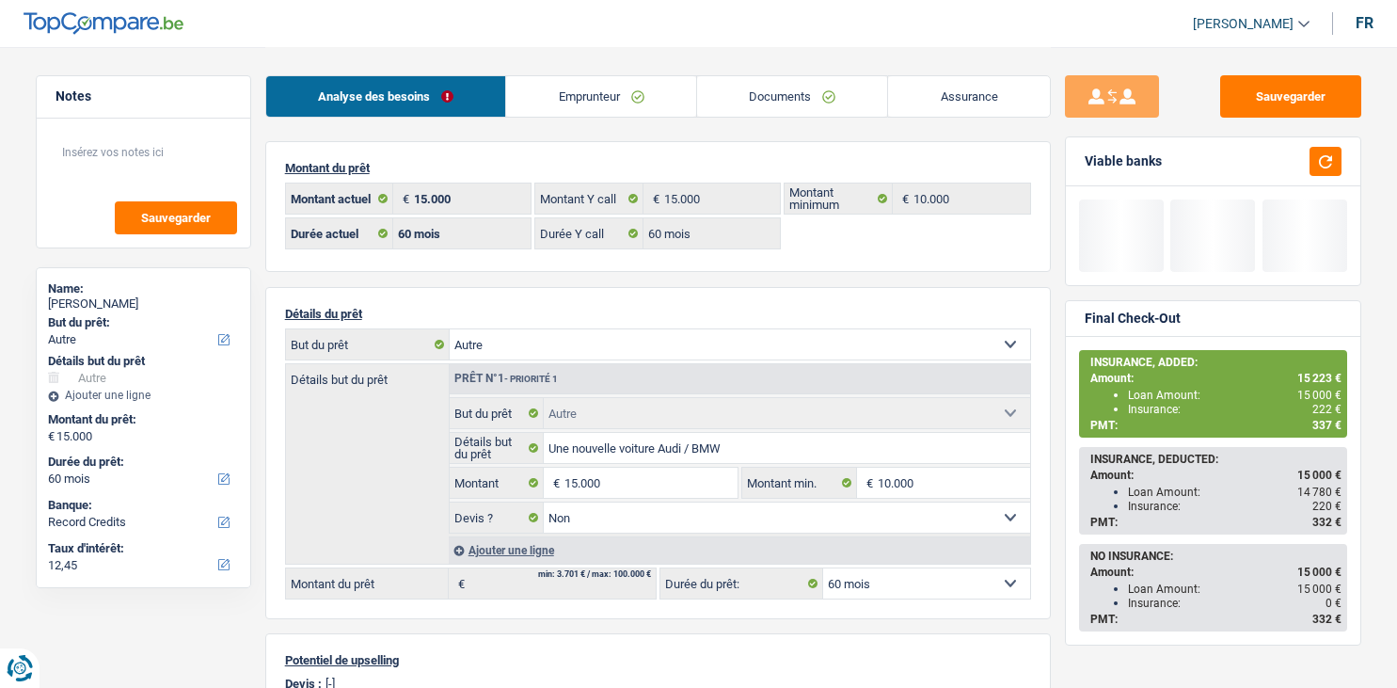
select select "other"
select select "60"
select select "record credits"
select select "60"
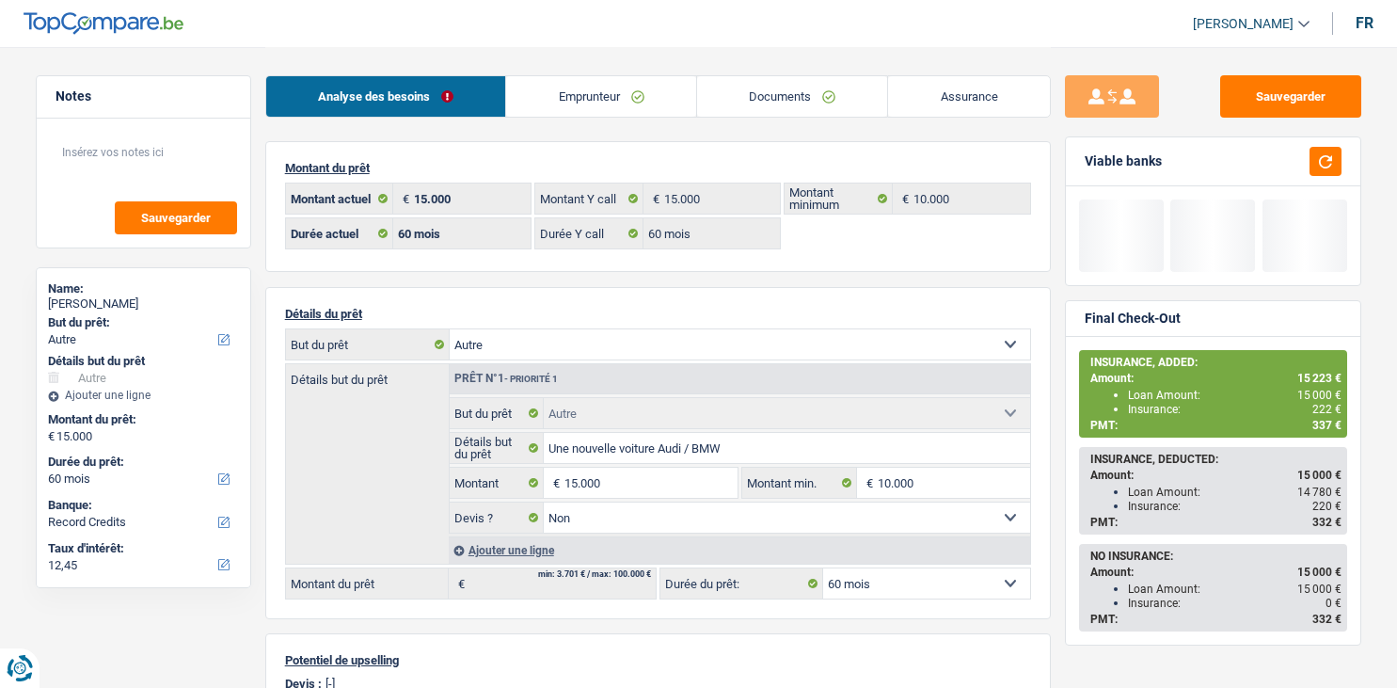
select select "60"
select select "other"
select select "false"
select select "60"
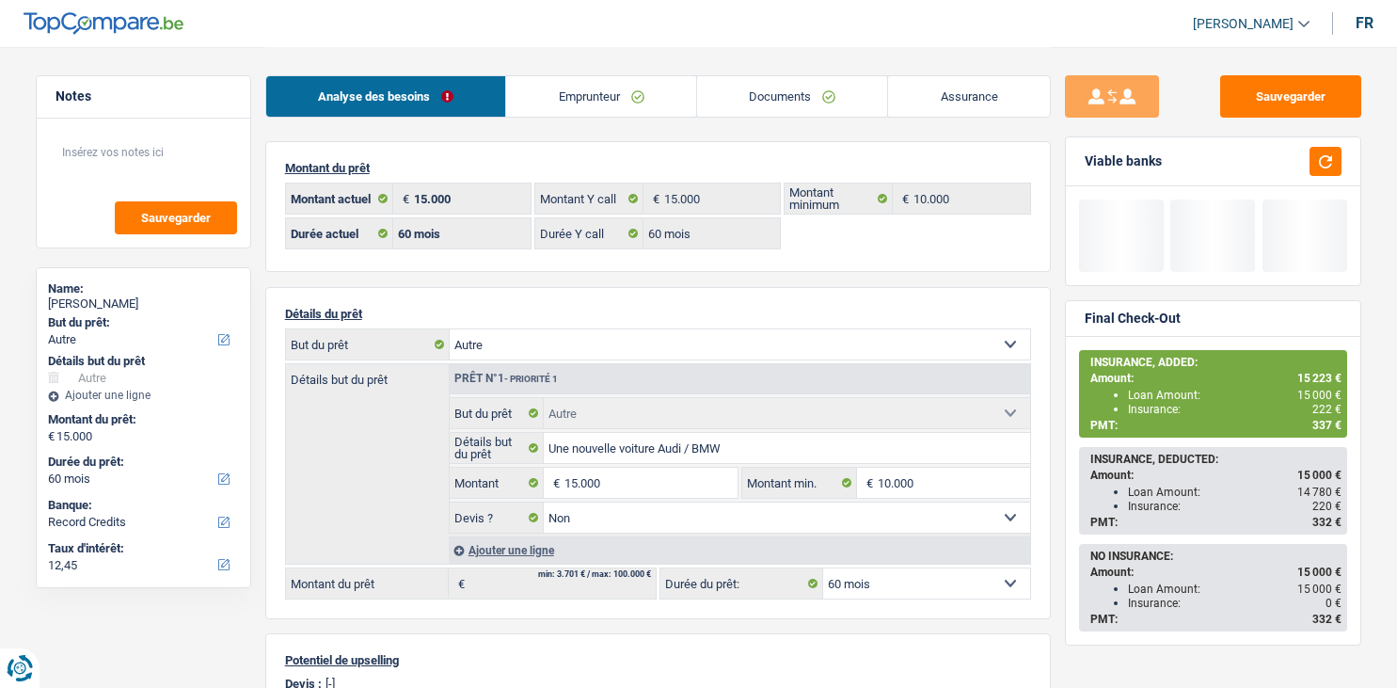
select select "32"
select select "single"
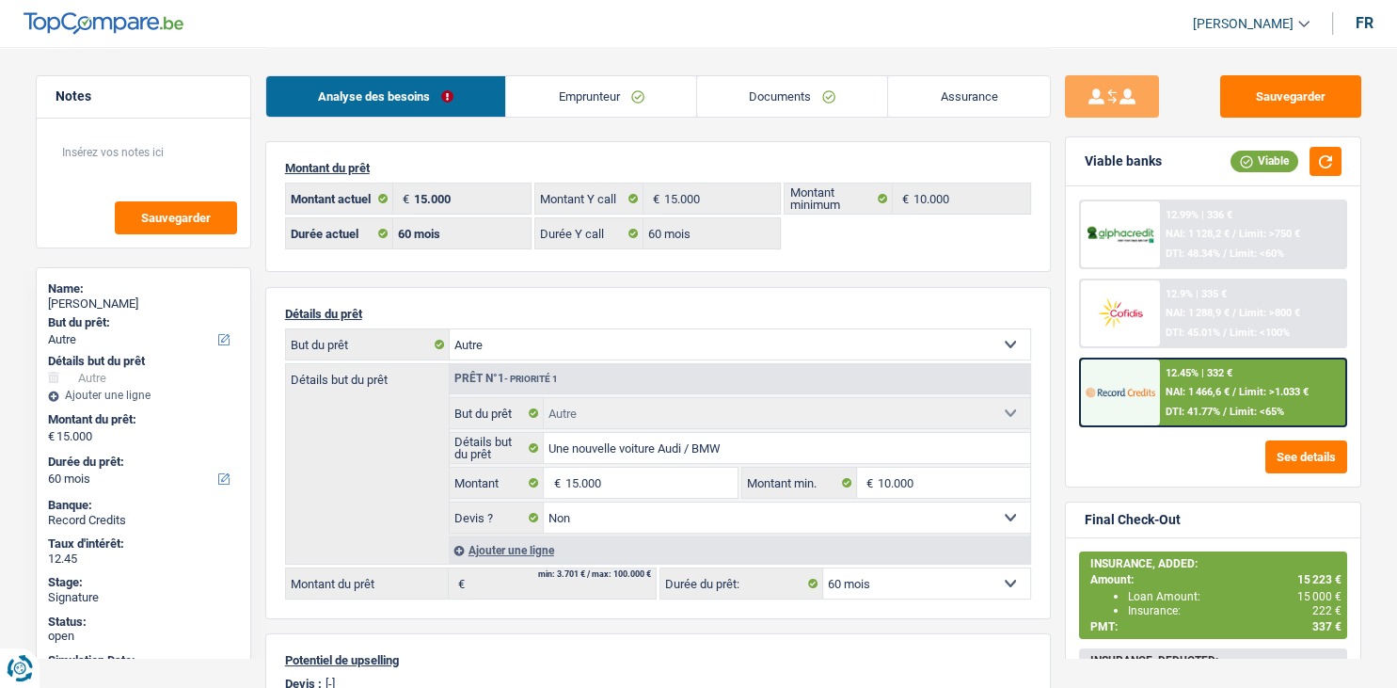
click at [558, 88] on link "Emprunteur" at bounding box center [601, 96] width 190 height 40
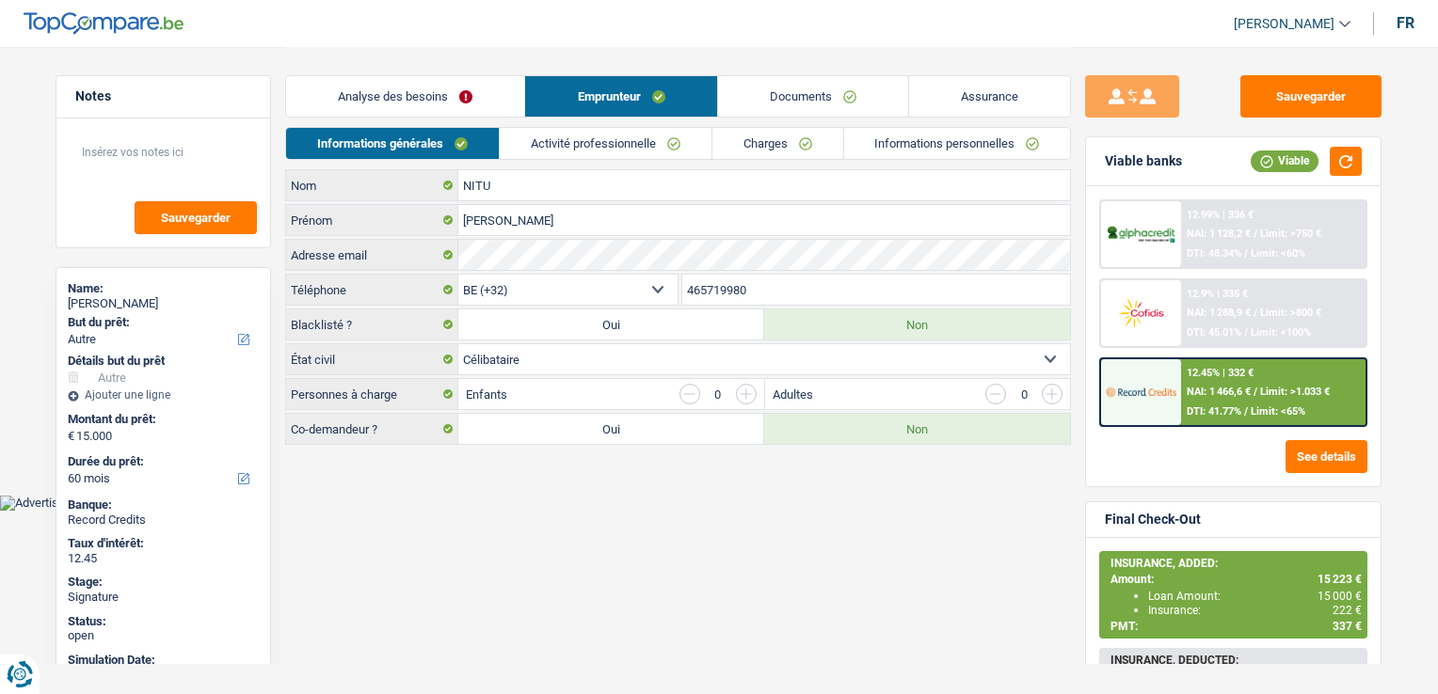
click at [741, 96] on link "Documents" at bounding box center [813, 96] width 190 height 40
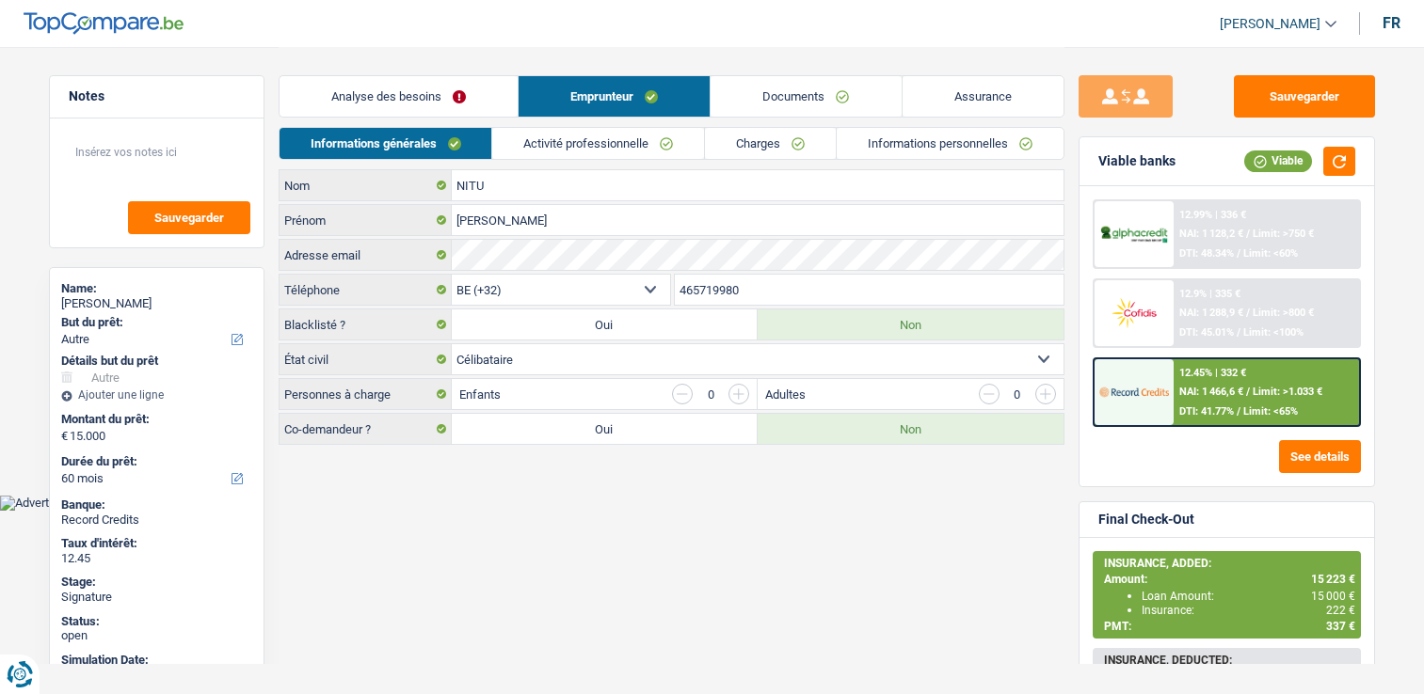
select select "other"
select select "60"
select select "32"
select select "single"
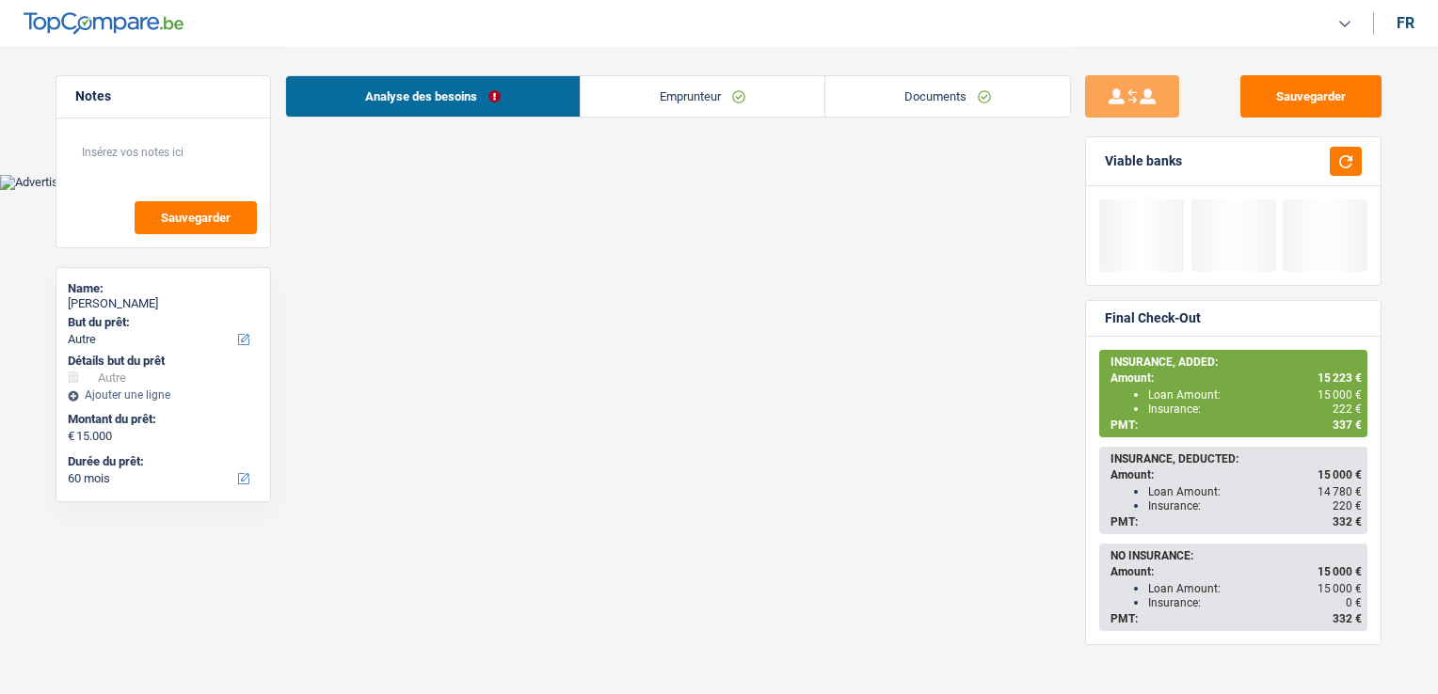
select select "other"
select select "60"
select select "32"
select select "single"
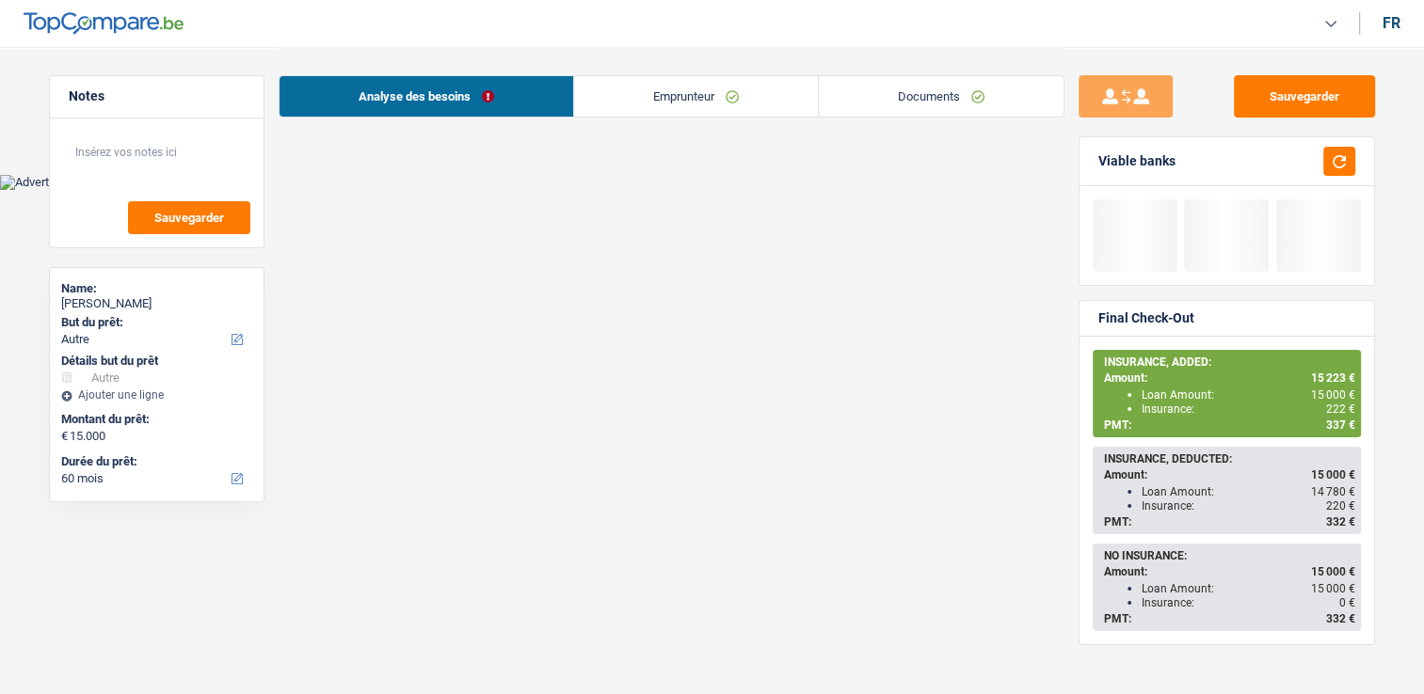
select select "60"
select select "other"
select select "false"
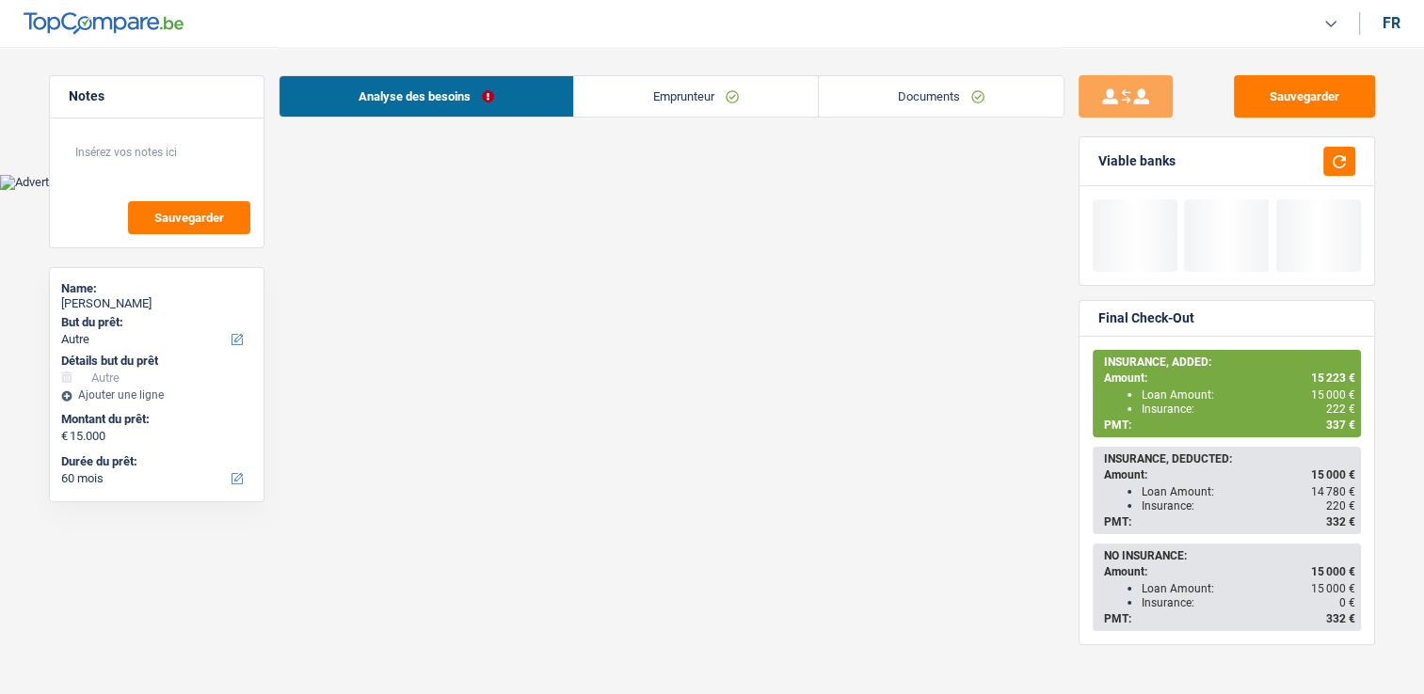
select select "60"
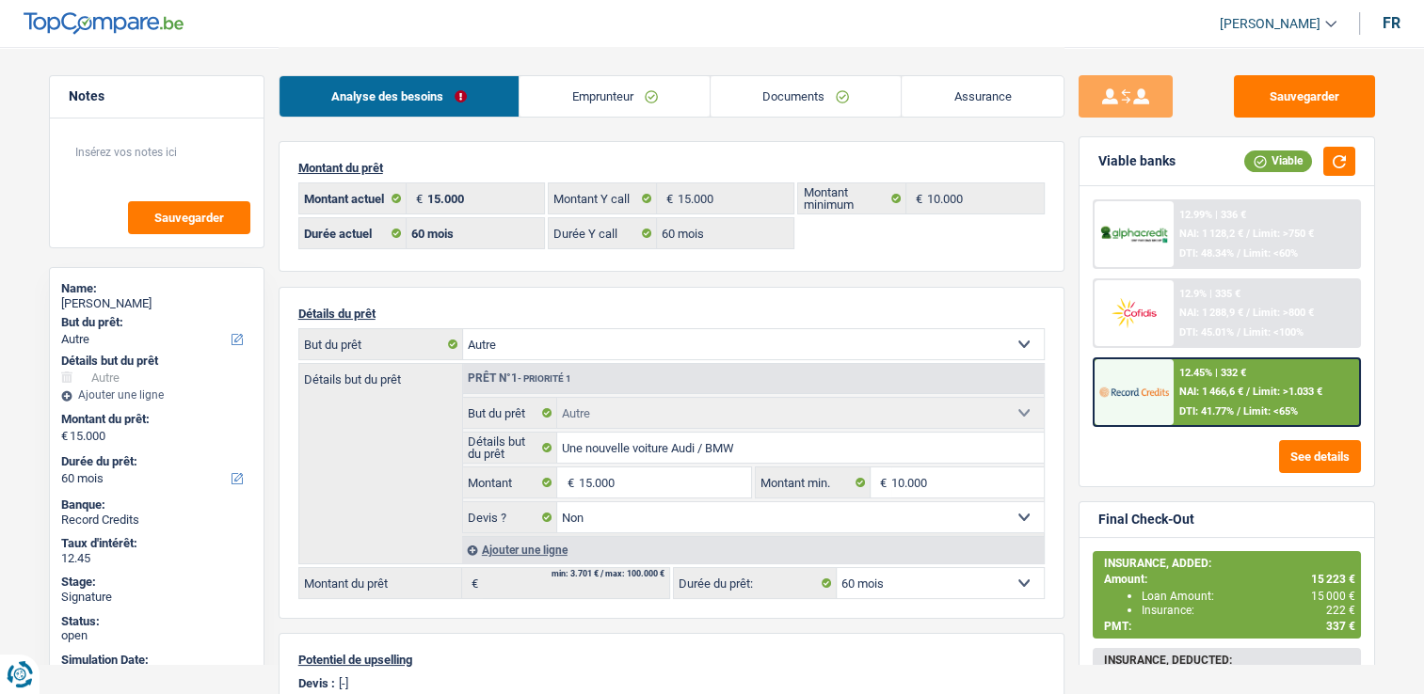
click at [634, 78] on link "Emprunteur" at bounding box center [614, 96] width 190 height 40
